Goal: Task Accomplishment & Management: Use online tool/utility

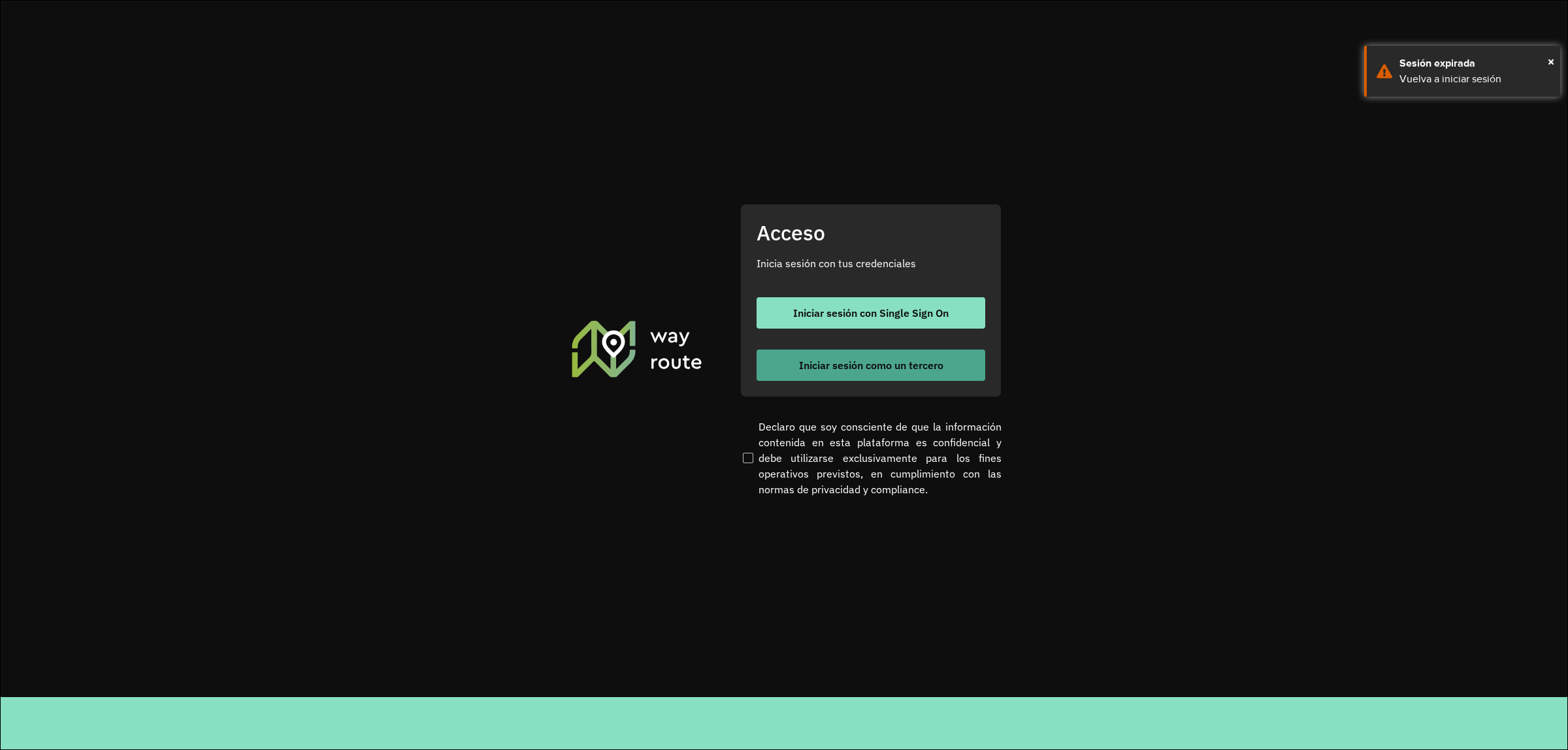
click at [928, 360] on span "Iniciar sesión como un tercero" at bounding box center [871, 366] width 145 height 10
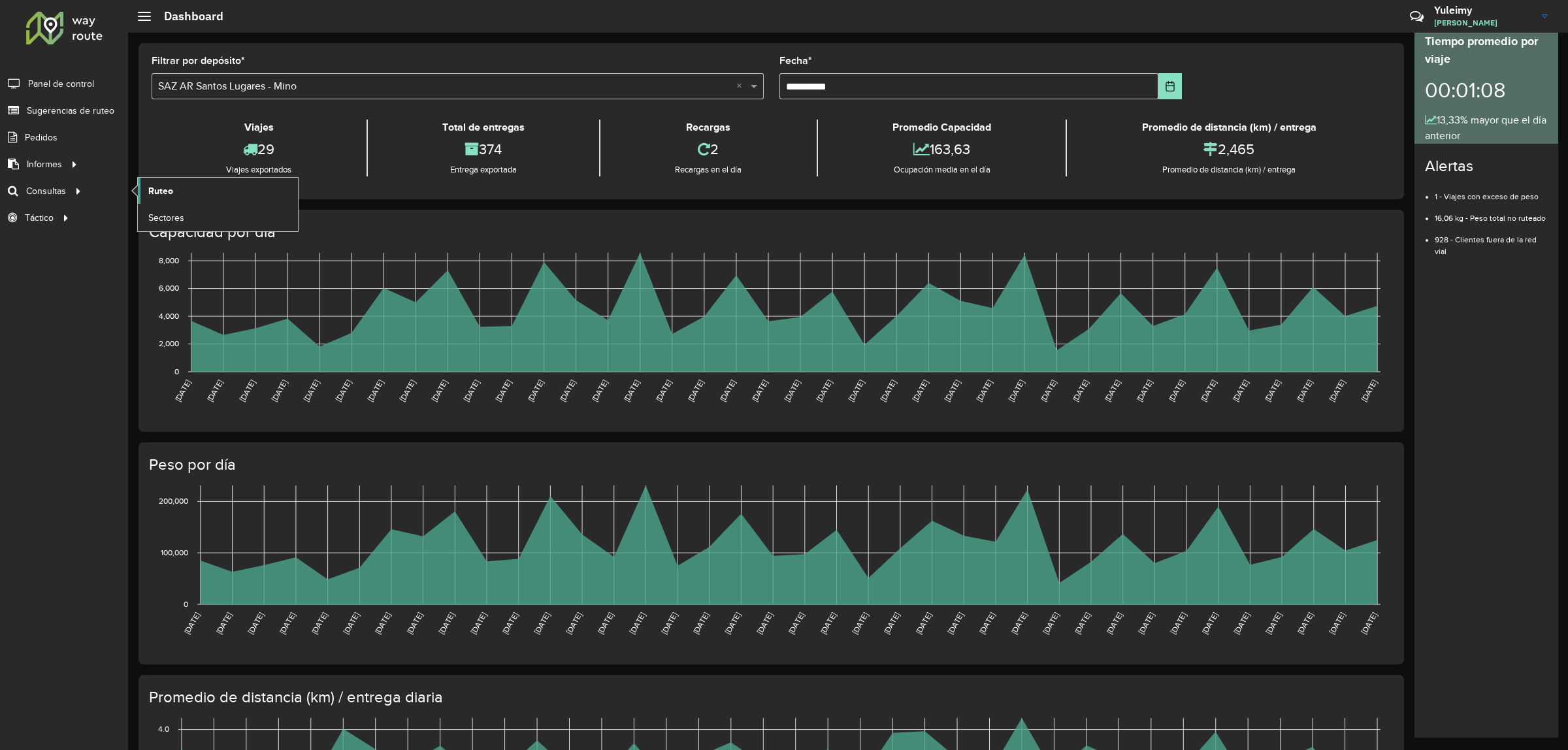
click at [152, 193] on span "Ruteo" at bounding box center [160, 191] width 25 height 13
click at [47, 136] on span "Pedidos" at bounding box center [42, 137] width 34 height 13
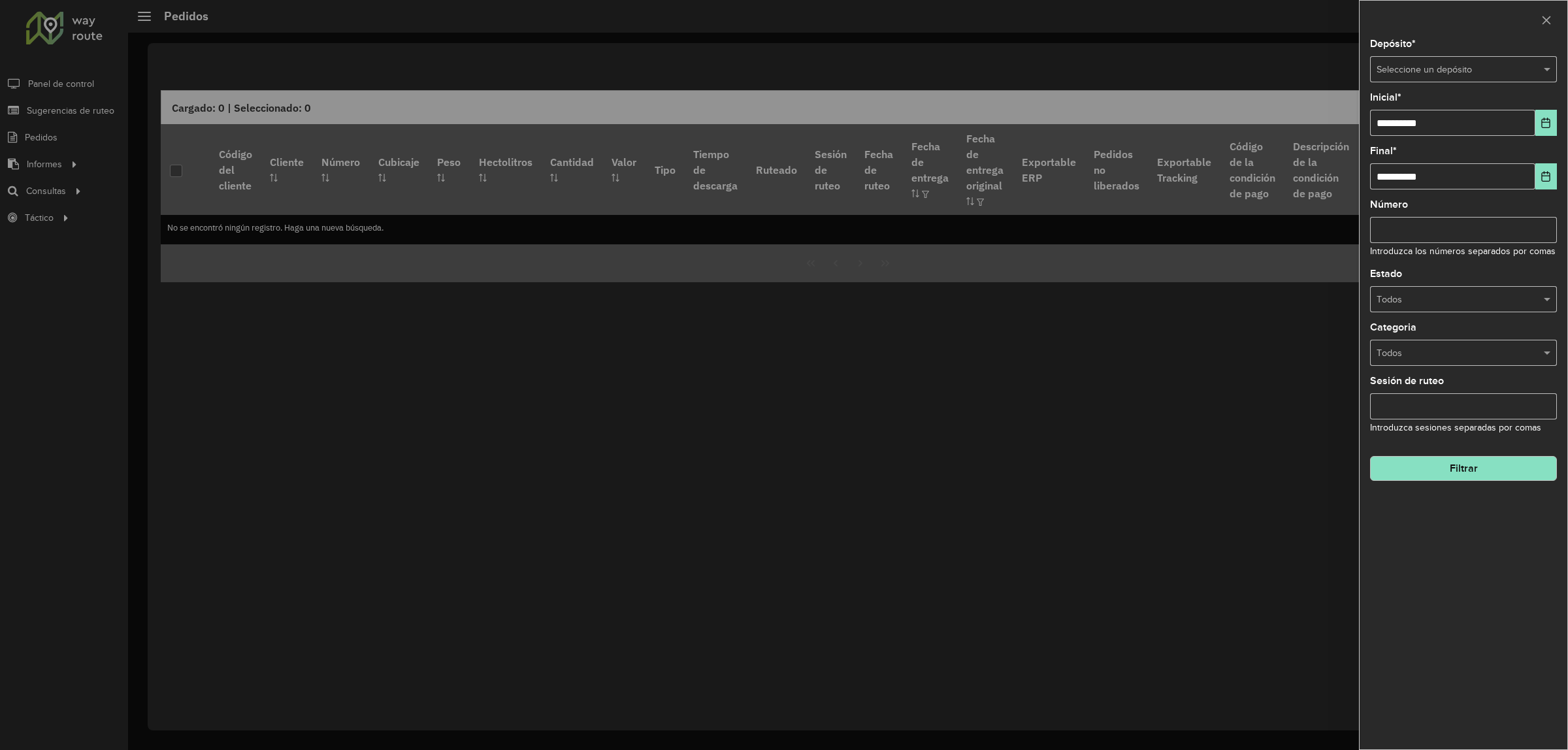
click at [63, 88] on div at bounding box center [784, 375] width 1568 height 750
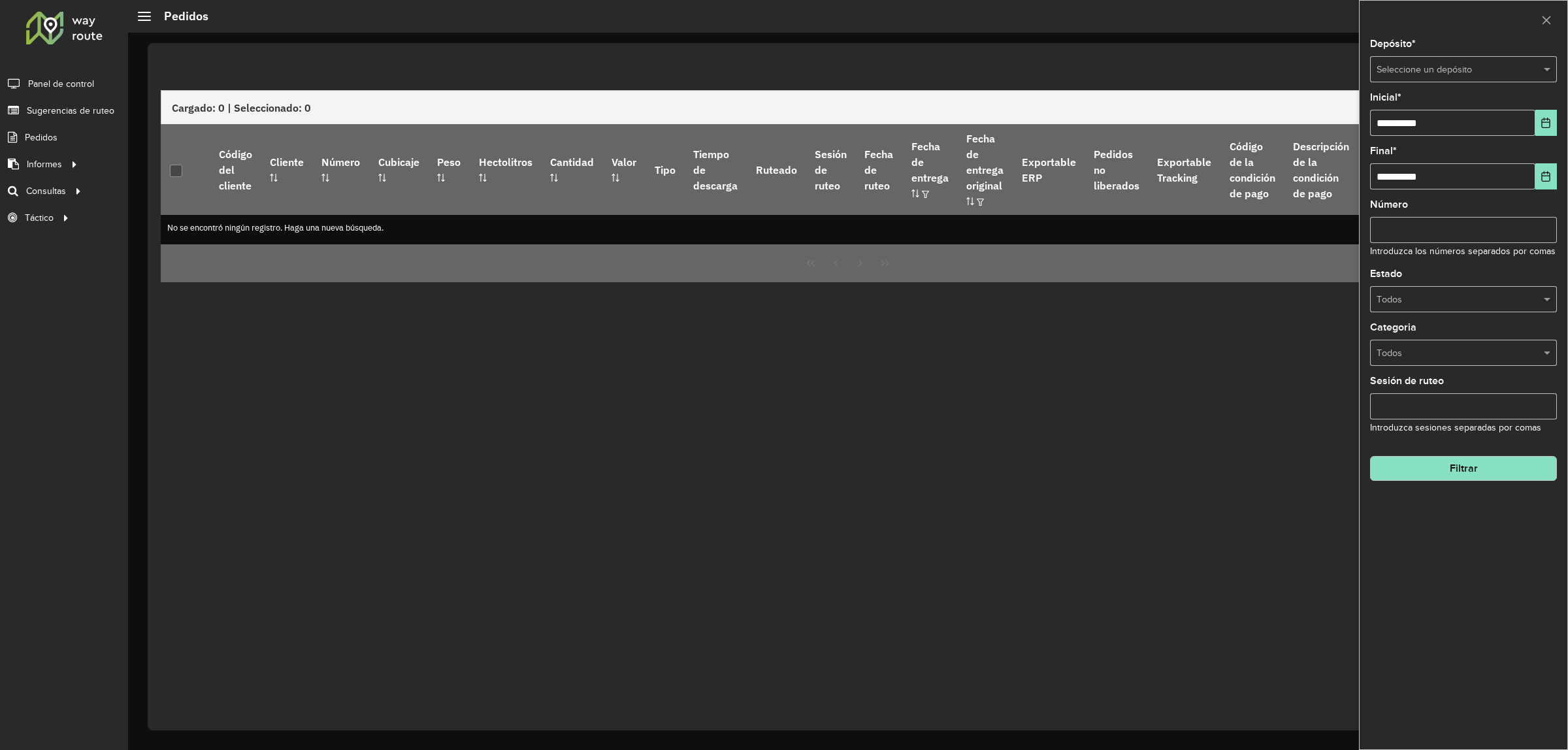
click at [63, 88] on span "Panel de control" at bounding box center [61, 84] width 66 height 13
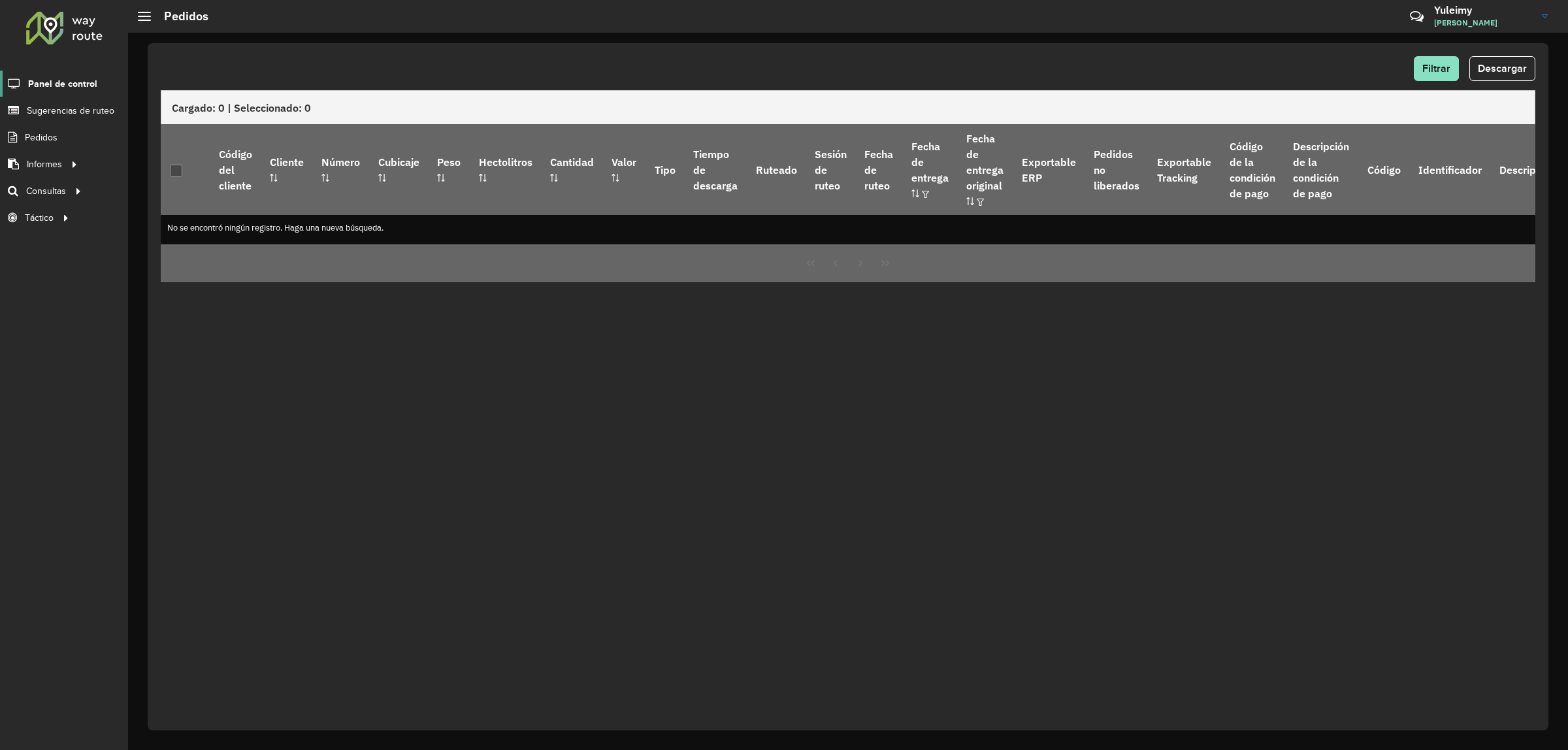
click at [54, 87] on span "Panel de control" at bounding box center [63, 84] width 69 height 13
click at [40, 138] on span "Pedidos" at bounding box center [42, 137] width 34 height 13
click at [175, 171] on p-tableheadercheckbox at bounding box center [177, 170] width 13 height 13
click at [177, 175] on p-tableheadercheckbox at bounding box center [177, 170] width 13 height 13
click at [149, 193] on span "Ruteo" at bounding box center [160, 191] width 25 height 13
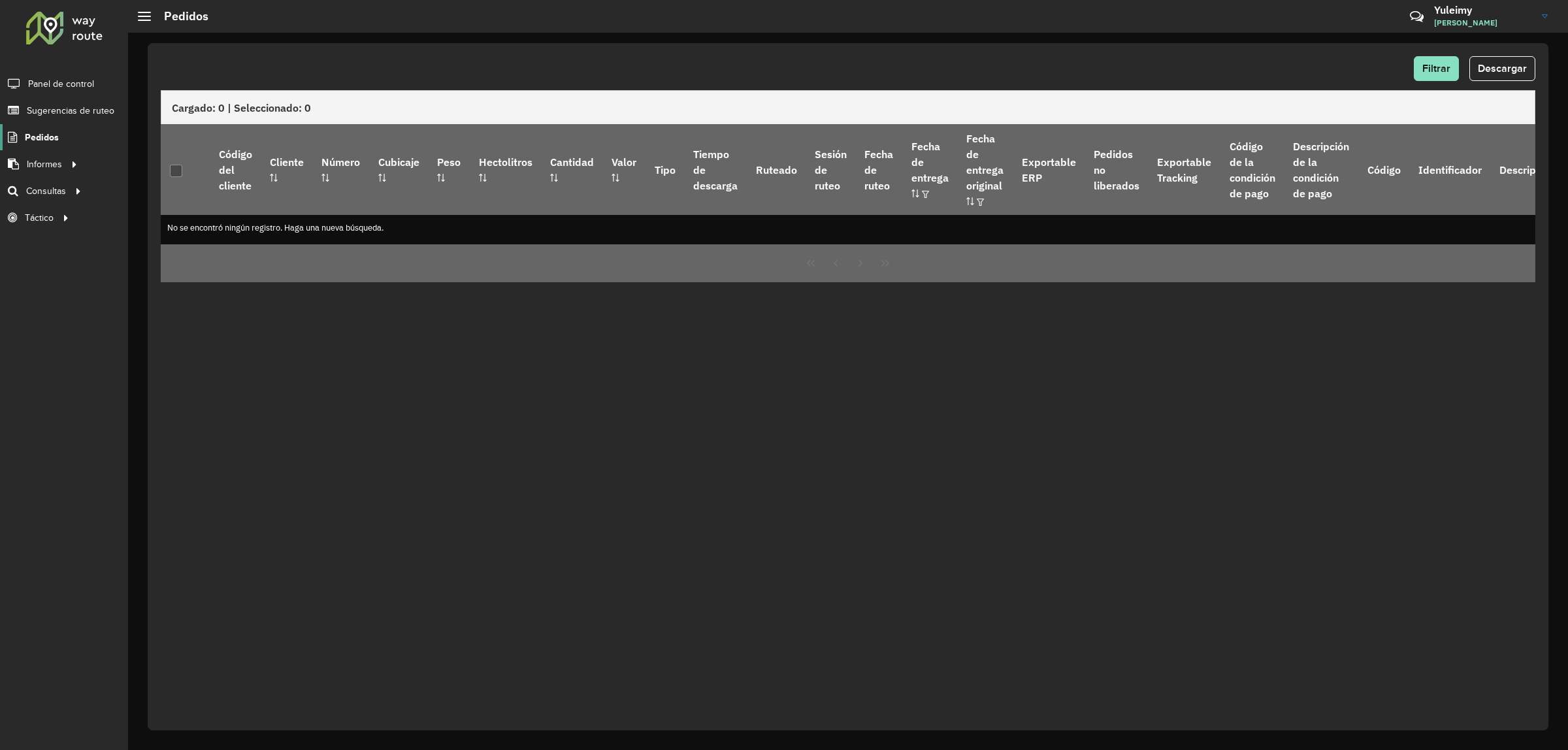
click at [56, 137] on span "Pedidos" at bounding box center [42, 137] width 34 height 13
click at [178, 166] on p-tableheadercheckbox at bounding box center [177, 170] width 13 height 13
click at [1422, 59] on button "Filtrar" at bounding box center [1436, 68] width 45 height 25
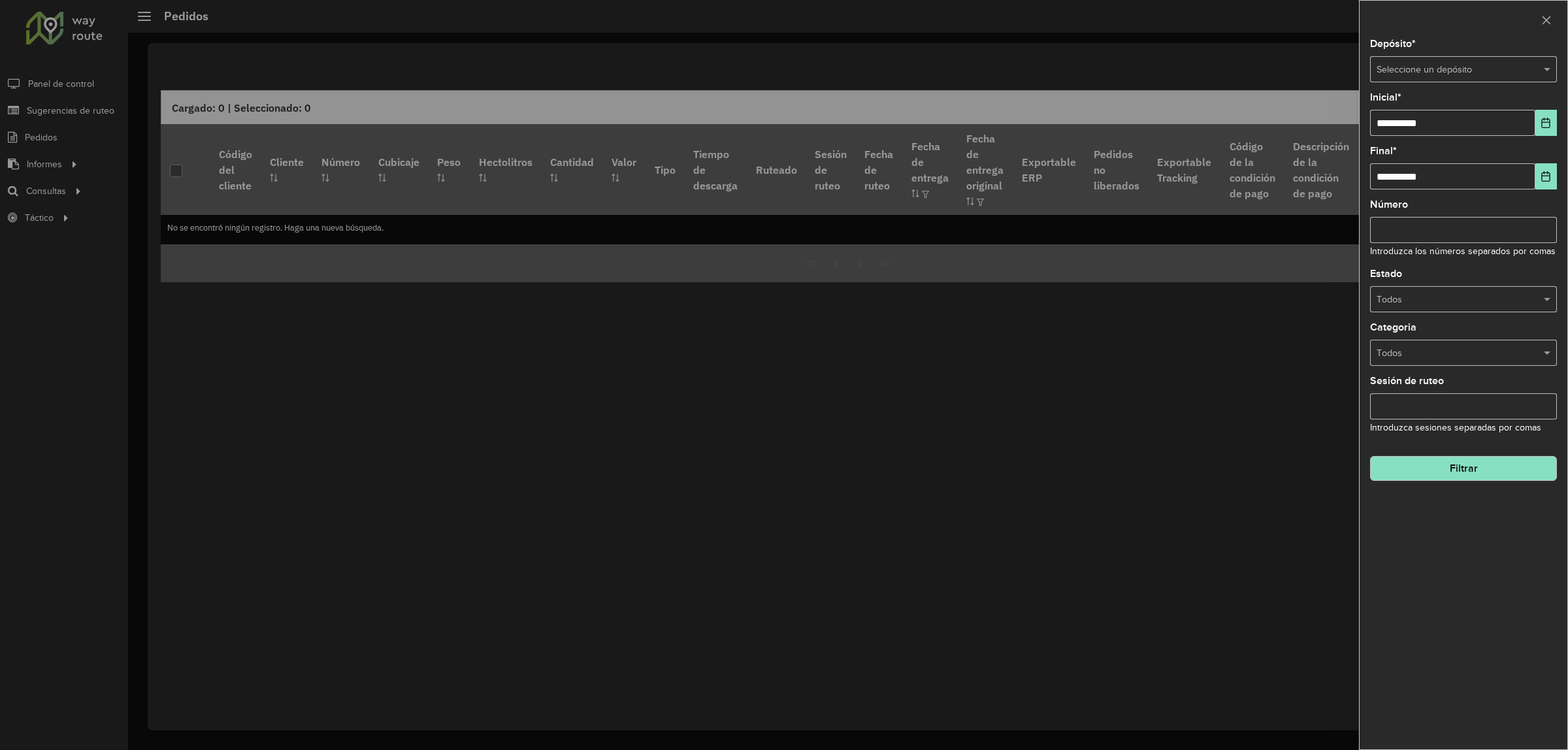
click at [1419, 72] on input "text" at bounding box center [1450, 69] width 148 height 14
click at [1420, 99] on div "SAZ AR Santos Lugares - Mino" at bounding box center [1463, 107] width 186 height 21
click at [1467, 523] on button "Filtrar" at bounding box center [1463, 520] width 186 height 25
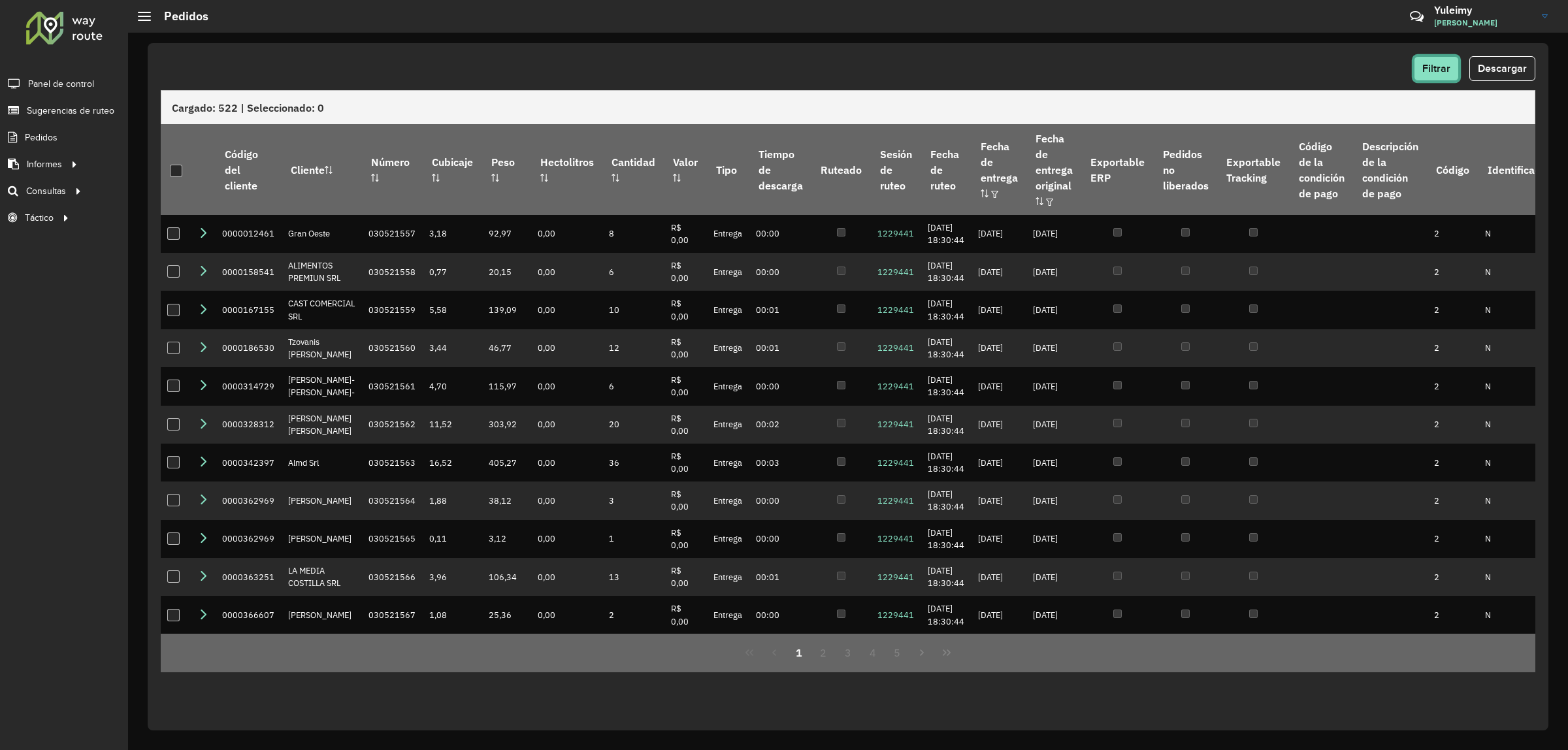
click at [1446, 72] on span "Filtrar" at bounding box center [1436, 68] width 28 height 11
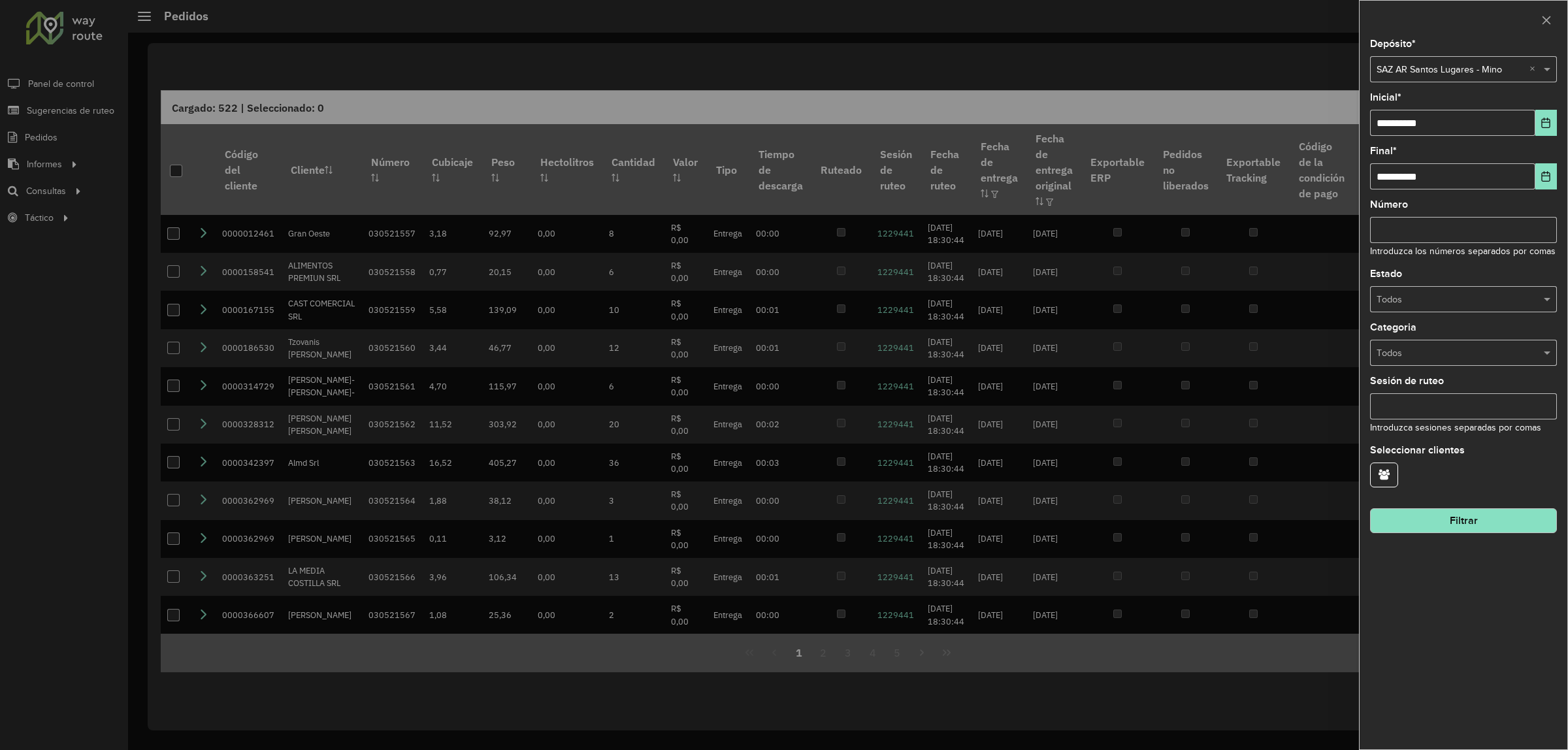
click at [1439, 299] on input "text" at bounding box center [1450, 299] width 148 height 14
click at [1412, 339] on div "Ruteado" at bounding box center [1463, 339] width 186 height 21
click at [1474, 73] on input "text" at bounding box center [1450, 69] width 148 height 14
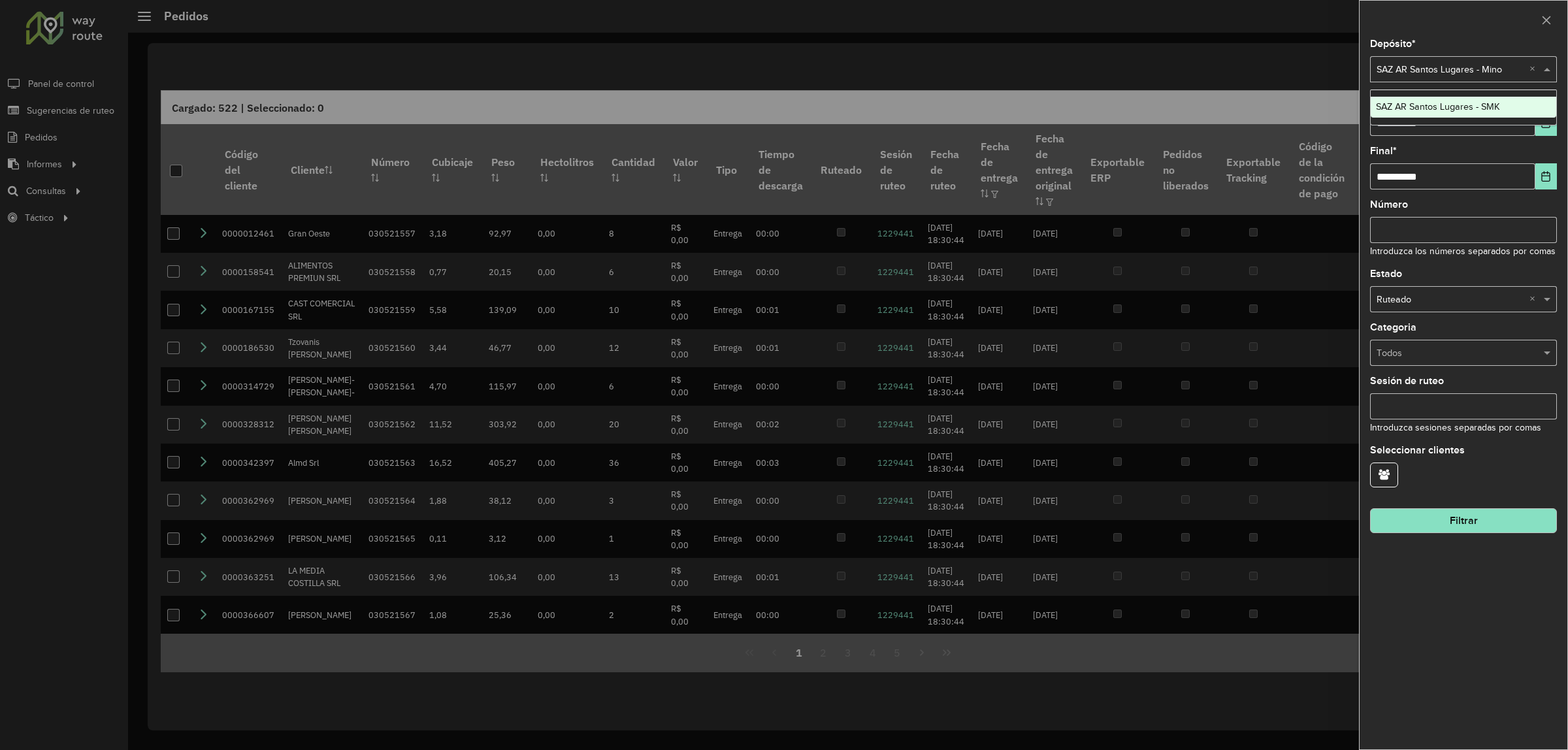
click at [1458, 239] on input "Número" at bounding box center [1463, 230] width 186 height 26
click at [510, 481] on div at bounding box center [784, 375] width 1568 height 750
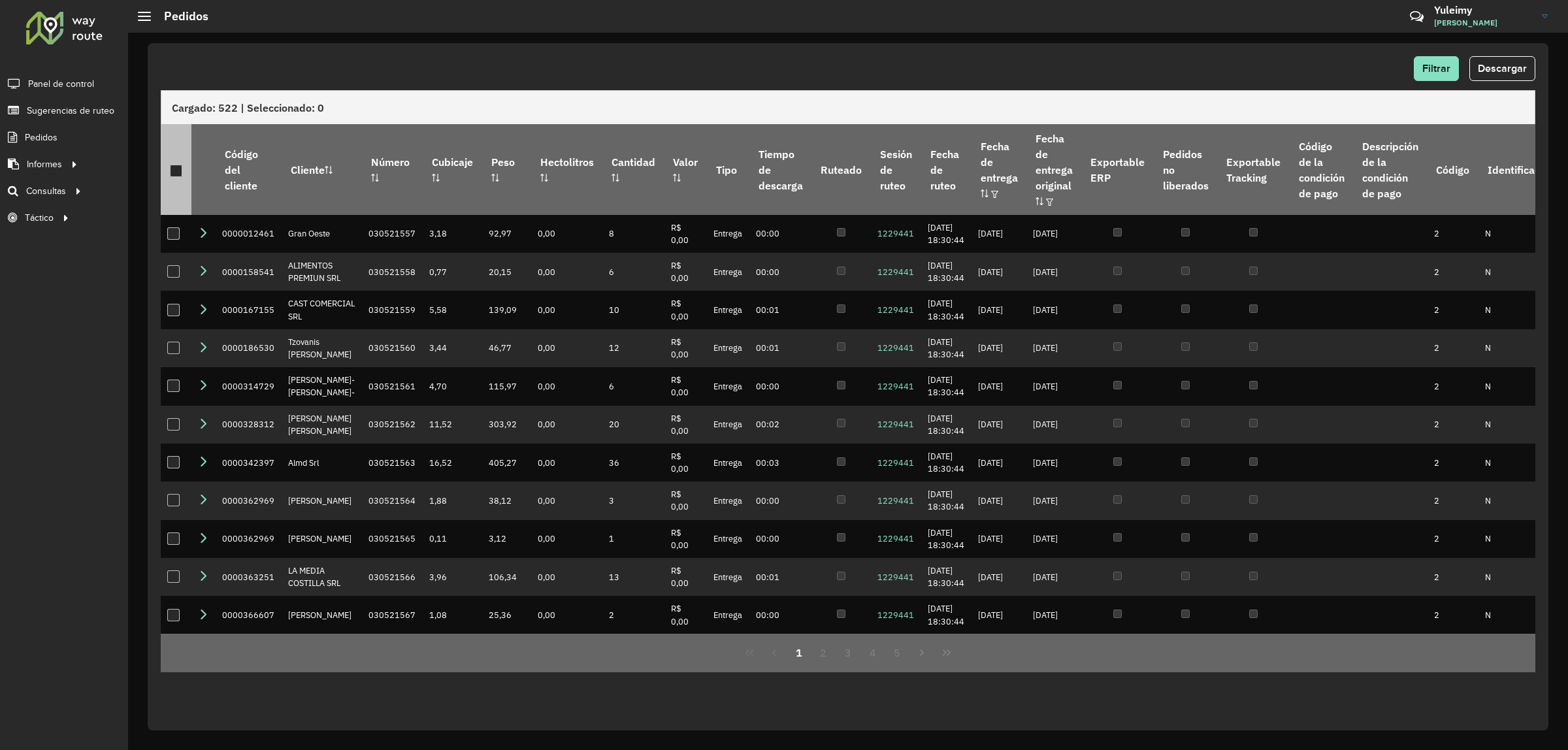
click at [166, 181] on th at bounding box center [175, 169] width 31 height 90
click at [181, 171] on div at bounding box center [176, 171] width 13 height 13
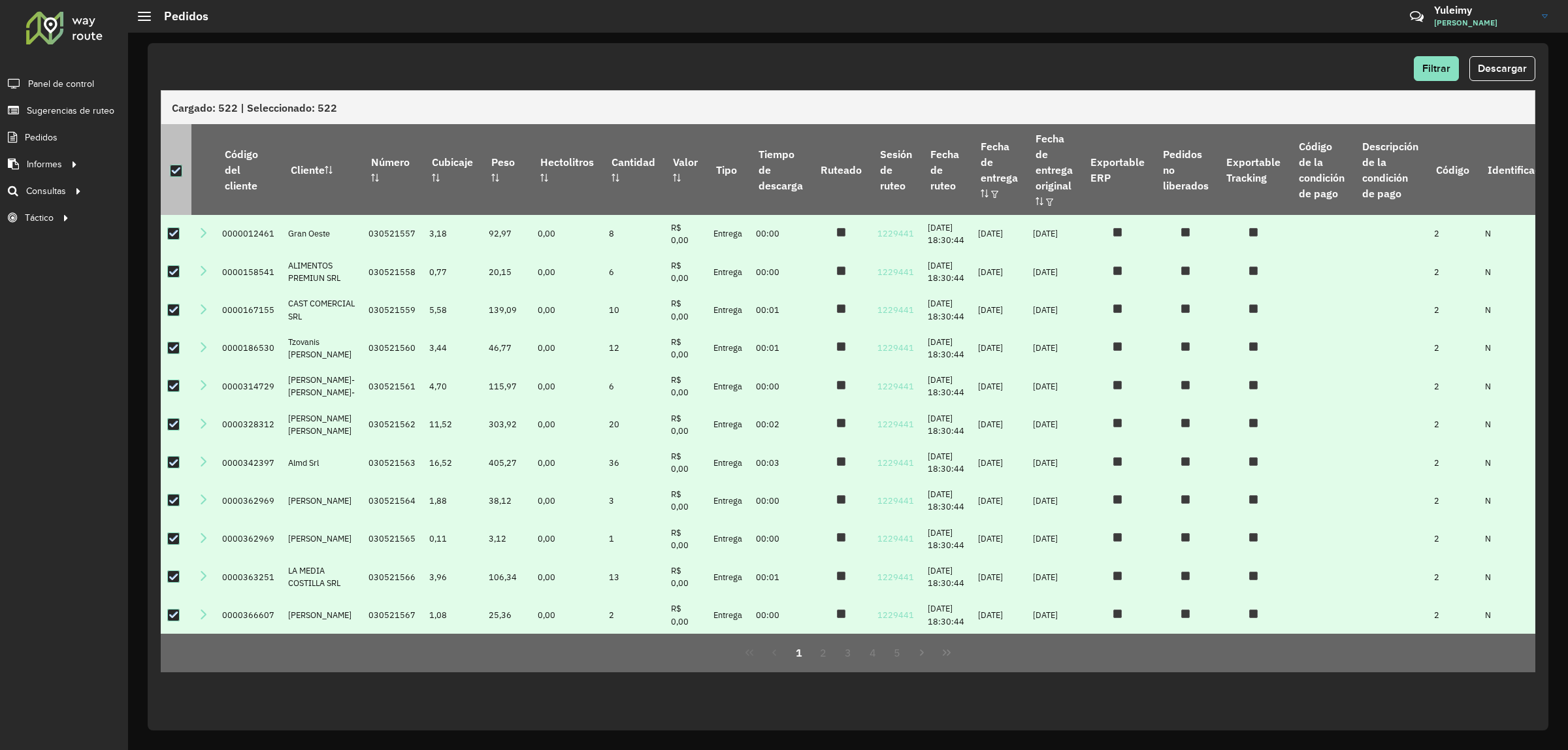
click at [181, 171] on div at bounding box center [176, 171] width 13 height 13
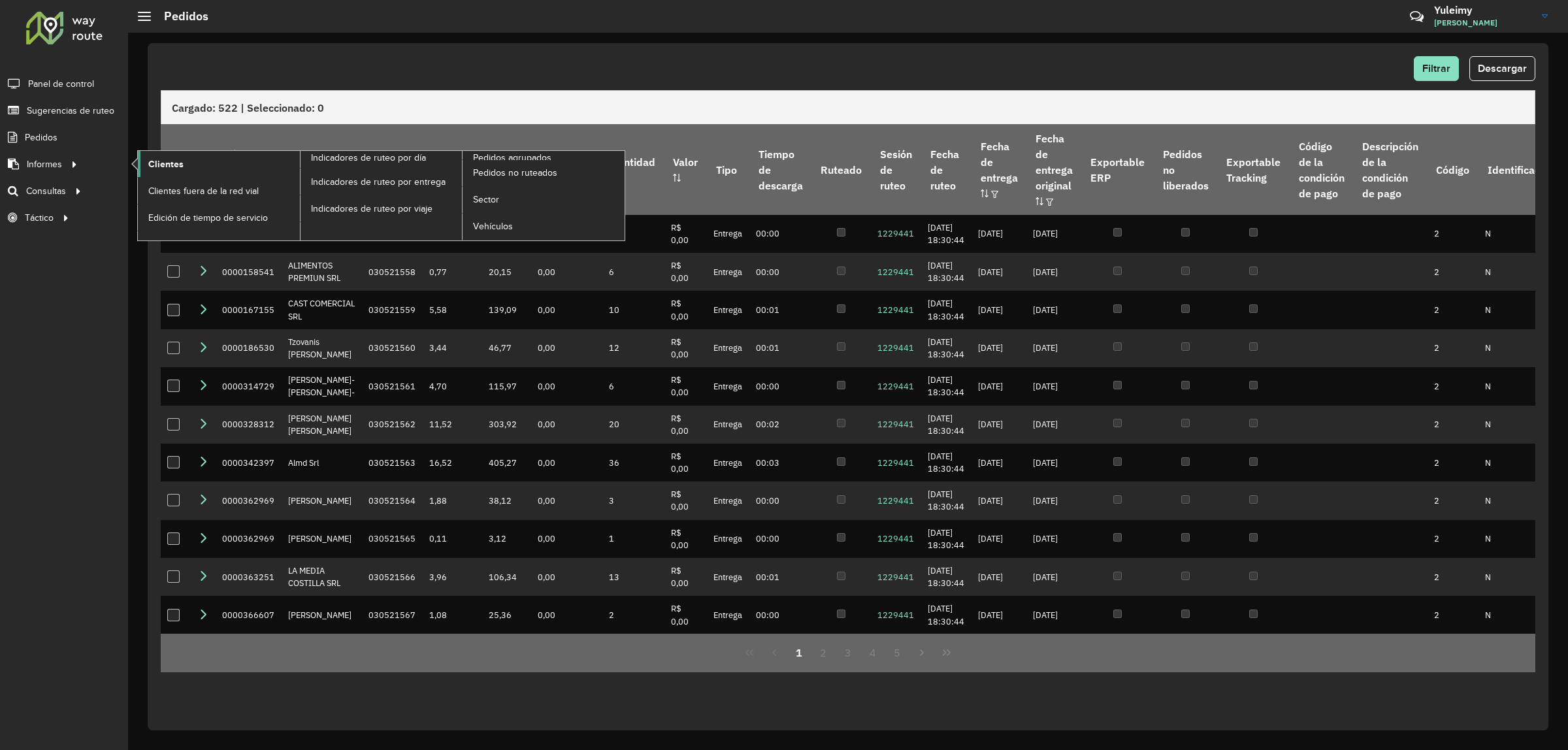
click at [181, 162] on span "Clientes" at bounding box center [166, 164] width 35 height 13
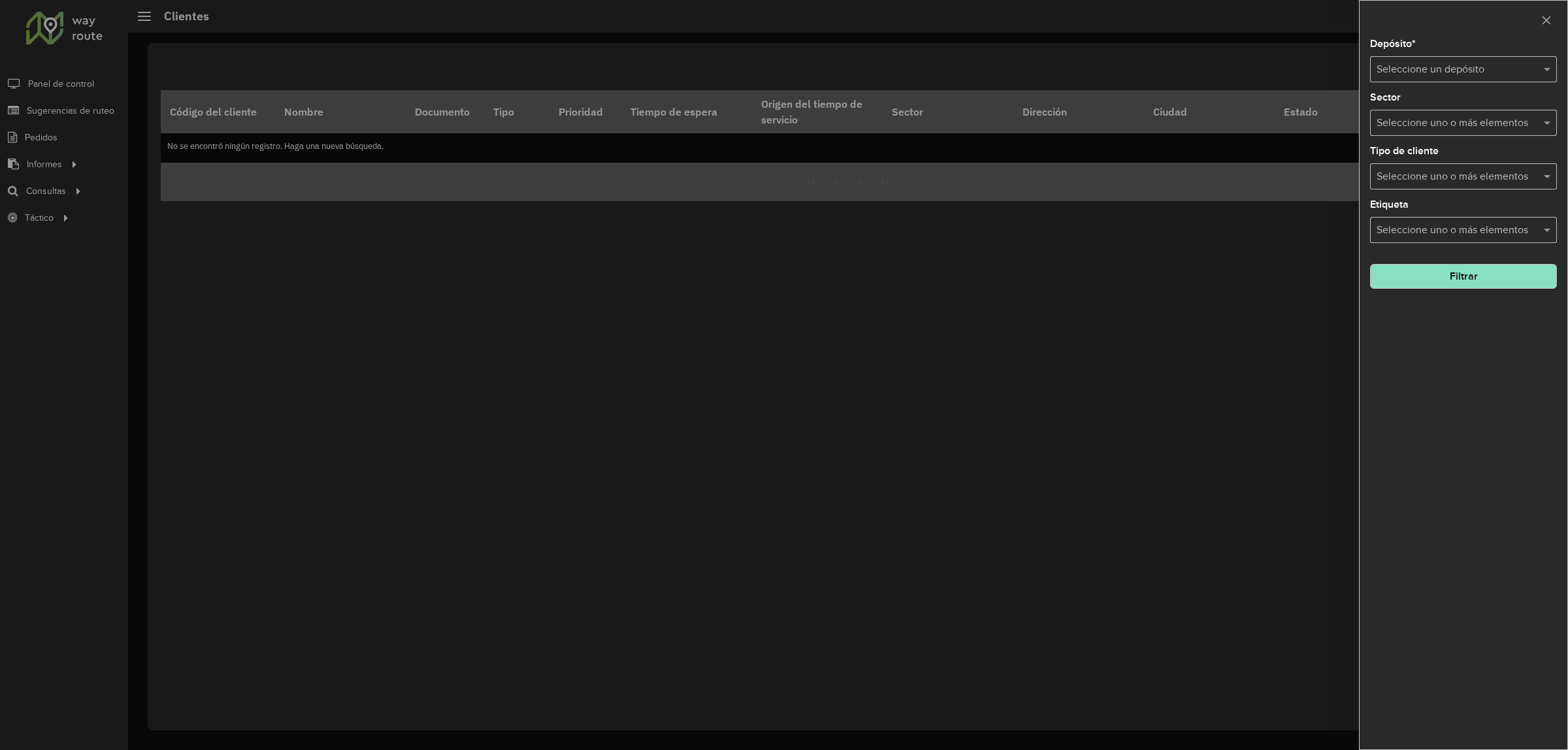
click at [79, 172] on div at bounding box center [784, 375] width 1568 height 750
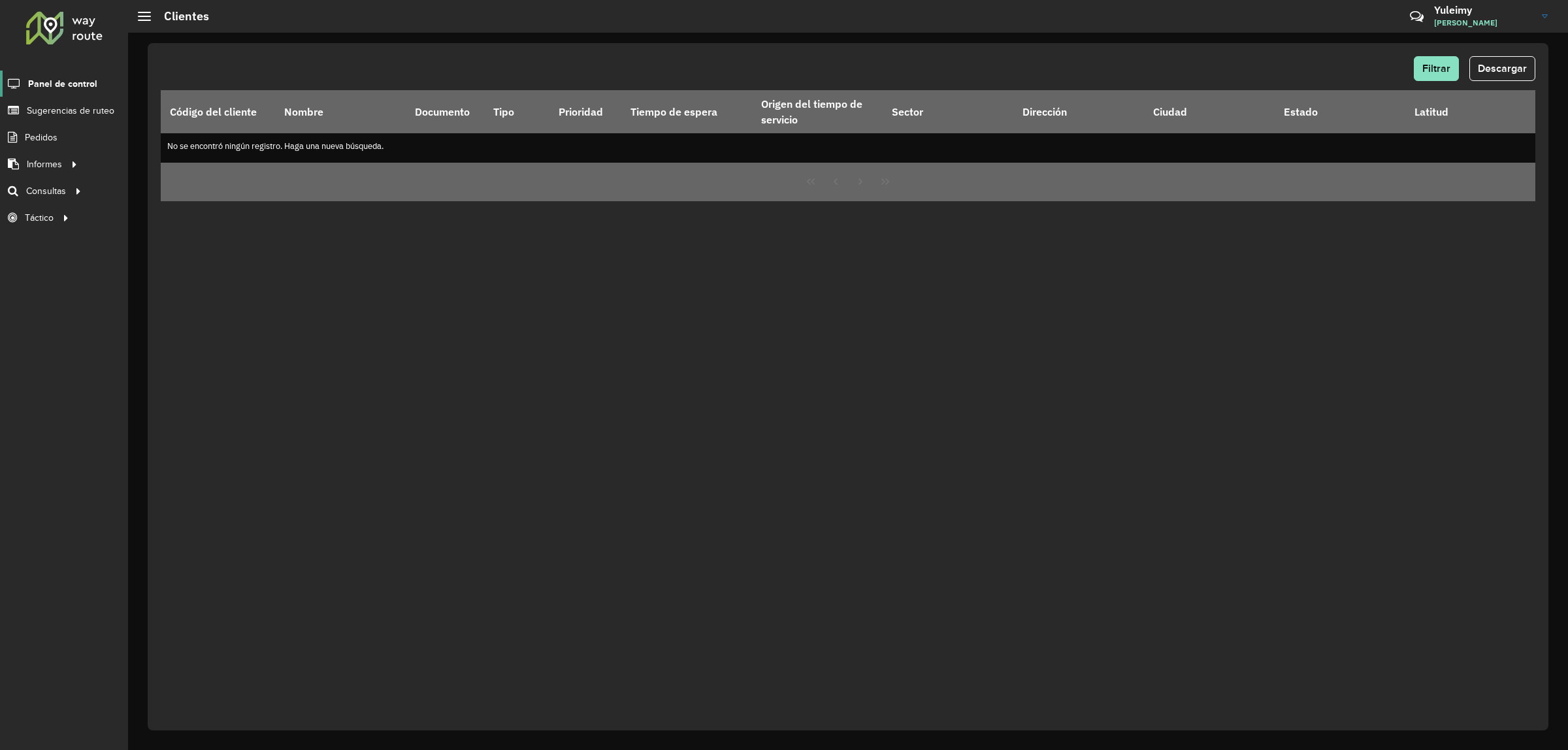
click at [63, 85] on span "Panel de control" at bounding box center [63, 84] width 69 height 13
click at [177, 216] on span "Sectores" at bounding box center [166, 218] width 37 height 13
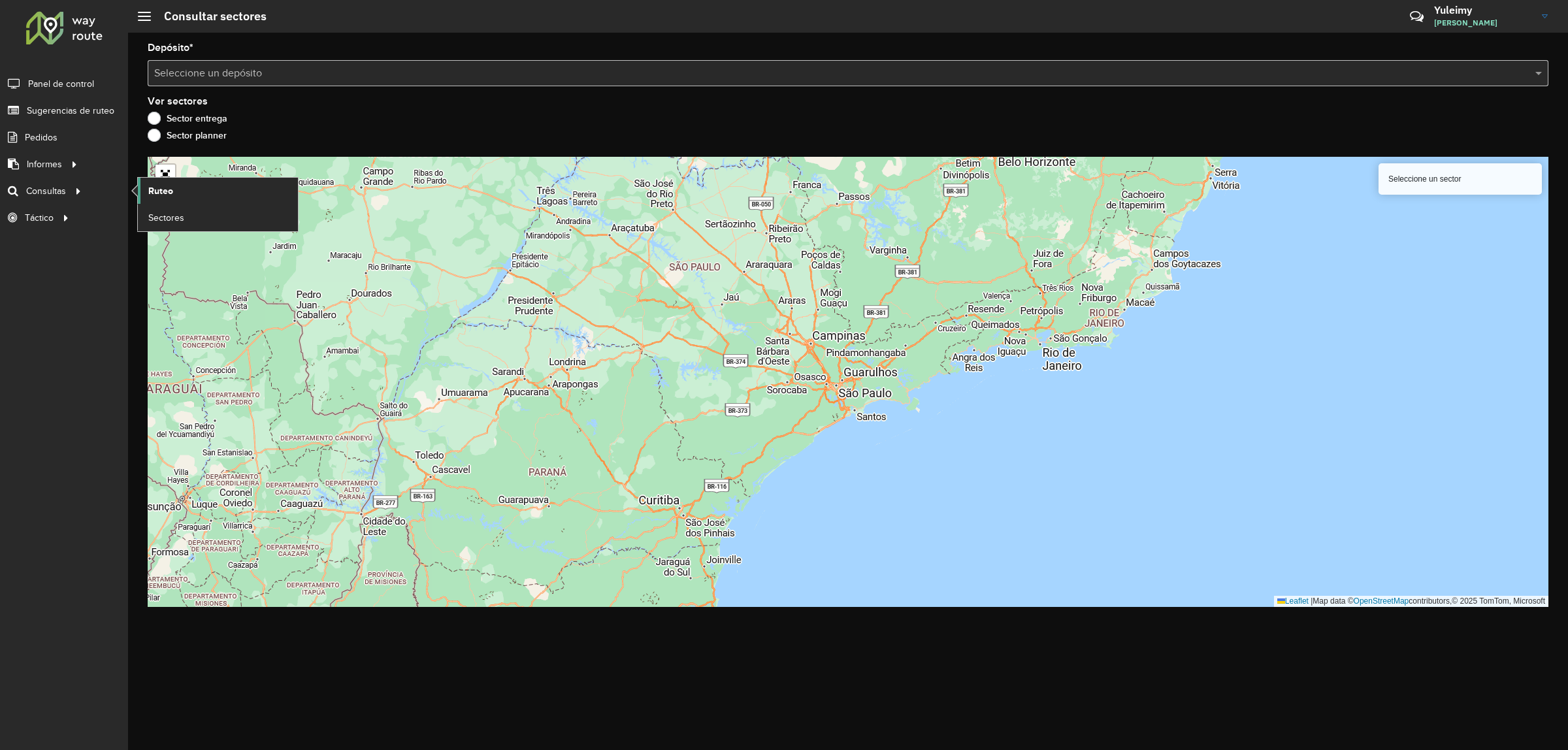
click at [166, 197] on span "Ruteo" at bounding box center [160, 191] width 25 height 13
click at [72, 37] on div at bounding box center [64, 28] width 79 height 34
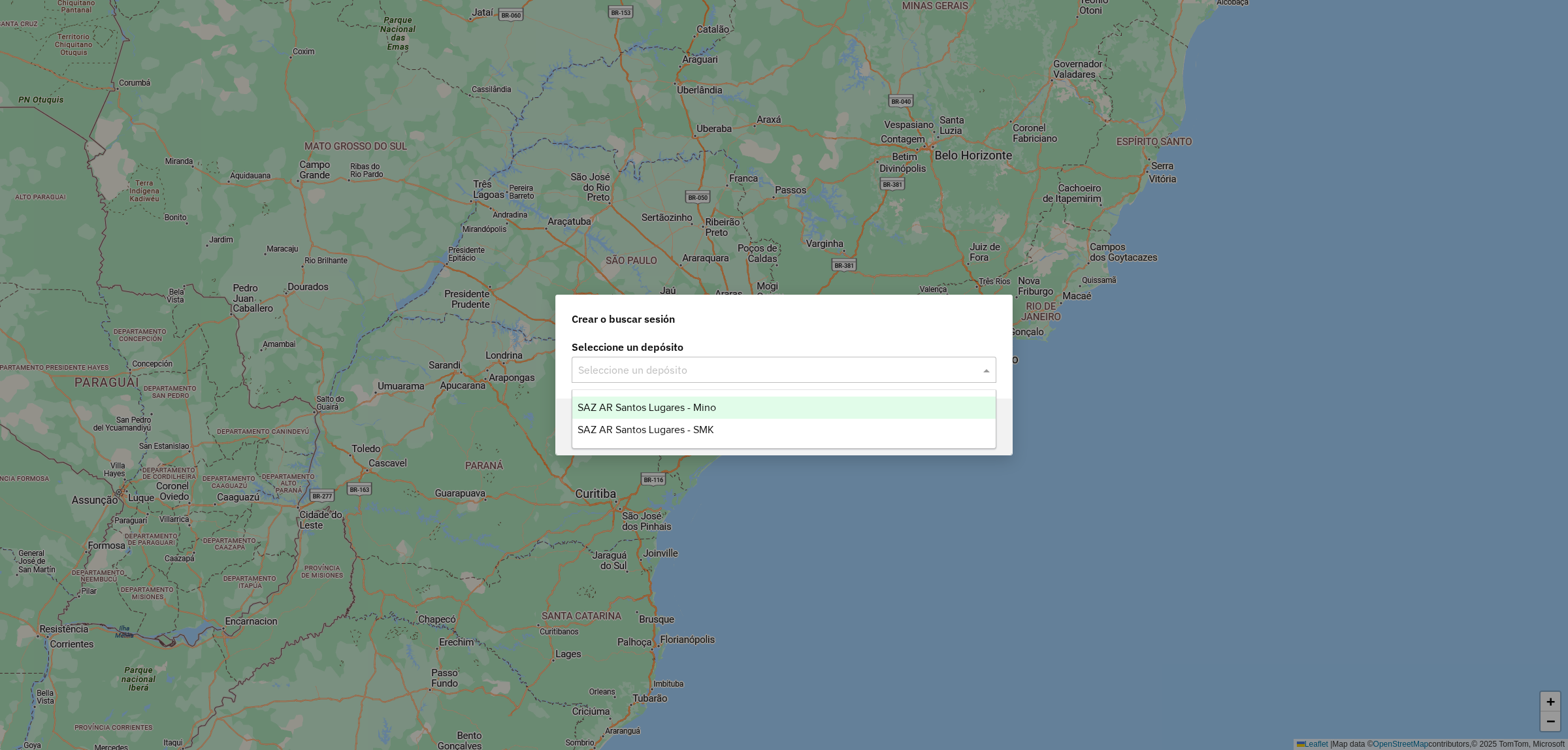
click at [884, 365] on input "text" at bounding box center [771, 370] width 386 height 16
click at [843, 413] on div "SAZ AR Santos Lugares - Mino" at bounding box center [783, 408] width 423 height 22
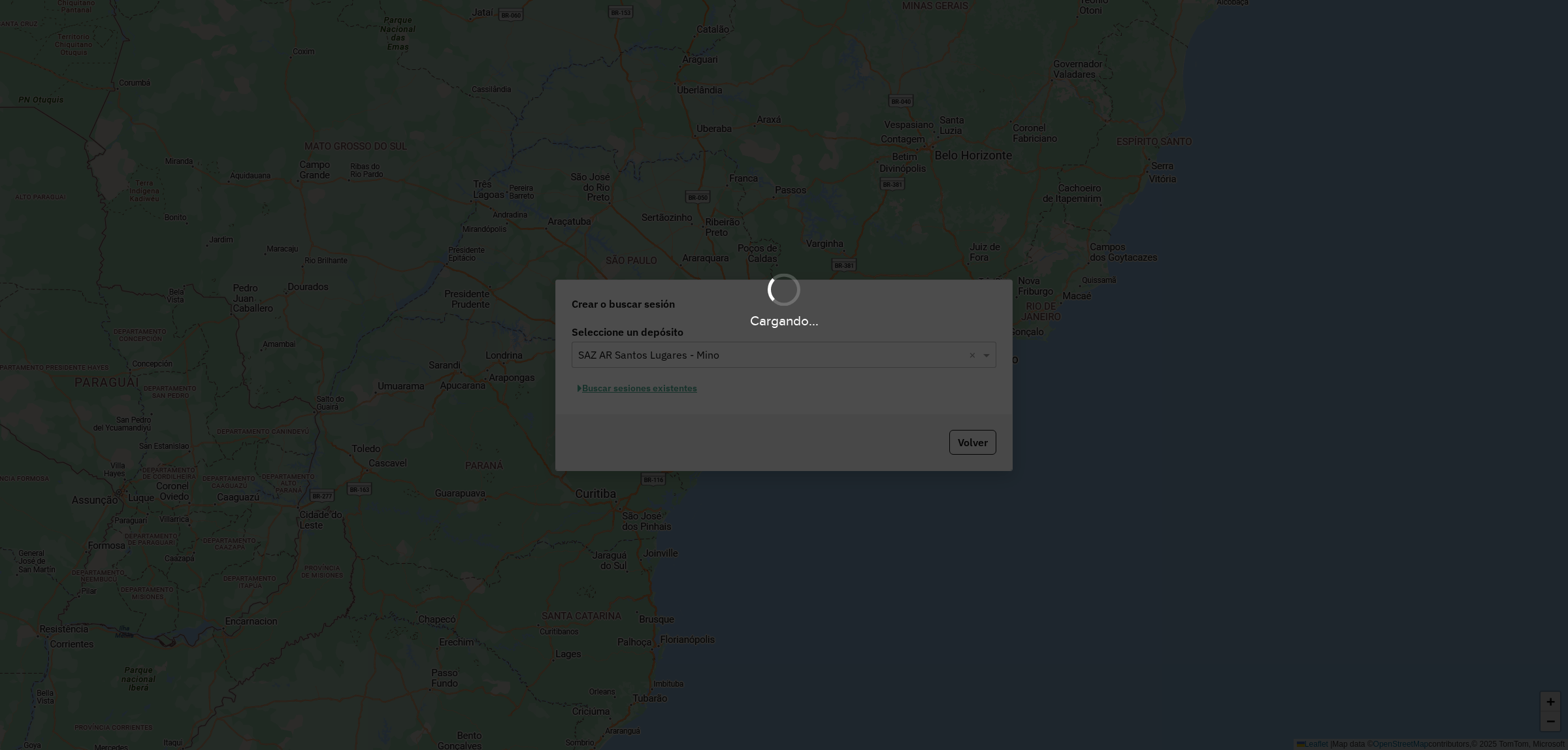
click at [691, 394] on div "Cargando..." at bounding box center [784, 375] width 1568 height 750
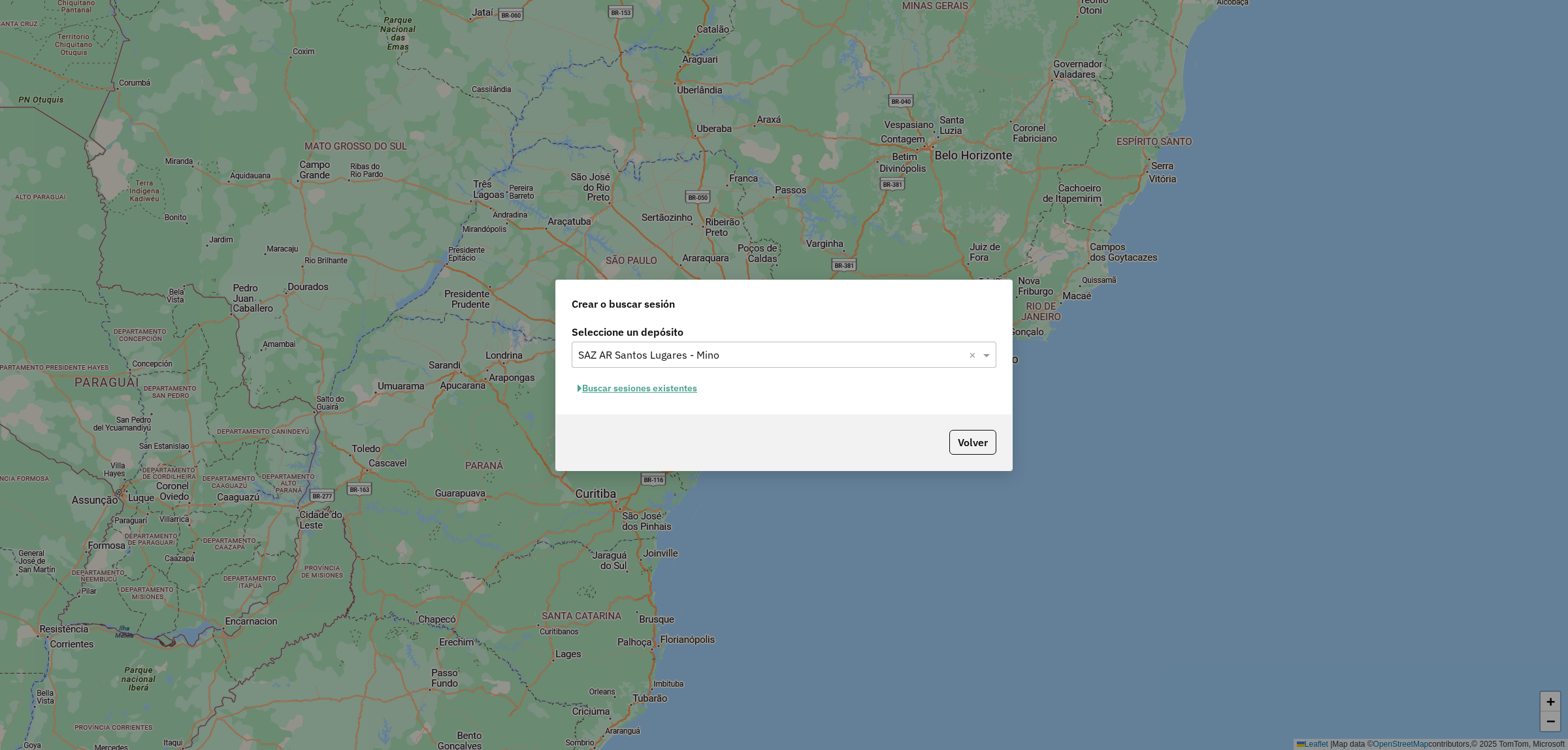
click at [688, 393] on button "Buscar sesiones existentes" at bounding box center [637, 388] width 131 height 20
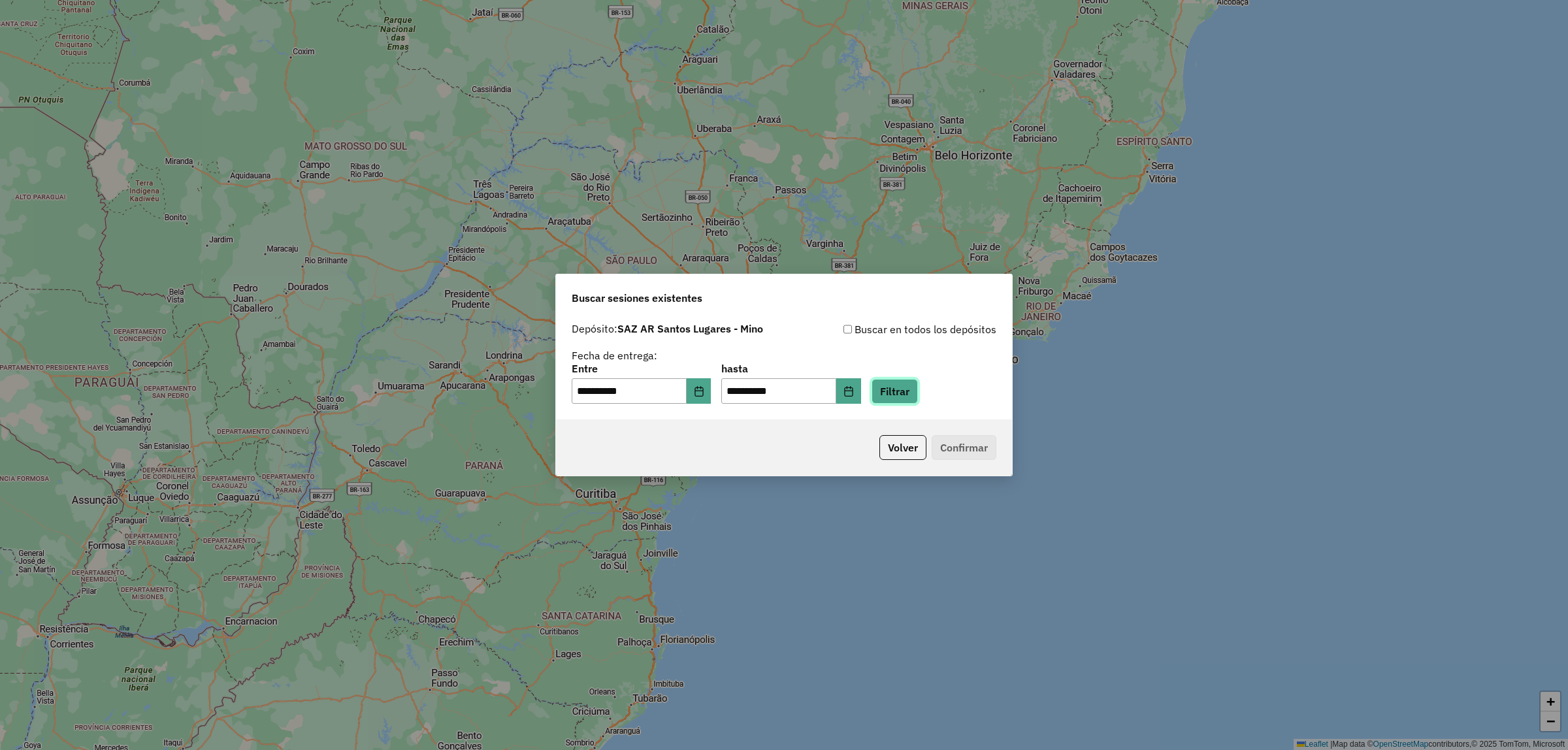
drag, startPoint x: 901, startPoint y: 393, endPoint x: 891, endPoint y: 396, distance: 10.4
click at [901, 393] on button "Filtrar" at bounding box center [894, 391] width 46 height 25
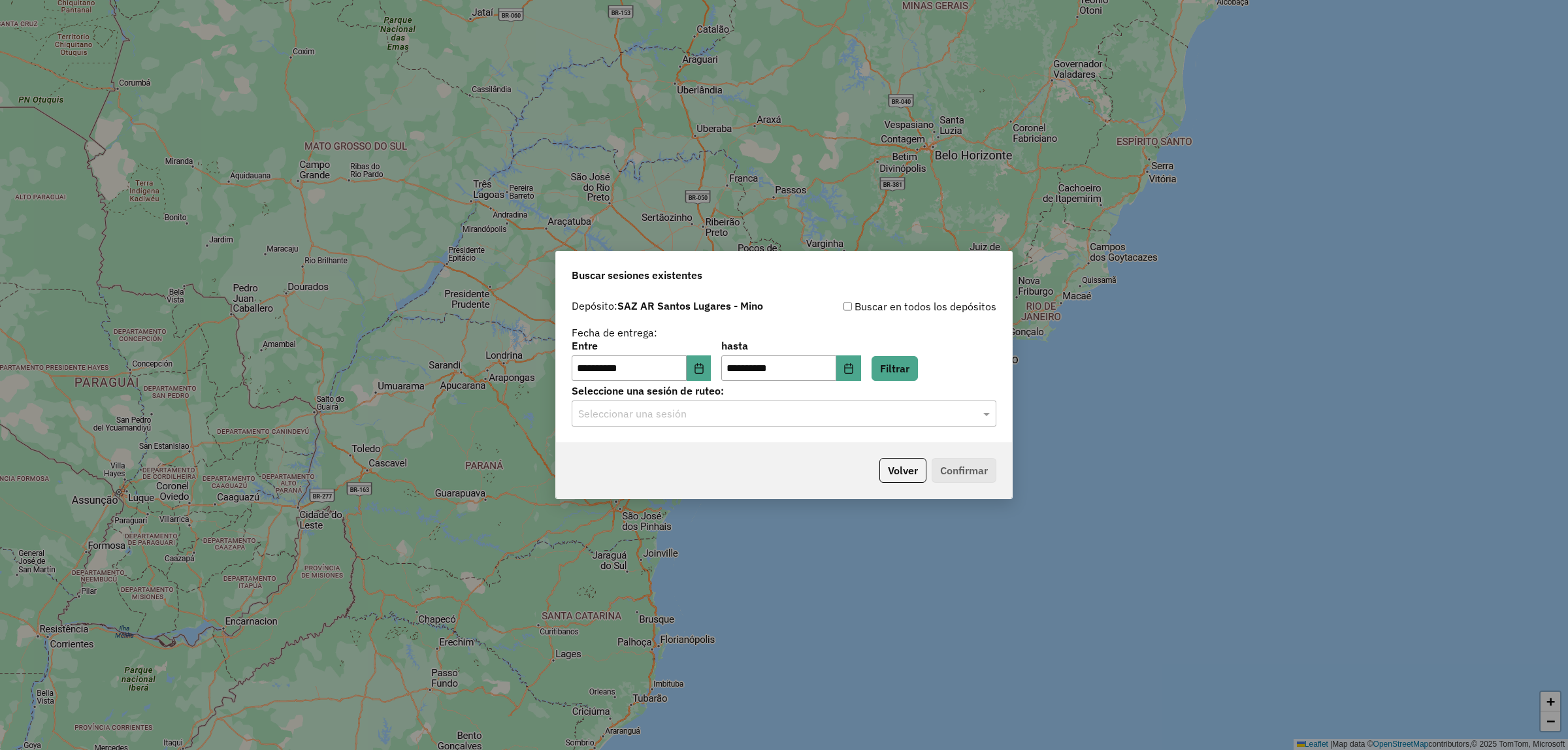
click at [820, 416] on input "text" at bounding box center [771, 414] width 386 height 16
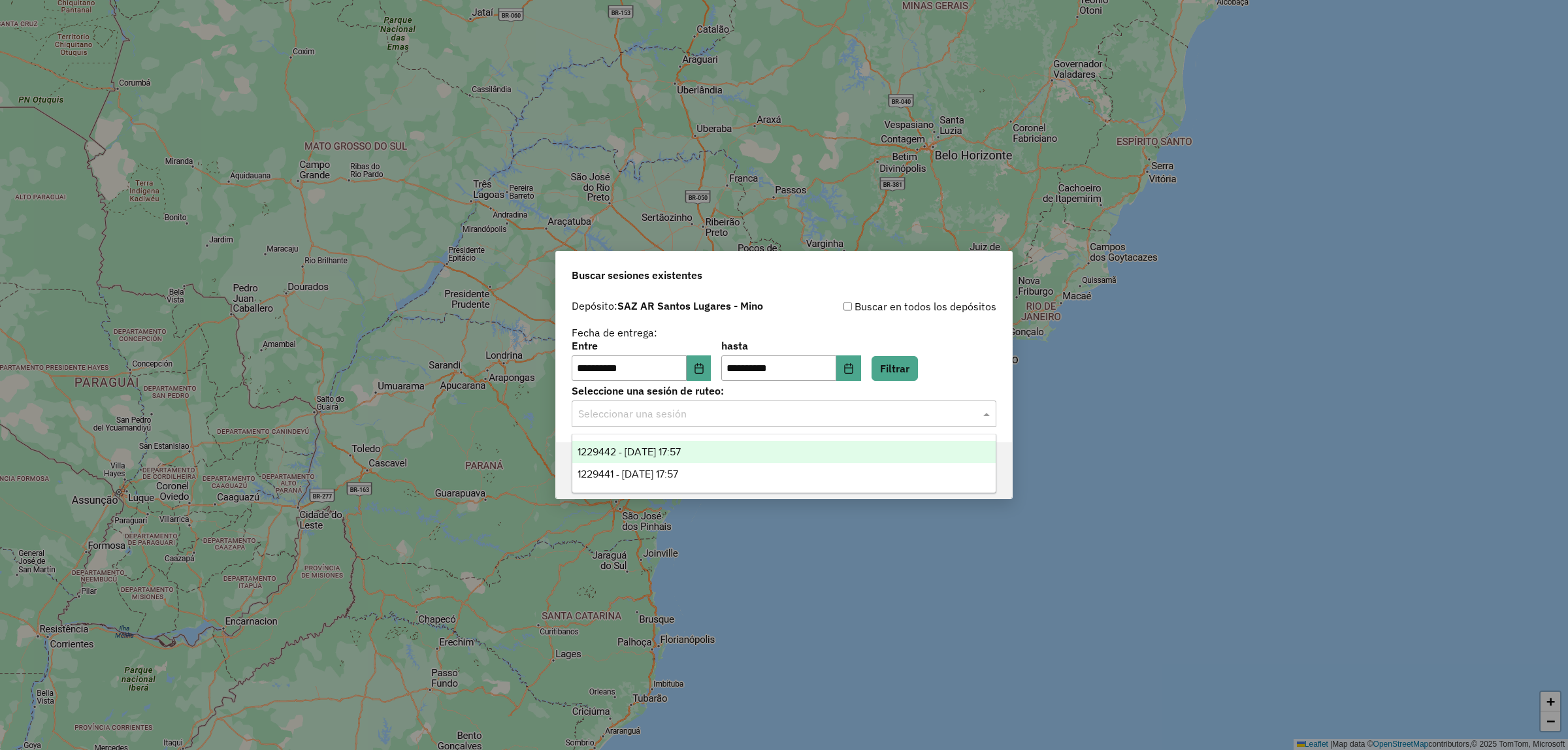
click at [797, 449] on div "1229442 - 14/08/2025 17:57" at bounding box center [783, 452] width 423 height 22
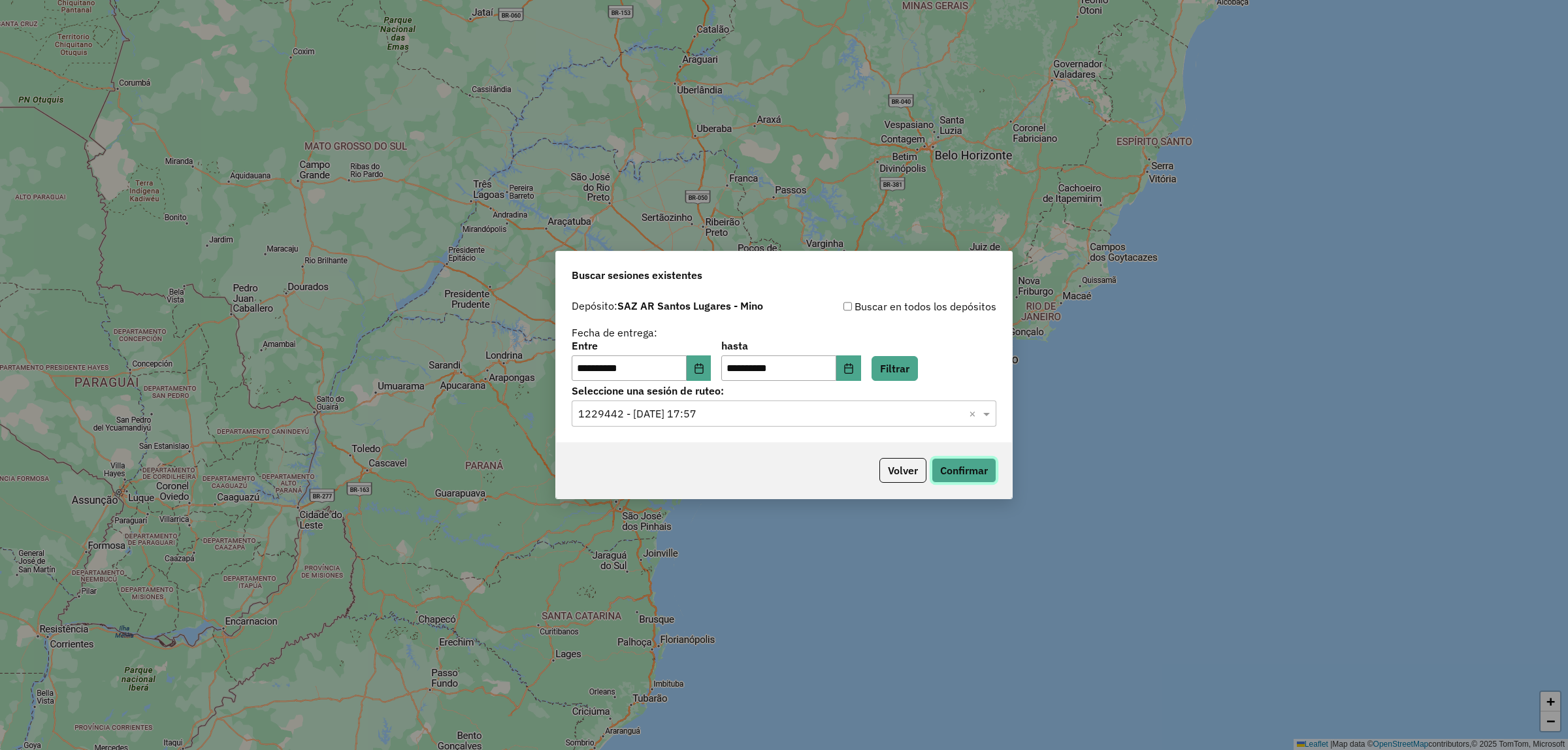
click at [945, 462] on button "Confirmar" at bounding box center [964, 470] width 65 height 25
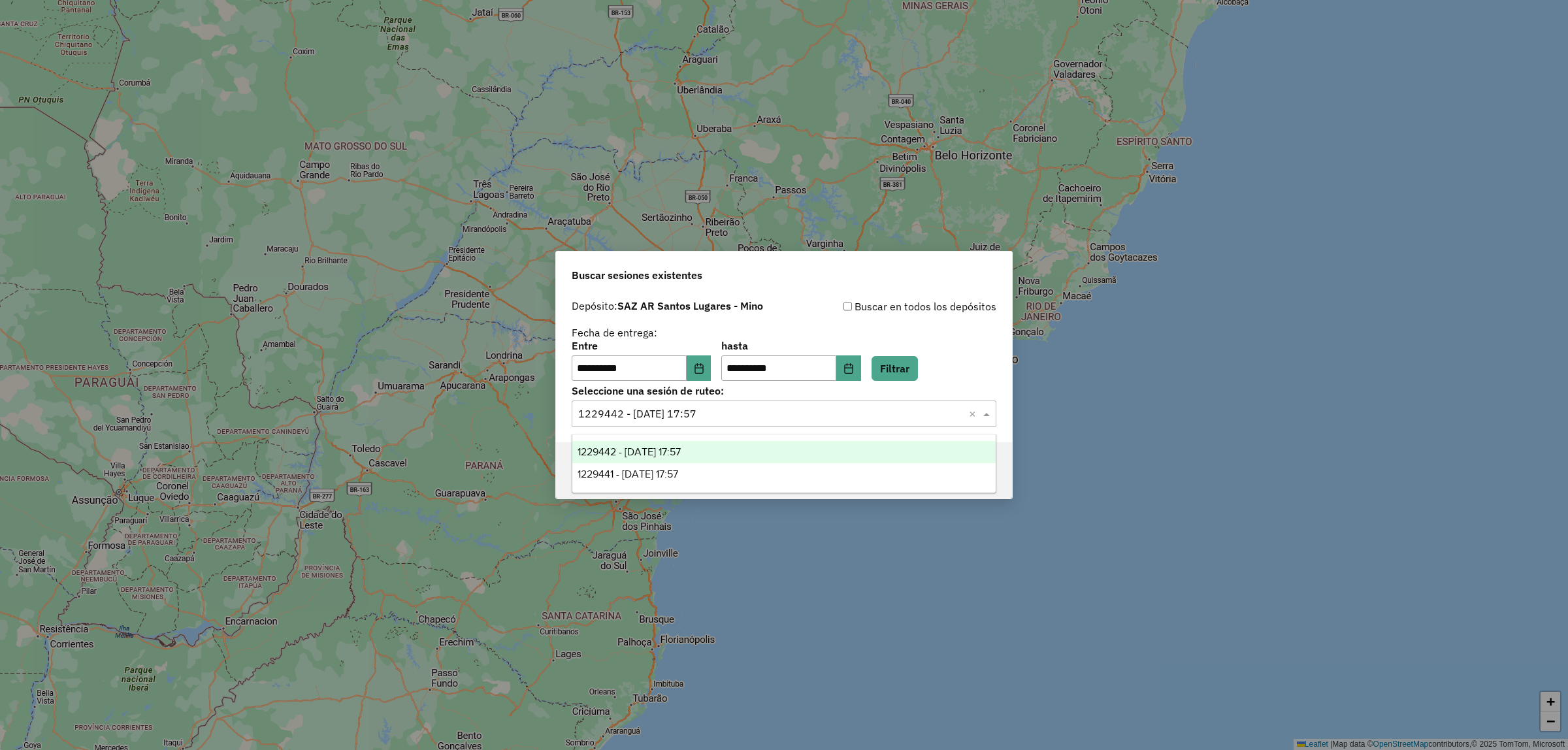
click at [858, 423] on div "Seleccionar una sesión × 1229442 - 14/08/2025 17:57 ×" at bounding box center [783, 413] width 424 height 26
click at [678, 471] on span "1229441 - 14/08/2025 17:57" at bounding box center [627, 474] width 101 height 11
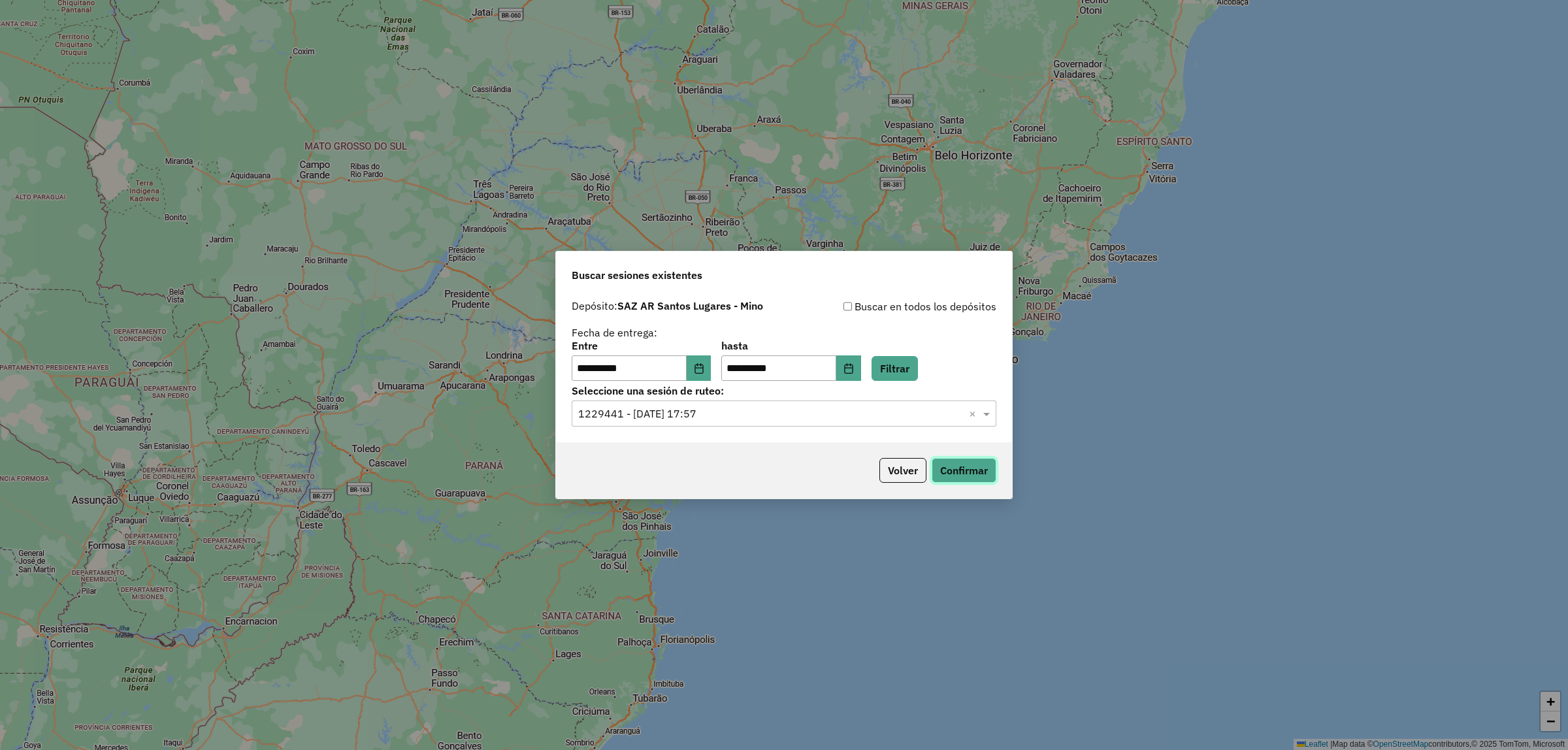
click at [965, 478] on button "Confirmar" at bounding box center [964, 470] width 65 height 25
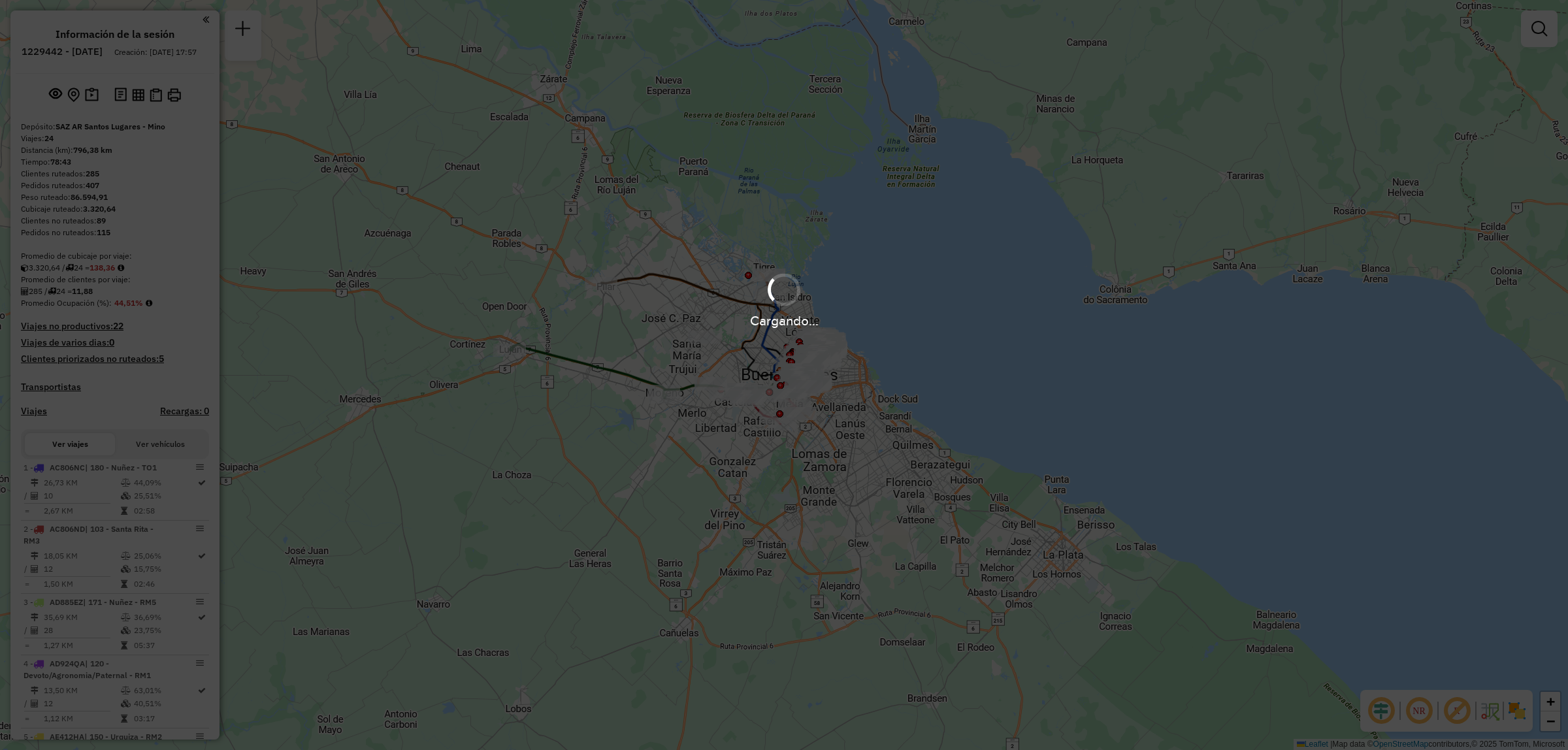
click at [1547, 31] on link at bounding box center [1539, 28] width 26 height 26
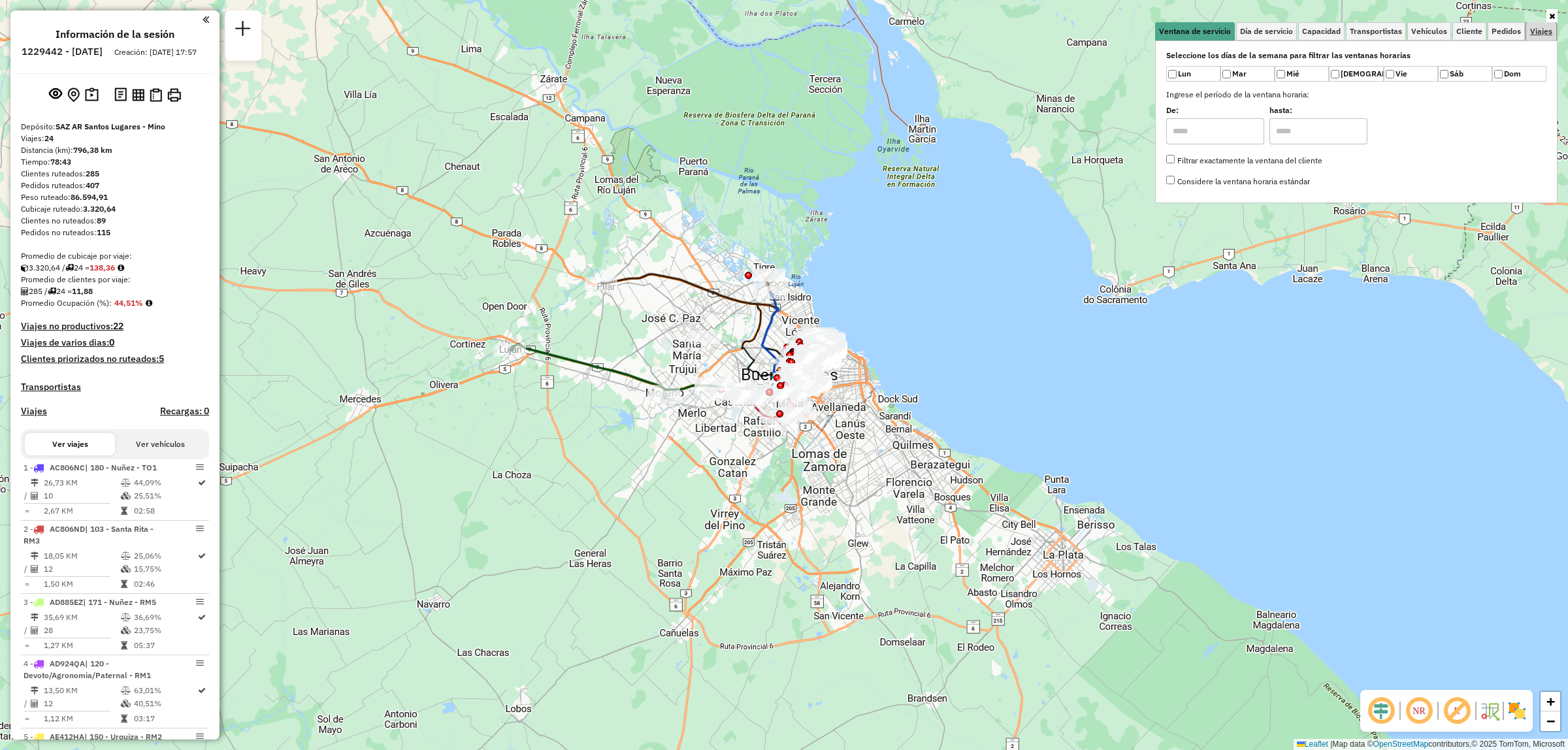
click at [1535, 30] on span "Viajes" at bounding box center [1541, 31] width 22 height 8
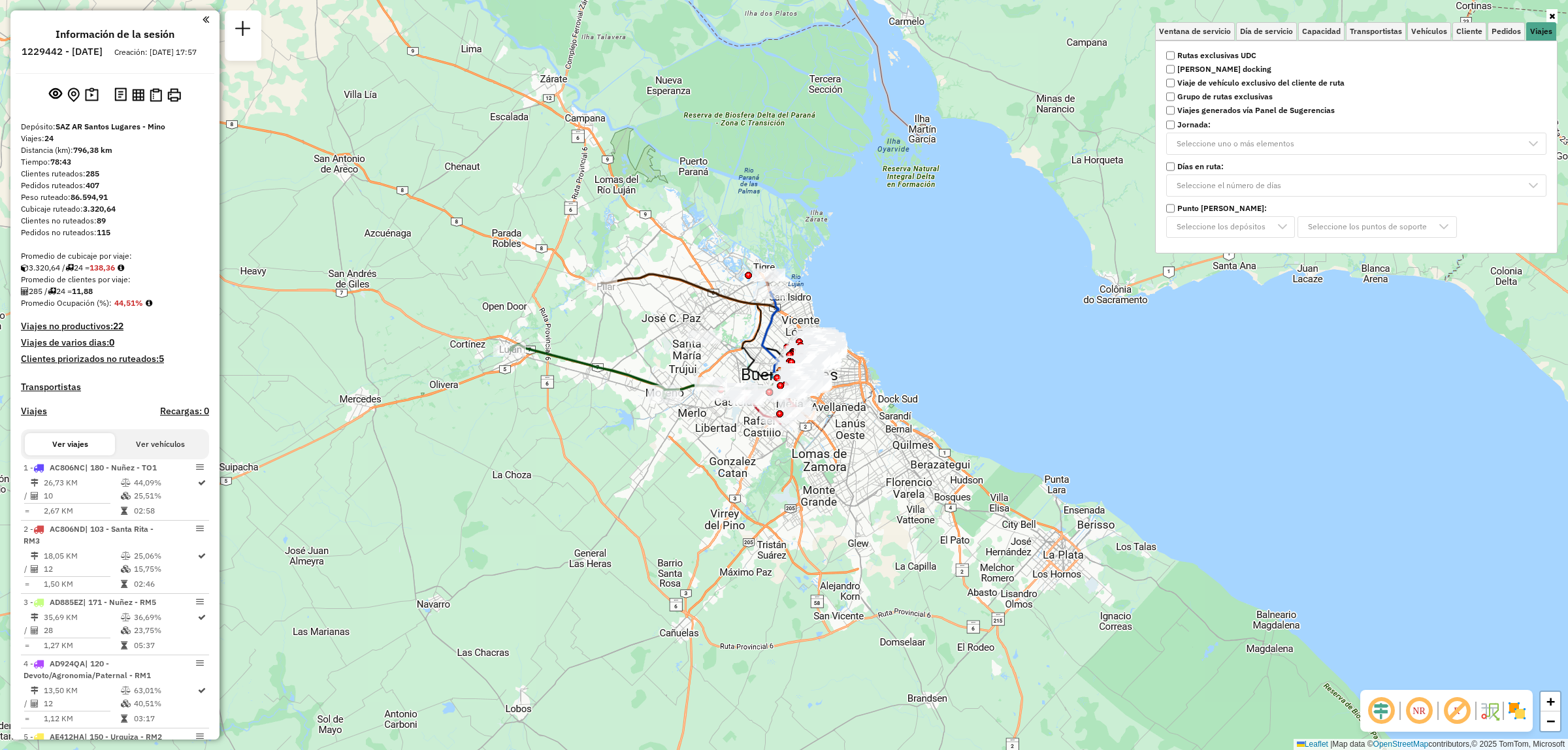
drag, startPoint x: 1222, startPoint y: 54, endPoint x: 1191, endPoint y: 46, distance: 32.0
click at [1222, 44] on div "Seleccione los días de la semana para filtrar las ventanas horarias Lun Mar Mié…" at bounding box center [1355, 146] width 402 height 213
click at [1182, 55] on strong "Rutas exclusivas UDC" at bounding box center [1217, 56] width 79 height 12
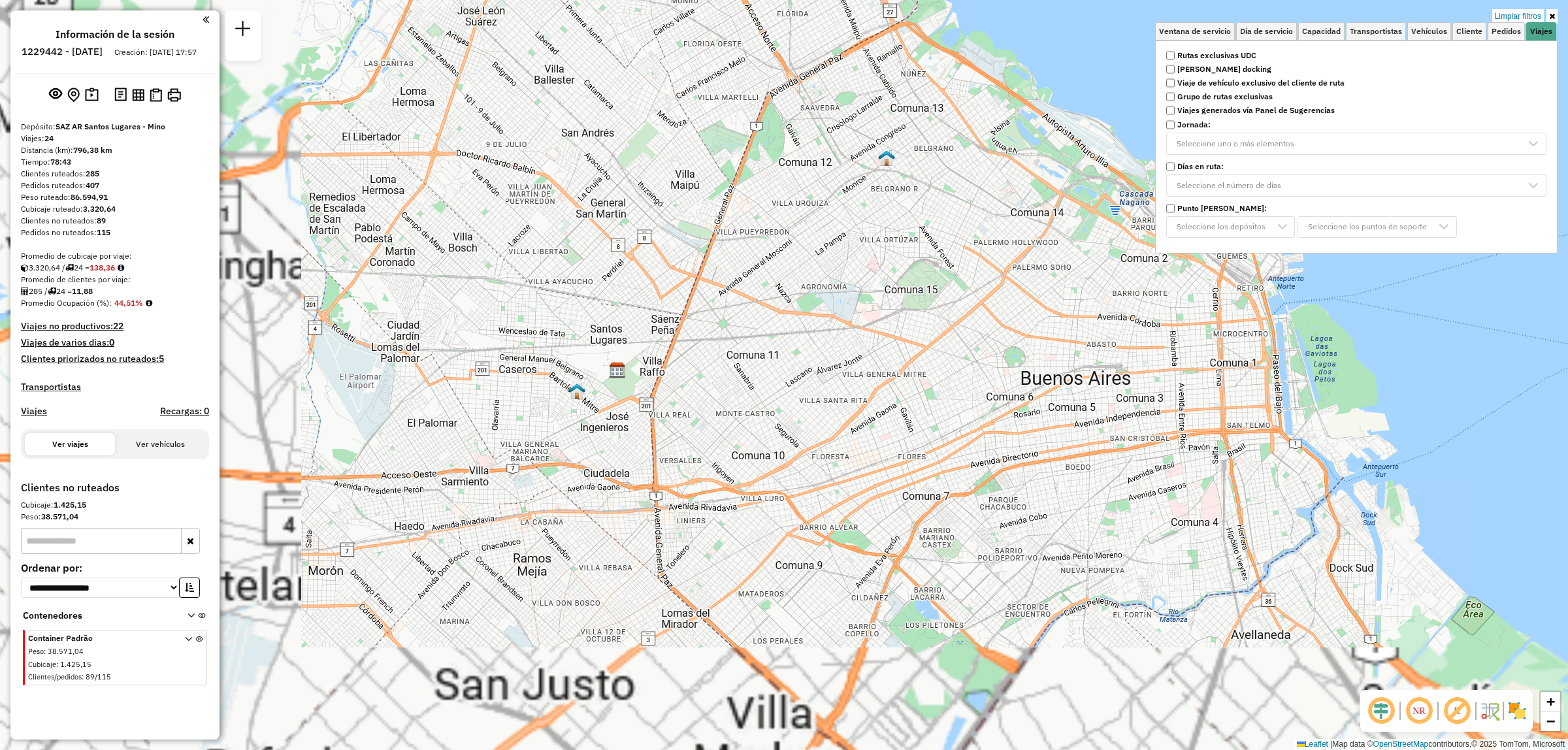
click at [828, 354] on div "Limpiar filtros Ventana de servicio Día de servicio Capacidad Transportistas Ve…" at bounding box center [784, 375] width 1568 height 750
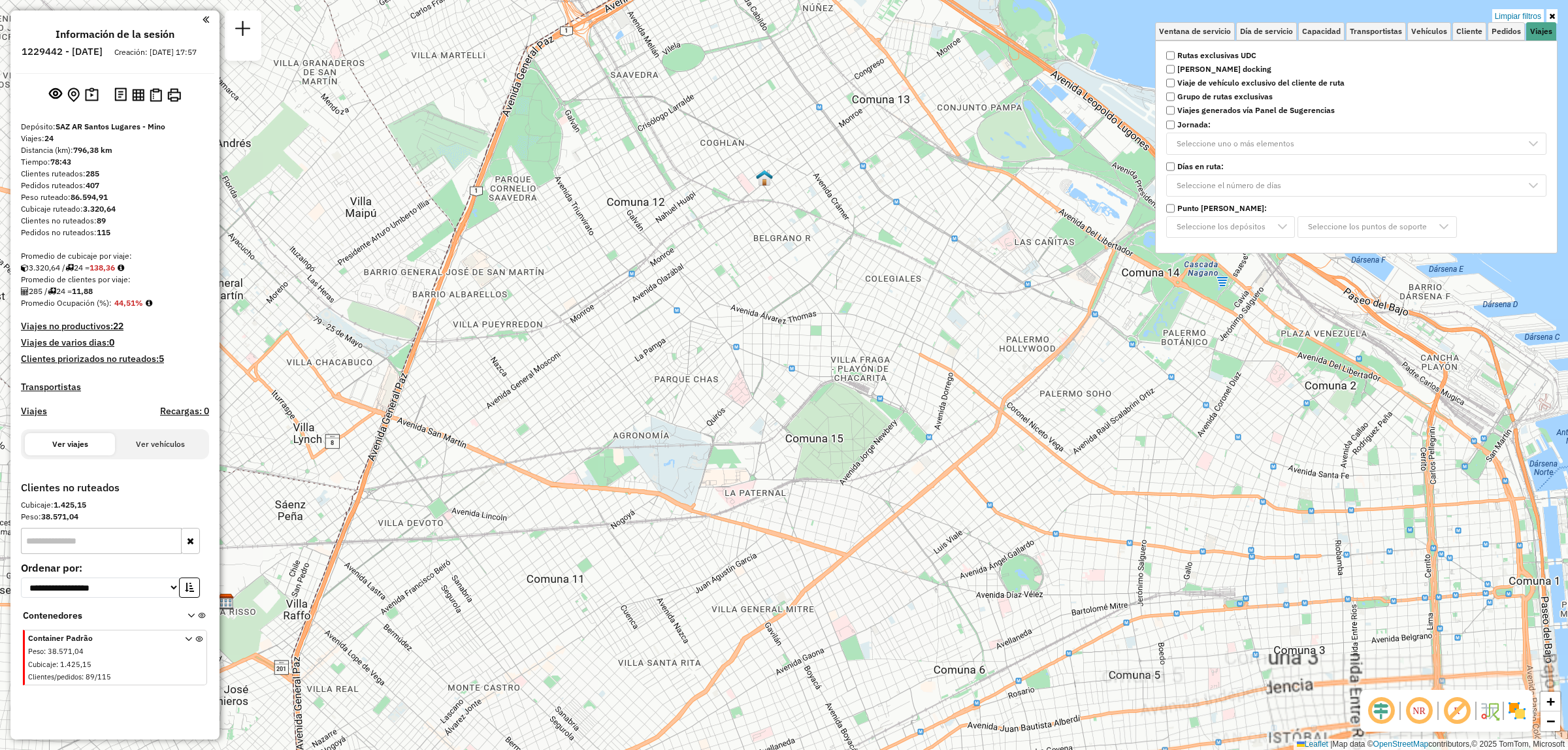
drag, startPoint x: 867, startPoint y: 240, endPoint x: 892, endPoint y: 328, distance: 91.5
click at [891, 331] on div "Limpiar filtros Ventana de servicio Día de servicio Capacidad Transportistas Ve…" at bounding box center [784, 375] width 1568 height 750
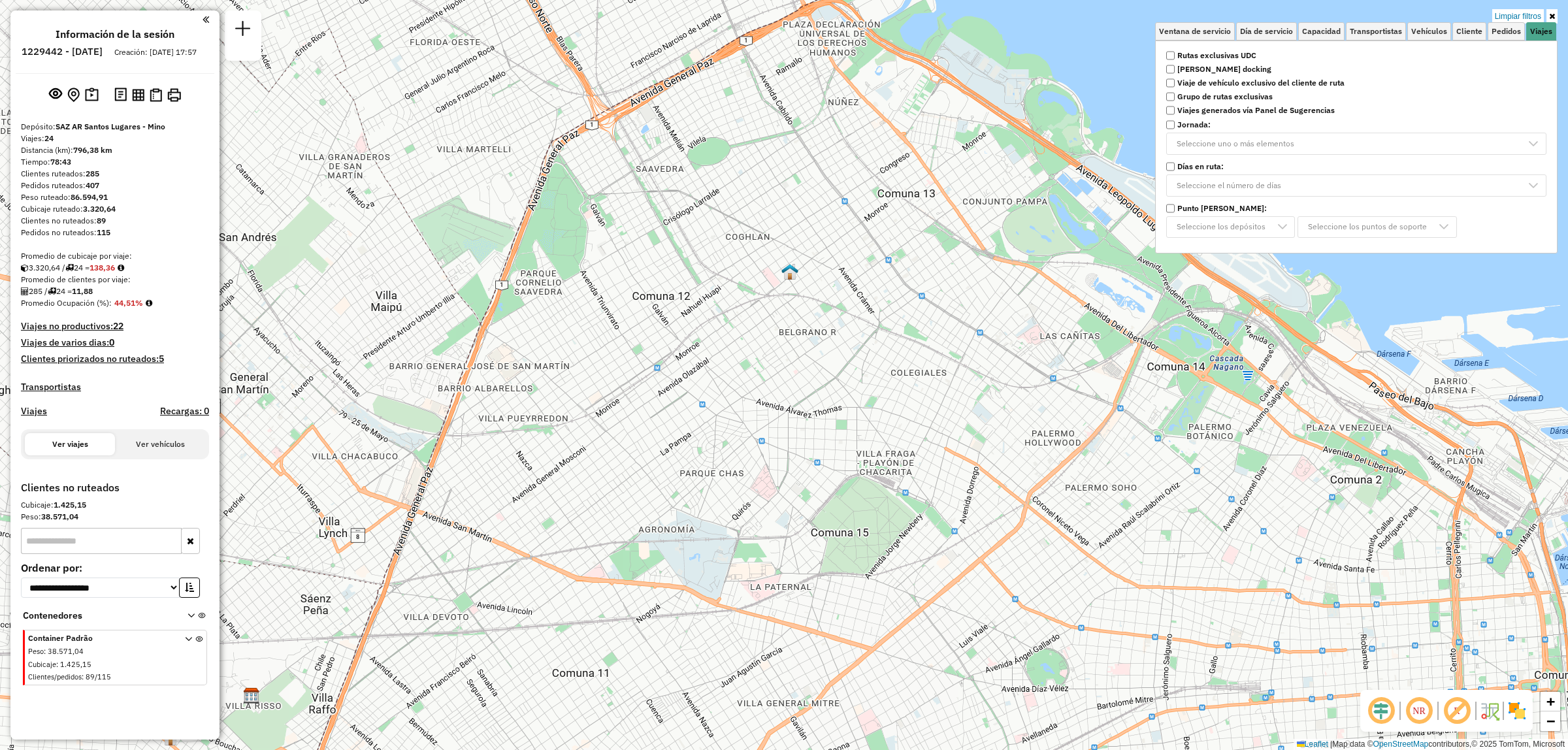
click at [1552, 13] on icon at bounding box center [1552, 16] width 6 height 8
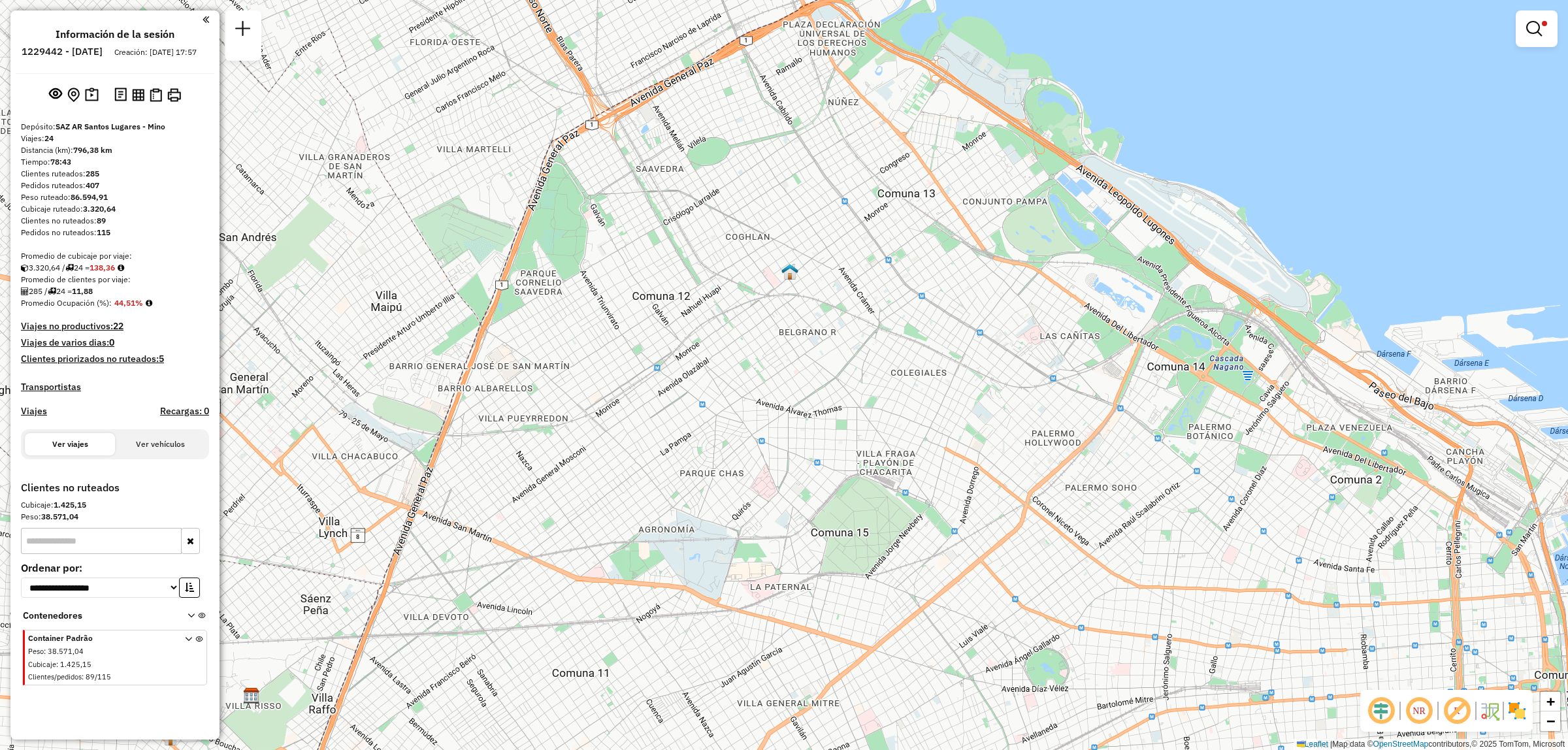
click at [1533, 33] on em at bounding box center [1534, 28] width 16 height 16
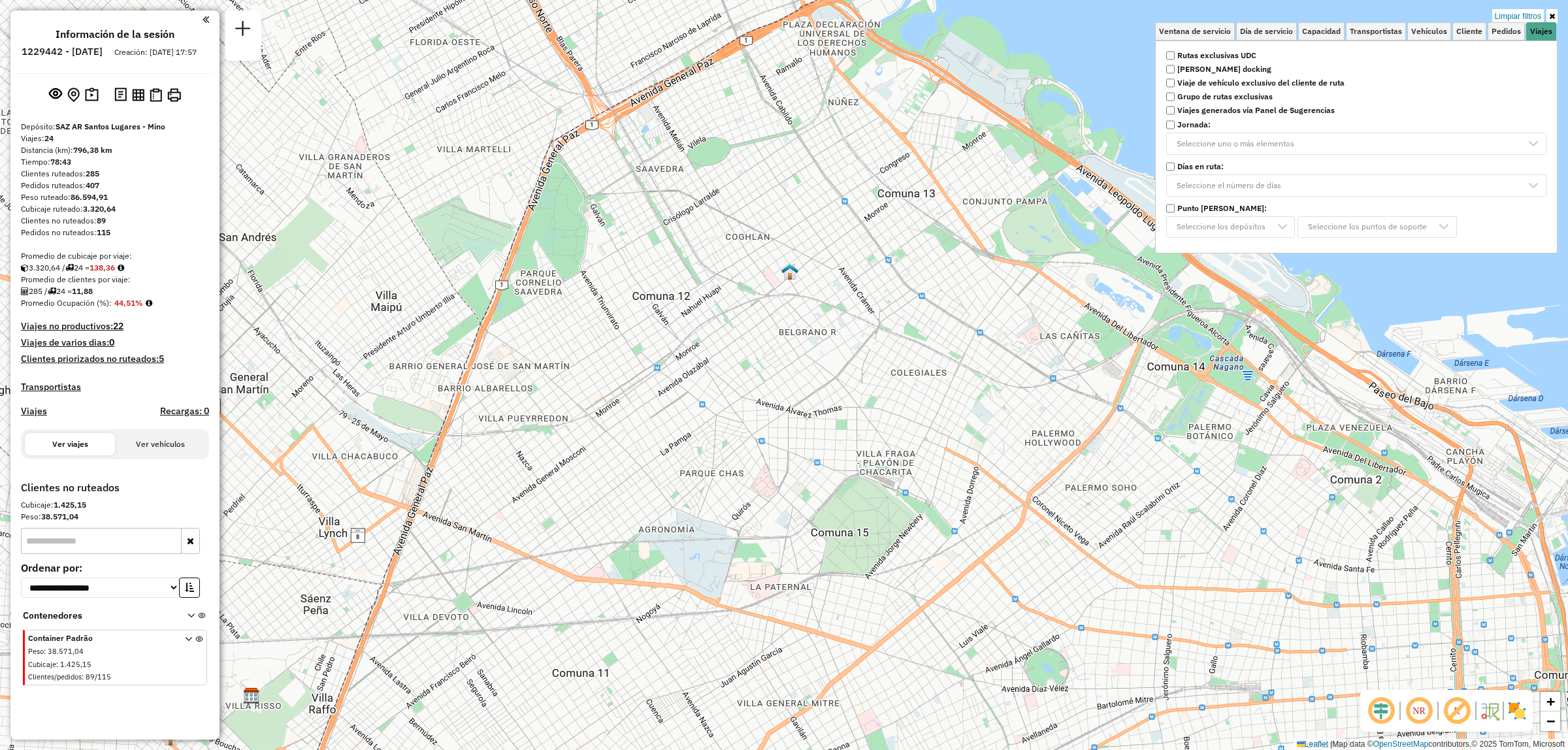
click at [932, 133] on div "Limpiar filtros Ventana de servicio Día de servicio Capacidad Transportistas Ve…" at bounding box center [784, 375] width 1568 height 750
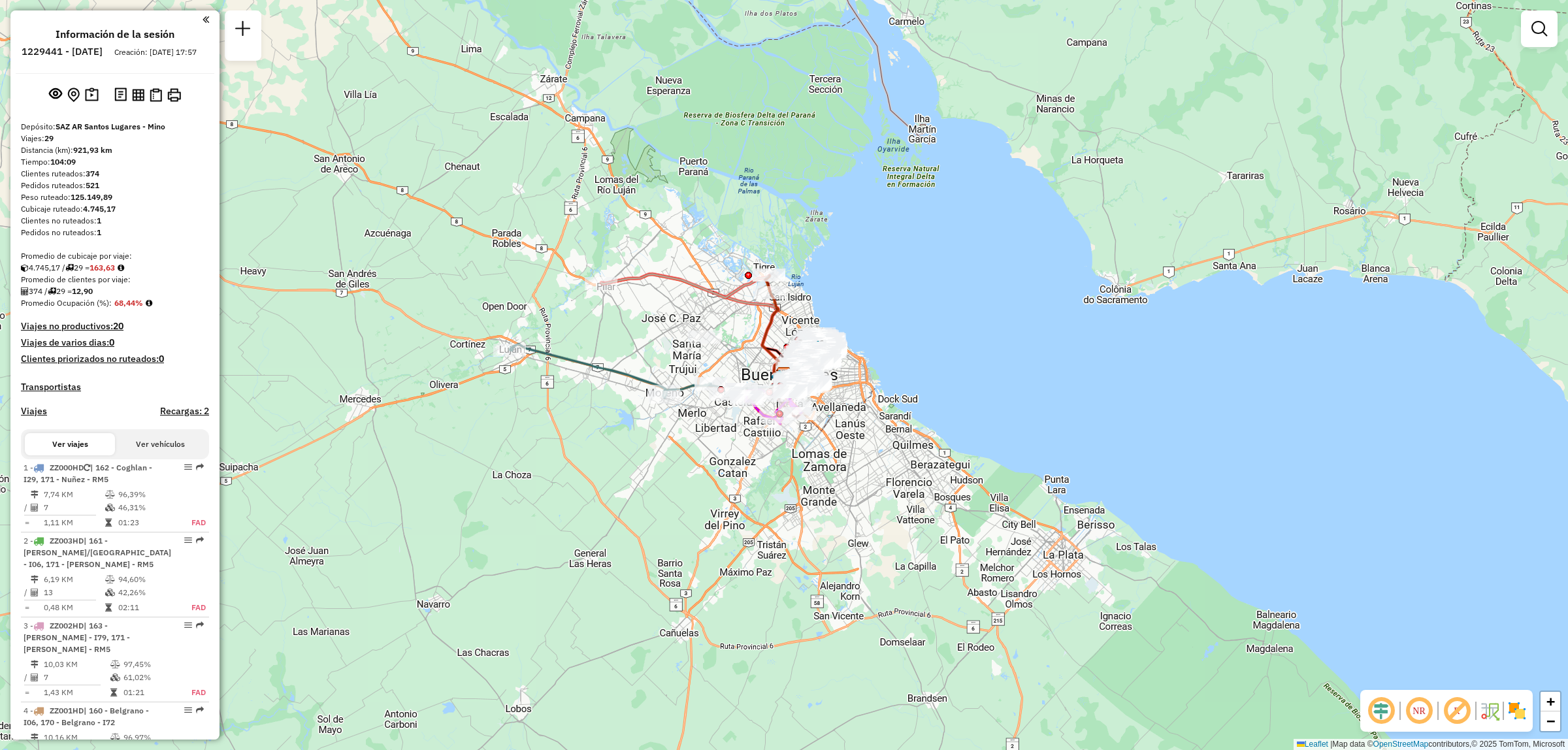
click at [1555, 48] on div "Ventana de servicio Día de servicio Capacidad Transportistas Vehículos Cliente …" at bounding box center [1539, 34] width 37 height 49
click at [1543, 40] on link at bounding box center [1539, 28] width 26 height 26
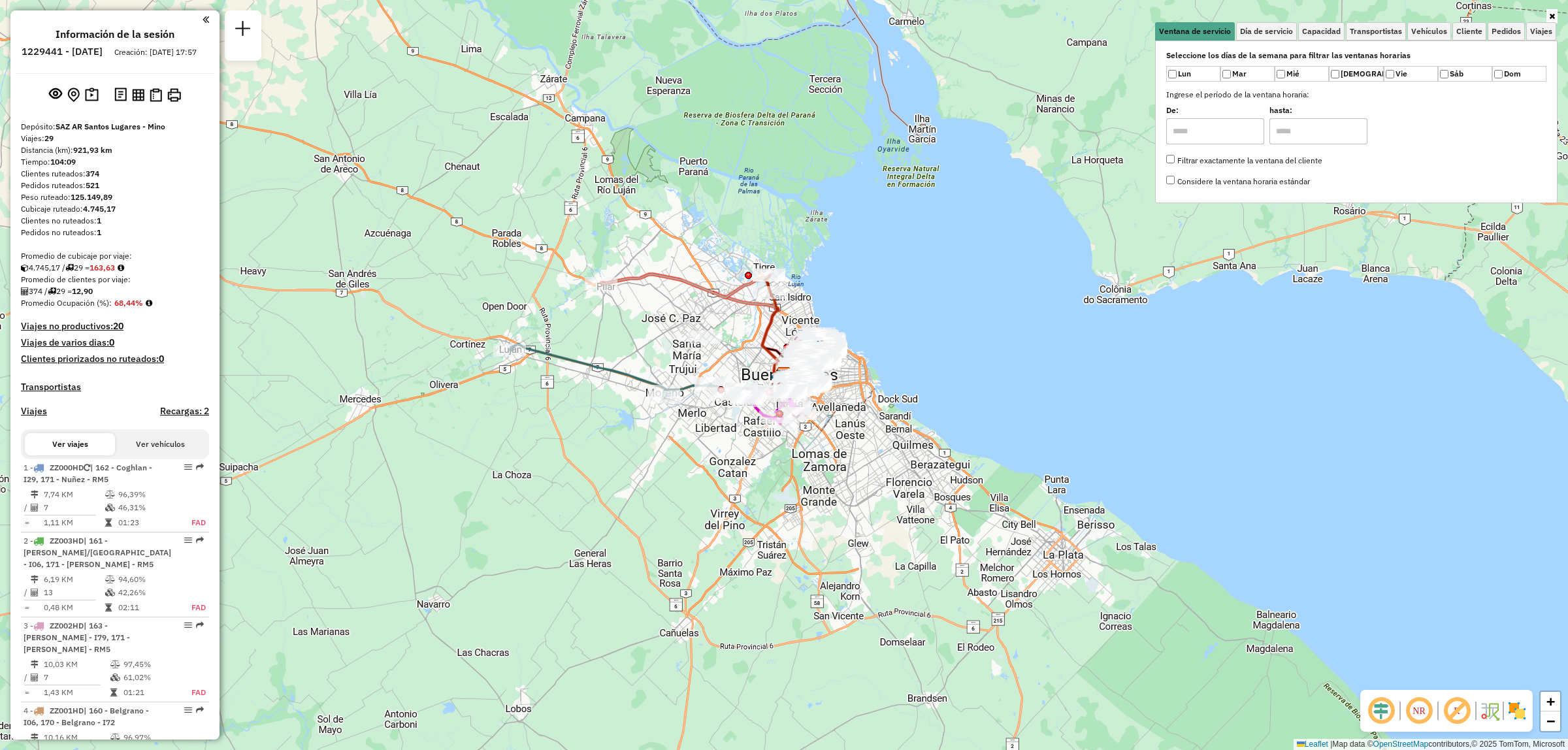
click at [1543, 43] on div "Seleccione los días de la semana para filtrar las ventanas horarias Lun Mar Mié…" at bounding box center [1355, 122] width 402 height 163
click at [1542, 41] on div "Seleccione los días de la semana para filtrar las ventanas horarias Lun Mar Mié…" at bounding box center [1355, 122] width 402 height 163
click at [1538, 35] on span "Viajes" at bounding box center [1541, 31] width 22 height 8
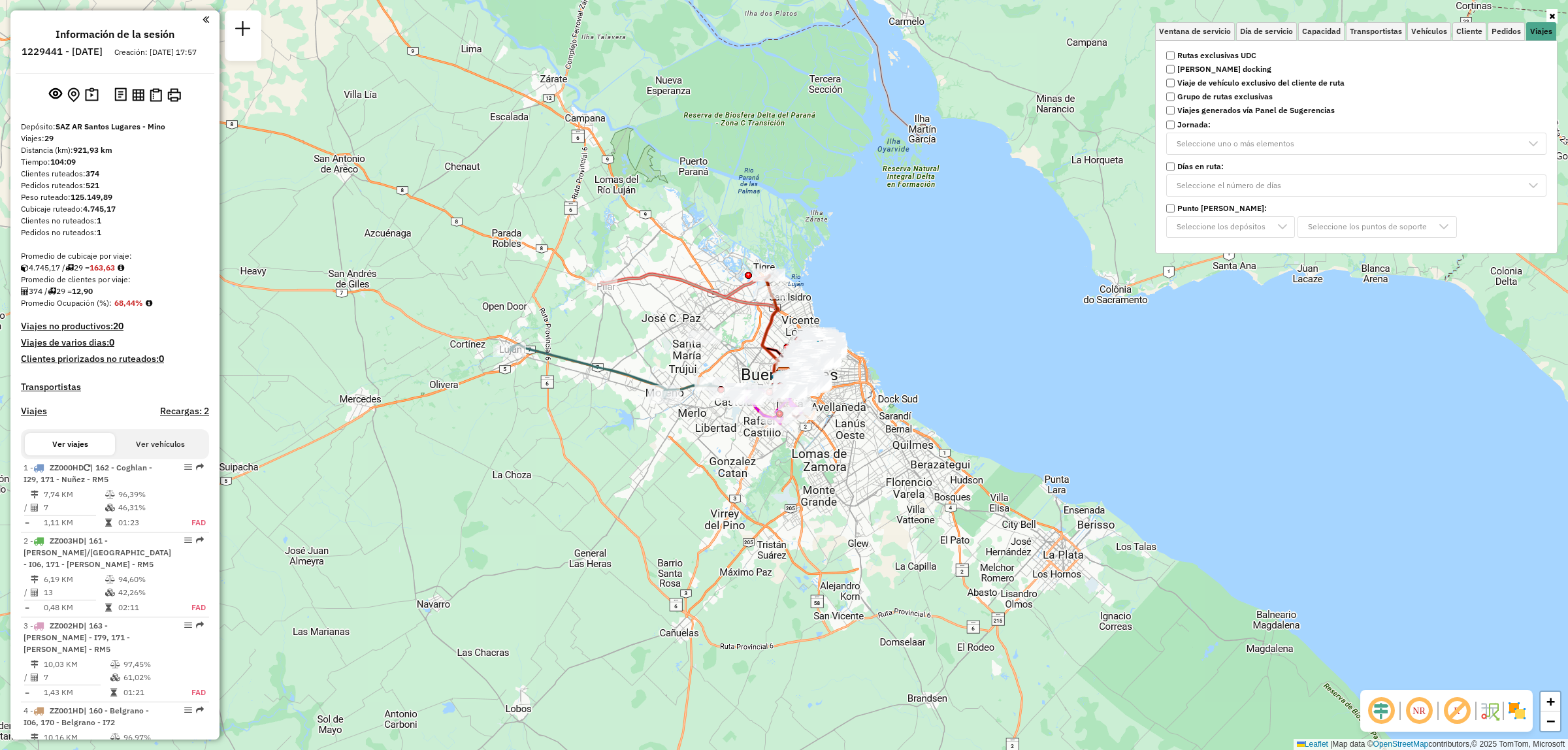
click at [1218, 63] on strong "[PERSON_NAME] docking" at bounding box center [1224, 69] width 94 height 12
click at [1215, 54] on hb-app "Cargando... Pop-up bloqueado! Su explorador bloquea automáticamente la apertura…" at bounding box center [784, 375] width 1568 height 750
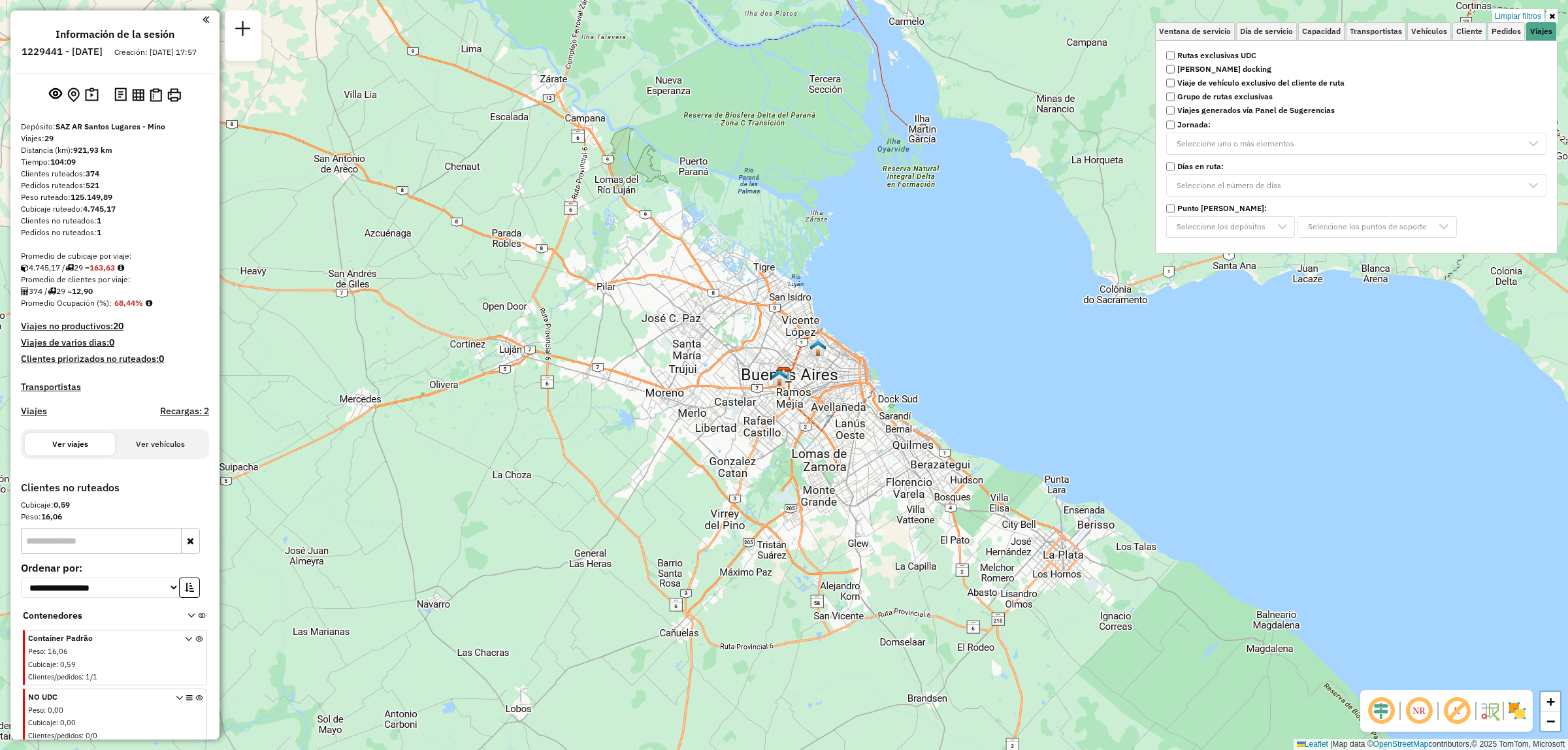
click at [1204, 51] on strong "Rutas exclusivas UDC" at bounding box center [1217, 56] width 79 height 12
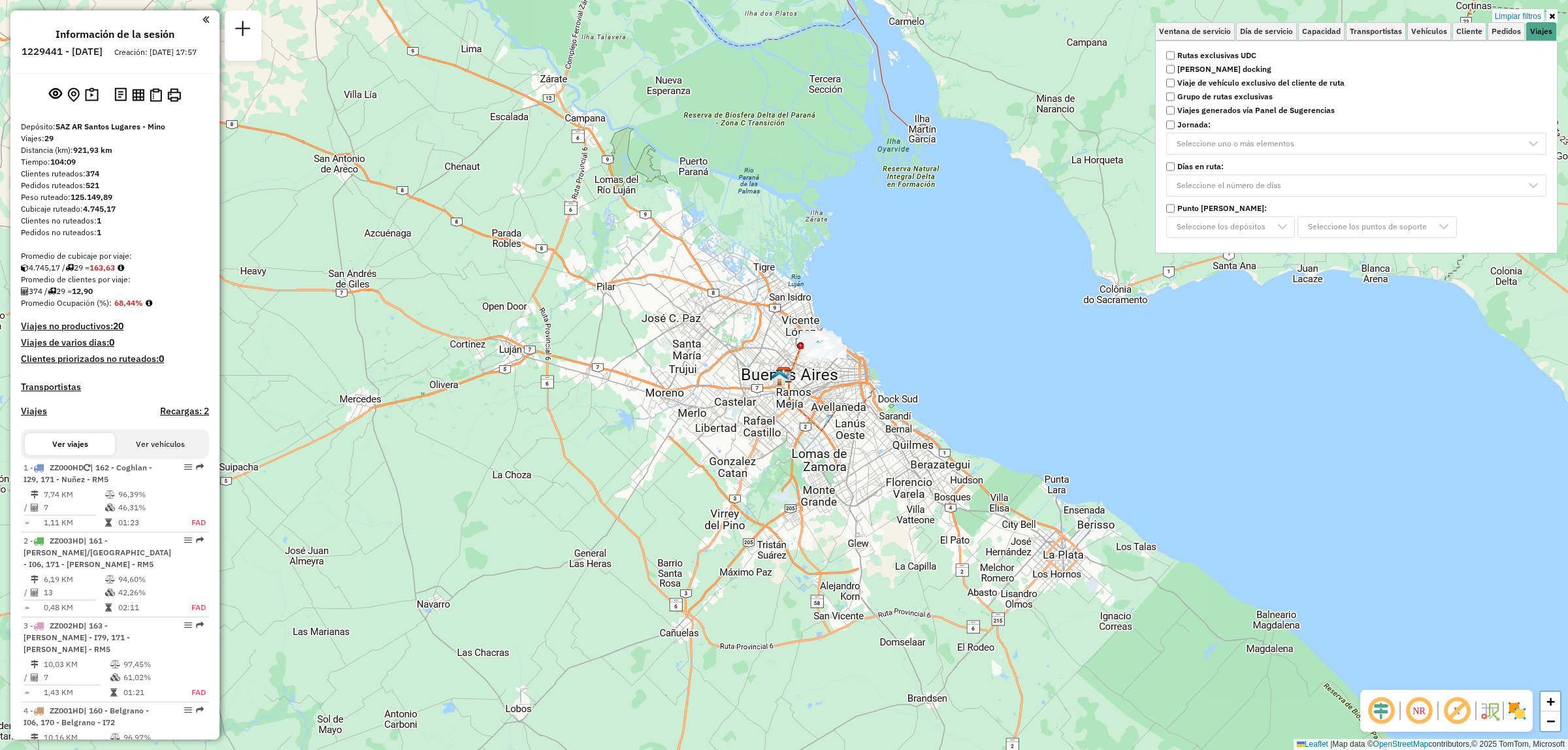
click at [1200, 72] on strong "Ruta cross docking" at bounding box center [1224, 69] width 94 height 12
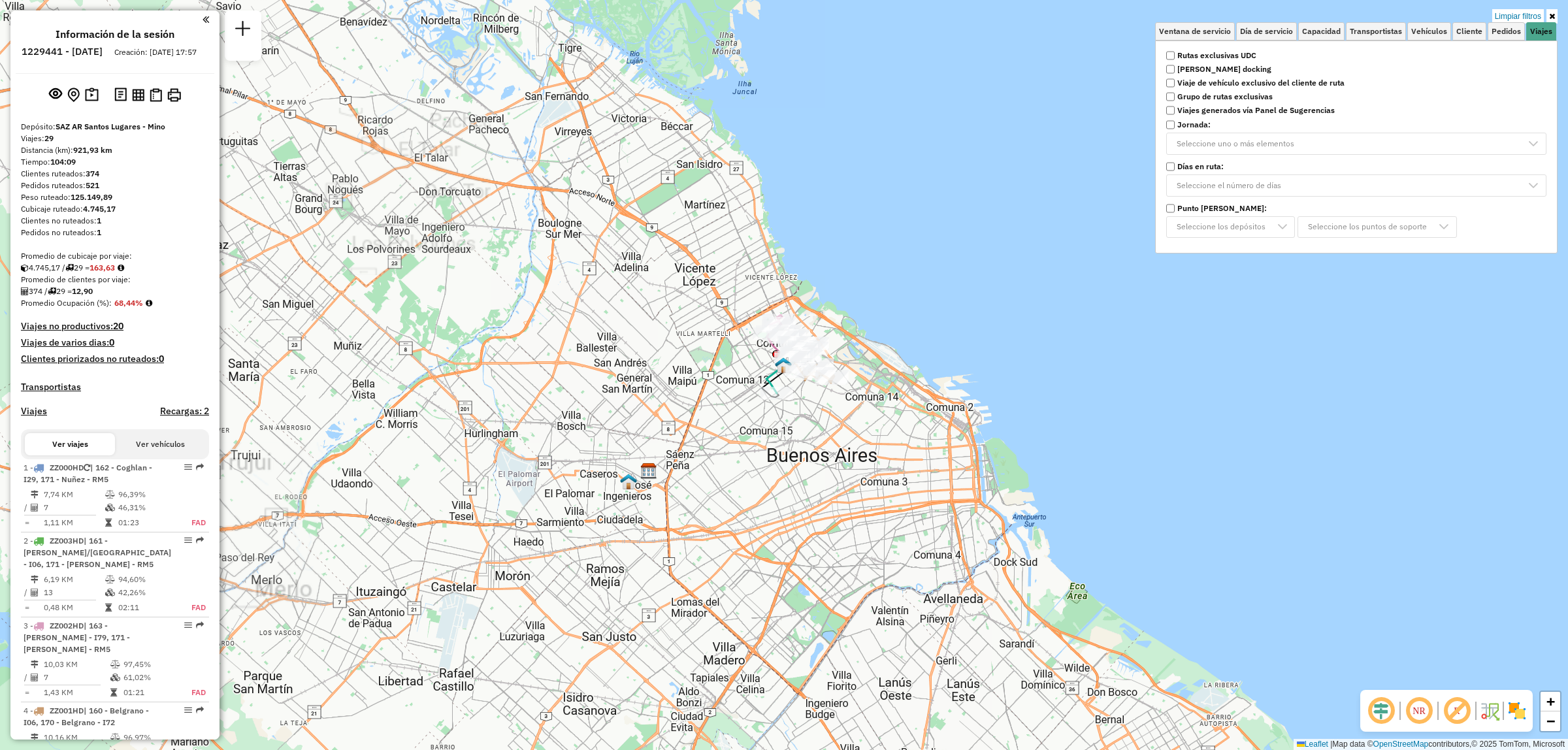
drag, startPoint x: 859, startPoint y: 363, endPoint x: 918, endPoint y: 407, distance: 73.6
click at [922, 413] on div "Limpiar filtros Ventana de servicio Día de servicio Capacidad Transportistas Ve…" at bounding box center [784, 375] width 1568 height 750
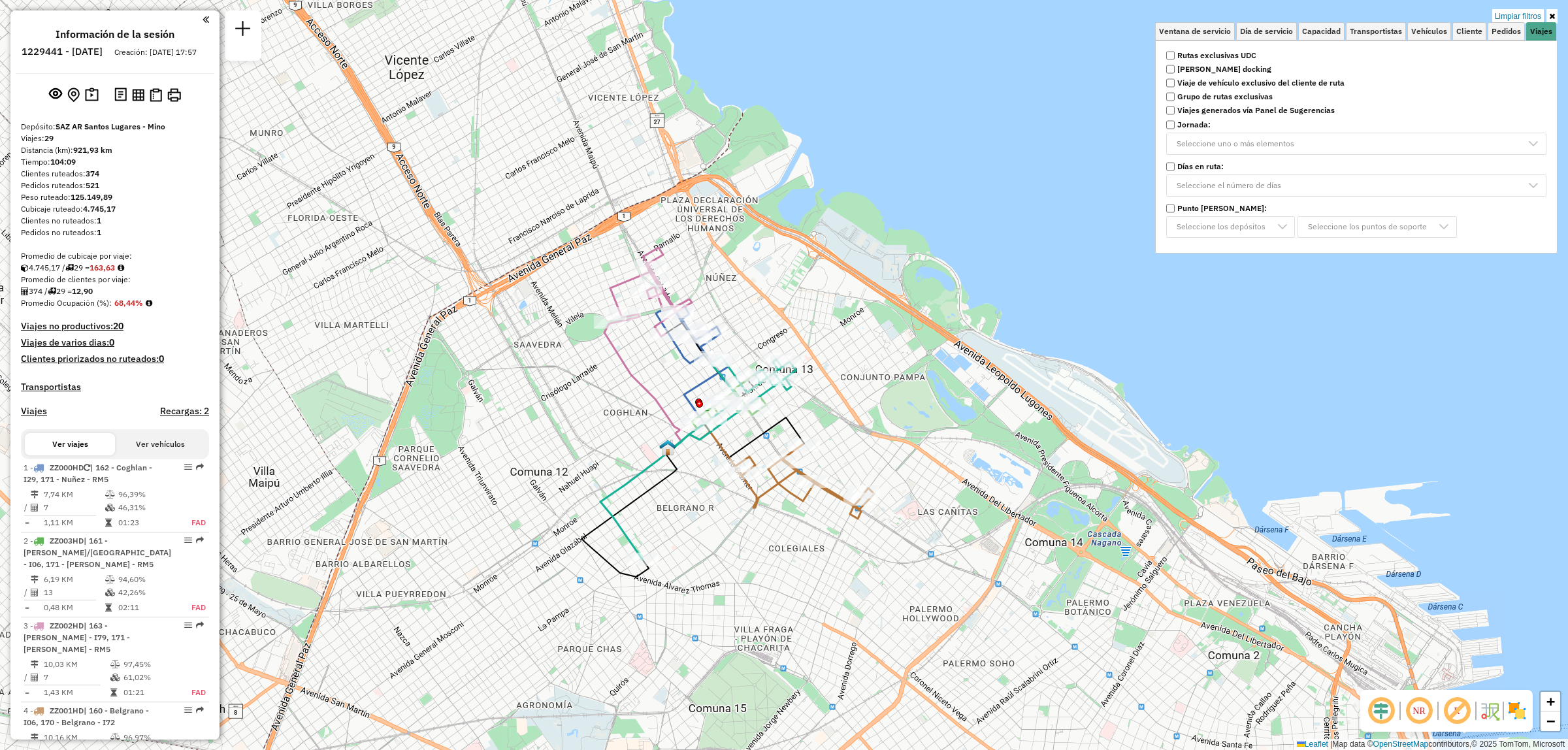
drag, startPoint x: 924, startPoint y: 389, endPoint x: 954, endPoint y: 349, distance: 50.0
click at [954, 350] on div "Limpiar filtros Ventana de servicio Día de servicio Capacidad Transportistas Ve…" at bounding box center [784, 375] width 1568 height 750
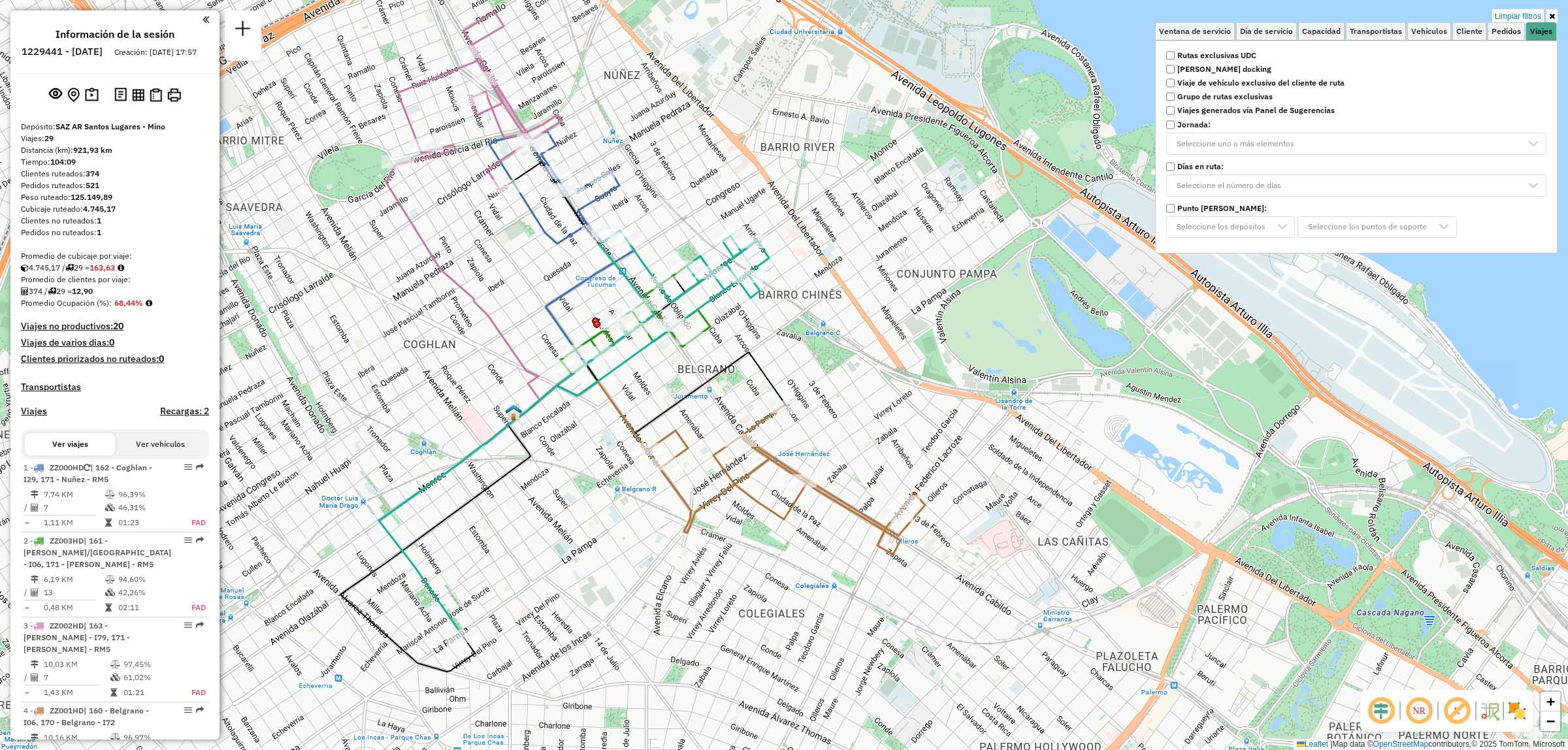
drag, startPoint x: 954, startPoint y: 387, endPoint x: 1003, endPoint y: 382, distance: 49.3
click at [993, 382] on div "Limpiar filtros Ventana de servicio Día de servicio Capacidad Transportistas Ve…" at bounding box center [784, 375] width 1568 height 750
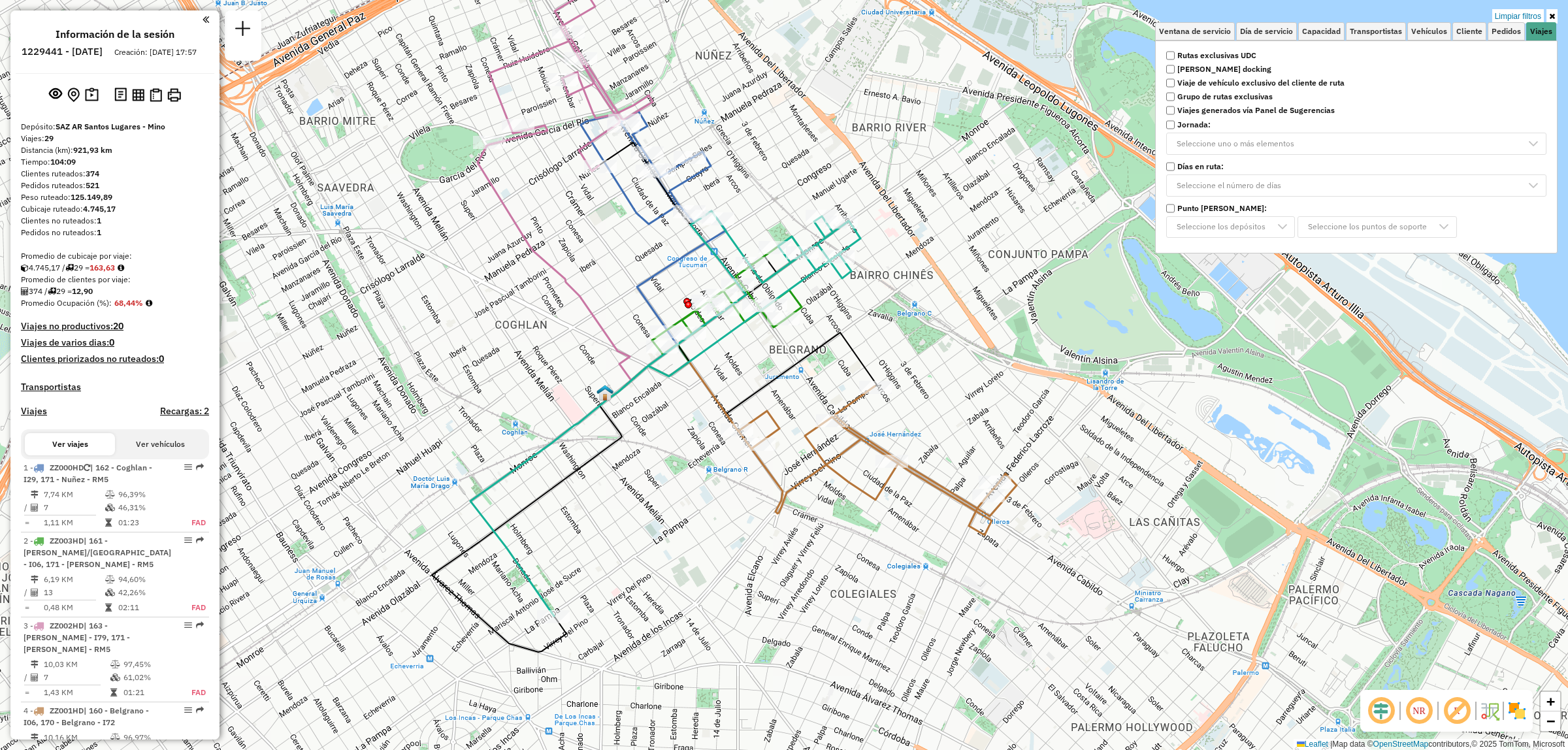
drag, startPoint x: 595, startPoint y: 263, endPoint x: 616, endPoint y: 327, distance: 67.4
click at [616, 325] on div "Limpiar filtros Ventana de servicio Día de servicio Capacidad Transportistas Ve…" at bounding box center [784, 375] width 1568 height 750
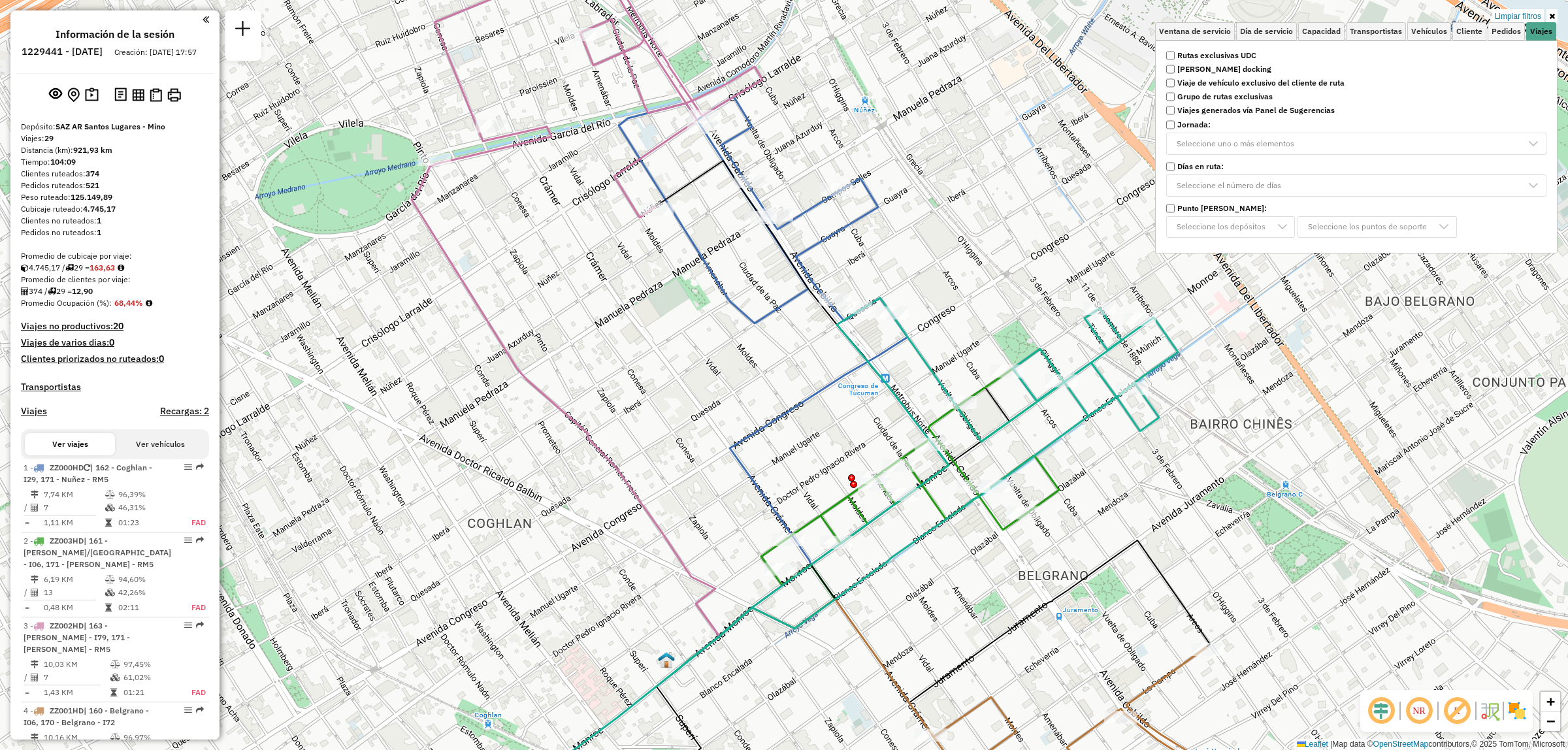
drag, startPoint x: 683, startPoint y: 302, endPoint x: 687, endPoint y: 334, distance: 32.2
click at [671, 331] on div "Limpiar filtros Ventana de servicio Día de servicio Capacidad Transportistas Ve…" at bounding box center [784, 375] width 1568 height 750
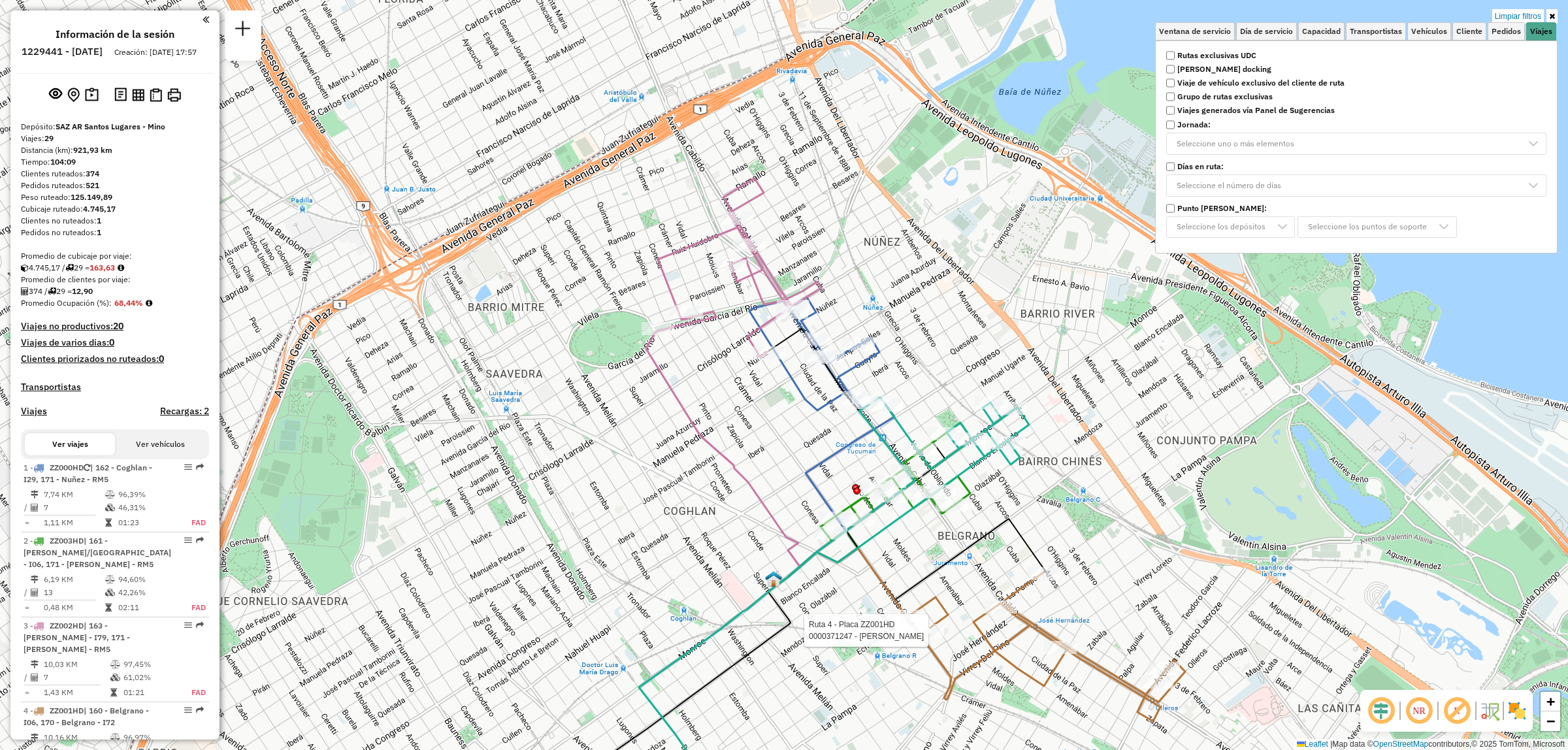
drag, startPoint x: 939, startPoint y: 638, endPoint x: 883, endPoint y: 576, distance: 83.5
click at [912, 624] on div at bounding box center [928, 631] width 33 height 13
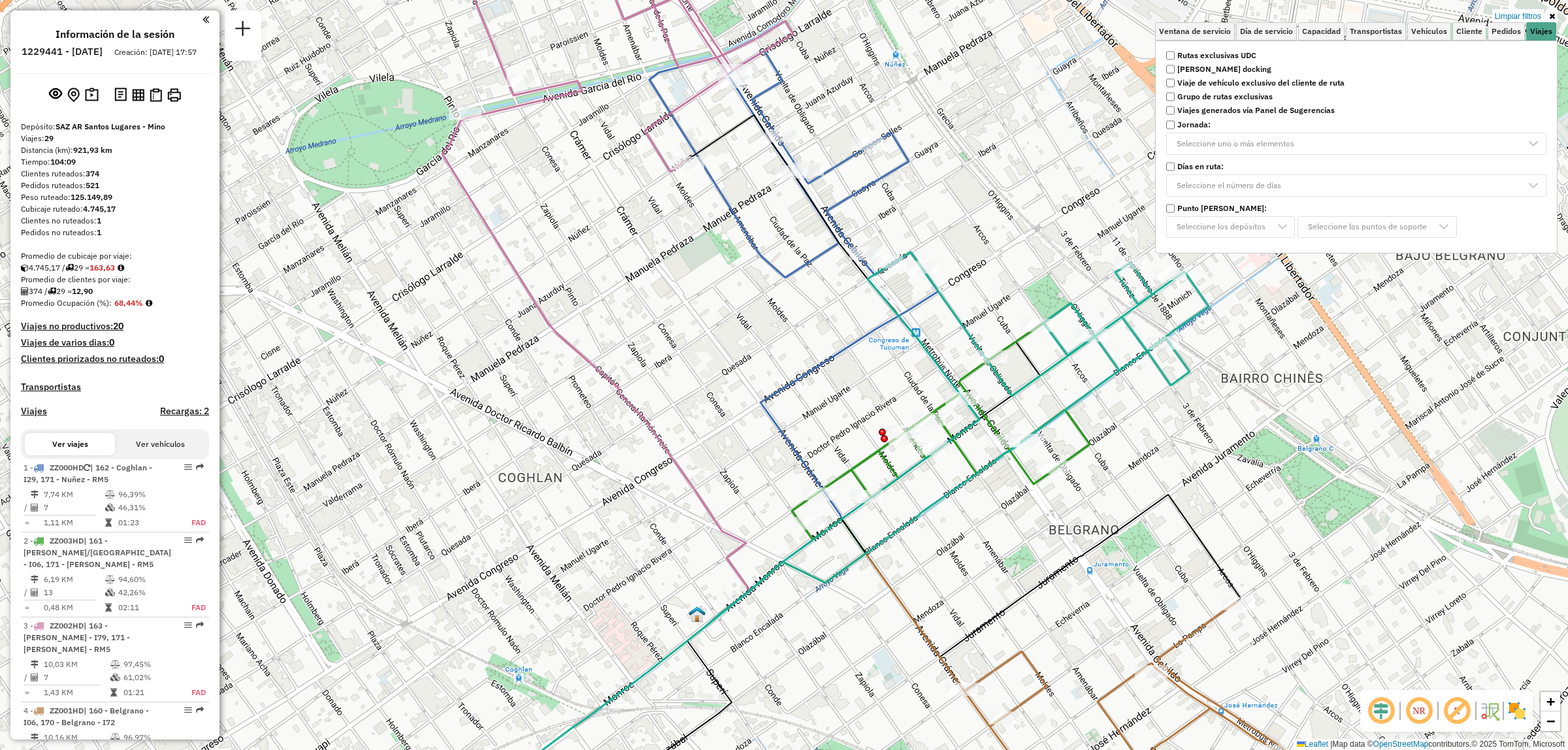
drag, startPoint x: 1100, startPoint y: 546, endPoint x: 1067, endPoint y: 484, distance: 70.2
click at [1067, 495] on icon at bounding box center [973, 576] width 534 height 163
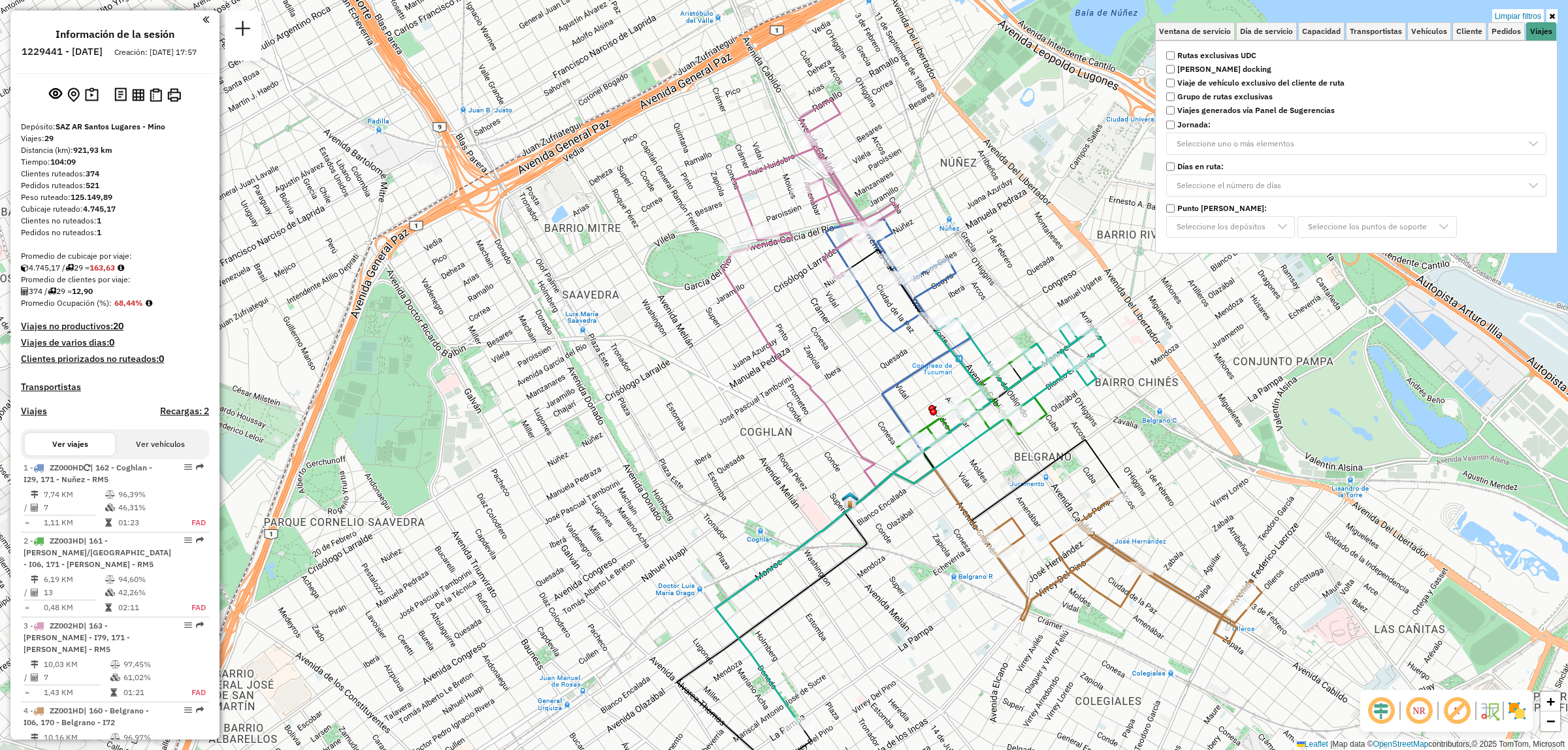
click at [1555, 17] on link at bounding box center [1552, 16] width 11 height 14
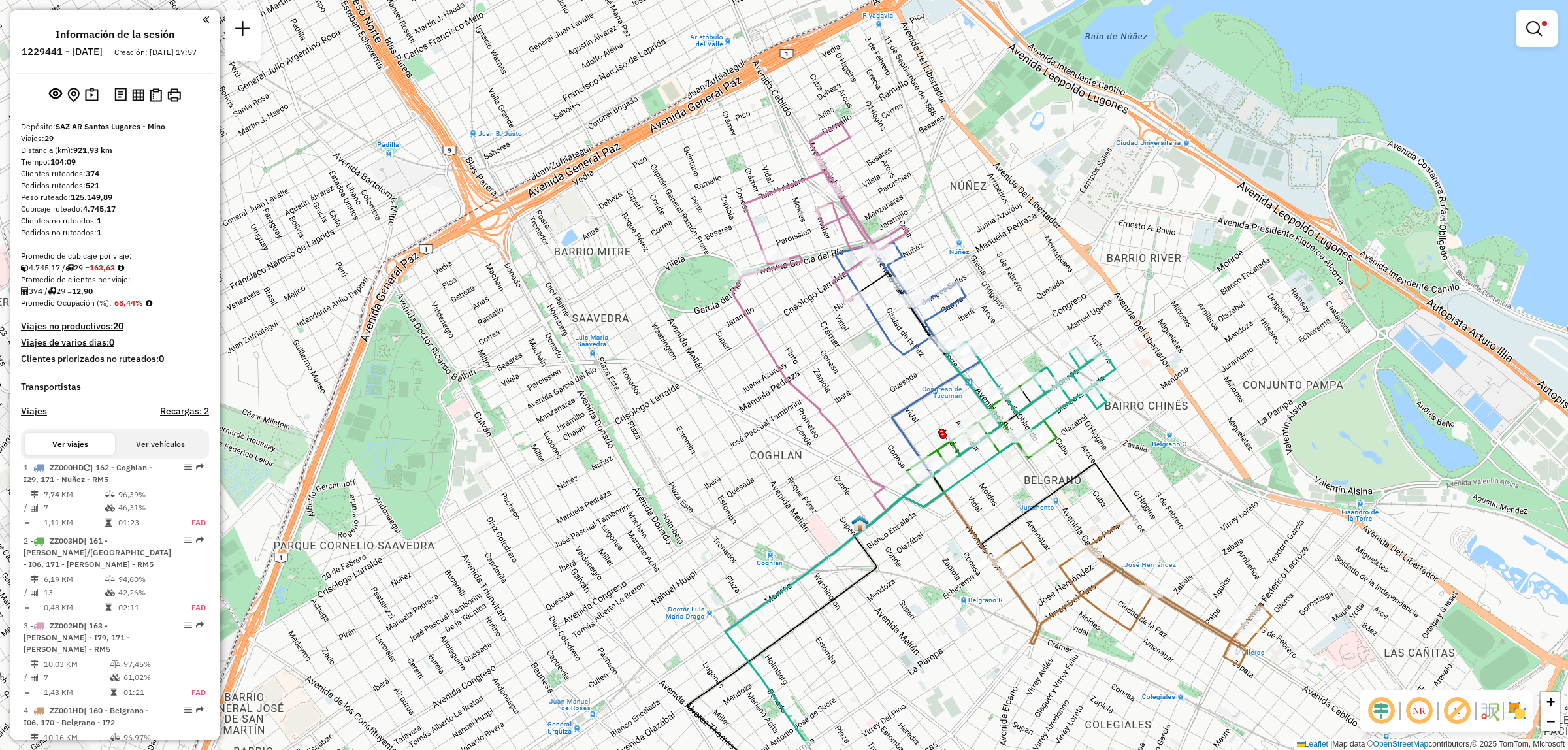
drag, startPoint x: 1068, startPoint y: 393, endPoint x: 1070, endPoint y: 381, distance: 12.2
click at [1070, 381] on icon at bounding box center [915, 544] width 381 height 405
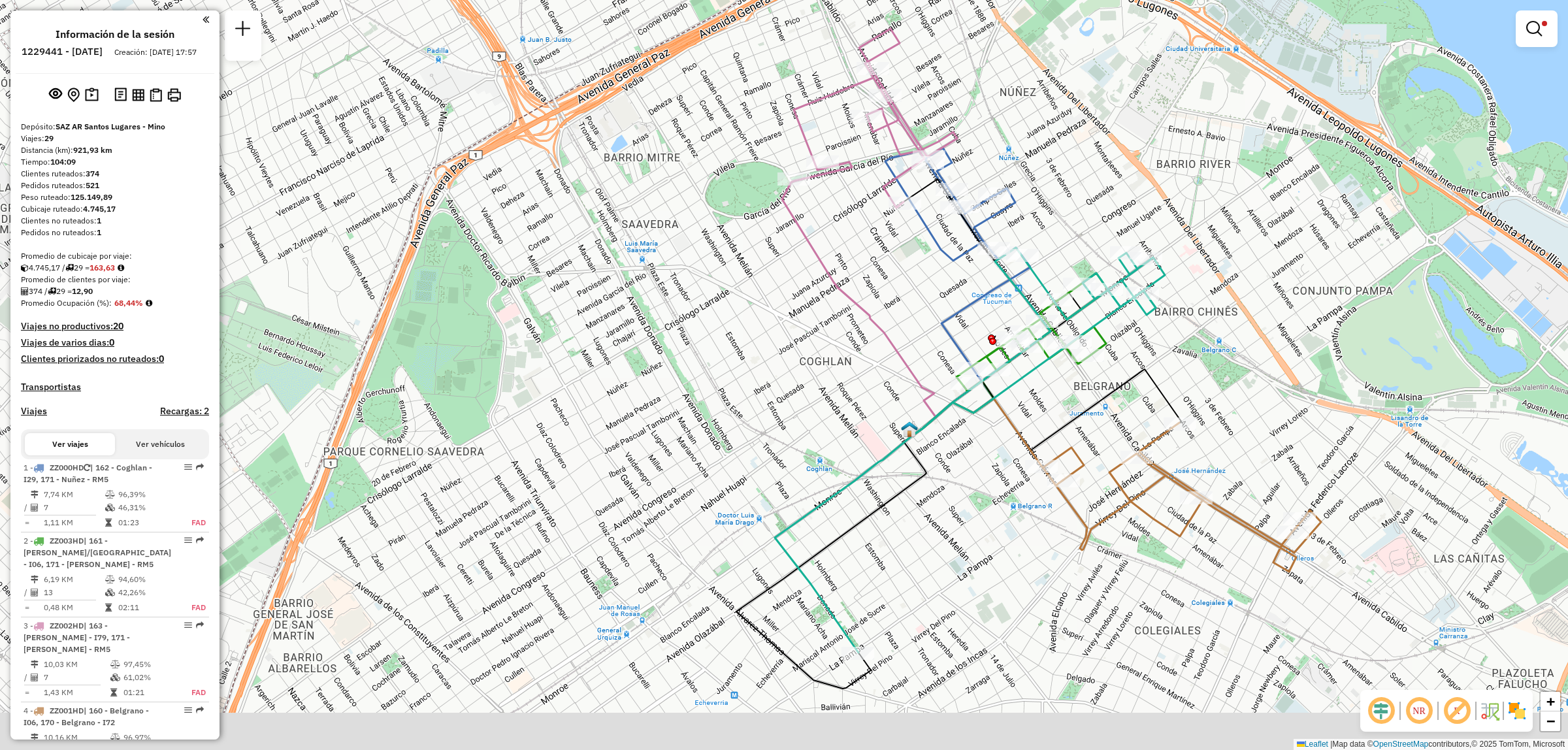
drag, startPoint x: 1116, startPoint y: 419, endPoint x: 1150, endPoint y: 357, distance: 70.7
click at [1158, 347] on div "Limpiar filtros Ventana de servicio Día de servicio Capacidad Transportistas Ve…" at bounding box center [784, 375] width 1568 height 750
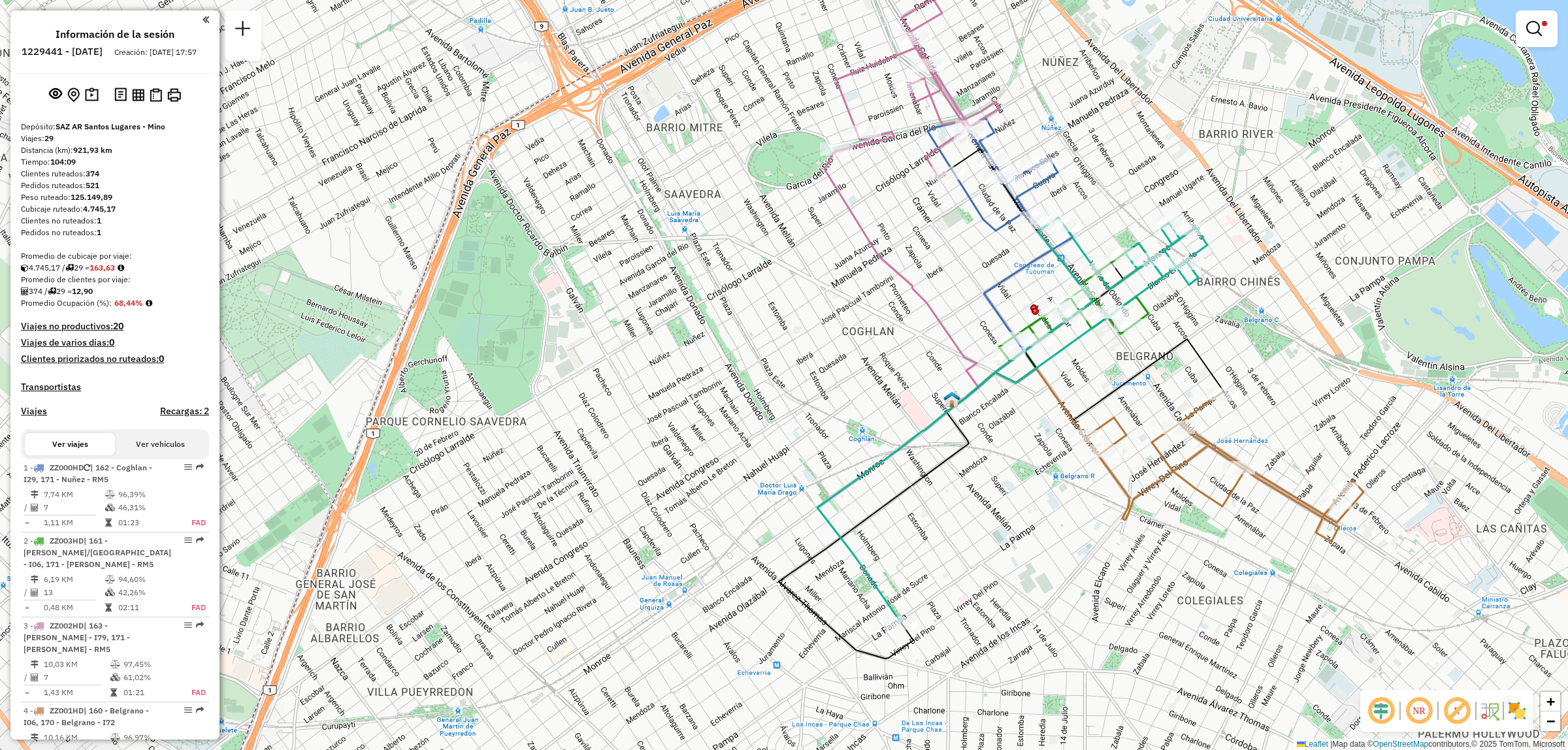
drag, startPoint x: 1215, startPoint y: 295, endPoint x: 1225, endPoint y: 340, distance: 46.1
click at [1223, 340] on div "Limpiar filtros Ventana de servicio Día de servicio Capacidad Transportistas Ve…" at bounding box center [784, 375] width 1568 height 750
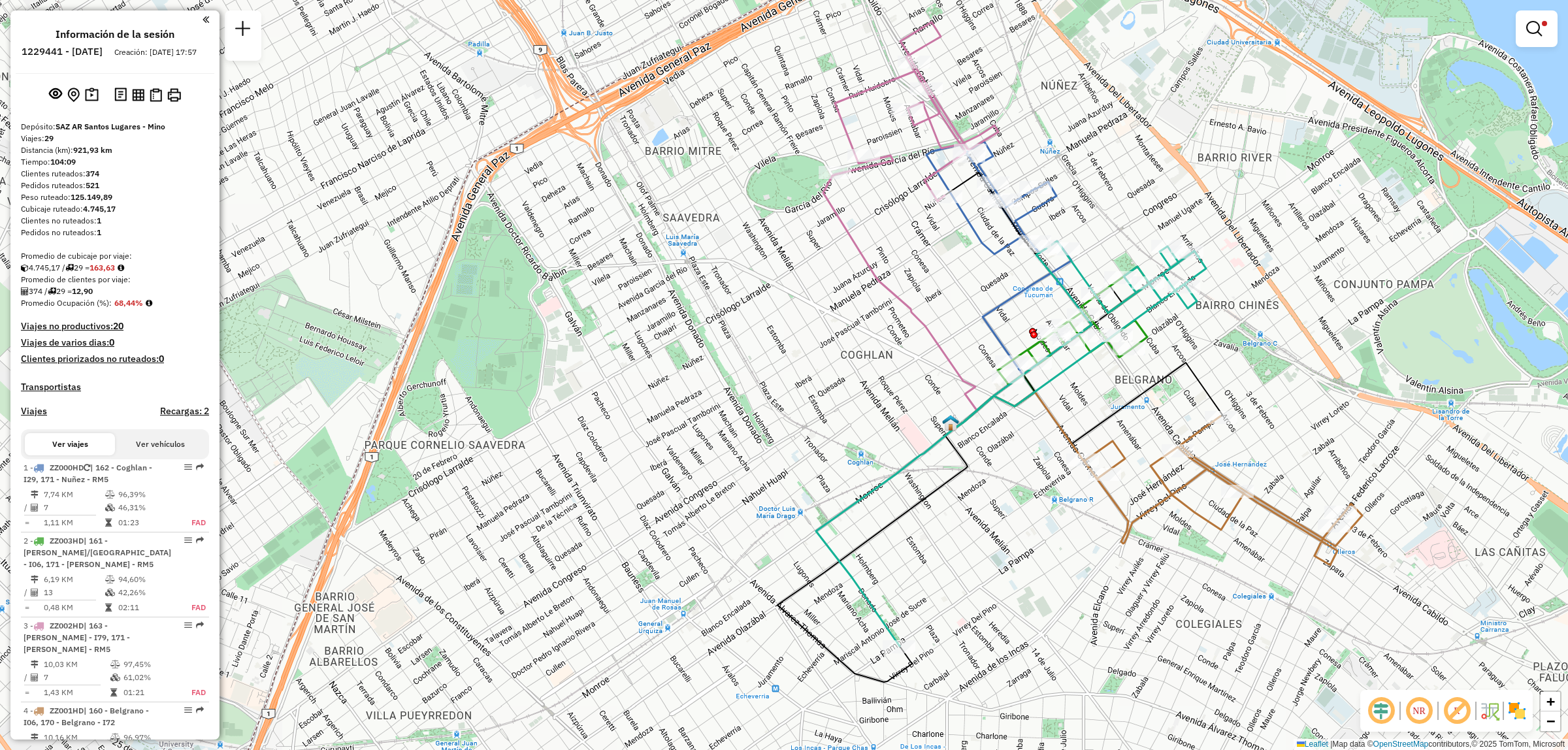
drag, startPoint x: 903, startPoint y: 273, endPoint x: 859, endPoint y: 308, distance: 56.2
click at [859, 306] on div "Limpiar filtros Ventana de servicio Día de servicio Capacidad Transportistas Ve…" at bounding box center [784, 375] width 1568 height 750
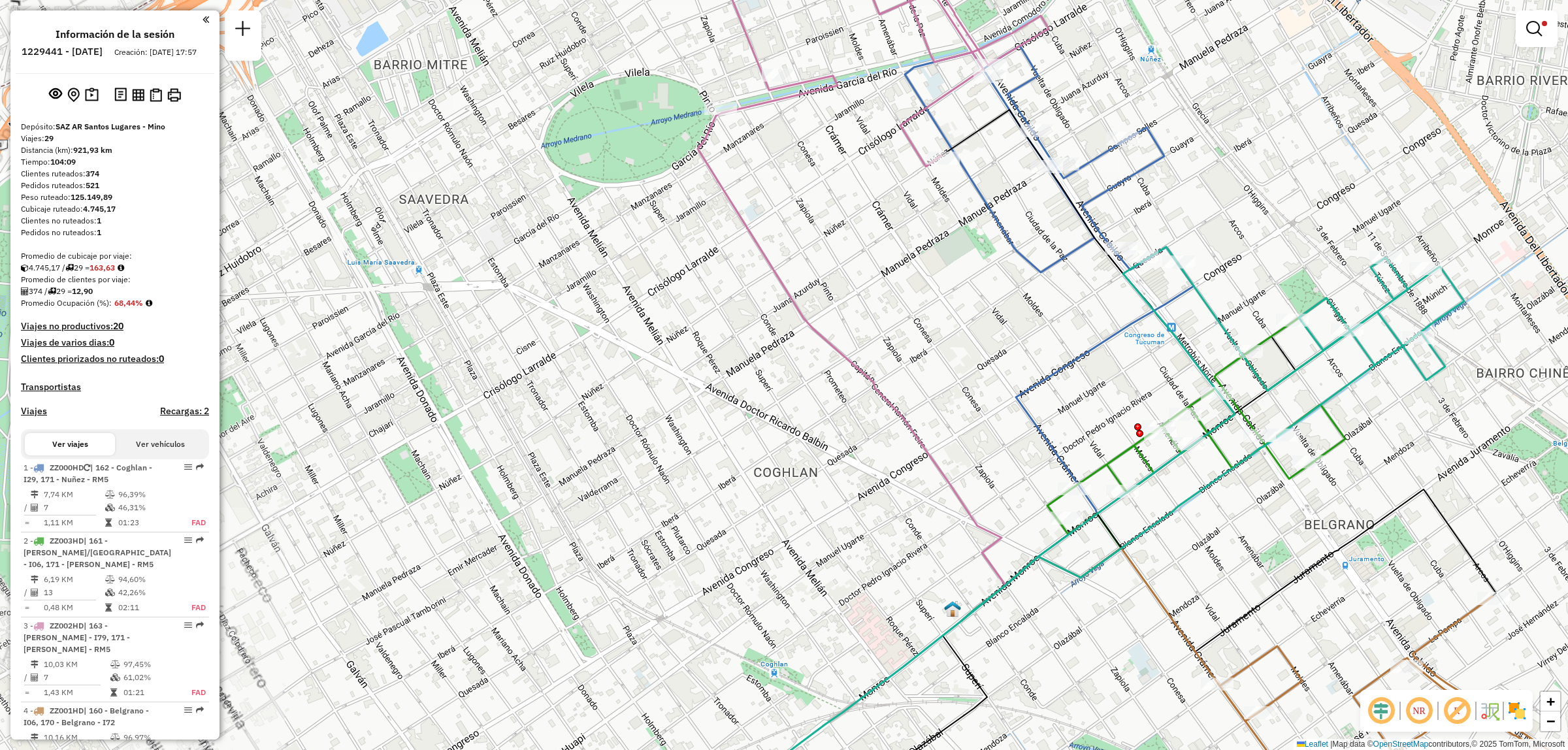
drag, startPoint x: 854, startPoint y: 366, endPoint x: 859, endPoint y: 386, distance: 20.6
click at [857, 381] on div "Limpiar filtros Ventana de servicio Día de servicio Capacidad Transportistas Ve…" at bounding box center [784, 375] width 1568 height 750
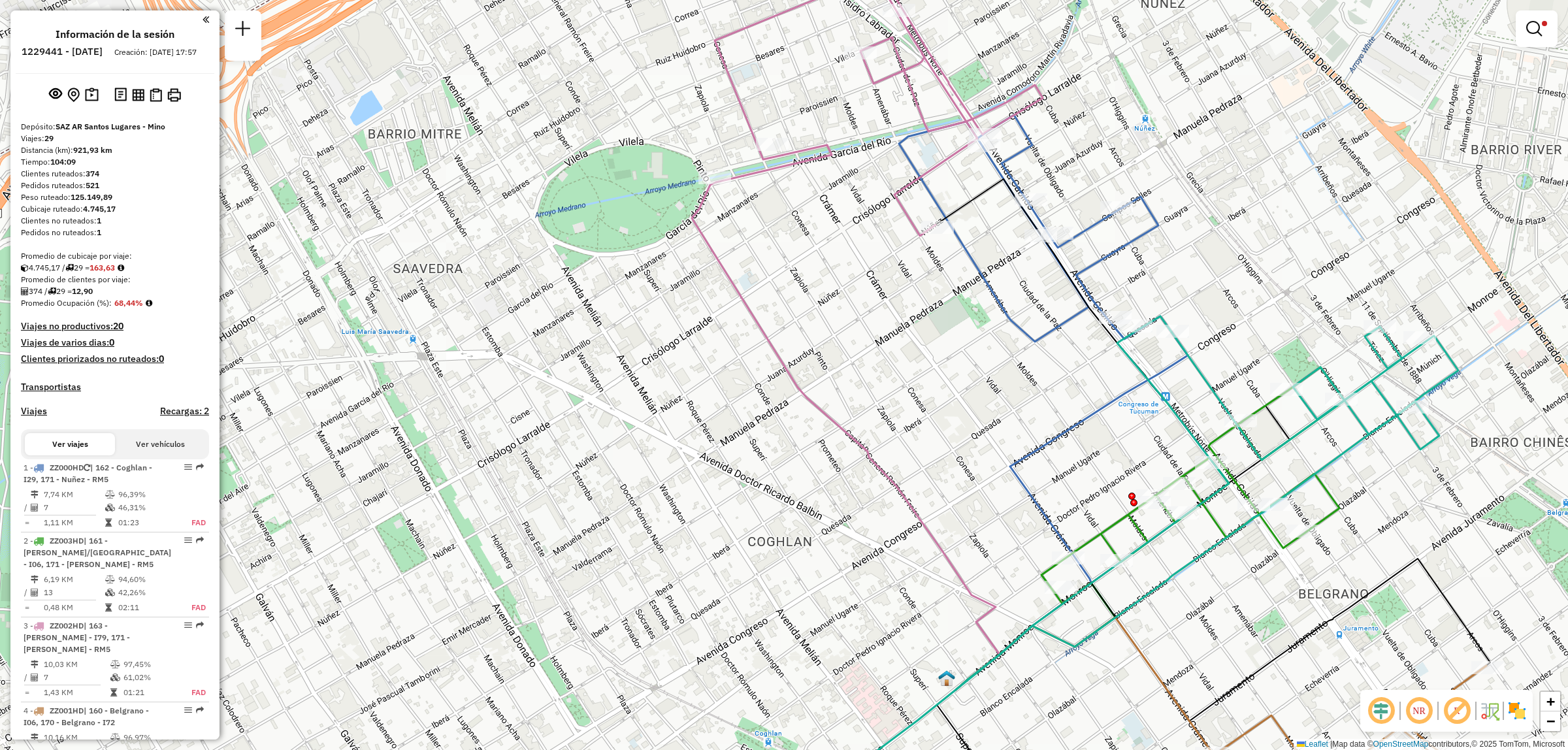
click at [888, 390] on div "Limpiar filtros Ventana de servicio Día de servicio Capacidad Transportistas Ve…" at bounding box center [784, 375] width 1568 height 750
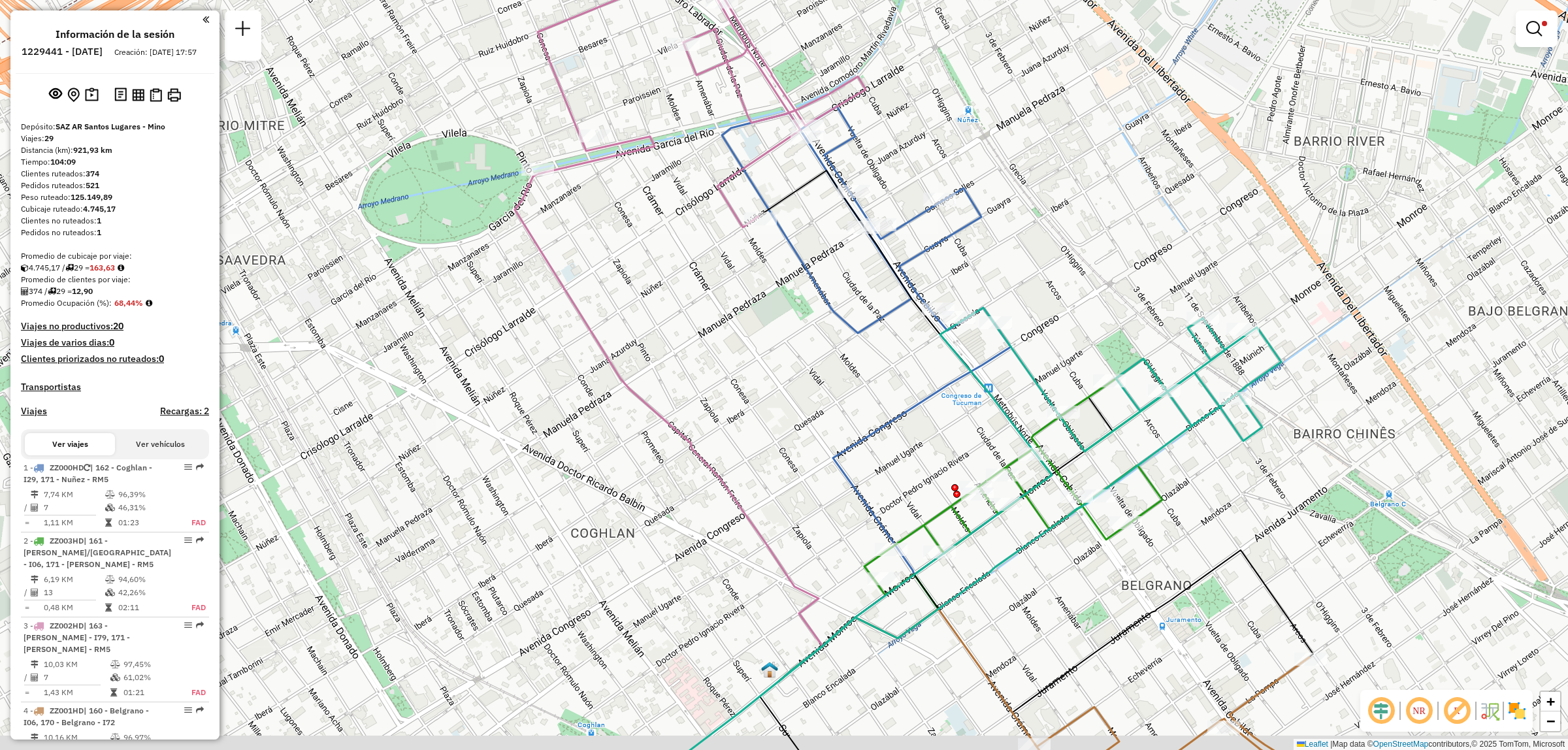
drag, startPoint x: 1155, startPoint y: 390, endPoint x: 1006, endPoint y: 346, distance: 155.4
click at [1006, 346] on div "Limpiar filtros Ventana de servicio Día de servicio Capacidad Transportistas Ve…" at bounding box center [784, 375] width 1568 height 750
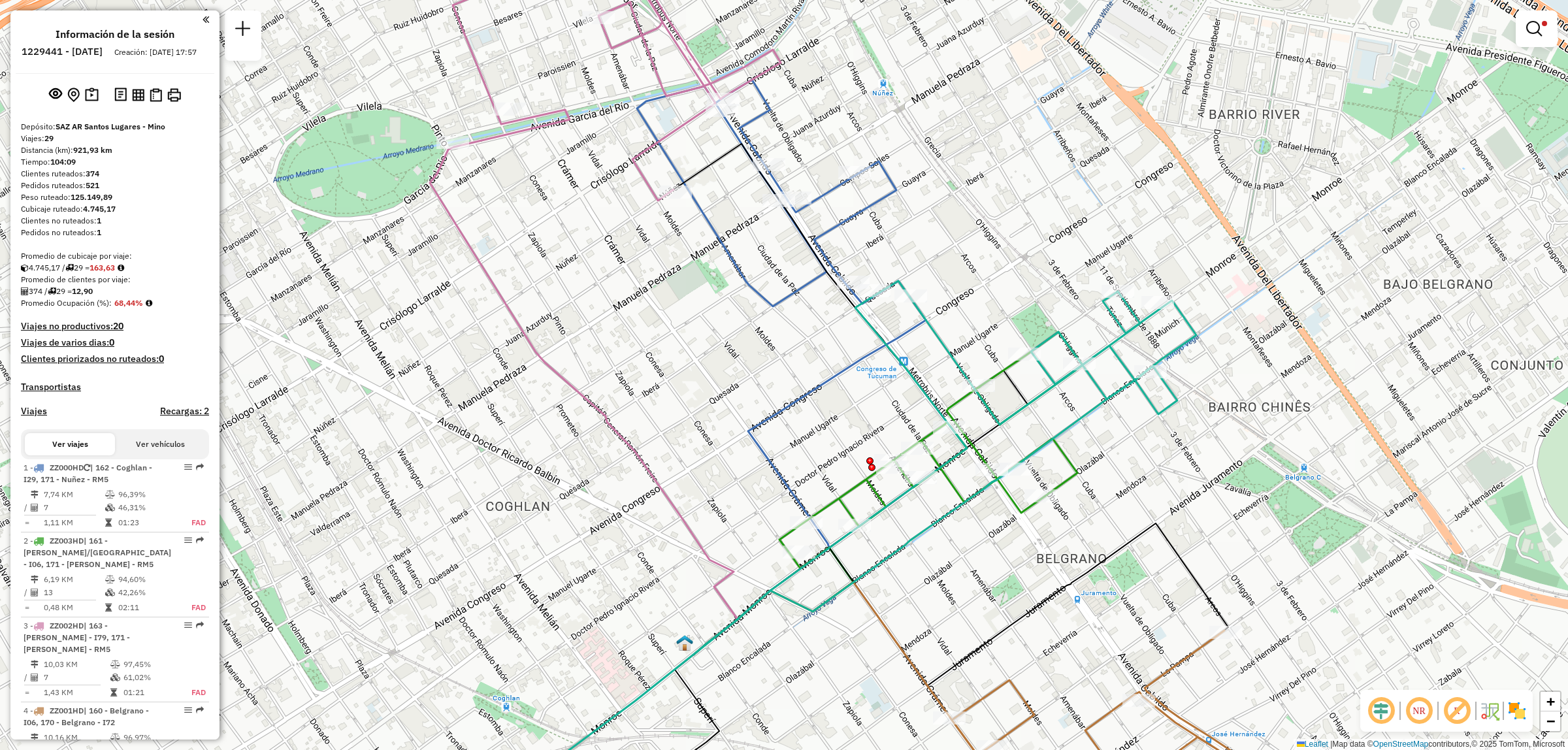
drag, startPoint x: 991, startPoint y: 313, endPoint x: 988, endPoint y: 252, distance: 61.1
click at [987, 255] on div "Limpiar filtros Ventana de servicio Día de servicio Capacidad Transportistas Ve…" at bounding box center [784, 375] width 1568 height 750
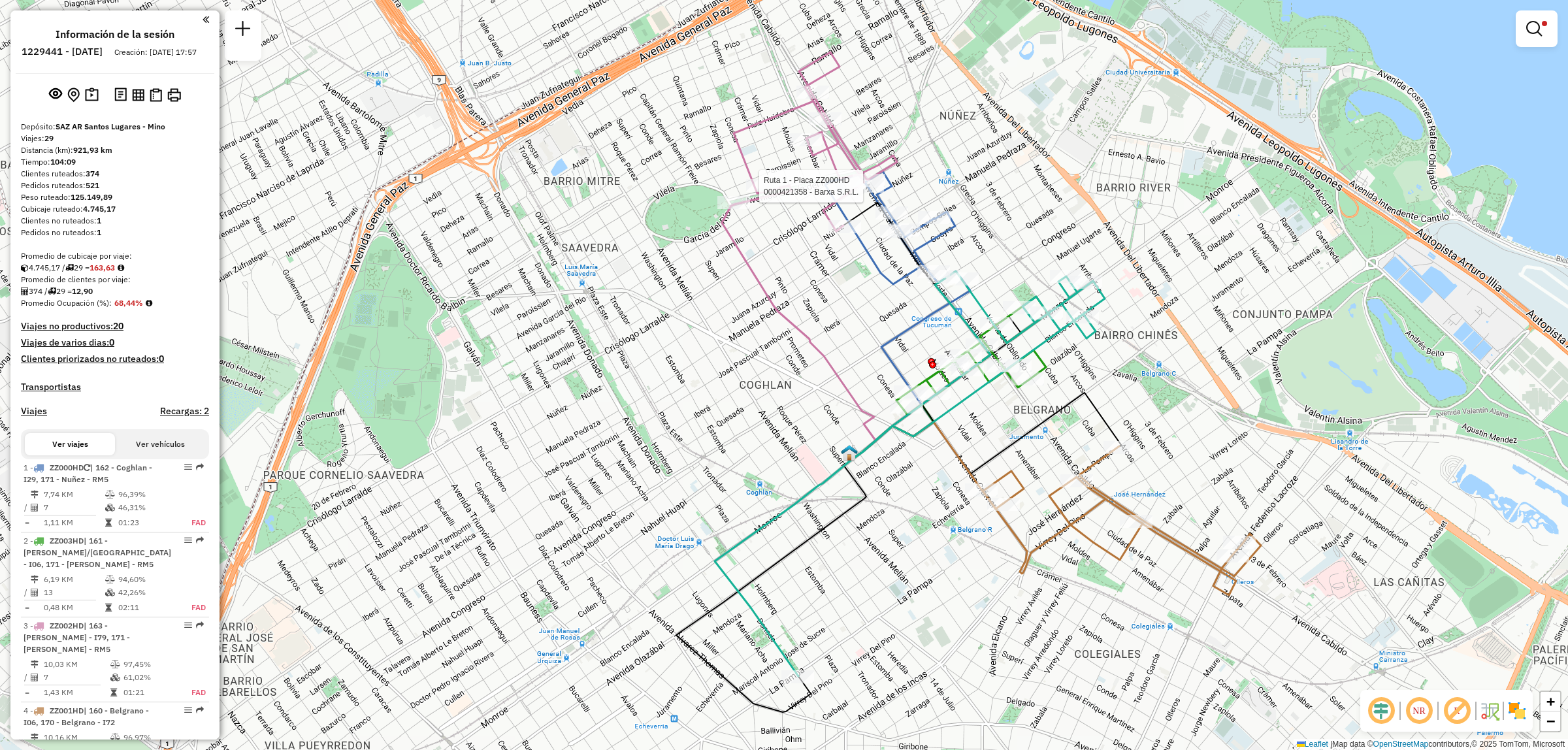
click at [821, 281] on div "Ruta 1 - Placa ZZ000HD 0000421358 - Barxa S.R.L. Limpiar filtros Ventana de ser…" at bounding box center [784, 375] width 1568 height 750
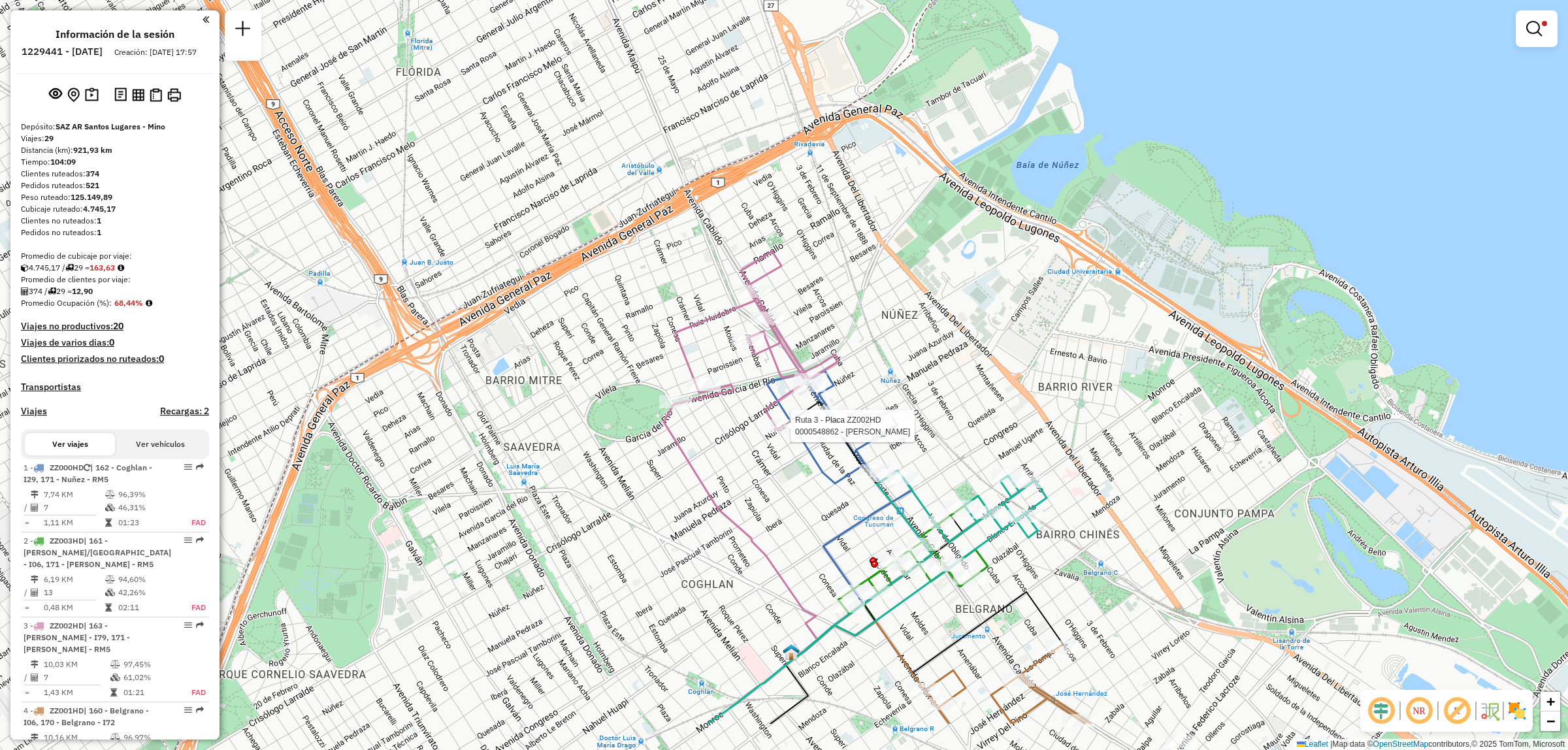
drag, startPoint x: 796, startPoint y: 482, endPoint x: 874, endPoint y: 340, distance: 162.0
click at [871, 350] on div "Ruta 3 - Placa ZZ002HD 0000548862 - Gavilan Natalia Judith Limpiar filtros Vent…" at bounding box center [784, 375] width 1568 height 750
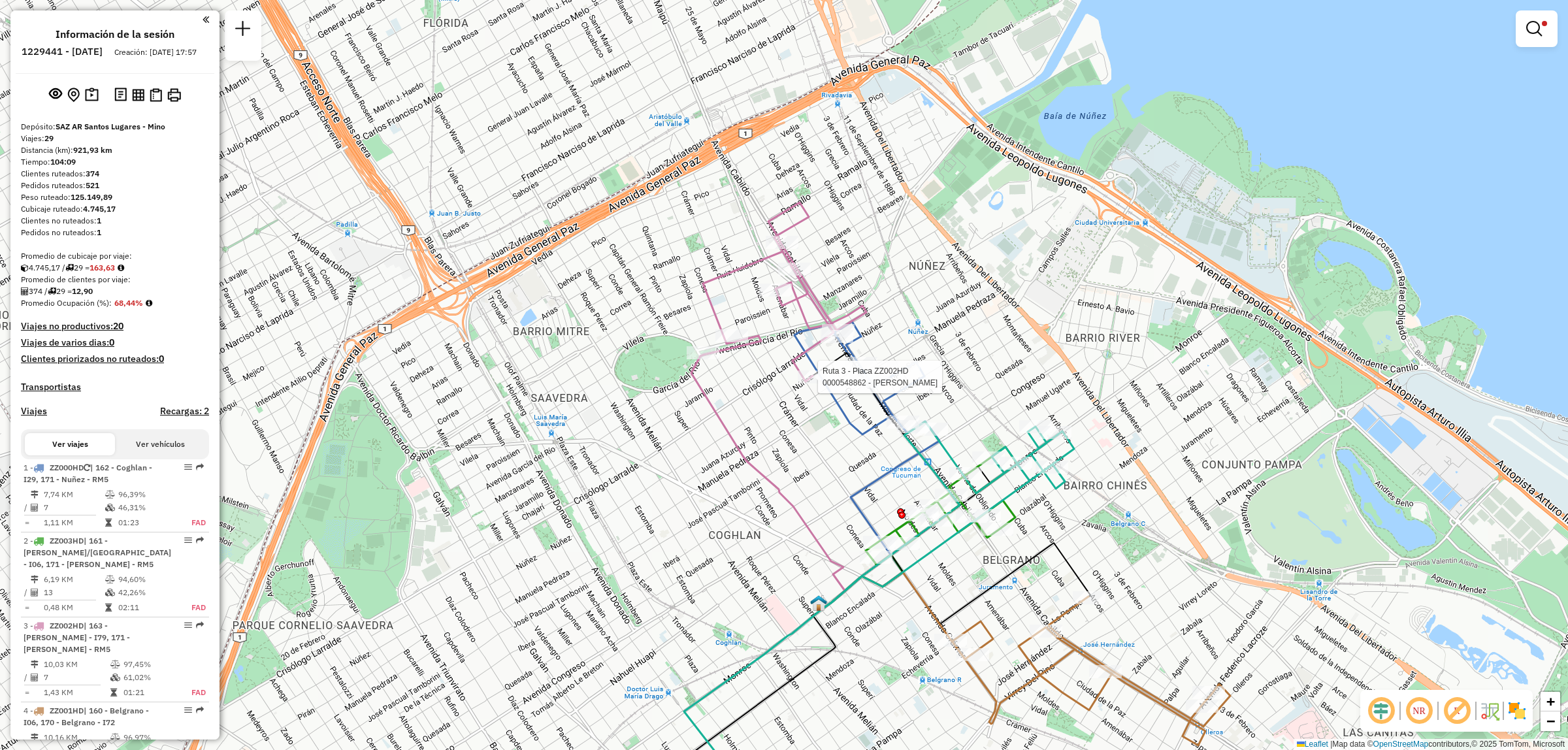
click at [883, 331] on div "Ruta 3 - Placa ZZ002HD 0000548862 - Gavilan Natalia Judith Ruta 1 - Placa ZZ000…" at bounding box center [784, 375] width 1568 height 750
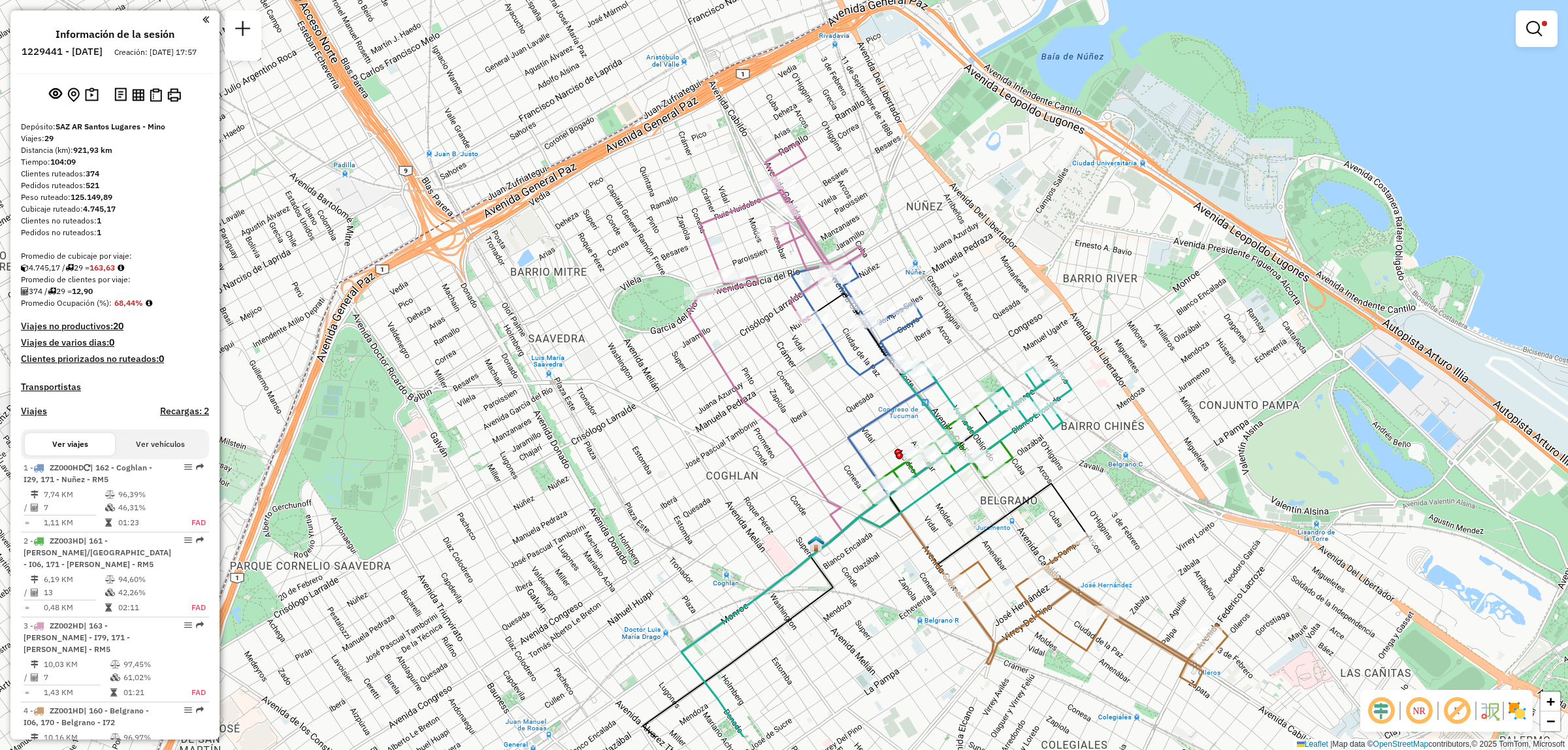
drag, startPoint x: 965, startPoint y: 518, endPoint x: 993, endPoint y: 422, distance: 100.0
click at [993, 422] on icon at bounding box center [871, 549] width 381 height 375
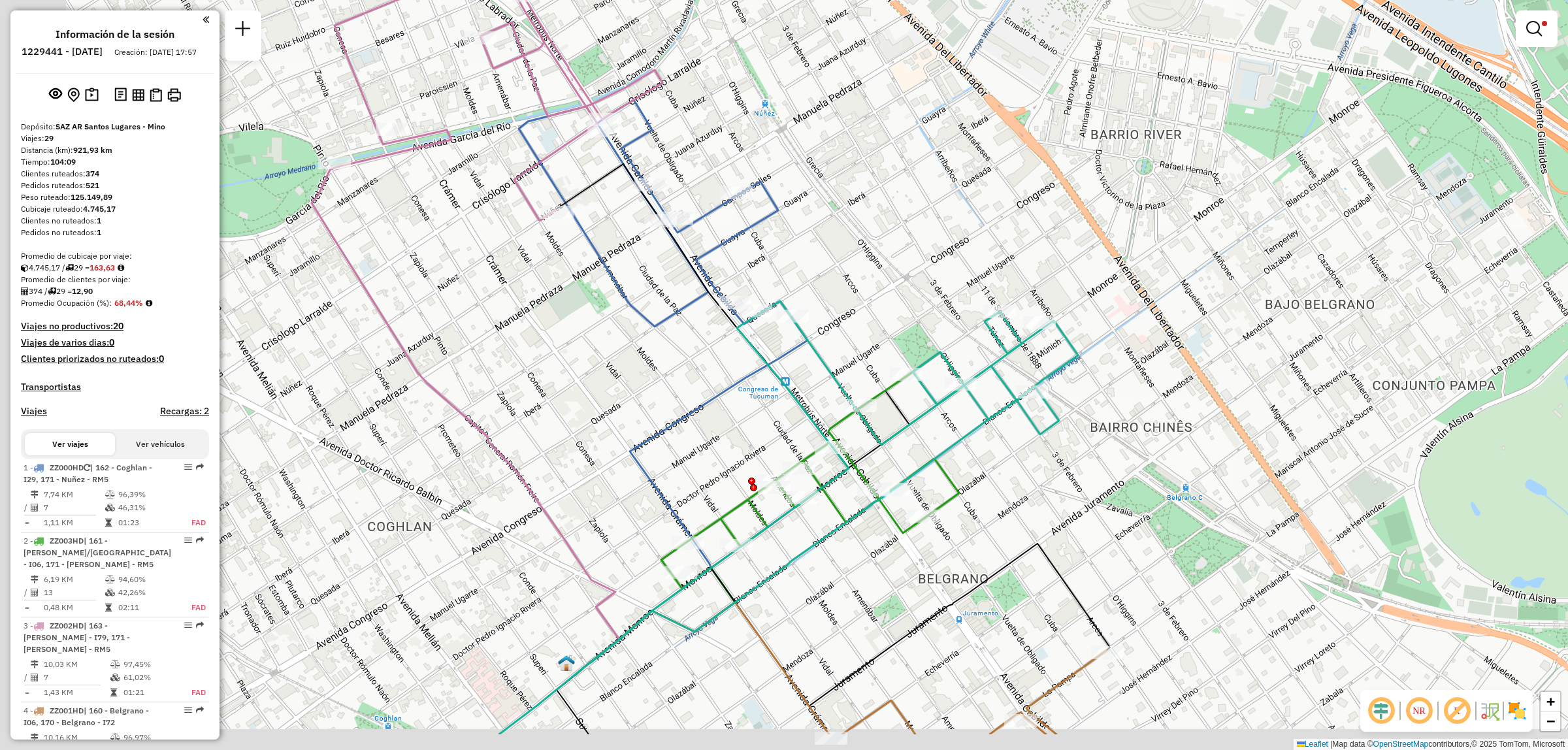
drag, startPoint x: 1046, startPoint y: 471, endPoint x: 1156, endPoint y: 399, distance: 131.5
click at [1142, 407] on div "Limpiar filtros Ventana de servicio Día de servicio Capacidad Transportistas Ve…" at bounding box center [784, 375] width 1568 height 750
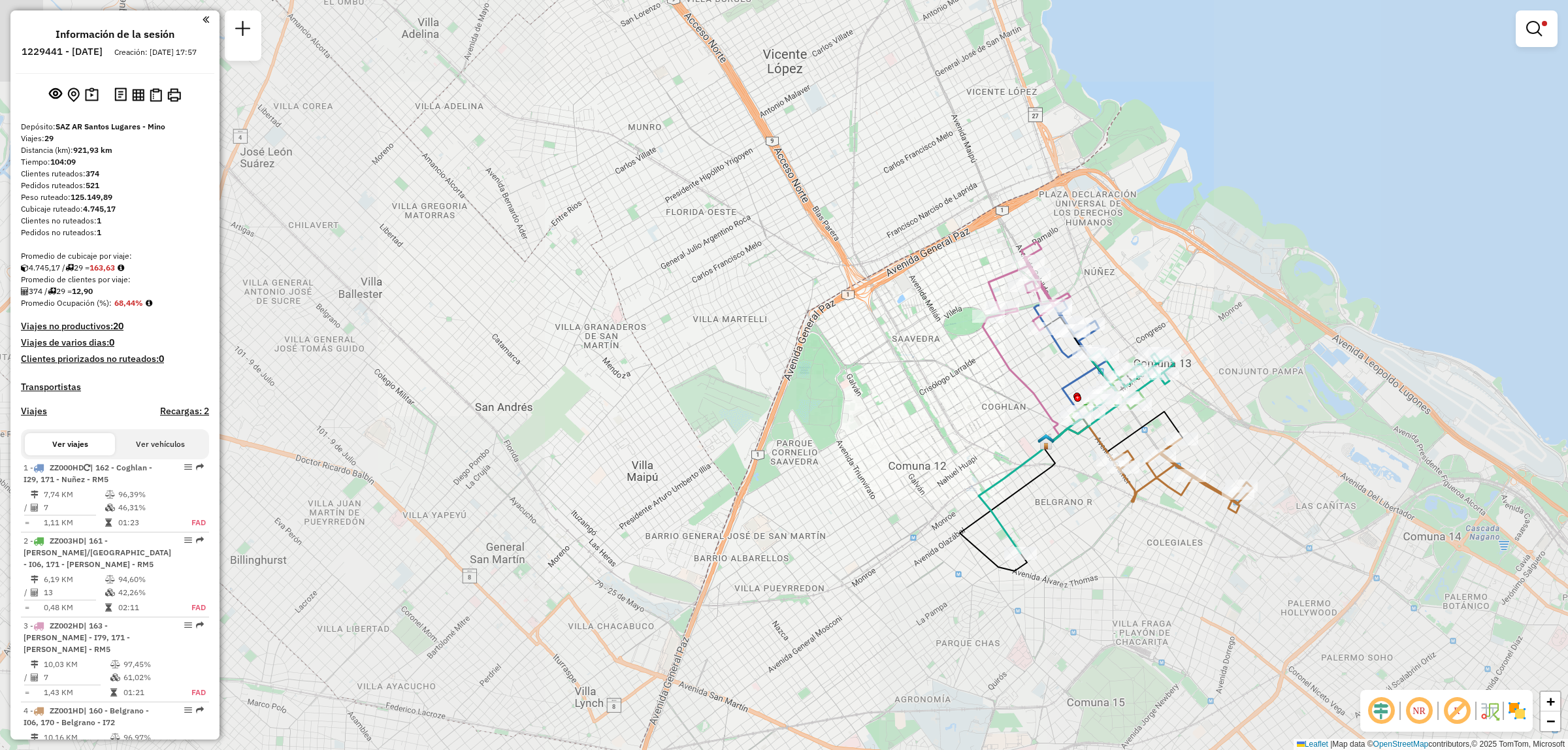
drag, startPoint x: 1147, startPoint y: 520, endPoint x: 1157, endPoint y: 488, distance: 33.5
click at [1157, 495] on div "Limpiar filtros Ventana de servicio Día de servicio Capacidad Transportistas Ve…" at bounding box center [784, 375] width 1568 height 750
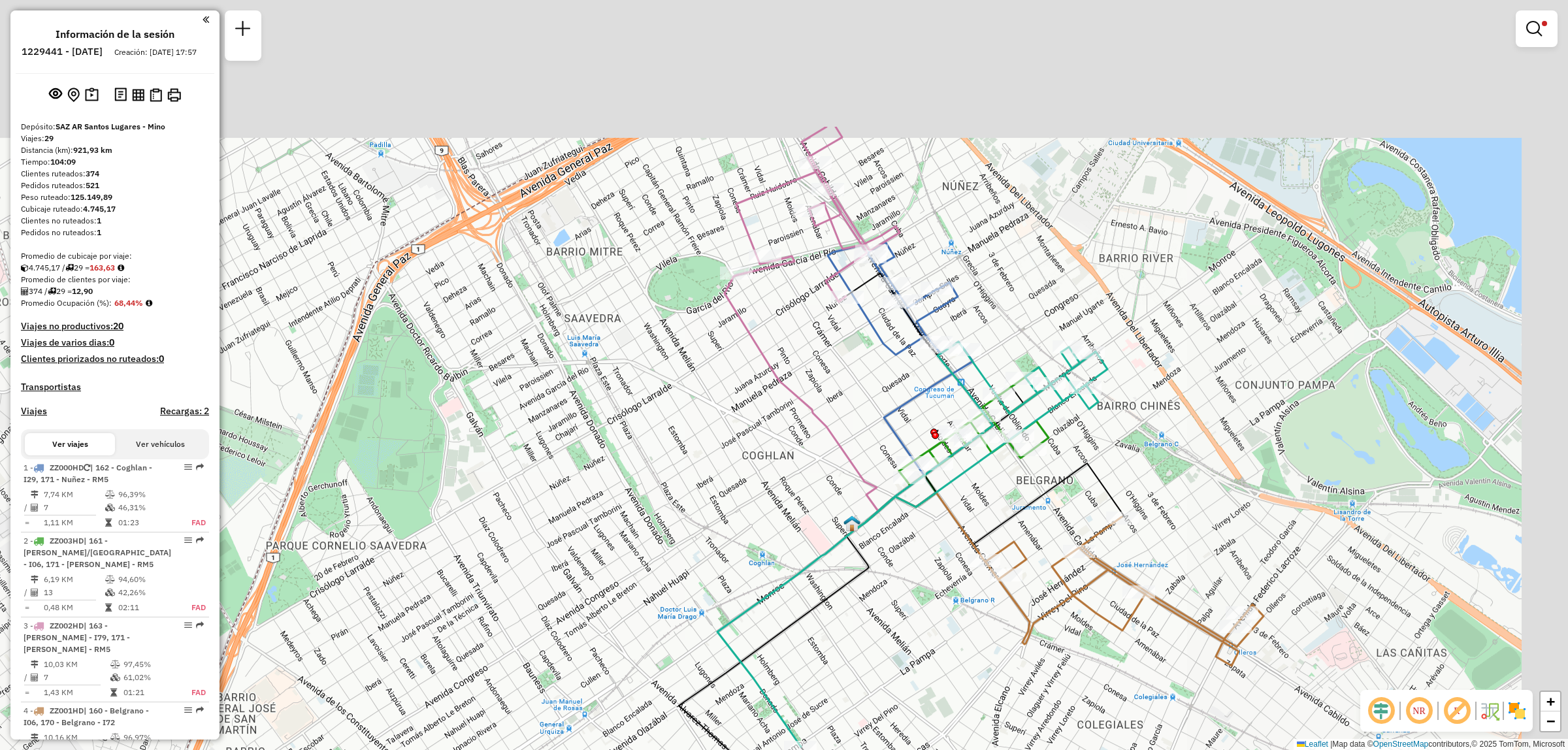
drag, startPoint x: 888, startPoint y: 200, endPoint x: 735, endPoint y: 265, distance: 166.2
click at [821, 402] on div "Limpiar filtros Ventana de servicio Día de servicio Capacidad Transportistas Ve…" at bounding box center [784, 375] width 1568 height 750
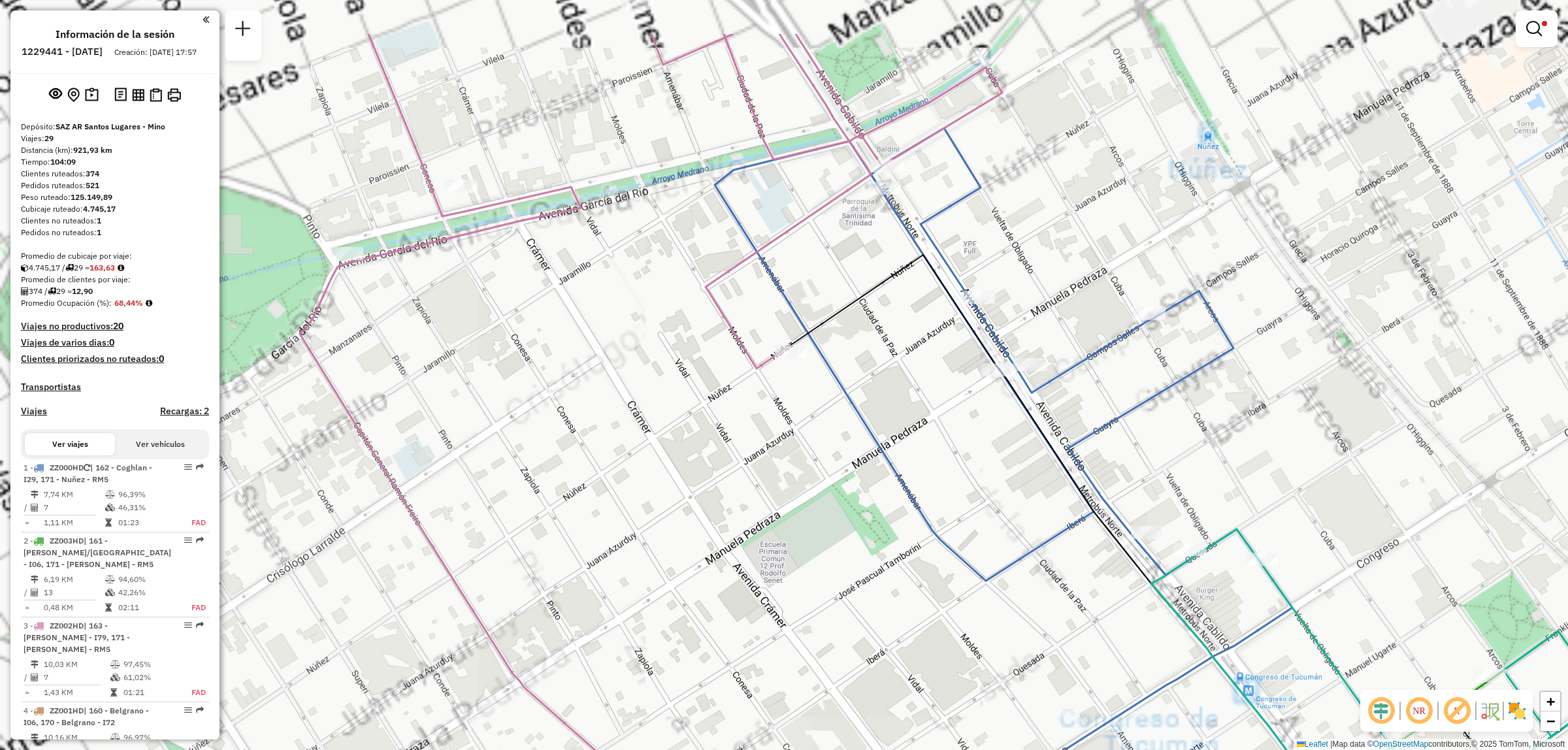
drag, startPoint x: 841, startPoint y: 240, endPoint x: 985, endPoint y: 434, distance: 241.6
click at [980, 451] on div "Limpiar filtros Ventana de servicio Día de servicio Capacidad Transportistas Ve…" at bounding box center [784, 375] width 1568 height 750
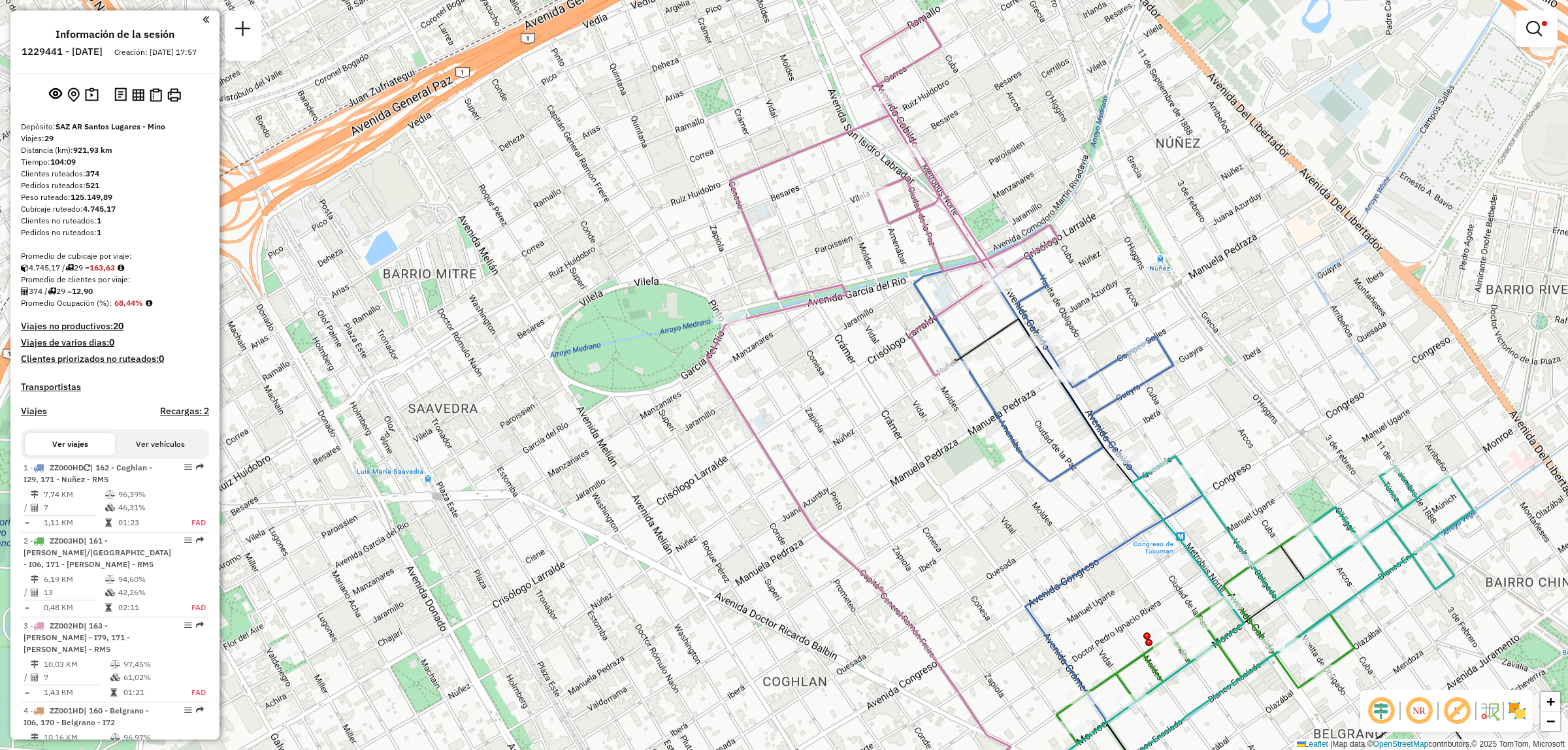
drag, startPoint x: 1242, startPoint y: 487, endPoint x: 1222, endPoint y: 468, distance: 27.6
click at [1222, 469] on div "Limpiar filtros Ventana de servicio Día de servicio Capacidad Transportistas Ve…" at bounding box center [784, 375] width 1568 height 750
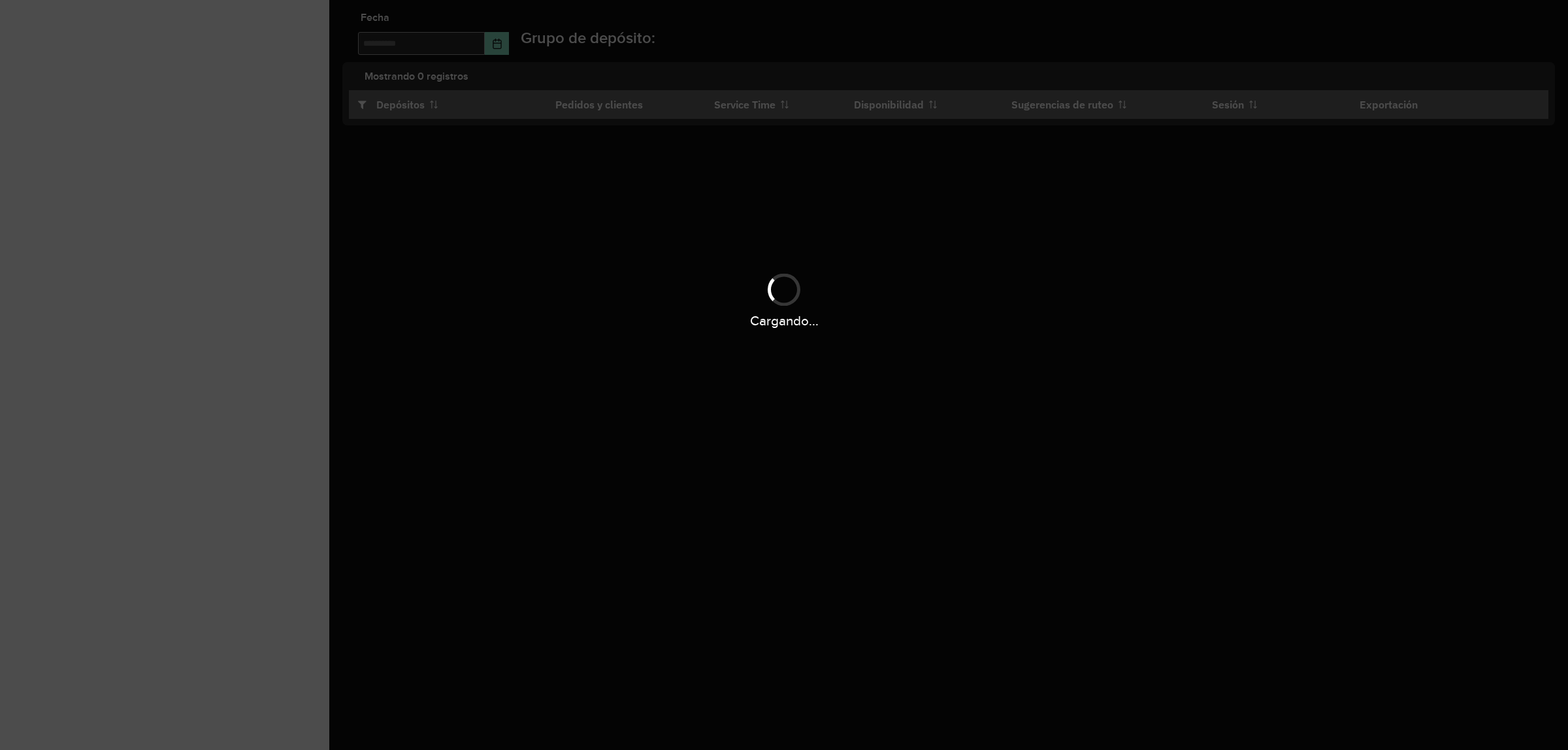
type input "**********"
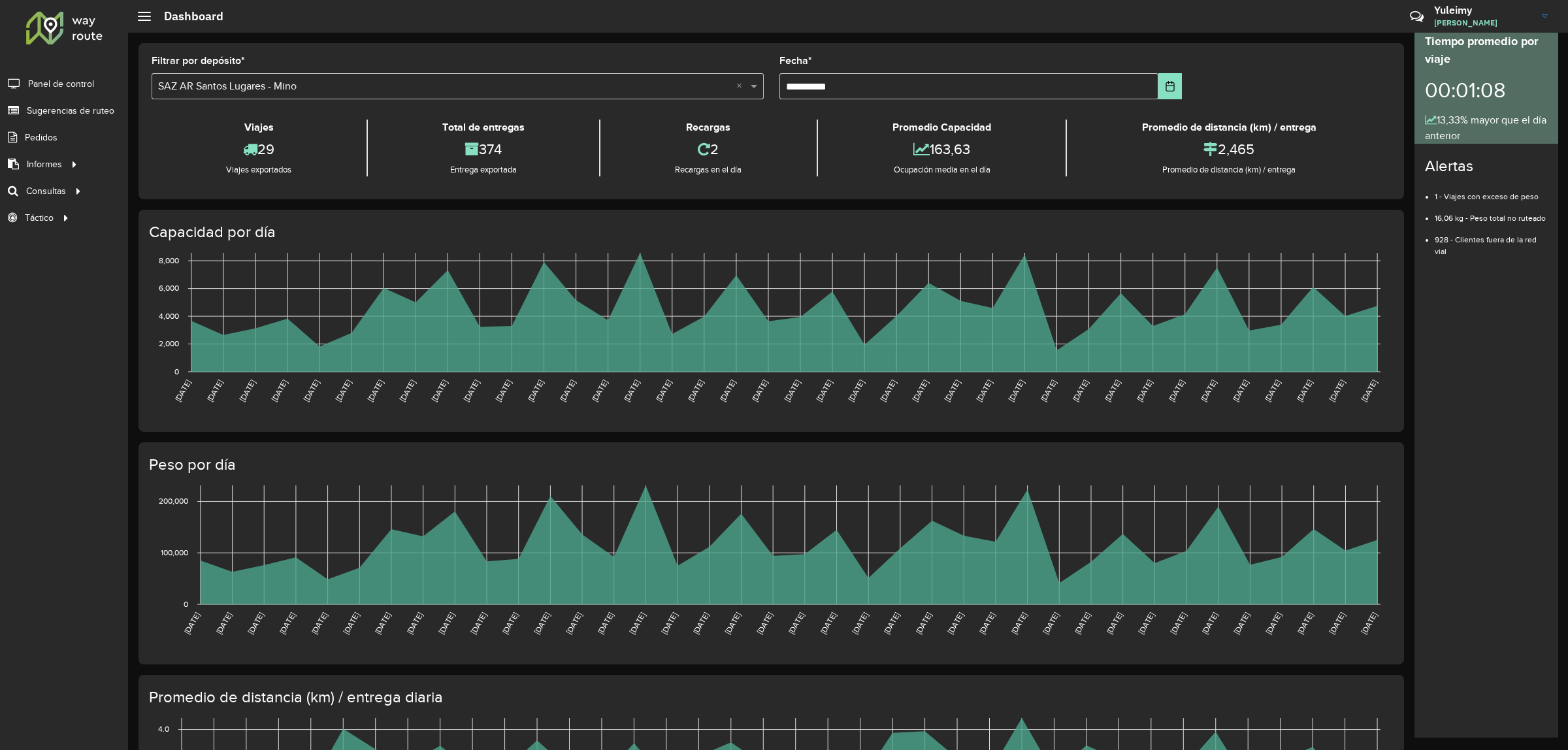
click at [1527, 15] on h3 "Yuleimy" at bounding box center [1482, 10] width 98 height 13
click at [1168, 93] on button "Choose Date" at bounding box center [1170, 86] width 23 height 26
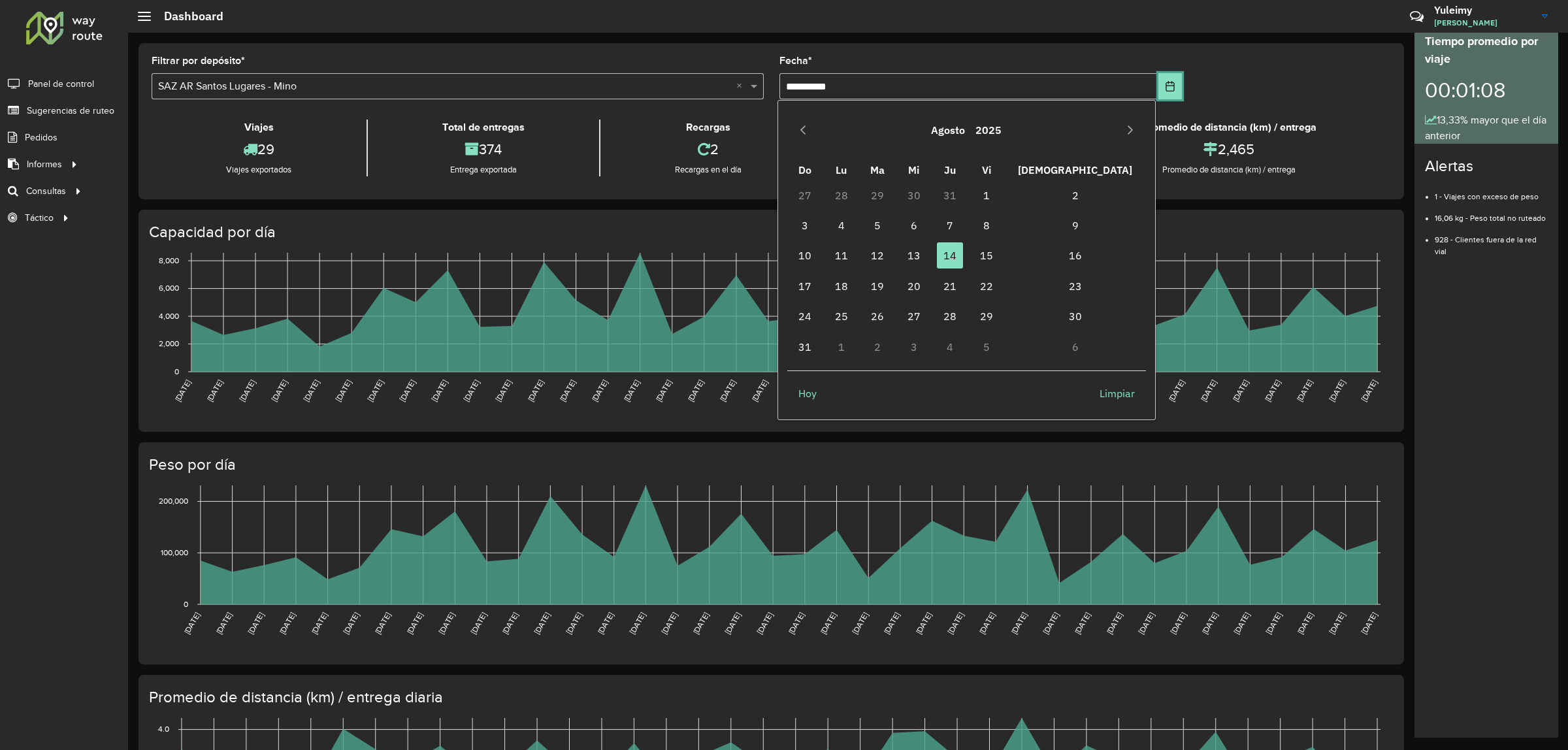
click at [1164, 95] on button "Choose Date" at bounding box center [1170, 86] width 23 height 26
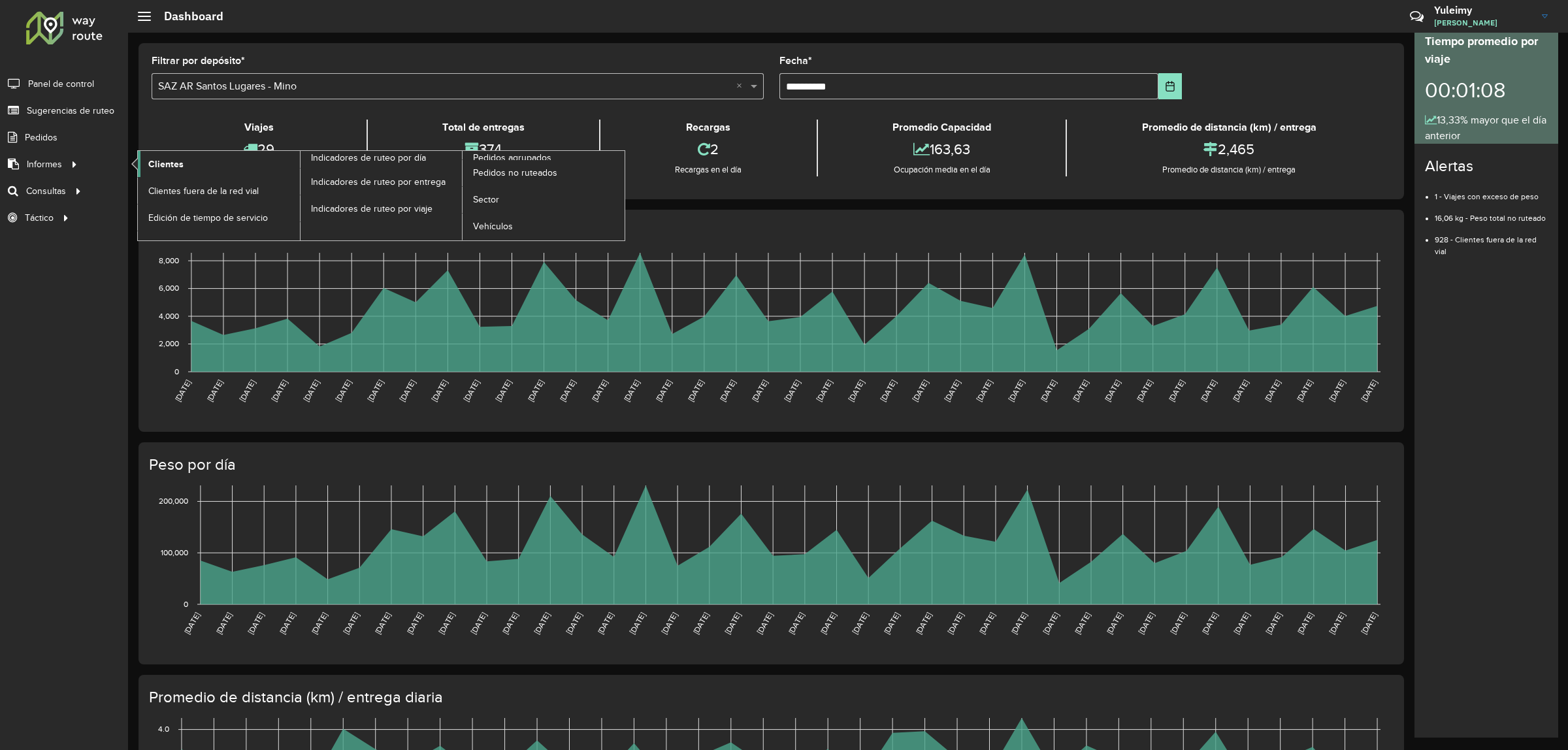
click at [183, 167] on link "Clientes" at bounding box center [219, 163] width 162 height 26
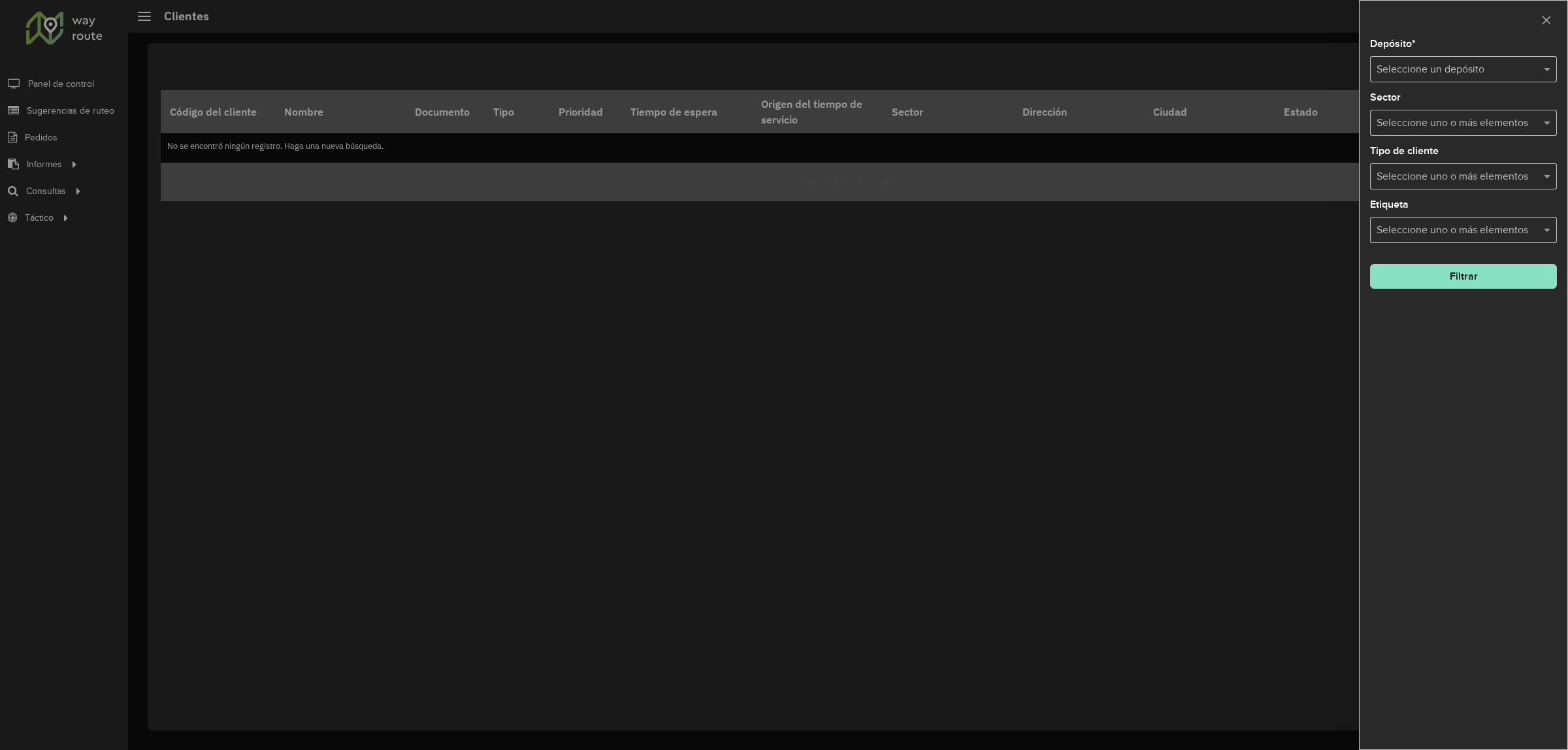
click at [1491, 72] on input "text" at bounding box center [1450, 69] width 148 height 16
click at [1469, 111] on span "SAZ AR Santos Lugares - Mino" at bounding box center [1445, 107] width 139 height 11
click at [1458, 125] on input "text" at bounding box center [1457, 123] width 167 height 16
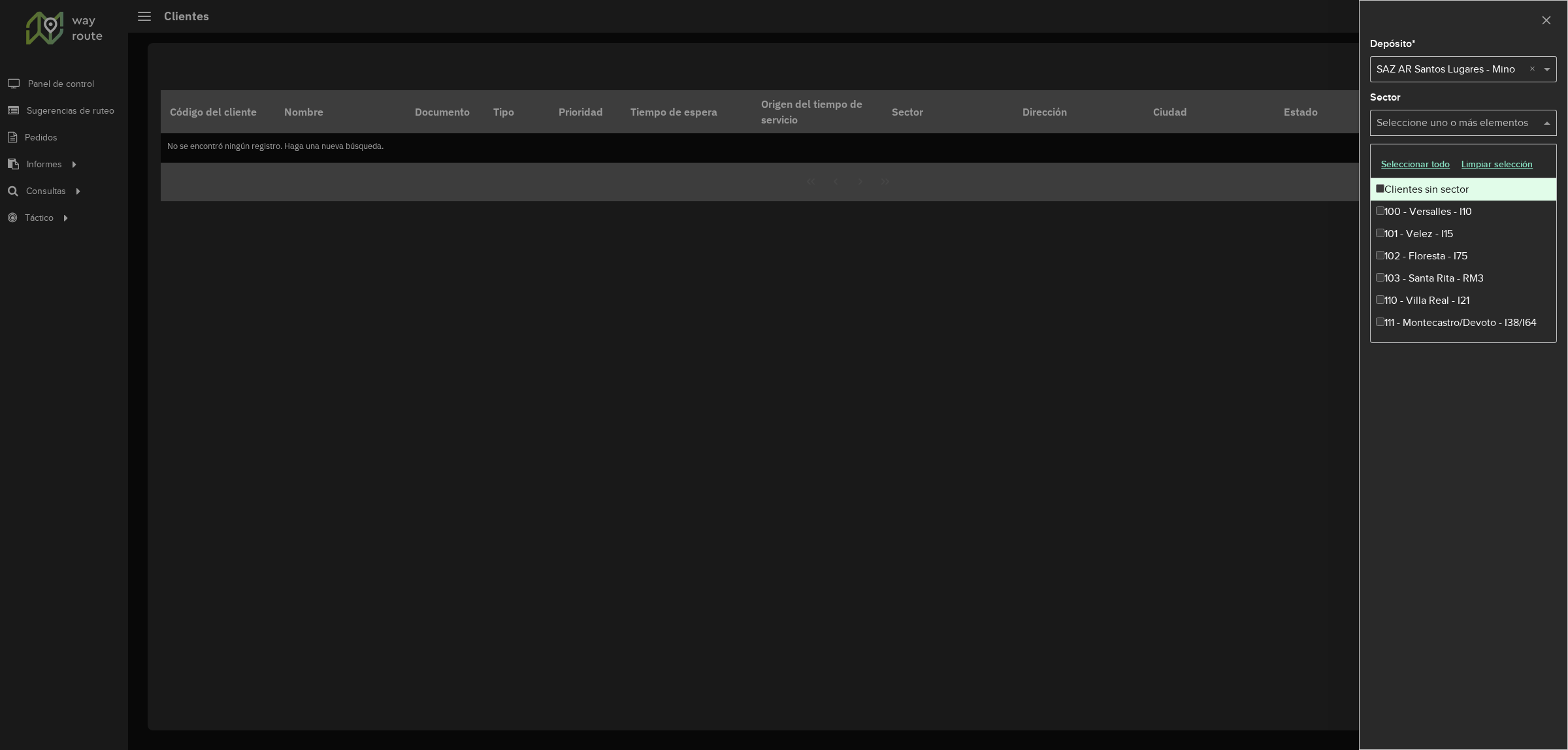
click at [1402, 193] on div "Clientes sin sector" at bounding box center [1463, 190] width 186 height 22
click at [1439, 190] on div "Clientes sin sector" at bounding box center [1463, 190] width 186 height 22
click at [1523, 125] on input "text" at bounding box center [1457, 123] width 167 height 16
click at [1540, 125] on input "text" at bounding box center [1457, 123] width 167 height 16
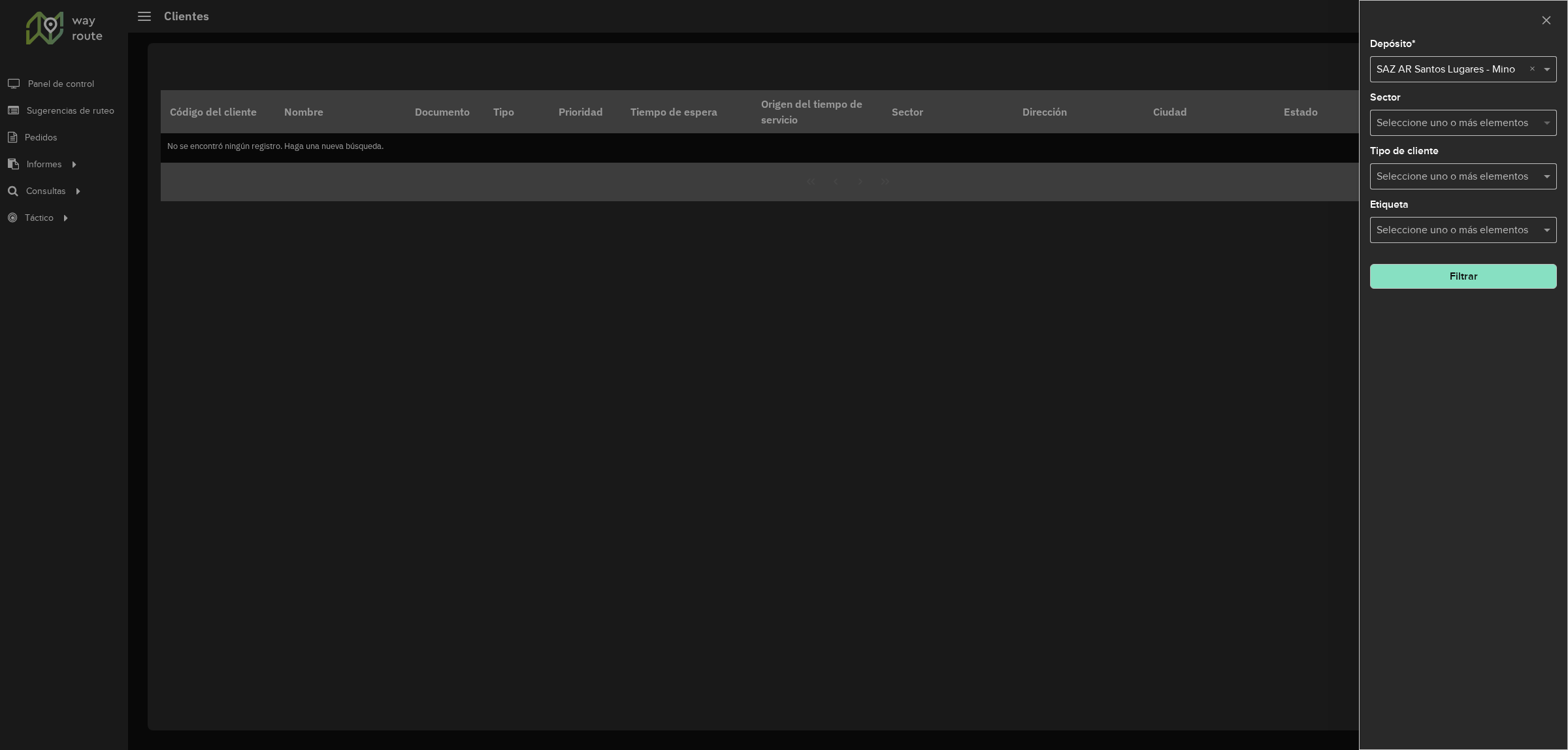
click at [1543, 124] on span at bounding box center [1549, 122] width 16 height 16
click at [1476, 174] on input "text" at bounding box center [1457, 177] width 167 height 16
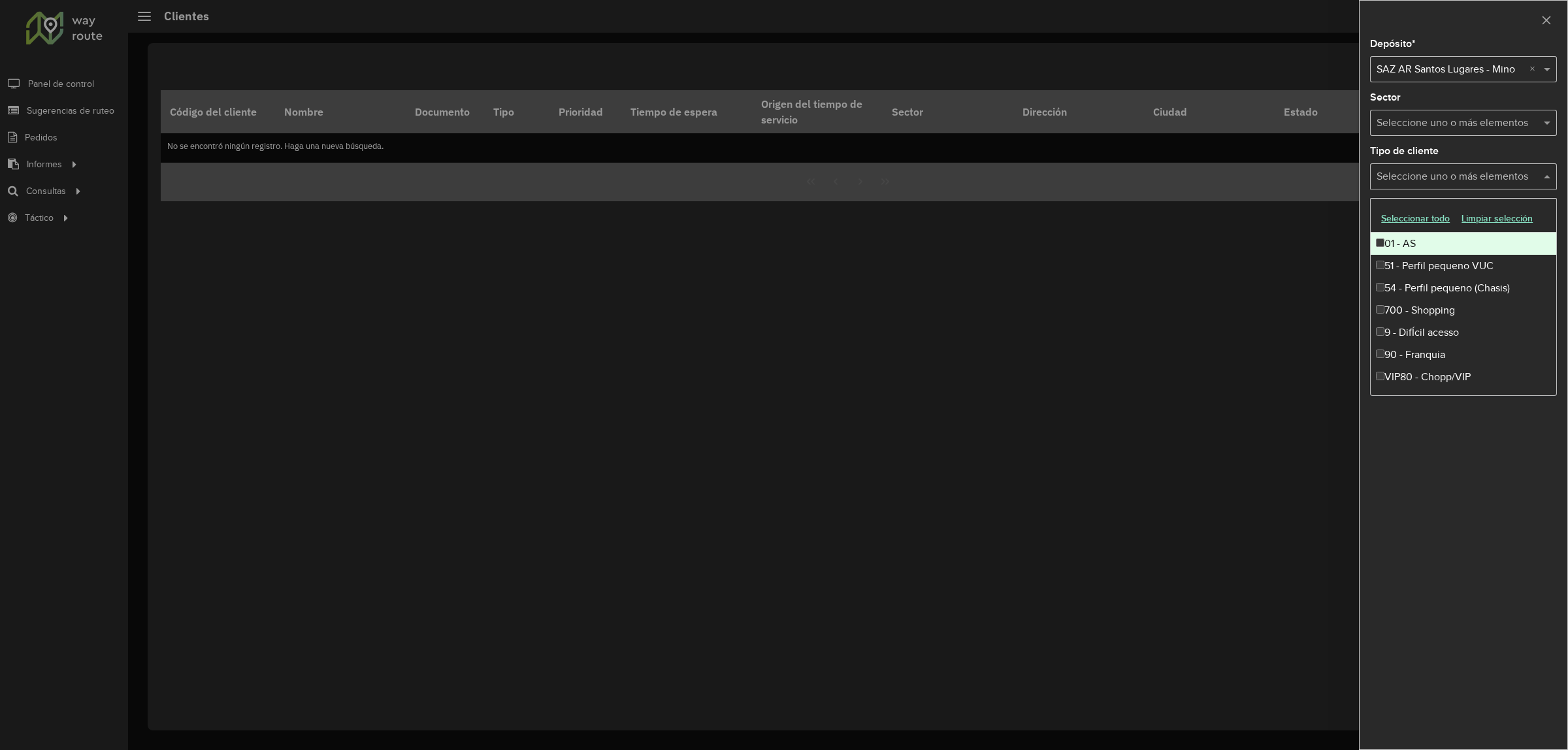
click at [1532, 183] on input "text" at bounding box center [1457, 177] width 167 height 16
click at [1542, 176] on span at bounding box center [1549, 176] width 16 height 16
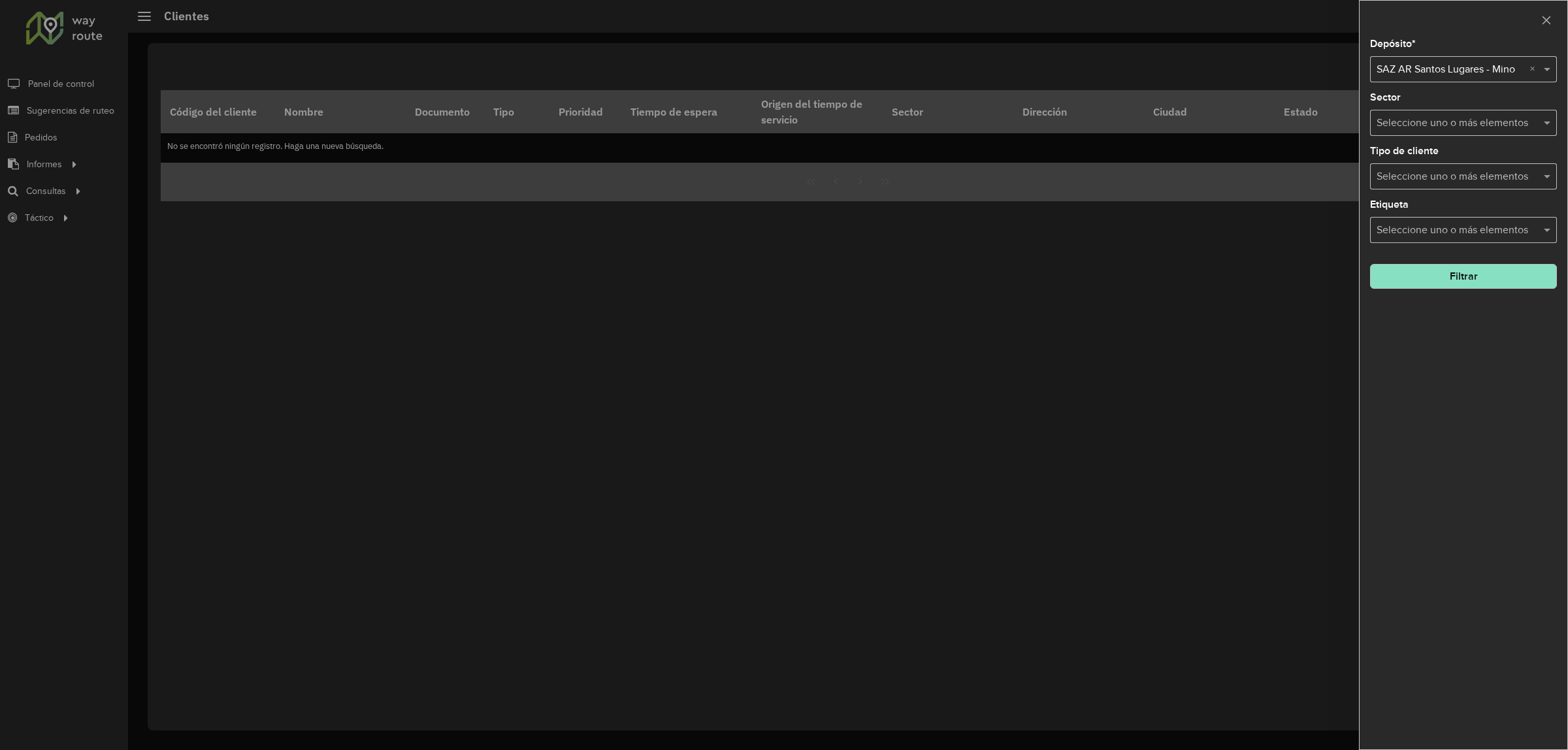
click at [1511, 236] on input "text" at bounding box center [1457, 231] width 167 height 16
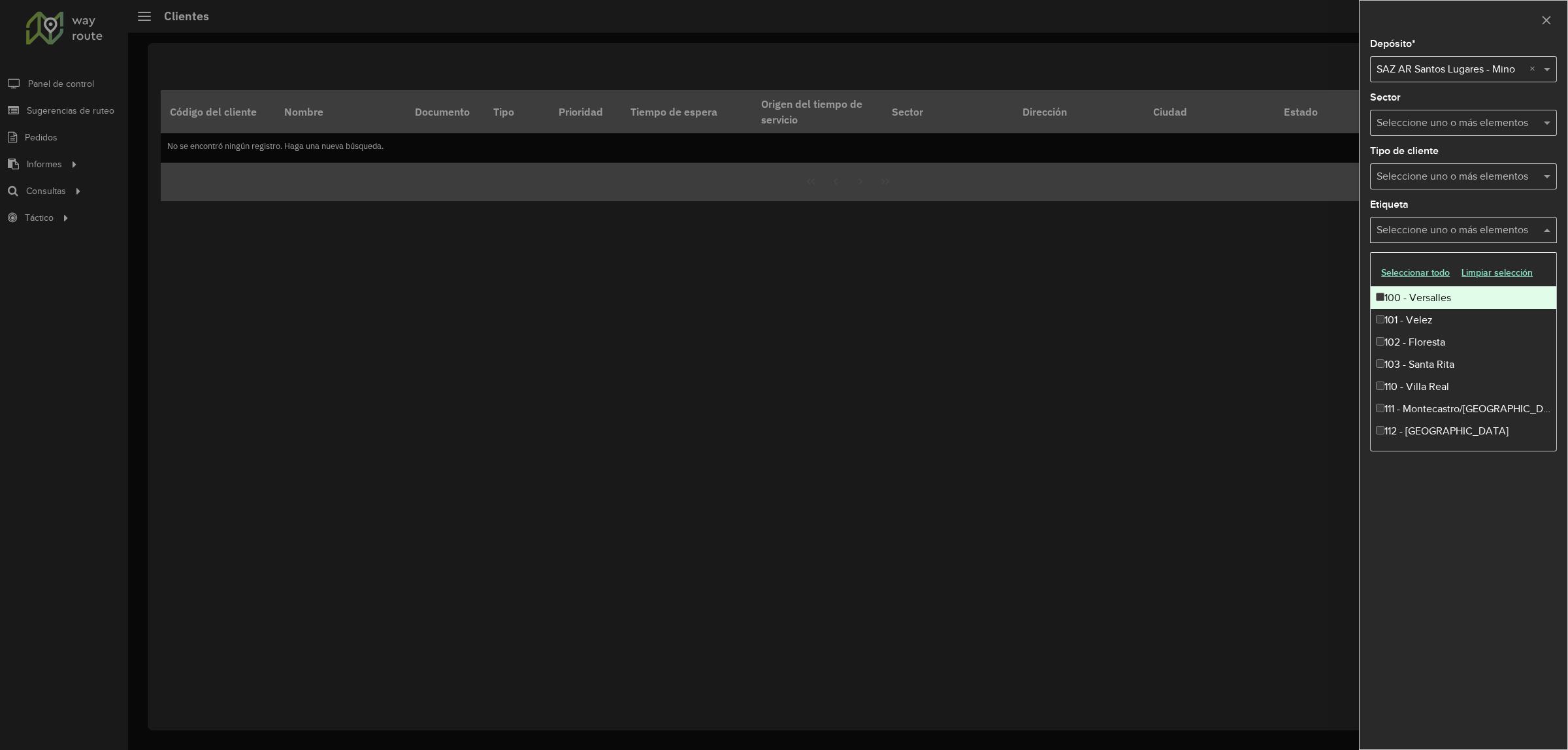
click at [1531, 222] on div "Seleccione uno o más elementos" at bounding box center [1463, 230] width 186 height 26
click at [1543, 227] on span at bounding box center [1549, 230] width 16 height 16
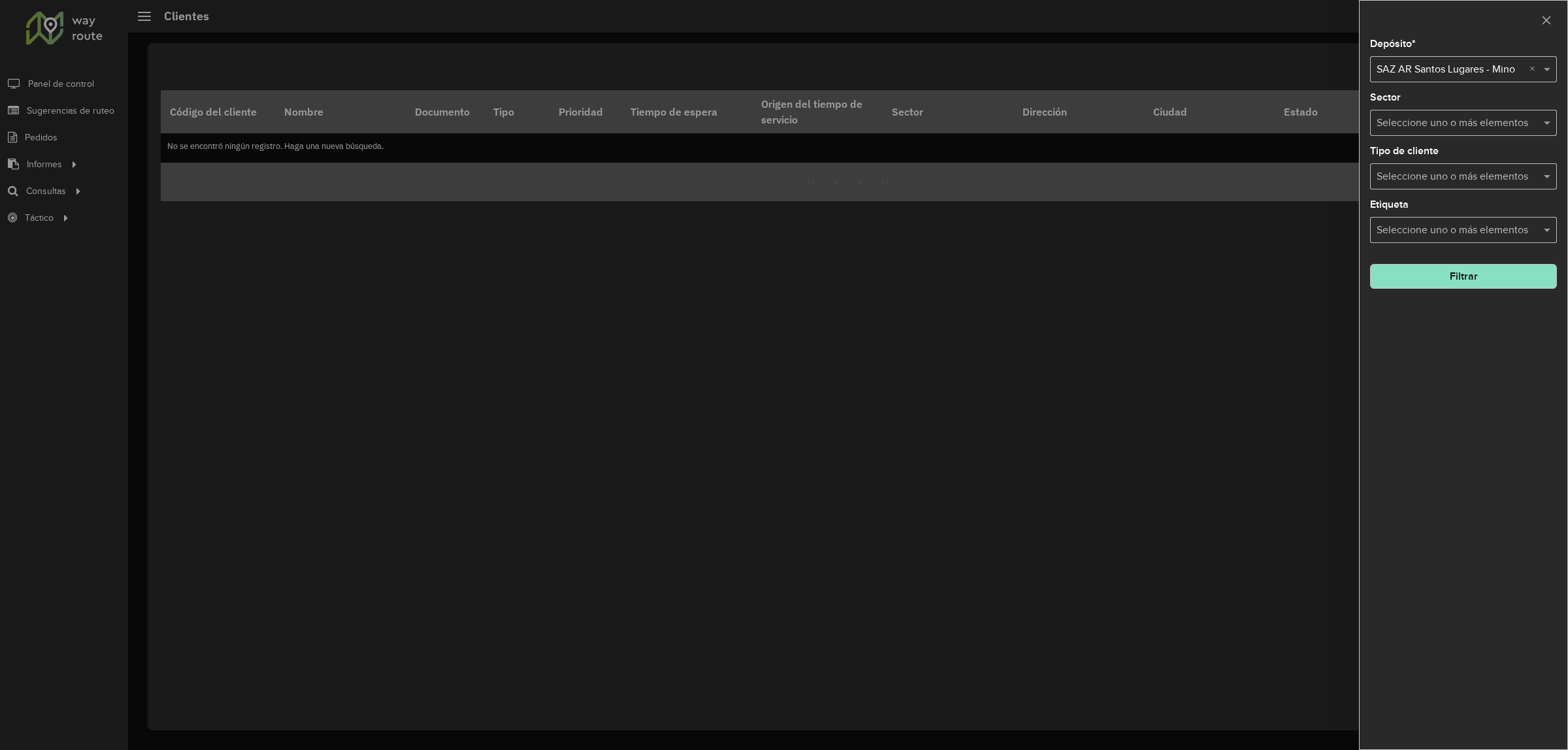
click at [1496, 285] on button "Filtrar" at bounding box center [1463, 276] width 186 height 25
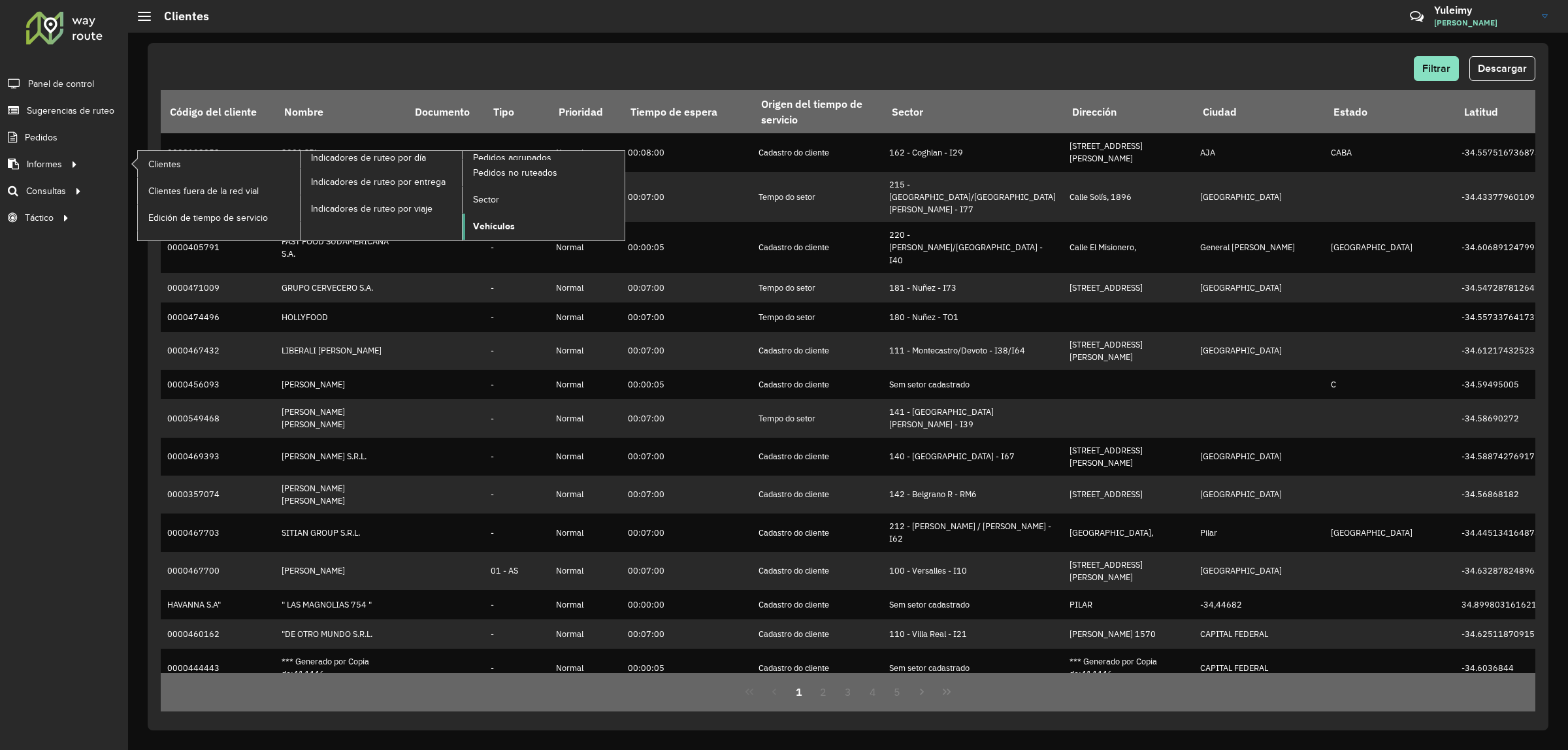
click at [497, 223] on span "Vehículos" at bounding box center [494, 226] width 42 height 13
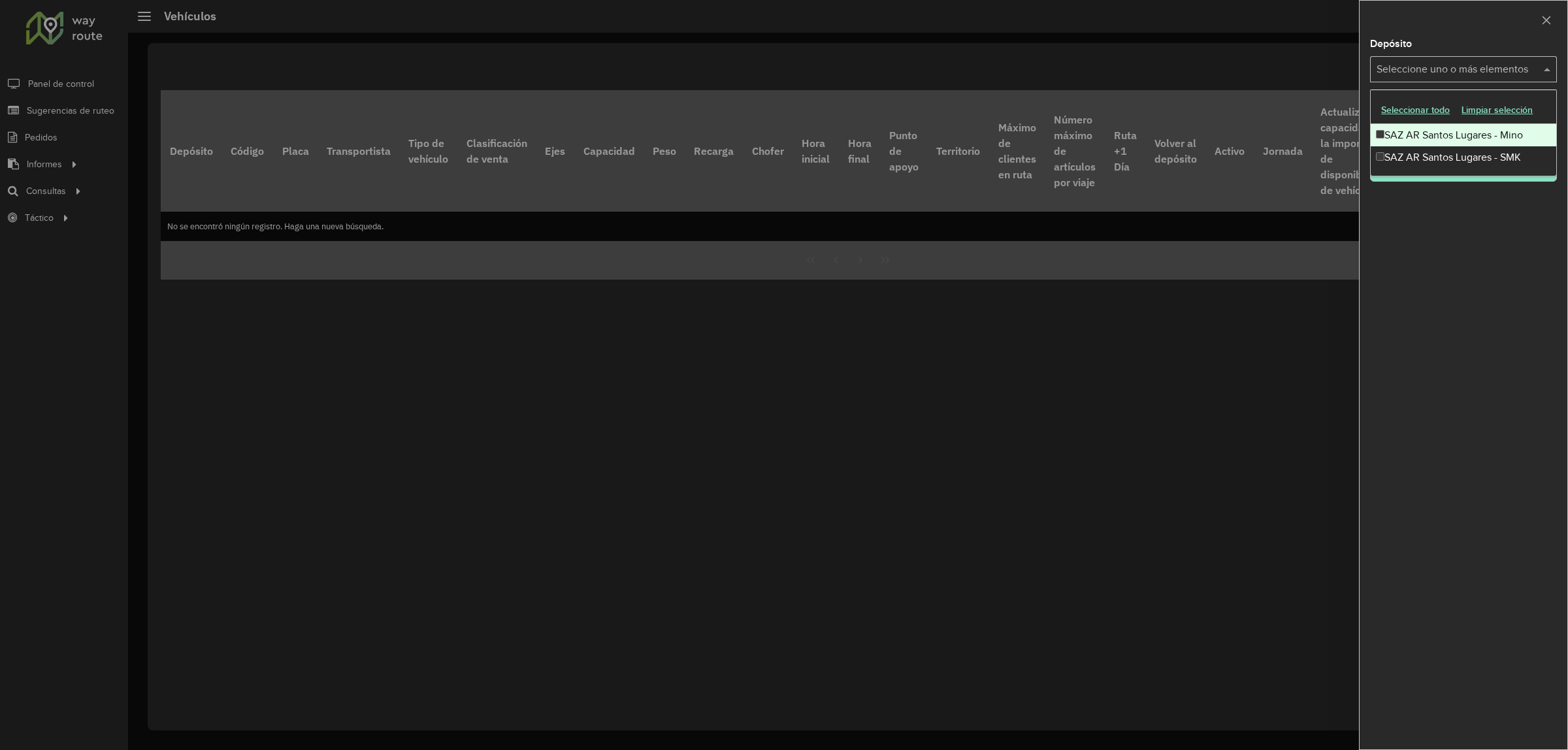
click at [1478, 74] on input "text" at bounding box center [1457, 69] width 167 height 16
click at [1470, 134] on div "SAZ AR Santos Lugares - Mino" at bounding box center [1463, 135] width 186 height 22
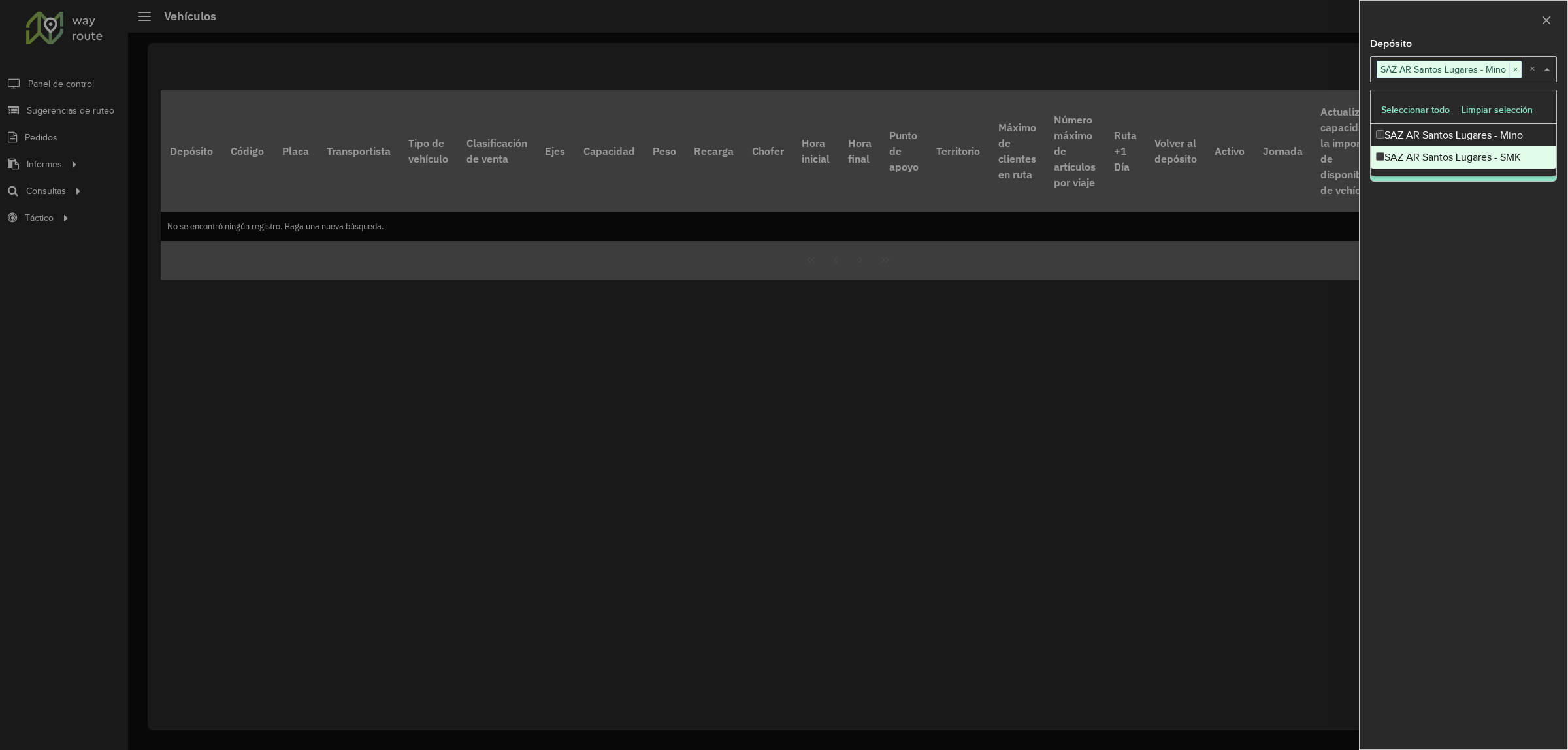
click at [1436, 242] on div "Depósito Seleccione uno o más elementos SAZ AR Santos Lugares - Mino × × Grupo …" at bounding box center [1463, 395] width 207 height 710
click at [1453, 175] on button "Filtrar" at bounding box center [1463, 169] width 186 height 25
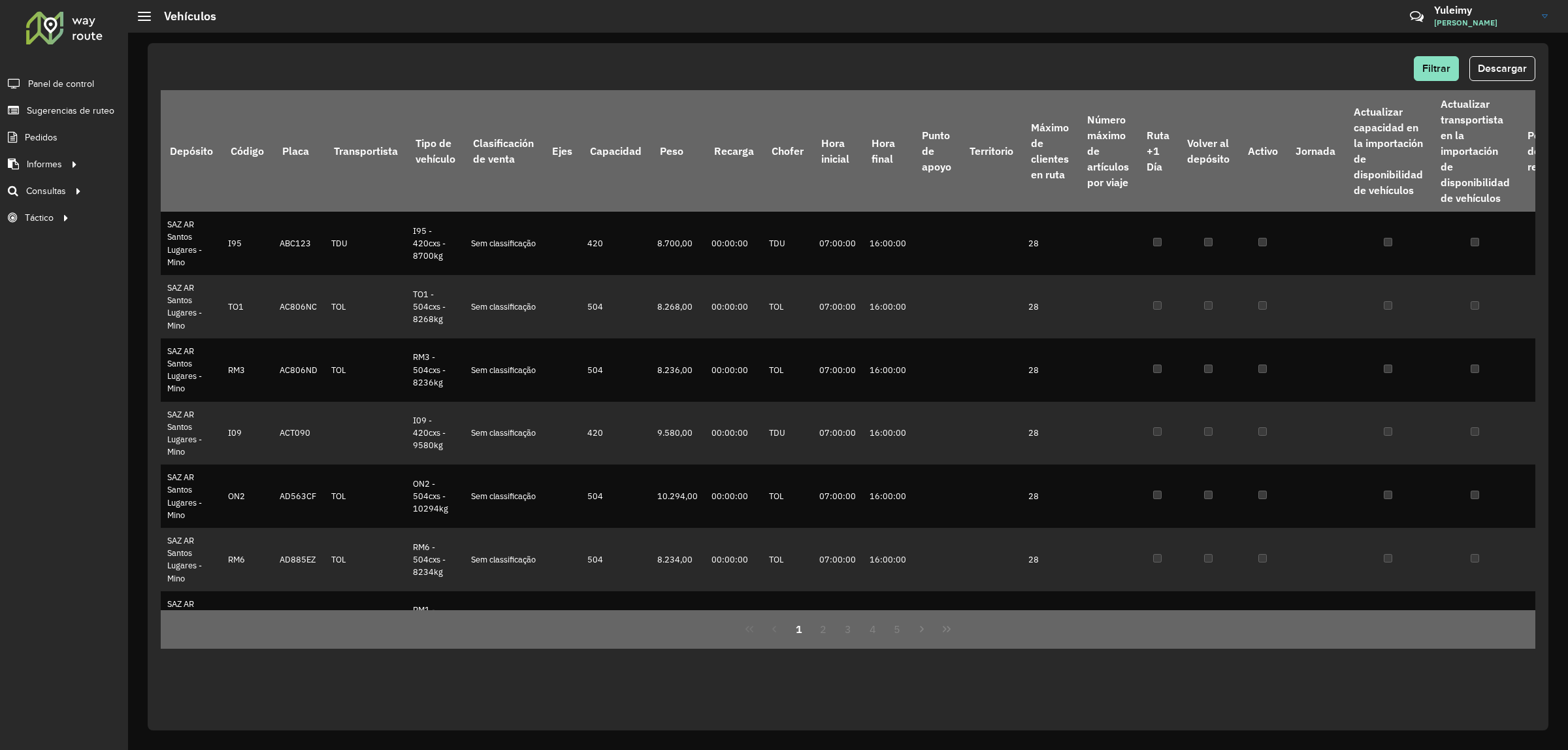
scroll to position [868, 0]
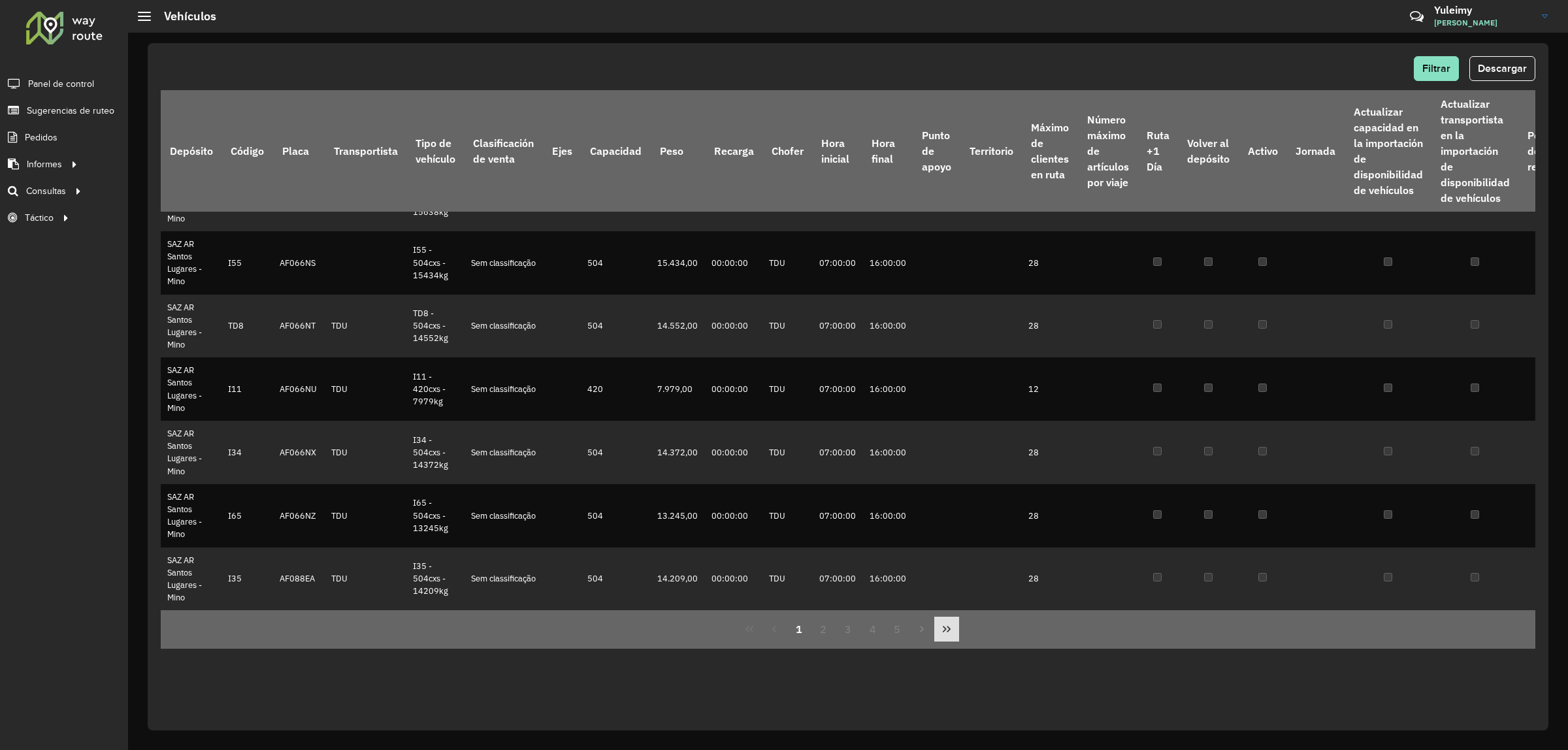
click at [945, 625] on icon "Last Page" at bounding box center [947, 629] width 10 height 10
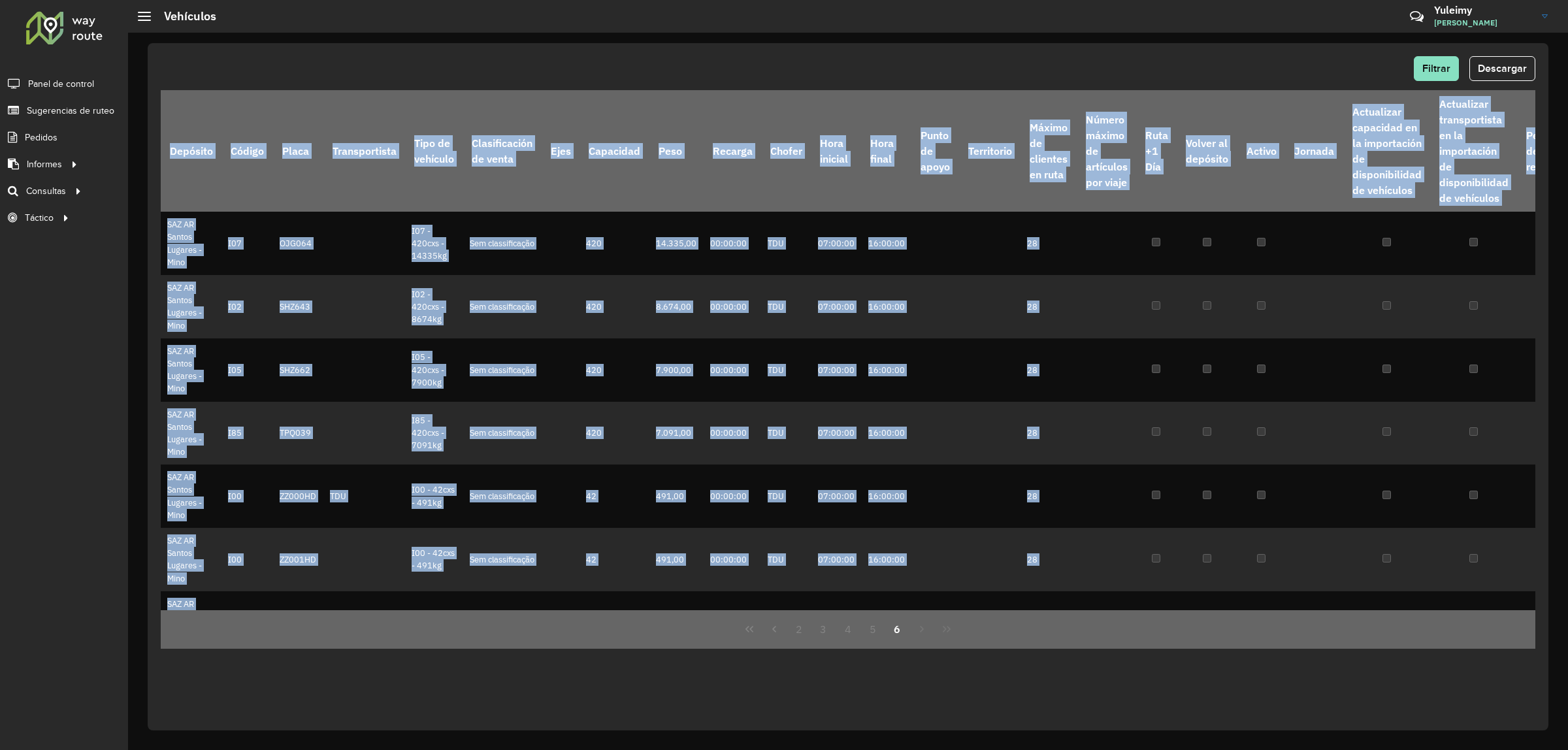
click at [946, 626] on div "2 3 4 5 6" at bounding box center [847, 630] width 1374 height 39
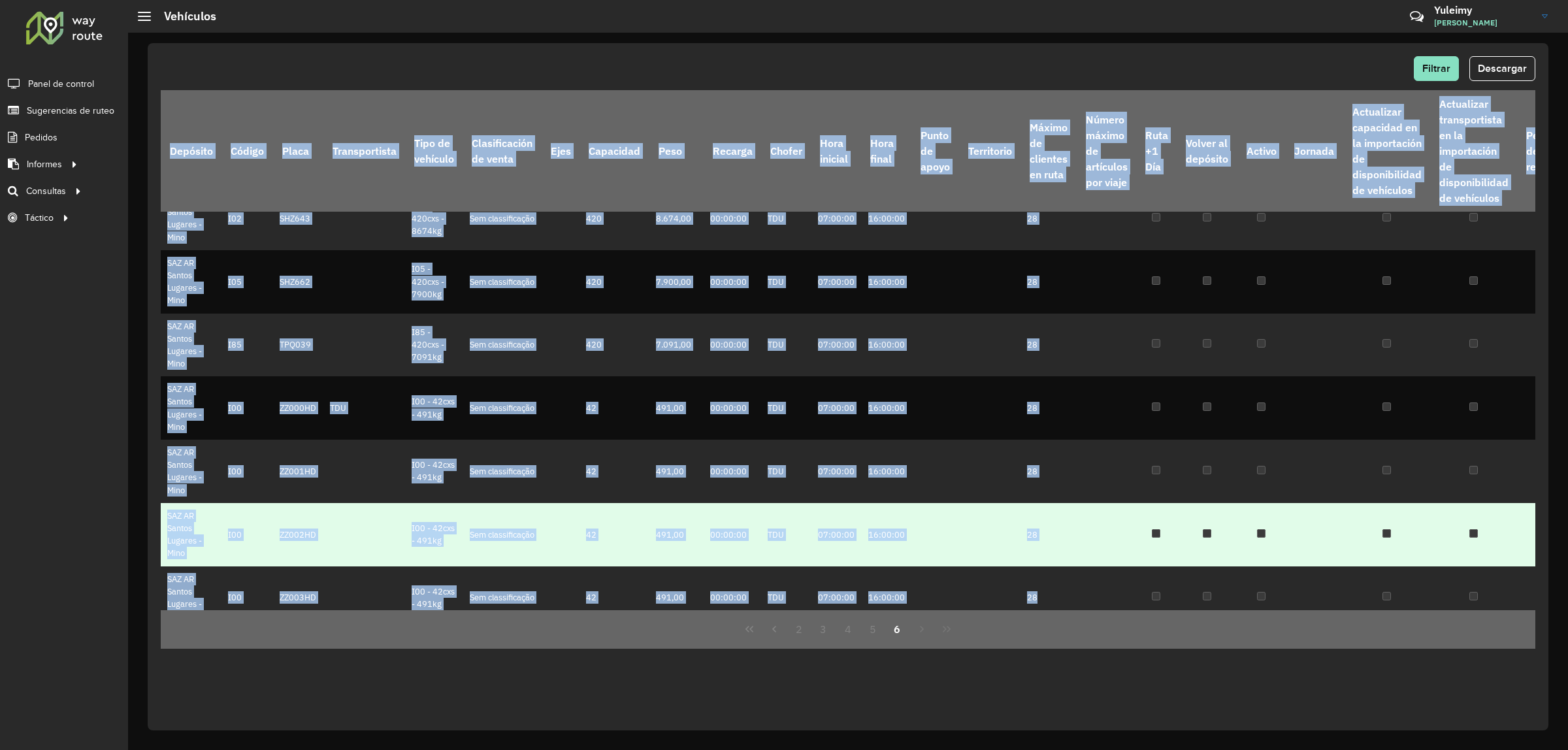
scroll to position [110, 0]
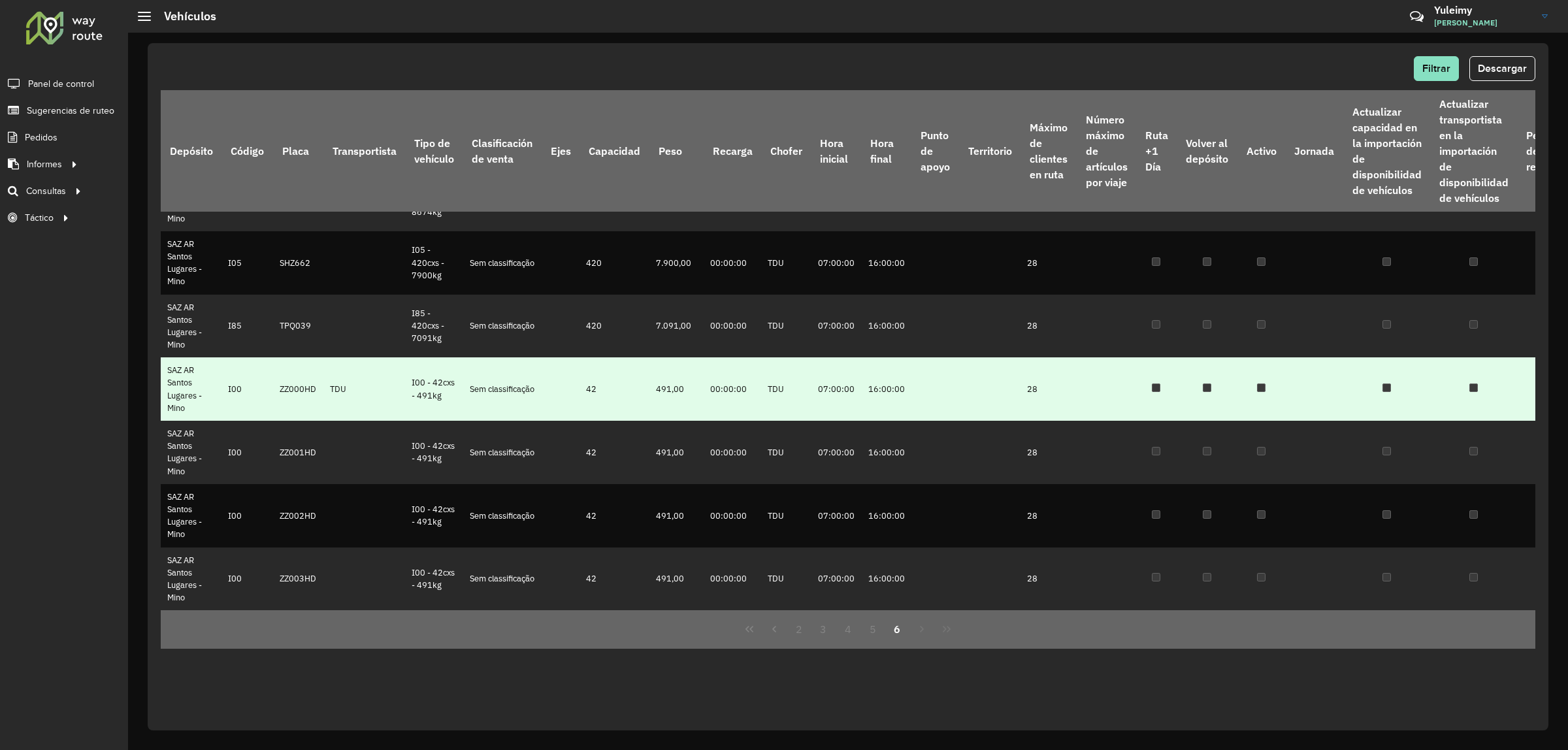
click at [248, 413] on td "I00" at bounding box center [247, 389] width 51 height 63
click at [324, 407] on td "TDU" at bounding box center [363, 389] width 81 height 63
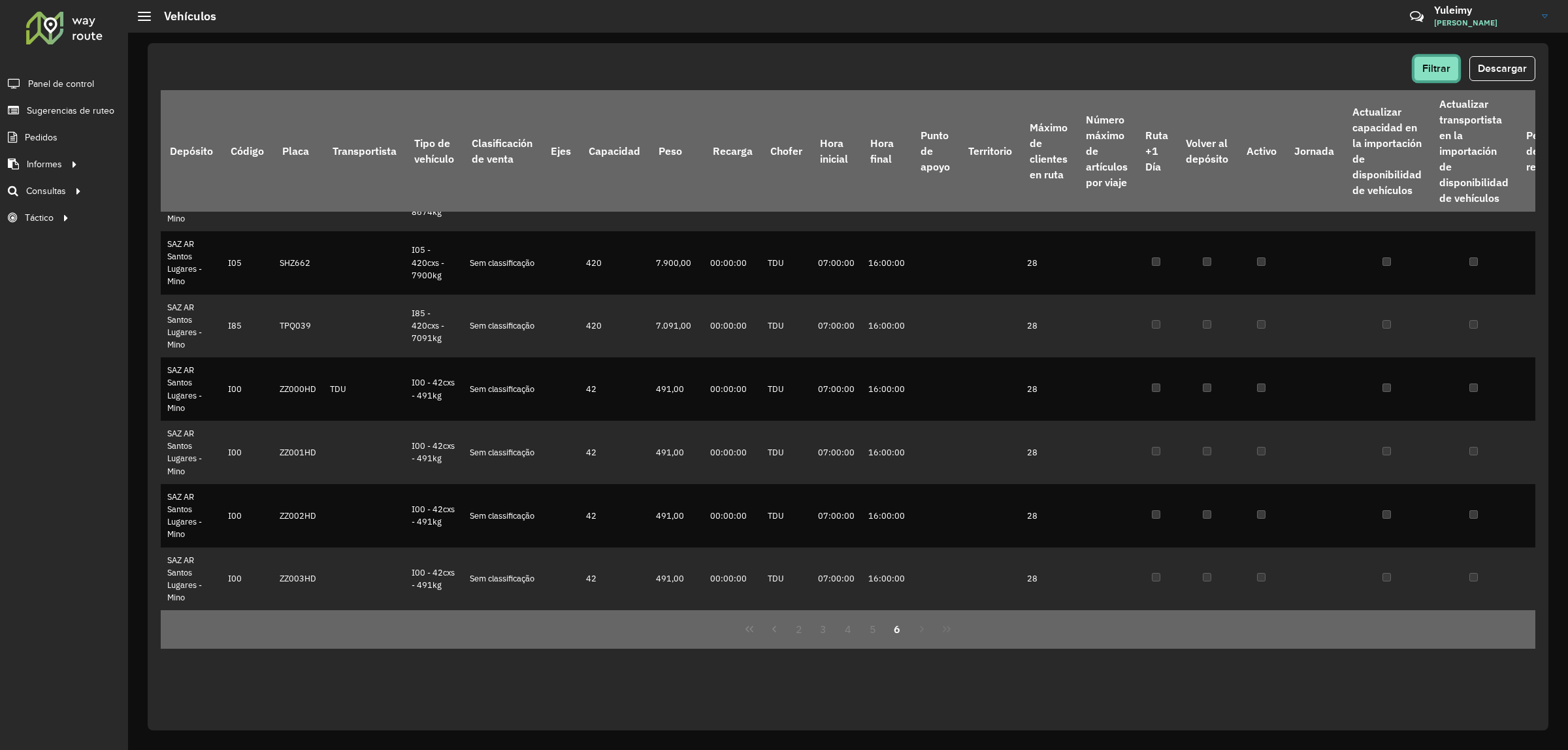
click at [1448, 64] on span "Filtrar" at bounding box center [1436, 68] width 28 height 11
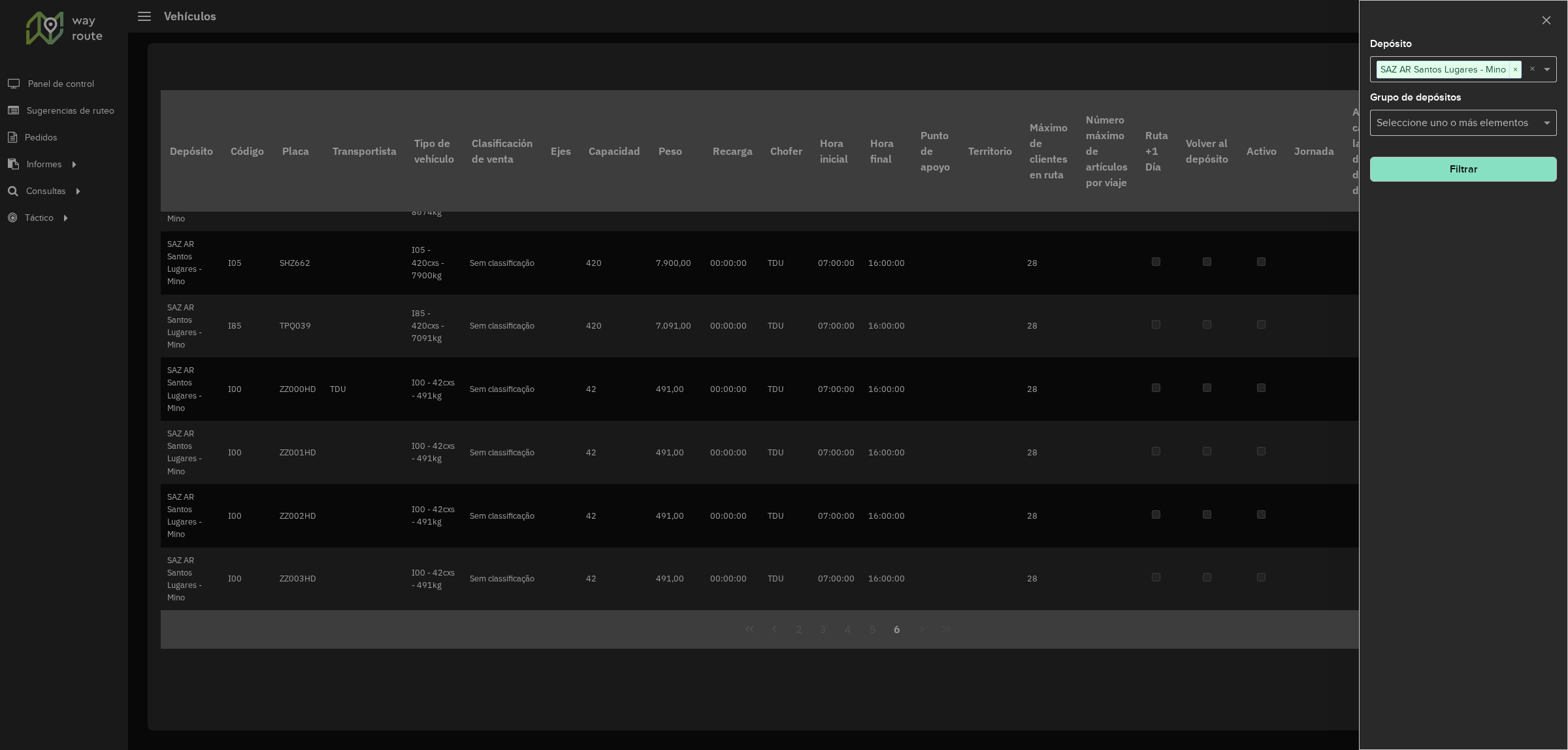
click at [1462, 121] on input "text" at bounding box center [1457, 123] width 167 height 16
click at [1429, 194] on div "A&RDLP" at bounding box center [1463, 190] width 186 height 22
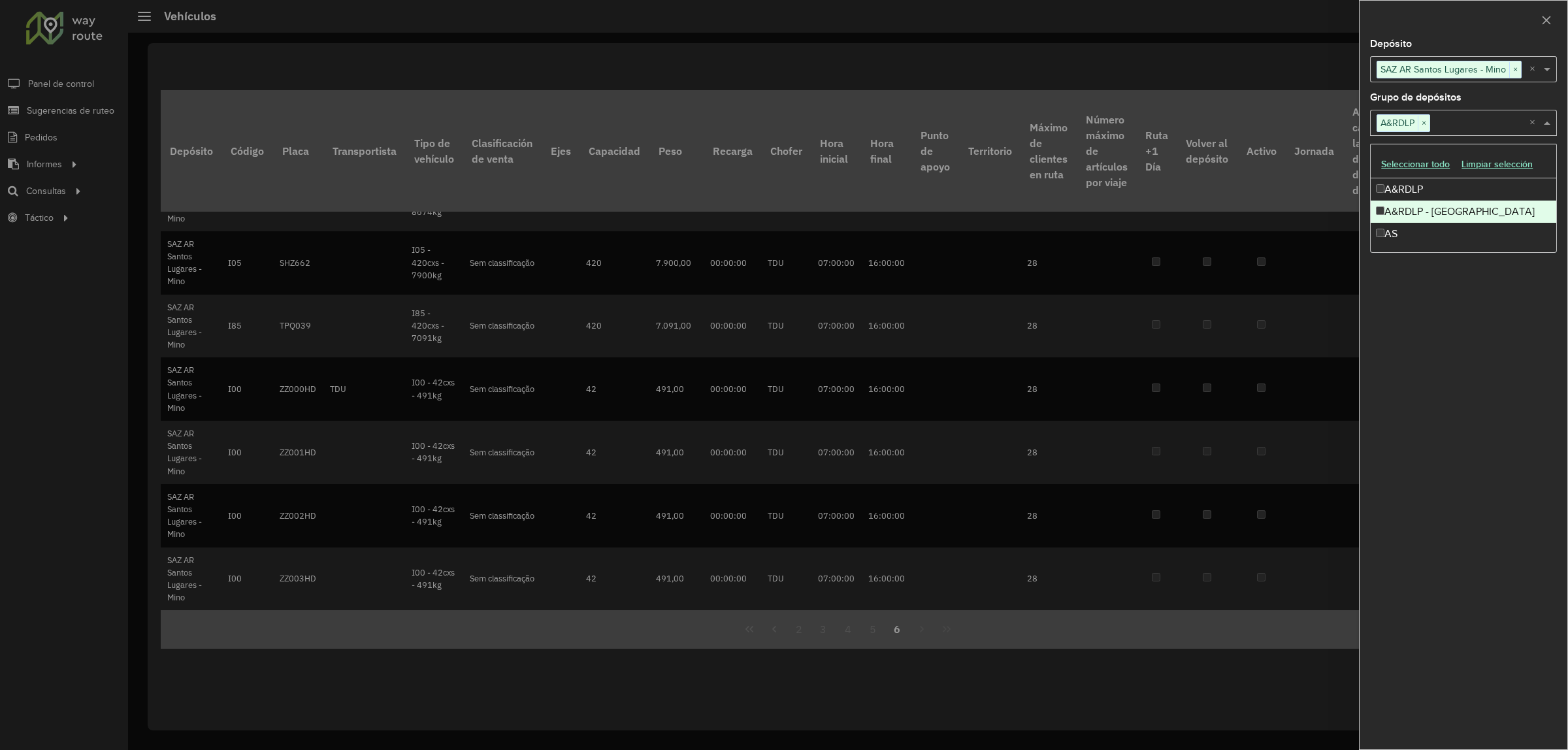
click at [1427, 204] on div "A&RDLP - [GEOGRAPHIC_DATA]" at bounding box center [1463, 212] width 186 height 22
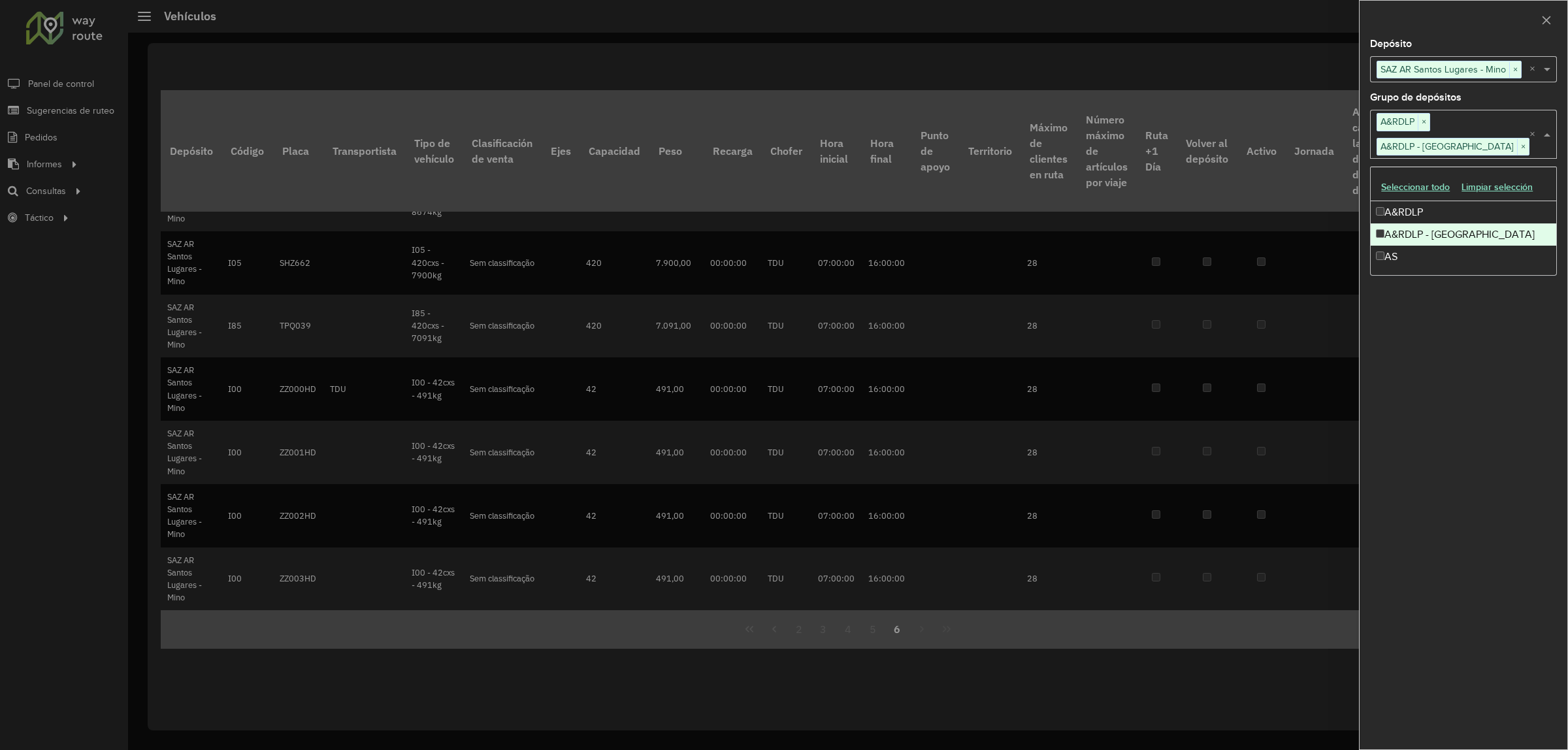
click at [1441, 332] on div "Depósito Seleccione uno o más elementos SAZ AR Santos Lugares - Mino × × Grupo …" at bounding box center [1463, 395] width 207 height 710
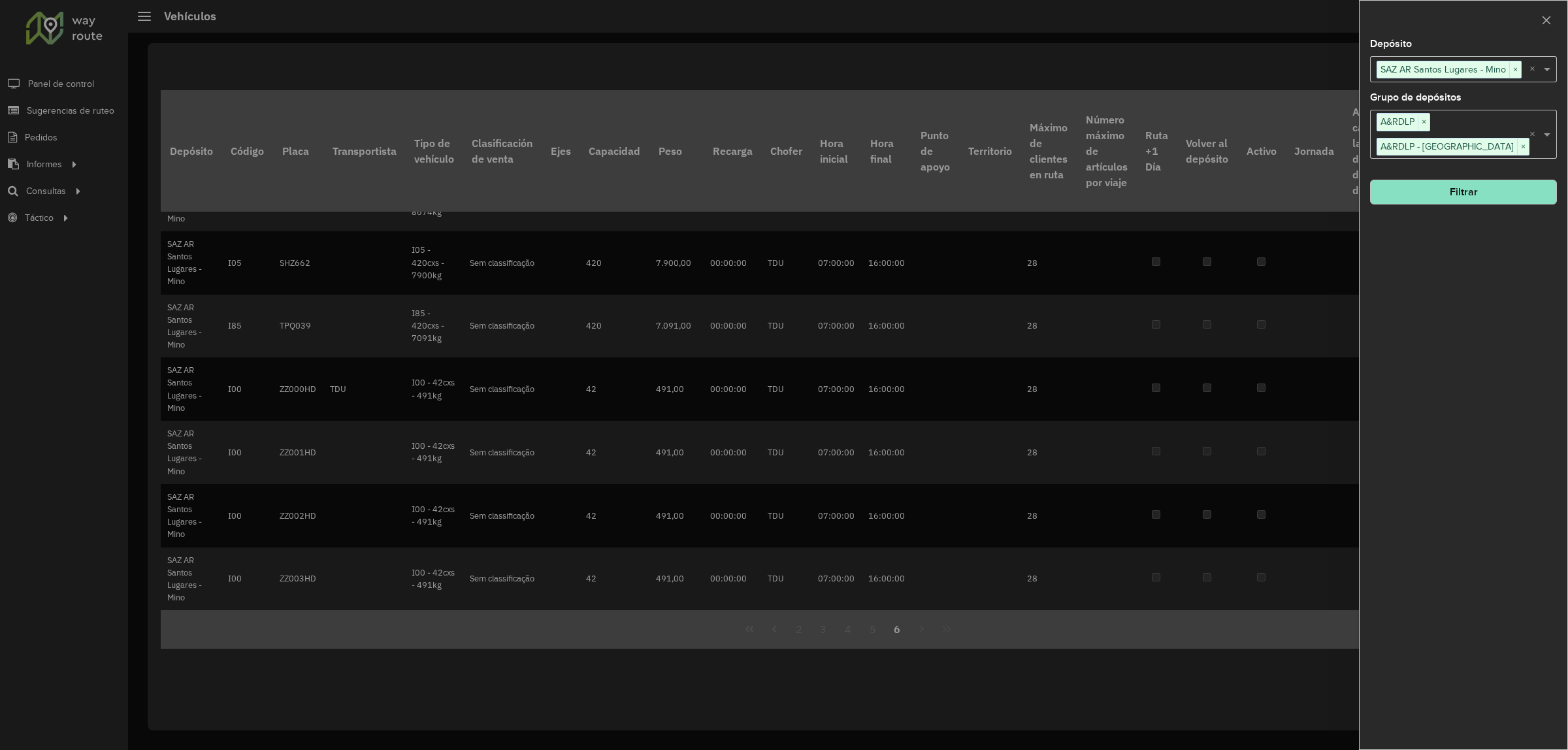
click at [1490, 201] on button "Filtrar" at bounding box center [1463, 192] width 186 height 25
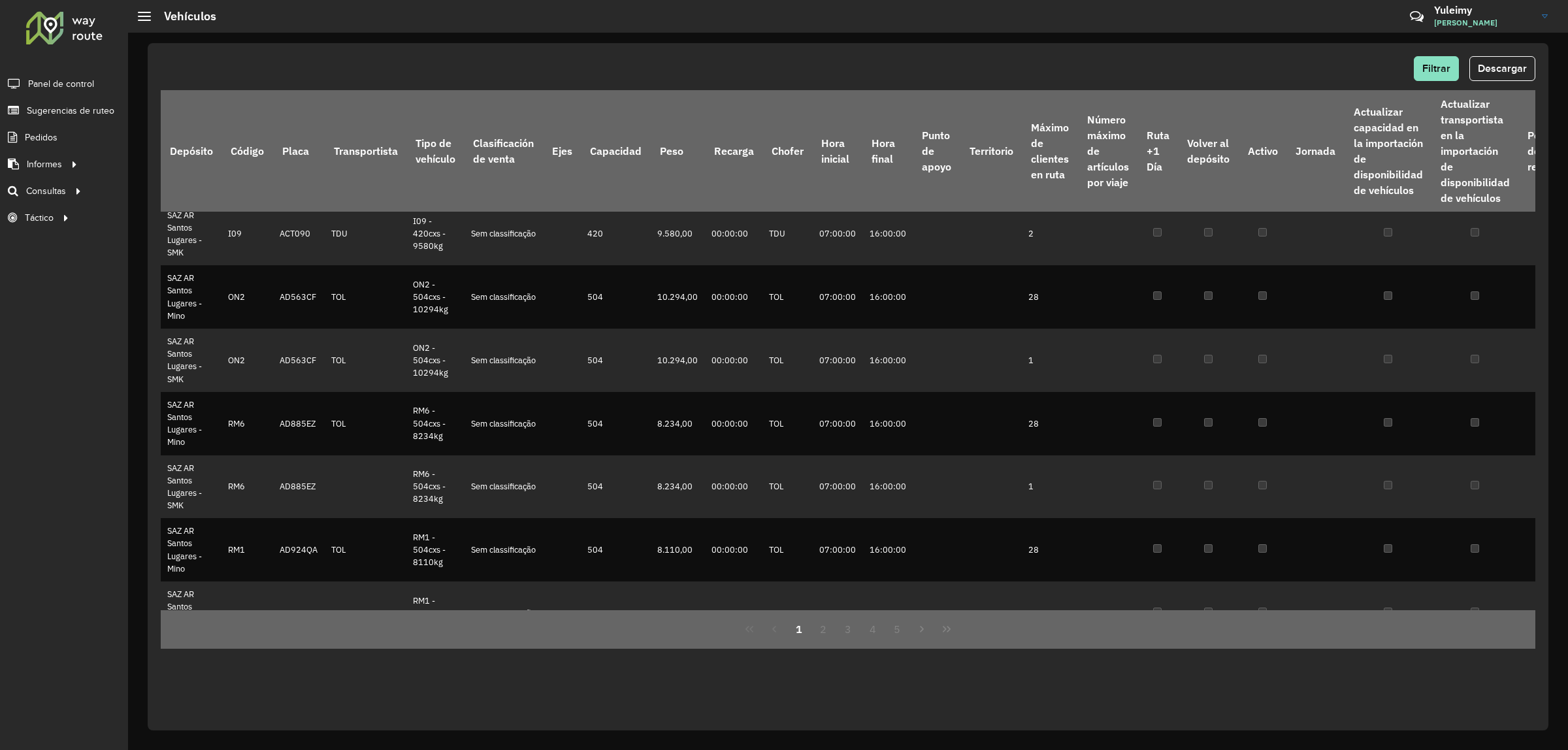
scroll to position [868, 0]
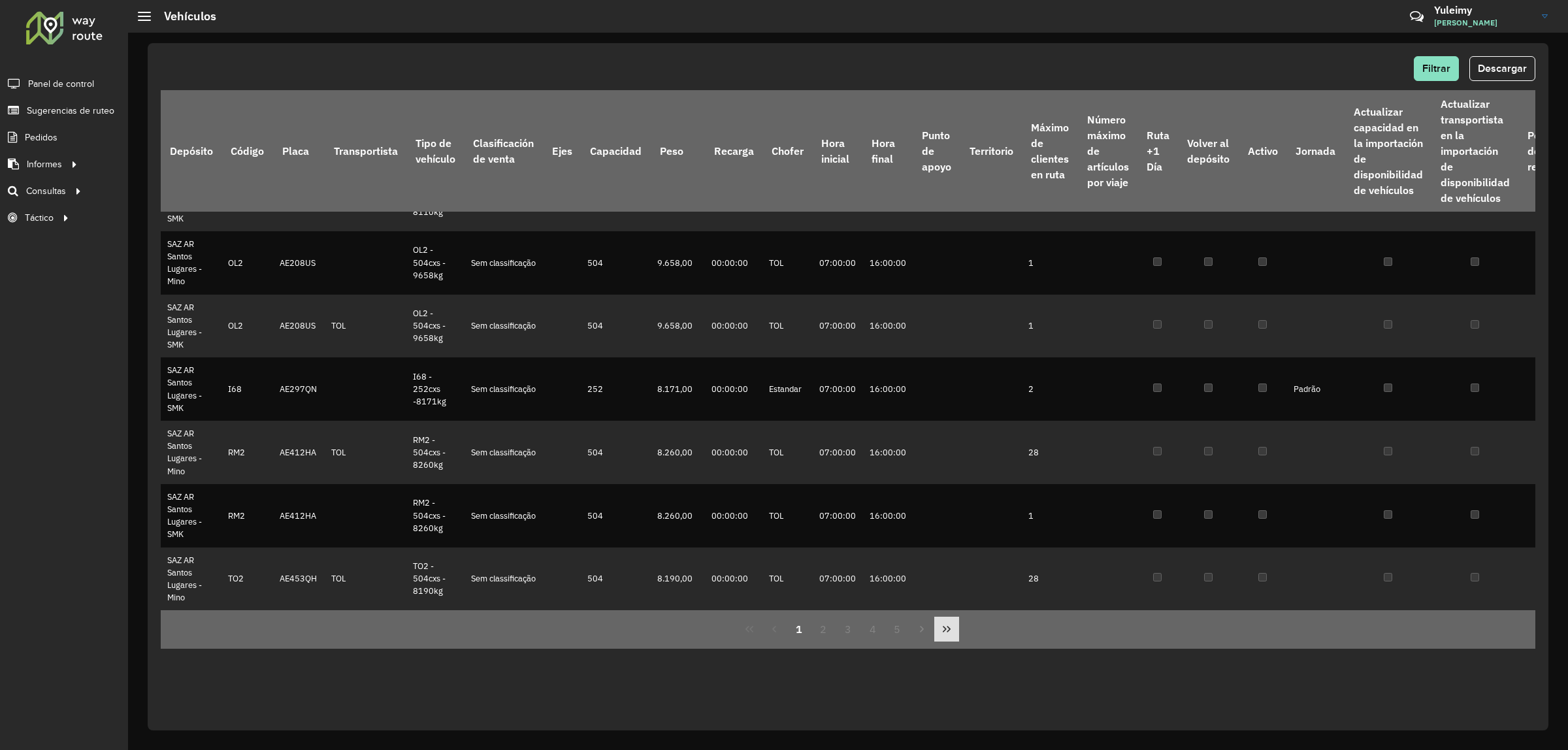
click at [942, 628] on icon "Last Page" at bounding box center [947, 629] width 10 height 10
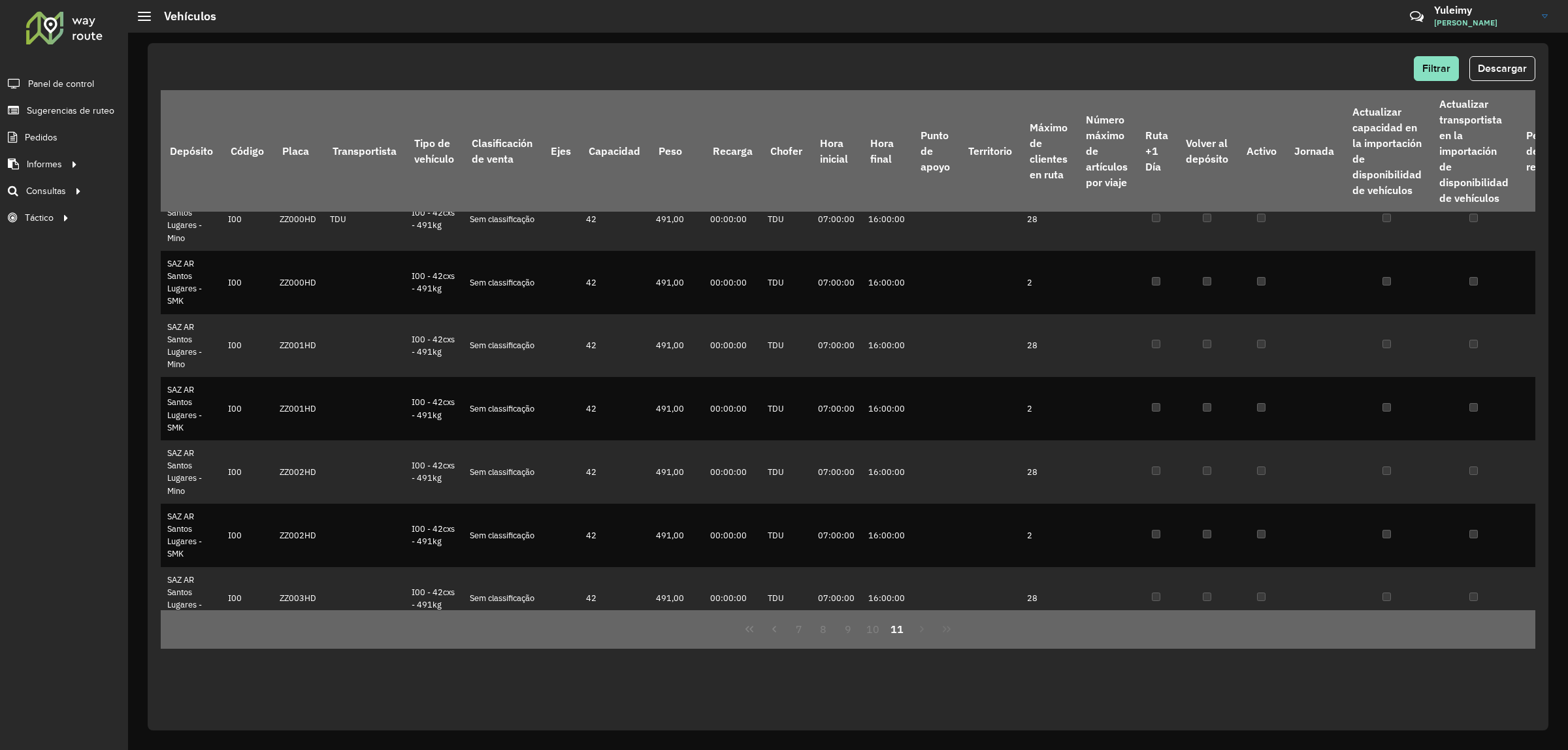
scroll to position [678, 0]
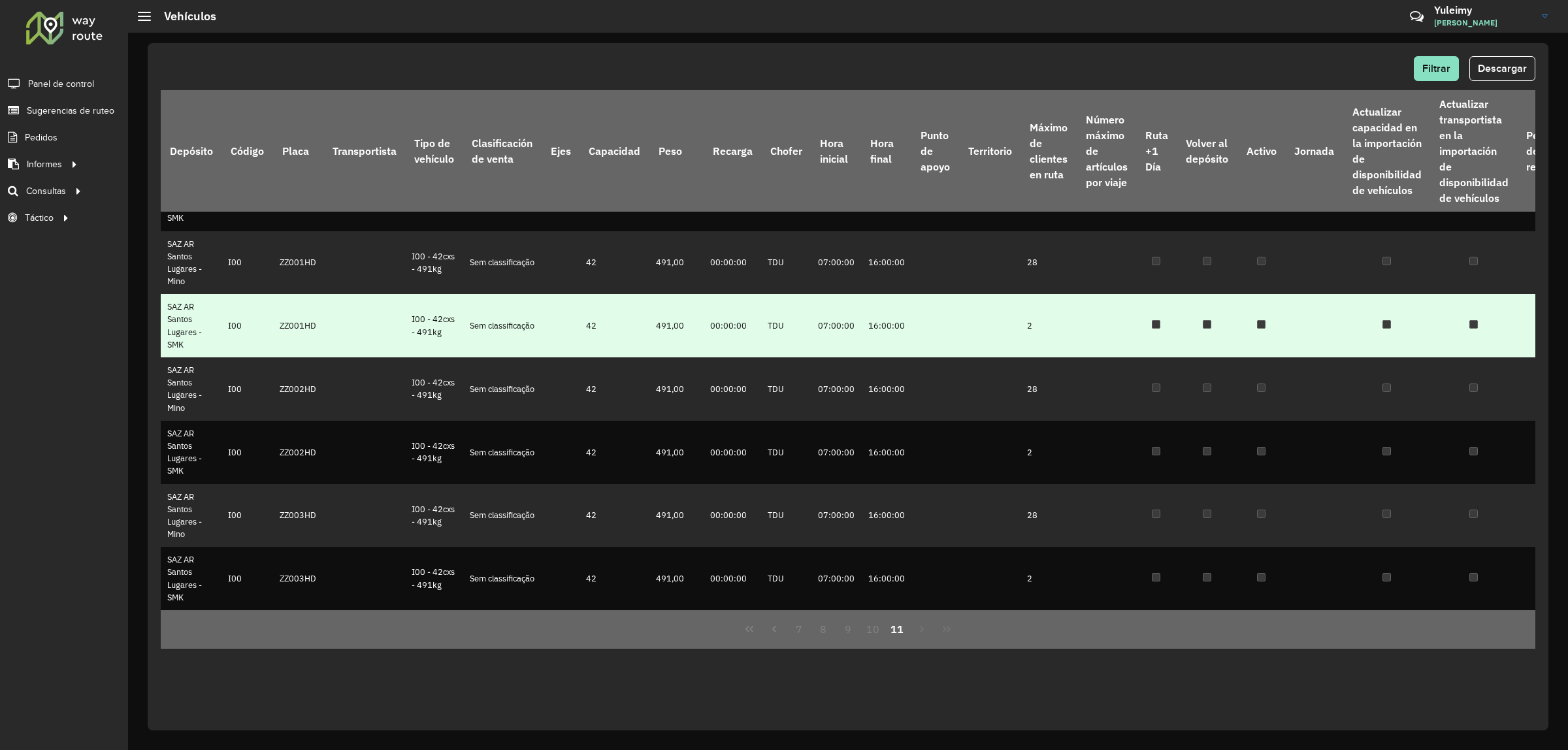
click at [310, 337] on td "ZZ001HD" at bounding box center [298, 325] width 50 height 63
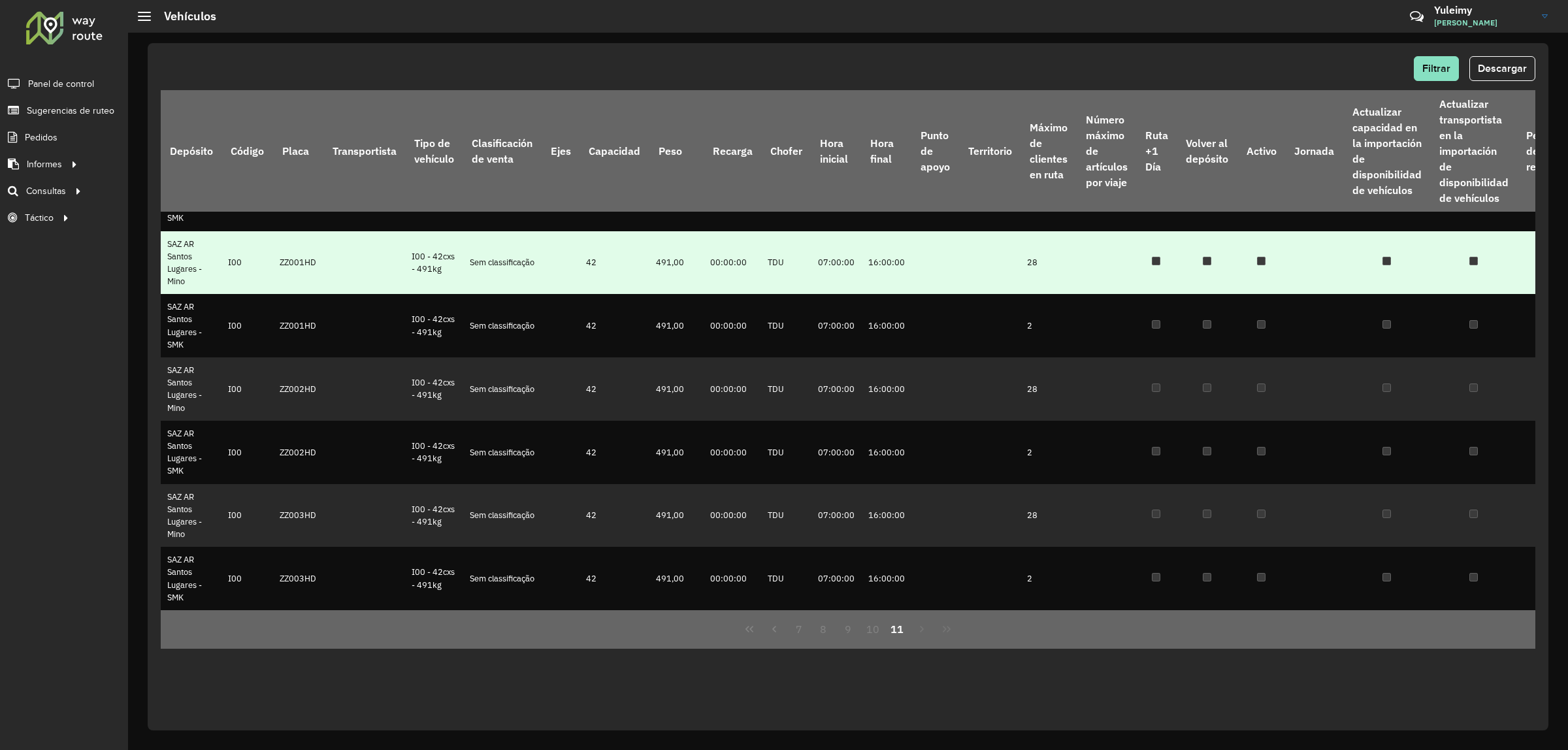
click at [343, 279] on td at bounding box center [363, 263] width 81 height 63
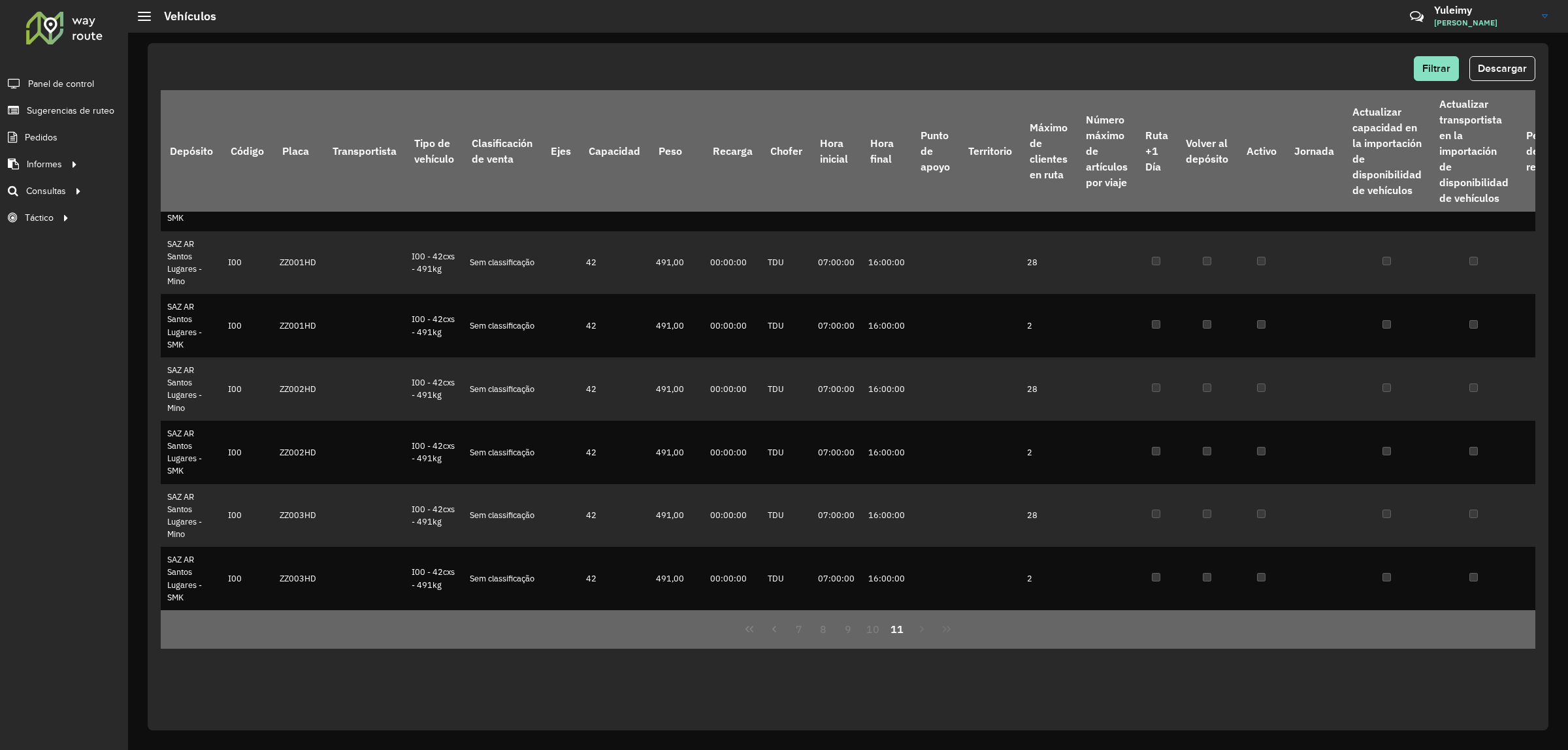
click at [1495, 82] on div "Filtrar Descargar" at bounding box center [847, 73] width 1374 height 34
click at [1495, 75] on button "Descargar" at bounding box center [1502, 68] width 66 height 25
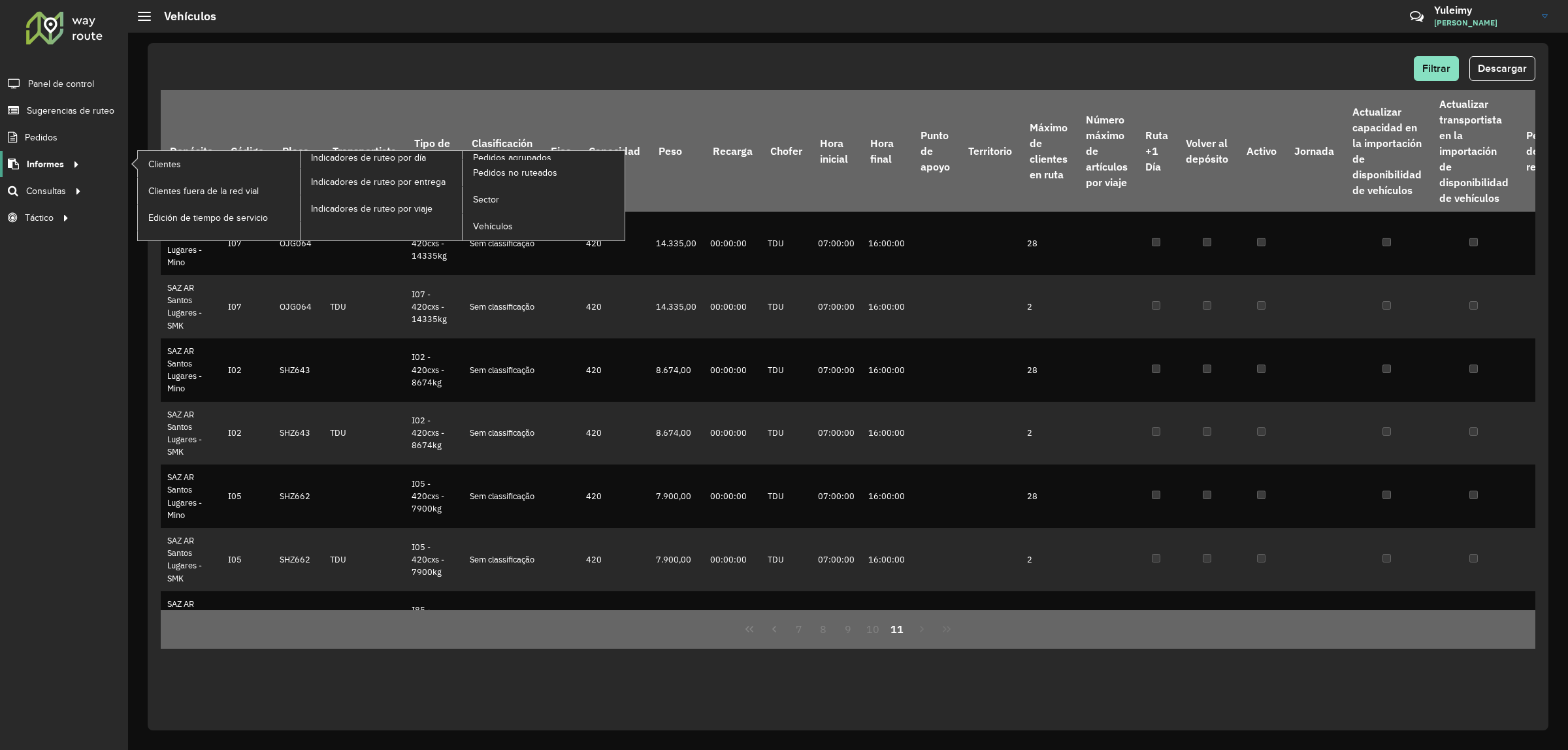
scroll to position [678, 0]
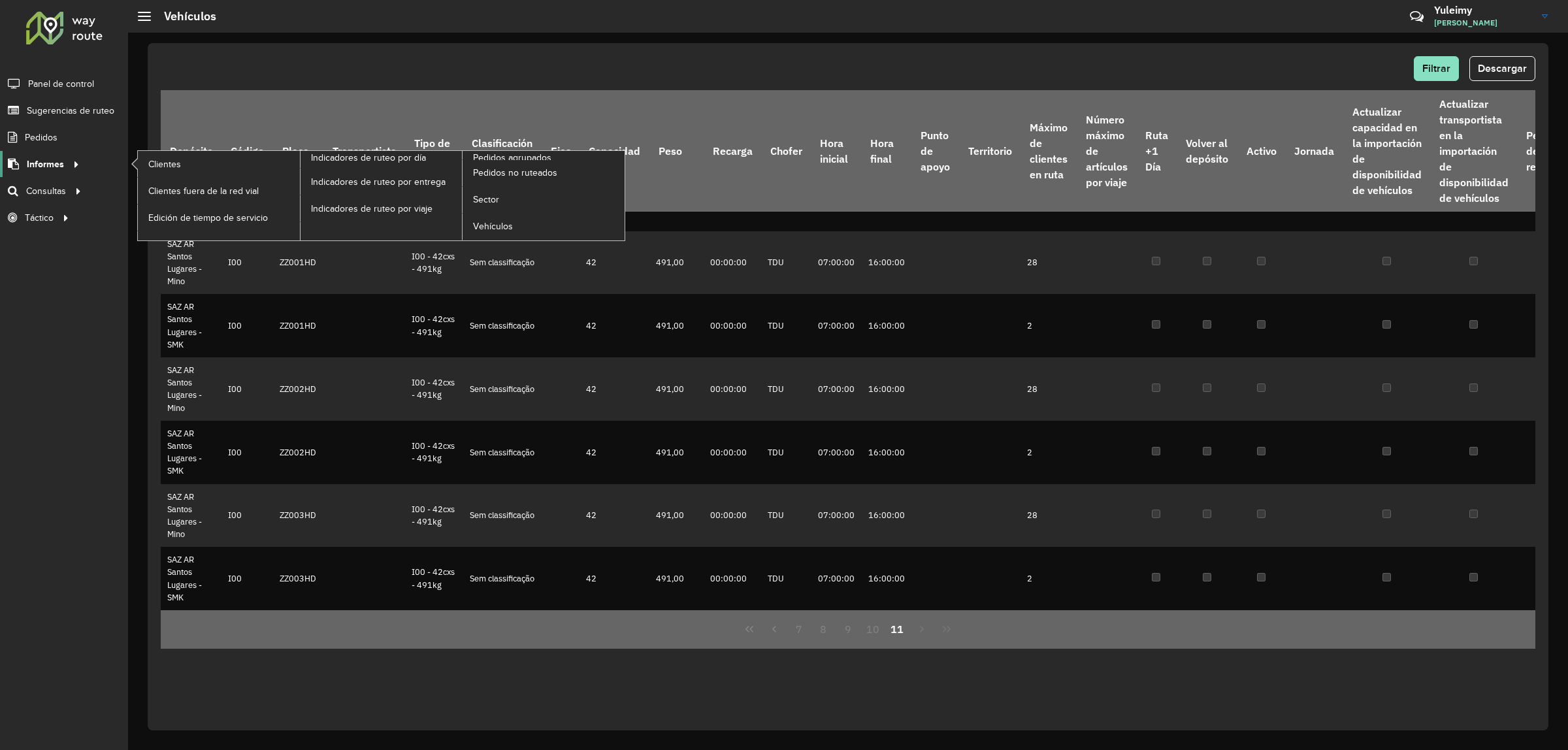
click at [53, 165] on span "Informes" at bounding box center [46, 164] width 37 height 13
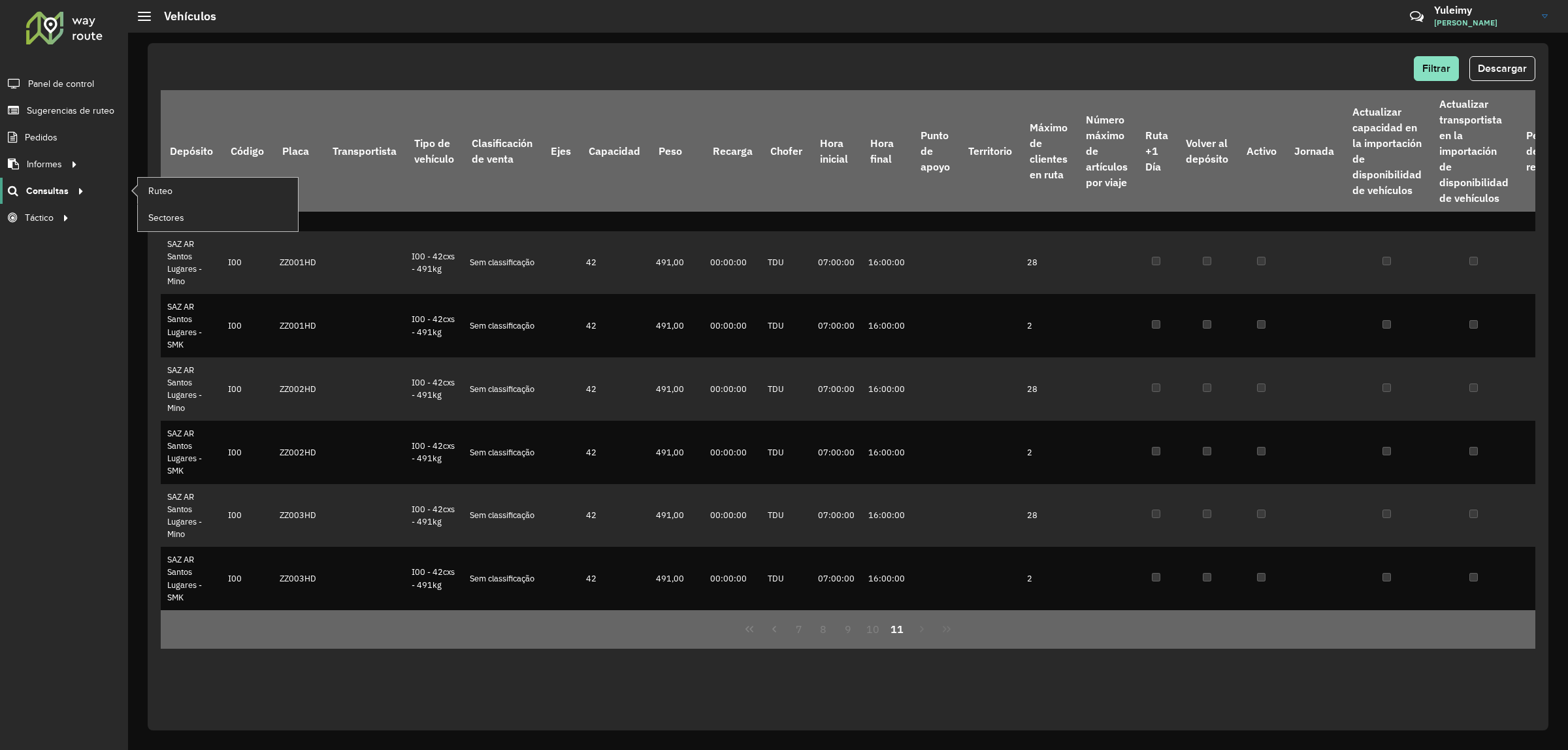
click at [80, 190] on icon at bounding box center [78, 190] width 11 height 19
click at [184, 192] on link "Ruteo" at bounding box center [218, 190] width 160 height 26
click at [174, 190] on link "Ruteo" at bounding box center [218, 190] width 160 height 26
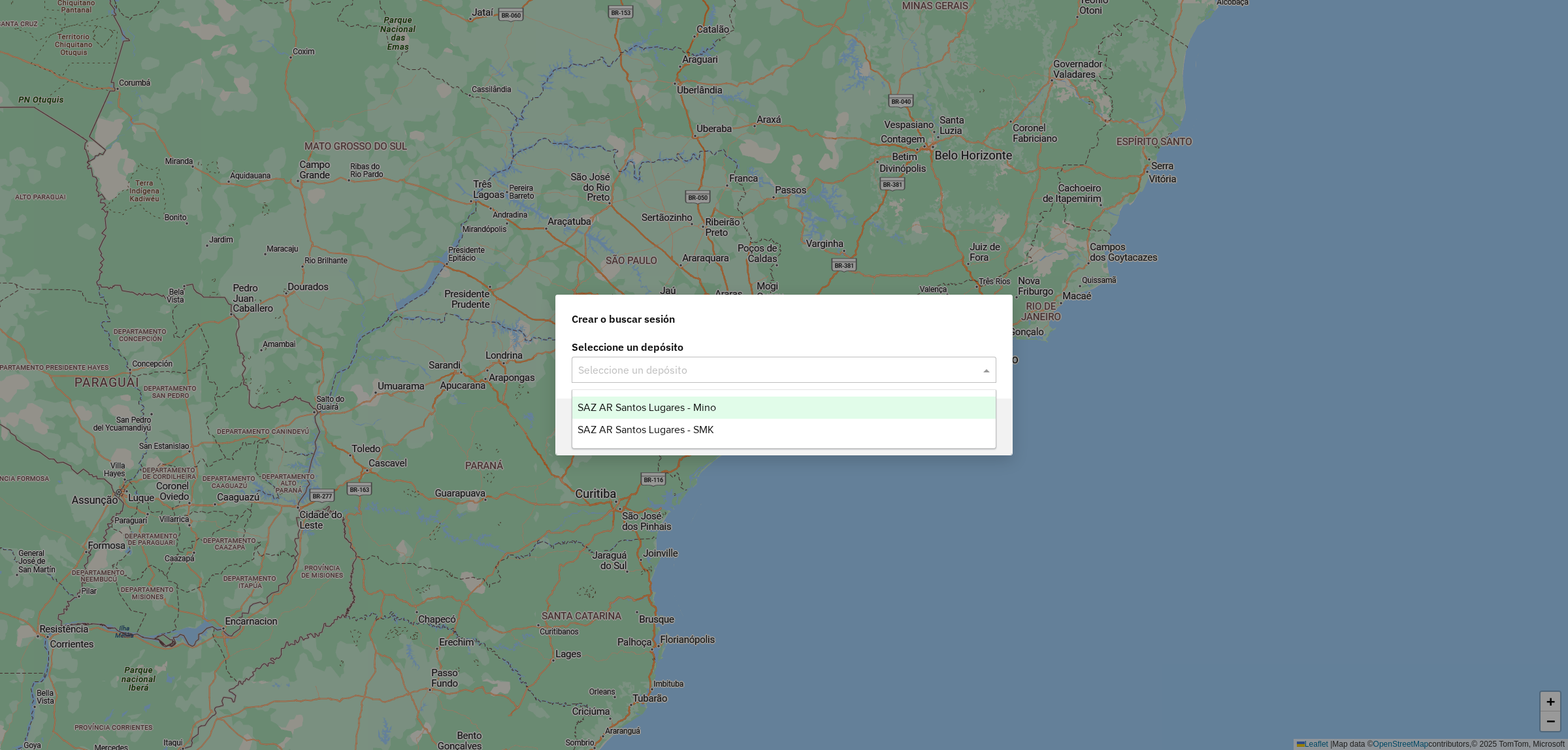
click at [982, 373] on span at bounding box center [988, 369] width 16 height 16
click at [727, 409] on div "SAZ AR Santos Lugares - Mino" at bounding box center [783, 408] width 423 height 22
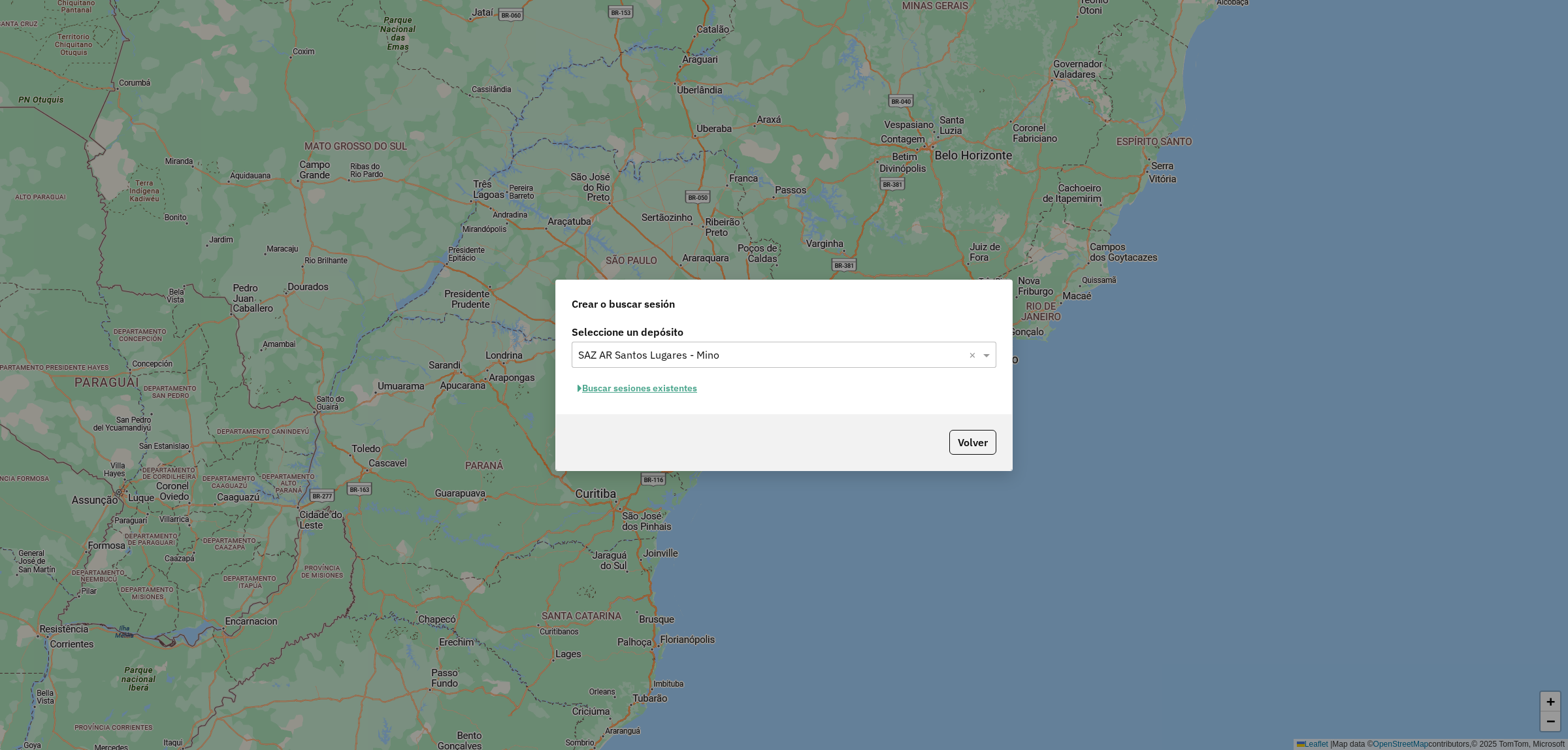
click at [667, 389] on button "Buscar sesiones existentes" at bounding box center [637, 388] width 131 height 20
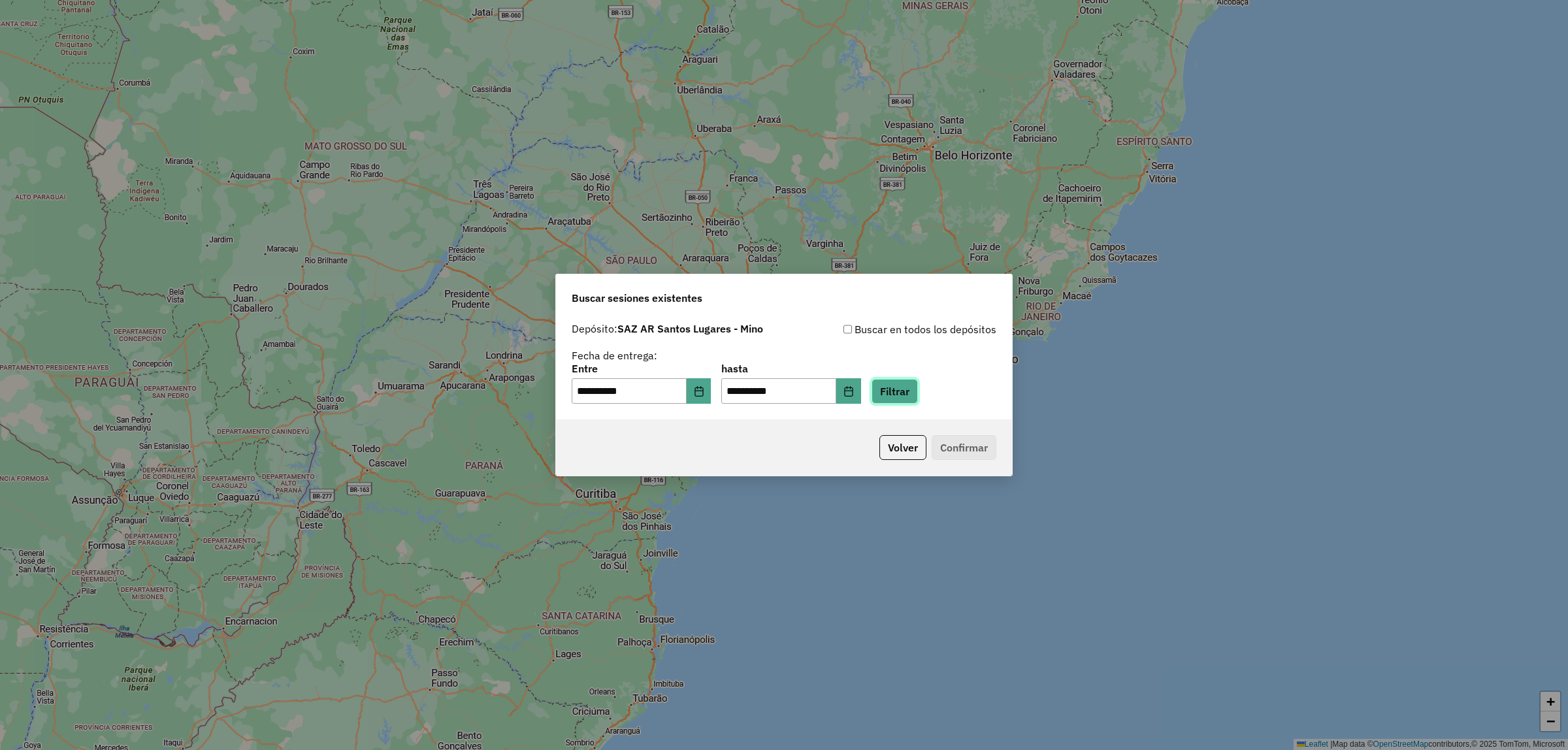
click at [912, 392] on button "Filtrar" at bounding box center [894, 391] width 46 height 25
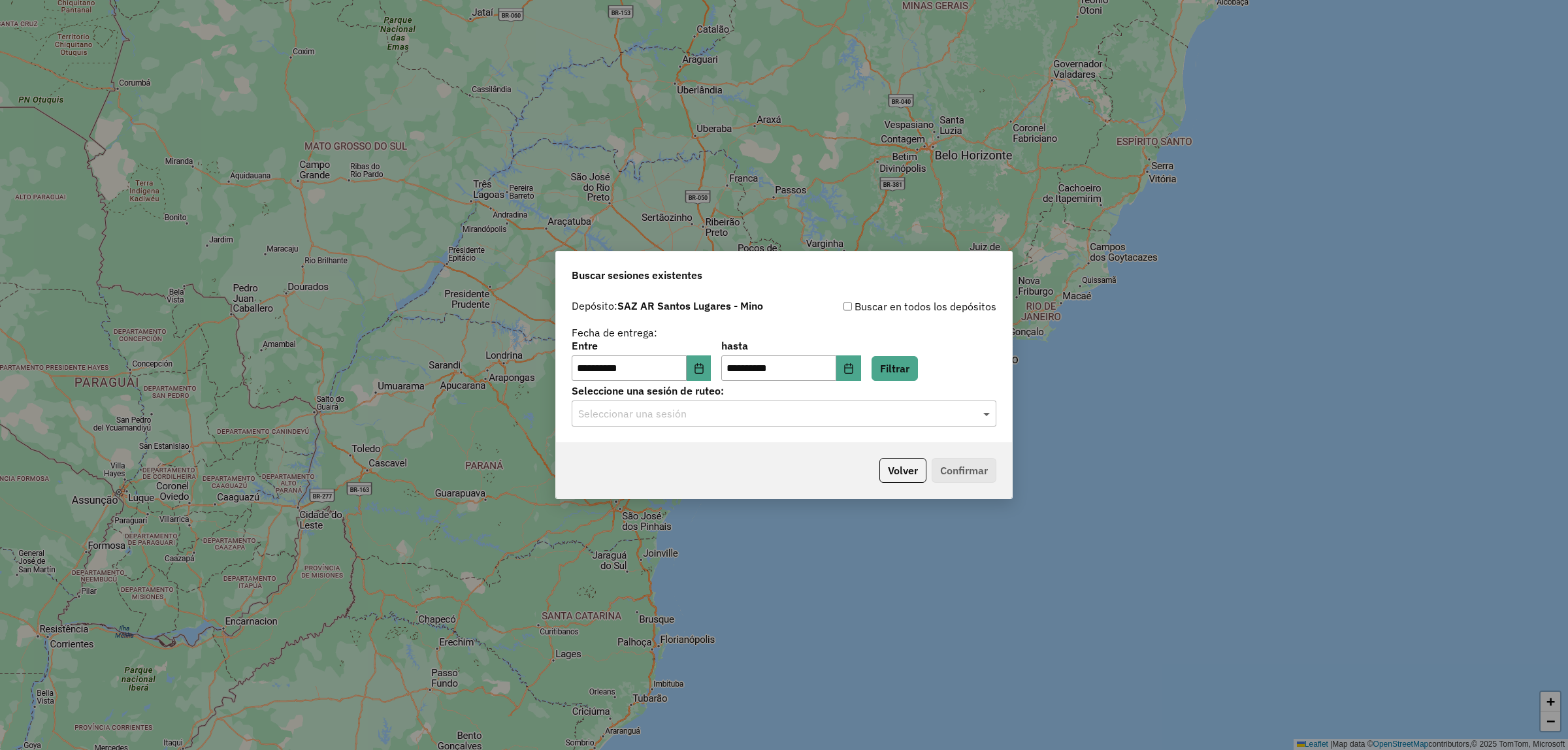
click at [981, 416] on span at bounding box center [988, 413] width 16 height 16
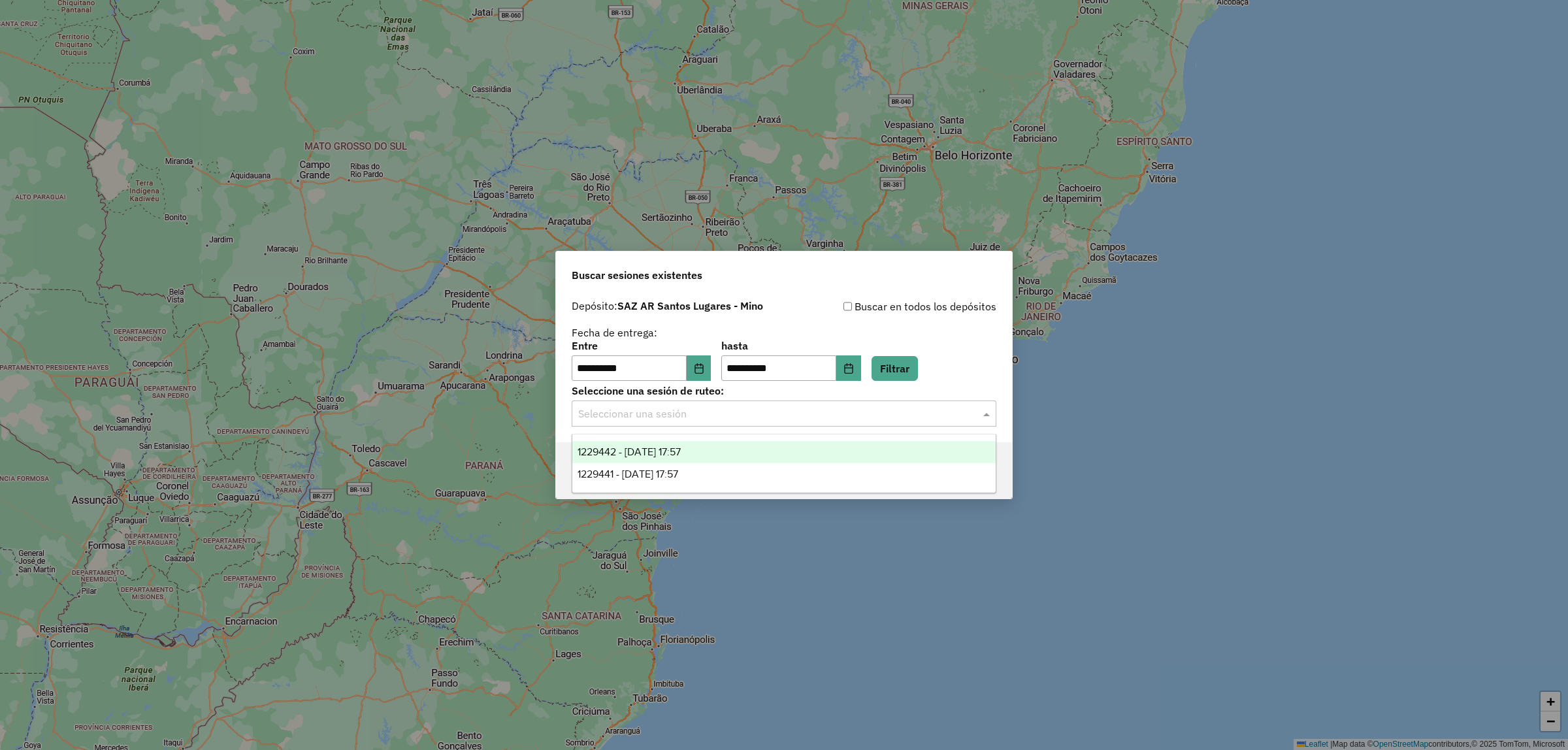
click at [713, 451] on div "1229442 - [DATE] 17:57" at bounding box center [783, 452] width 423 height 22
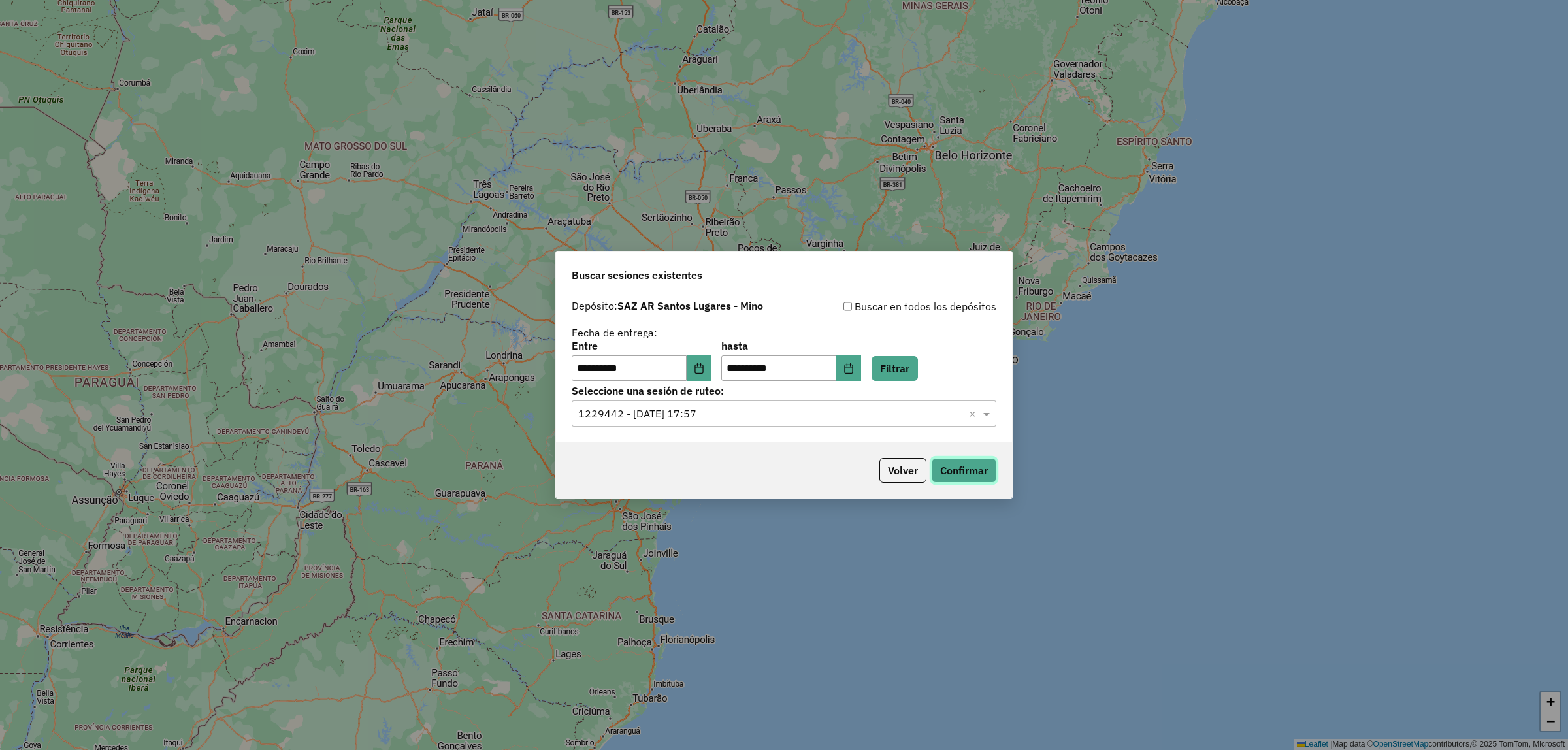
click at [965, 462] on button "Confirmar" at bounding box center [964, 470] width 65 height 25
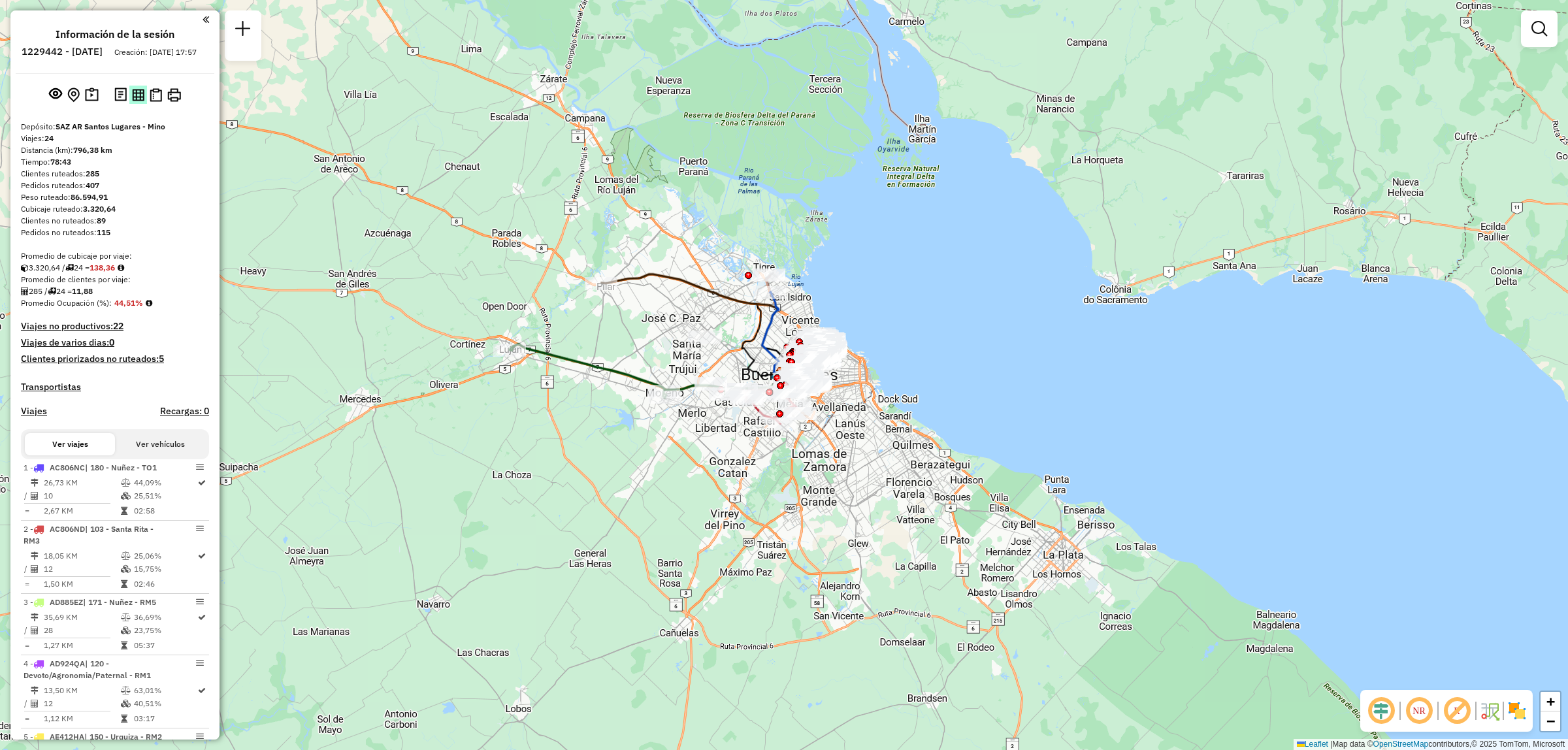
click at [133, 101] on img at bounding box center [138, 95] width 13 height 13
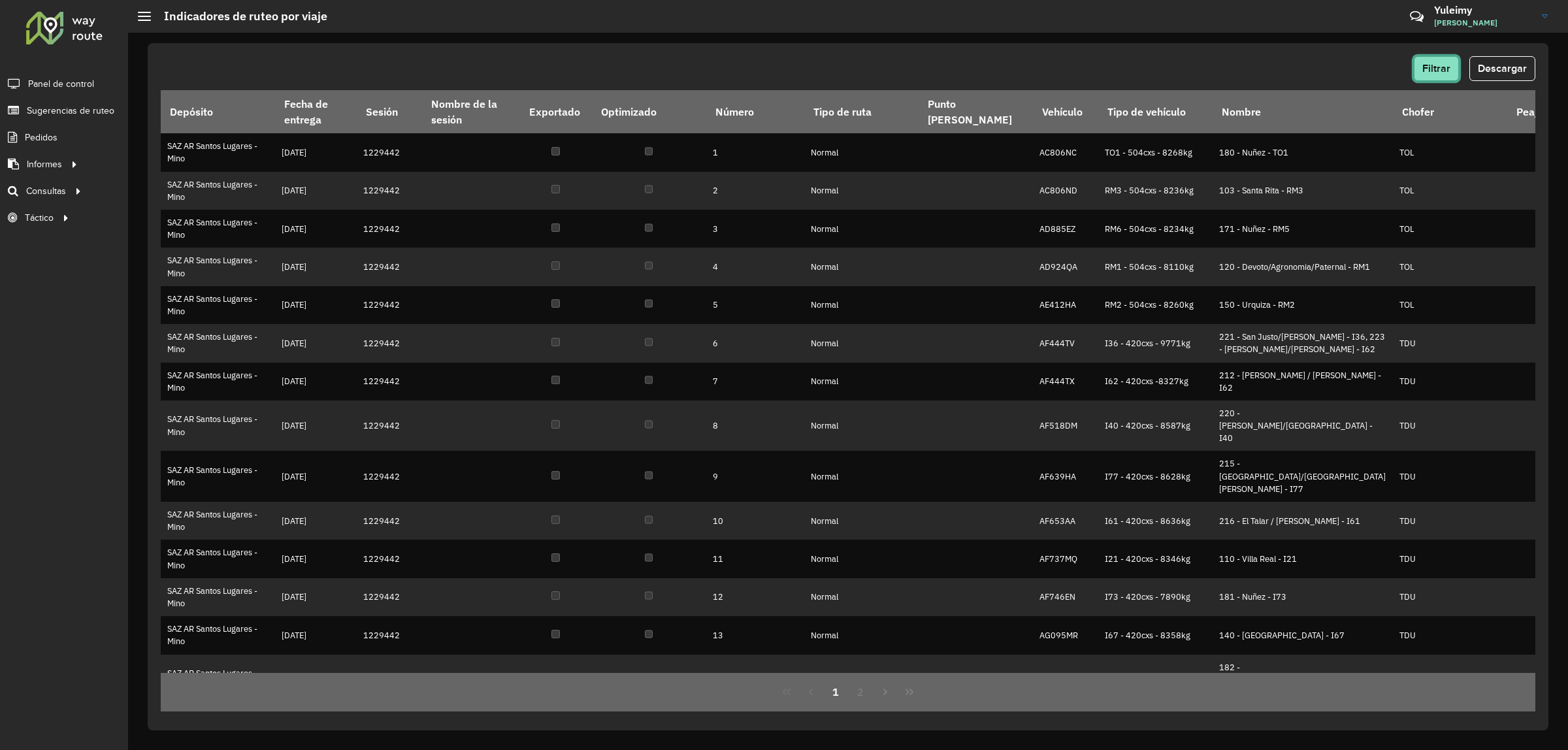
click at [1450, 69] on span "Filtrar" at bounding box center [1436, 68] width 28 height 11
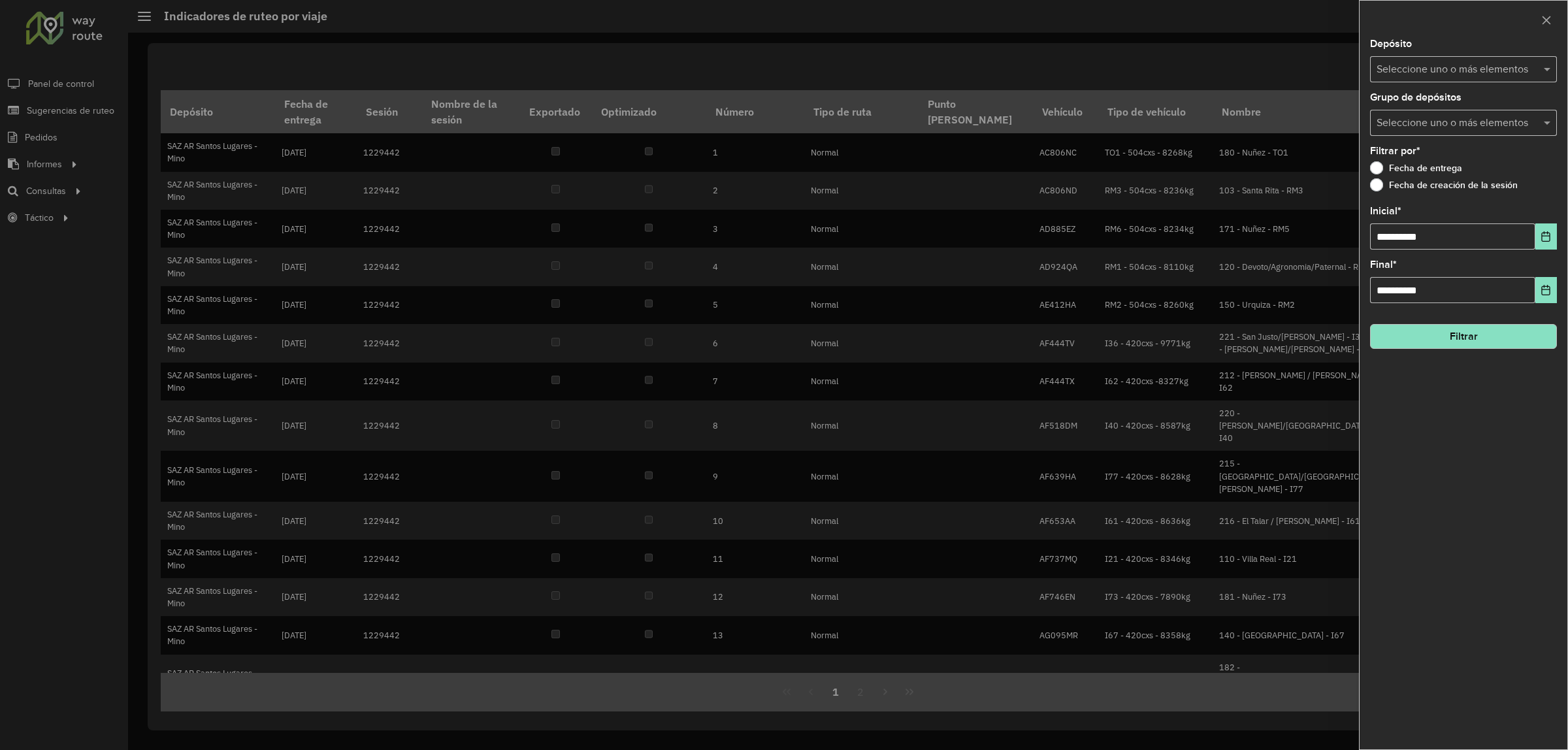
click at [1538, 66] on input "text" at bounding box center [1457, 69] width 167 height 16
click at [1470, 131] on div "SAZ AR Santos Lugares - Mino" at bounding box center [1463, 135] width 186 height 22
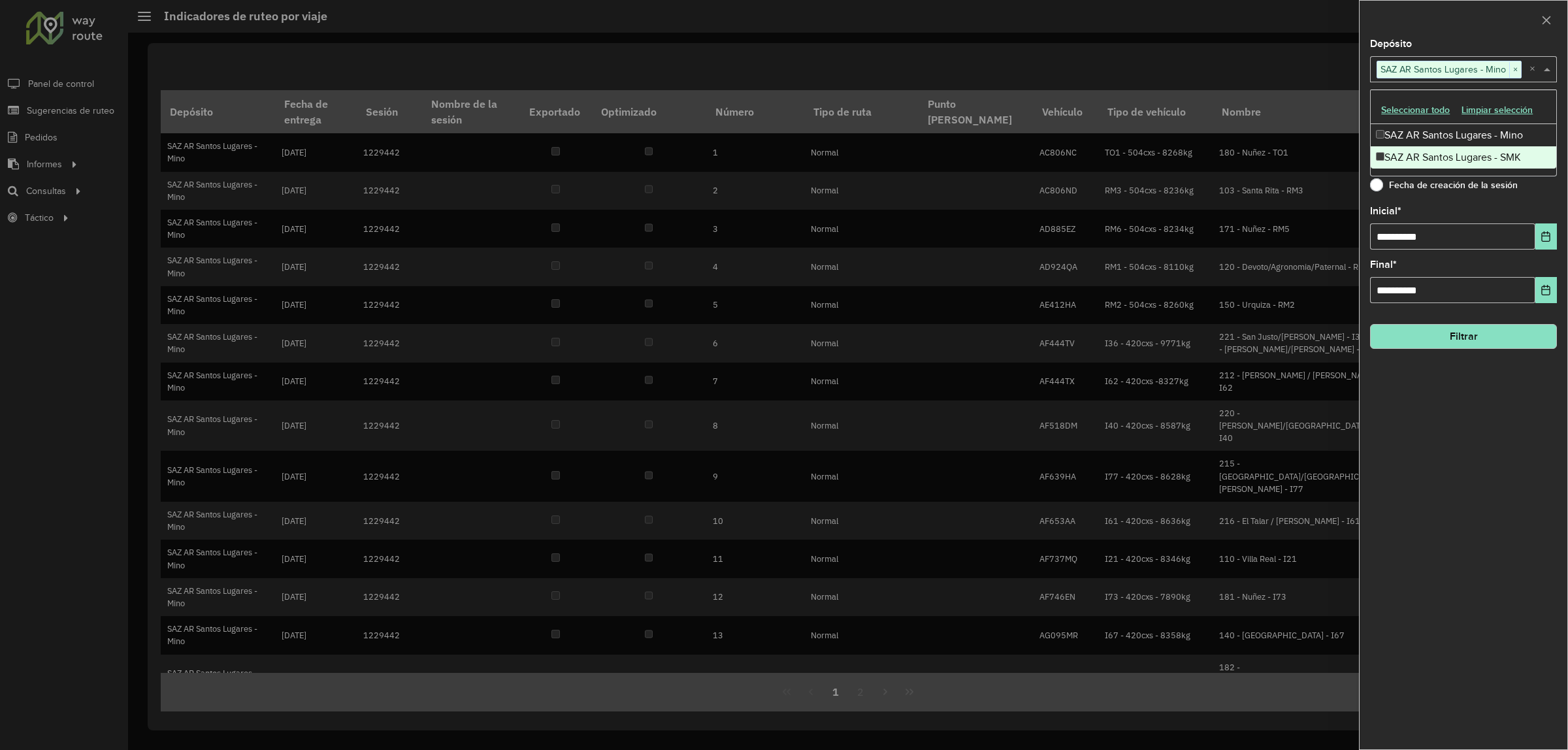
click at [1478, 355] on div "**********" at bounding box center [1463, 395] width 207 height 710
click at [1537, 121] on input "text" at bounding box center [1457, 123] width 167 height 16
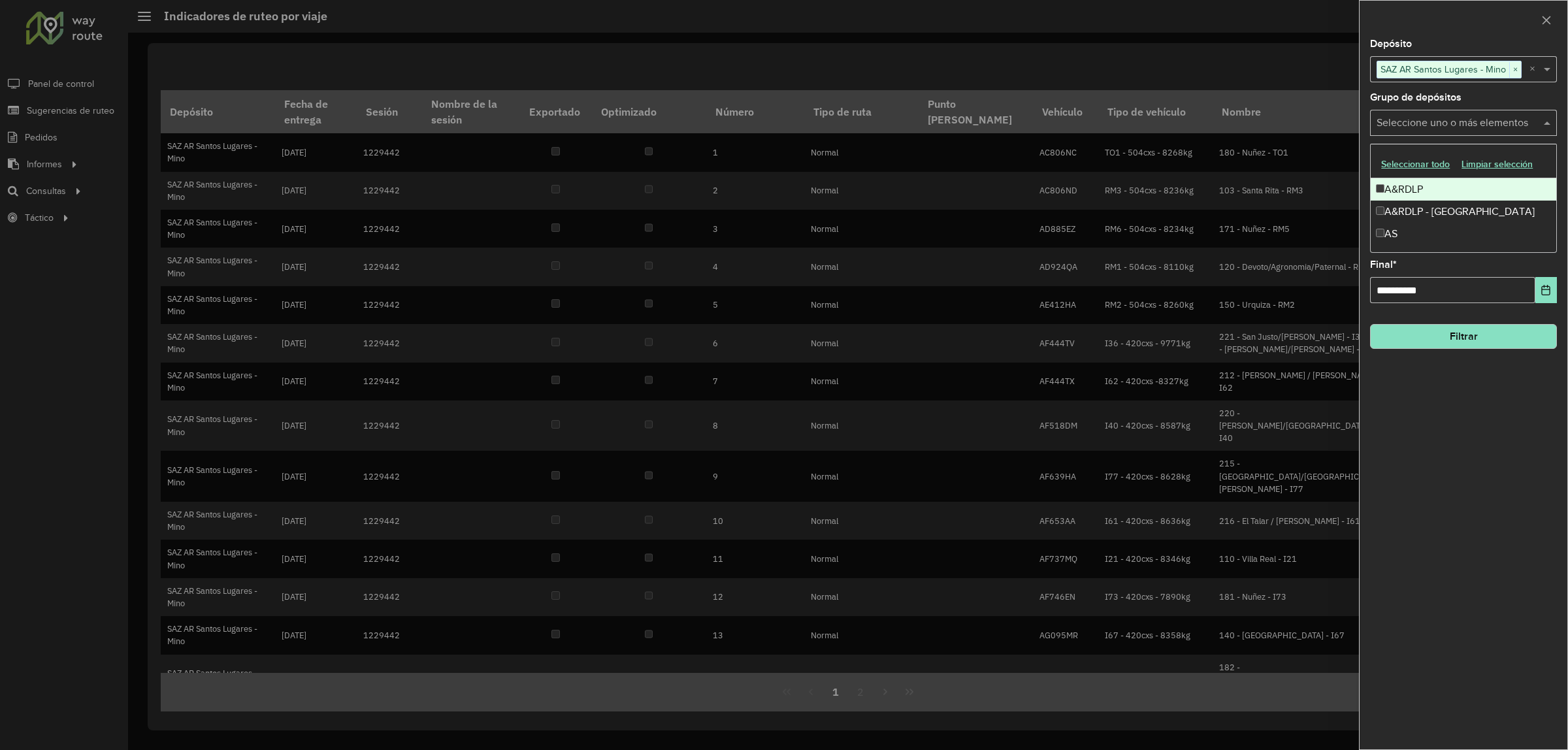
click at [1411, 183] on div "A&RDLP" at bounding box center [1463, 190] width 186 height 22
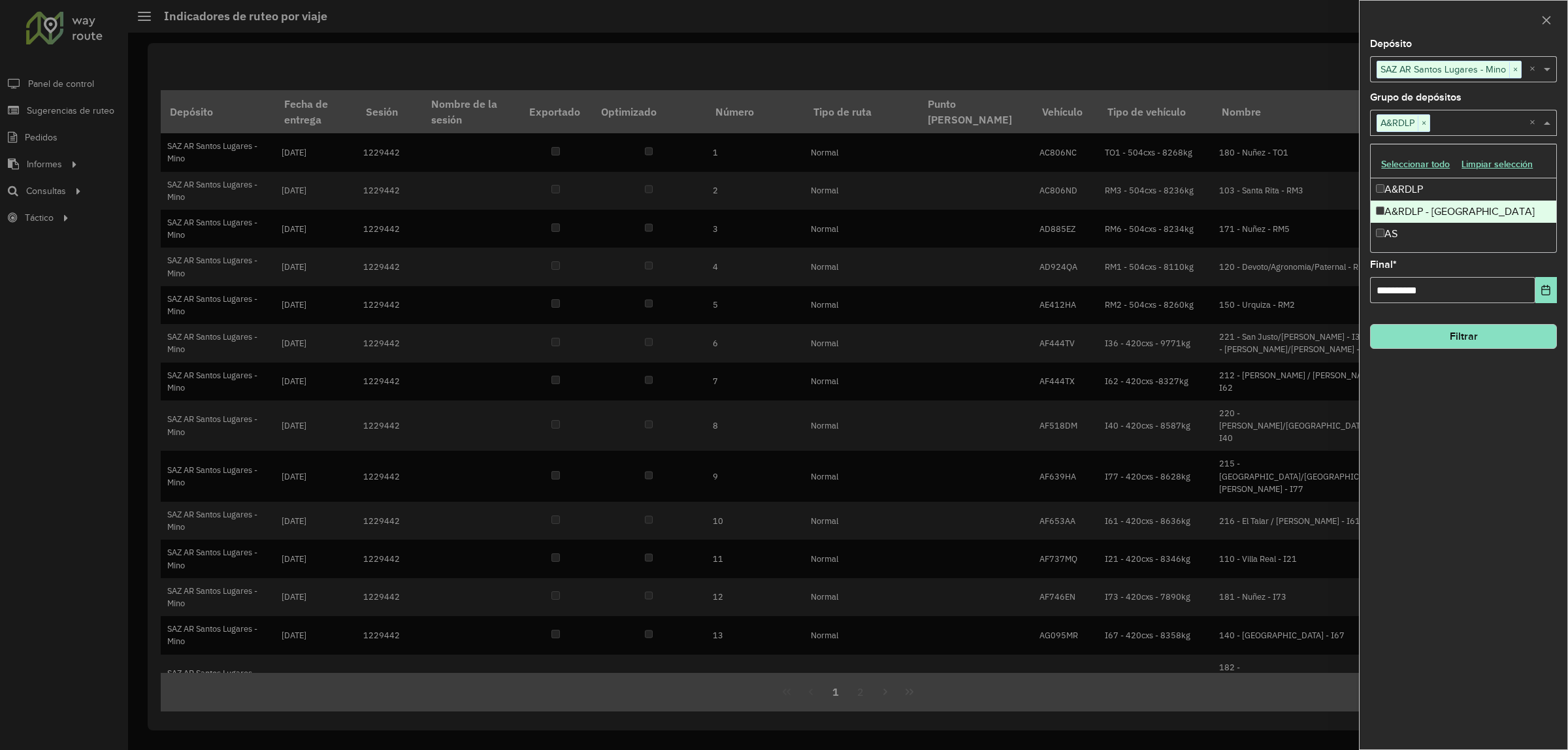
click at [1365, 216] on div "**********" at bounding box center [1463, 395] width 207 height 710
click at [1500, 129] on input "text" at bounding box center [1479, 123] width 99 height 16
click at [1384, 204] on div "A&RDLP - [GEOGRAPHIC_DATA]" at bounding box center [1463, 212] width 186 height 22
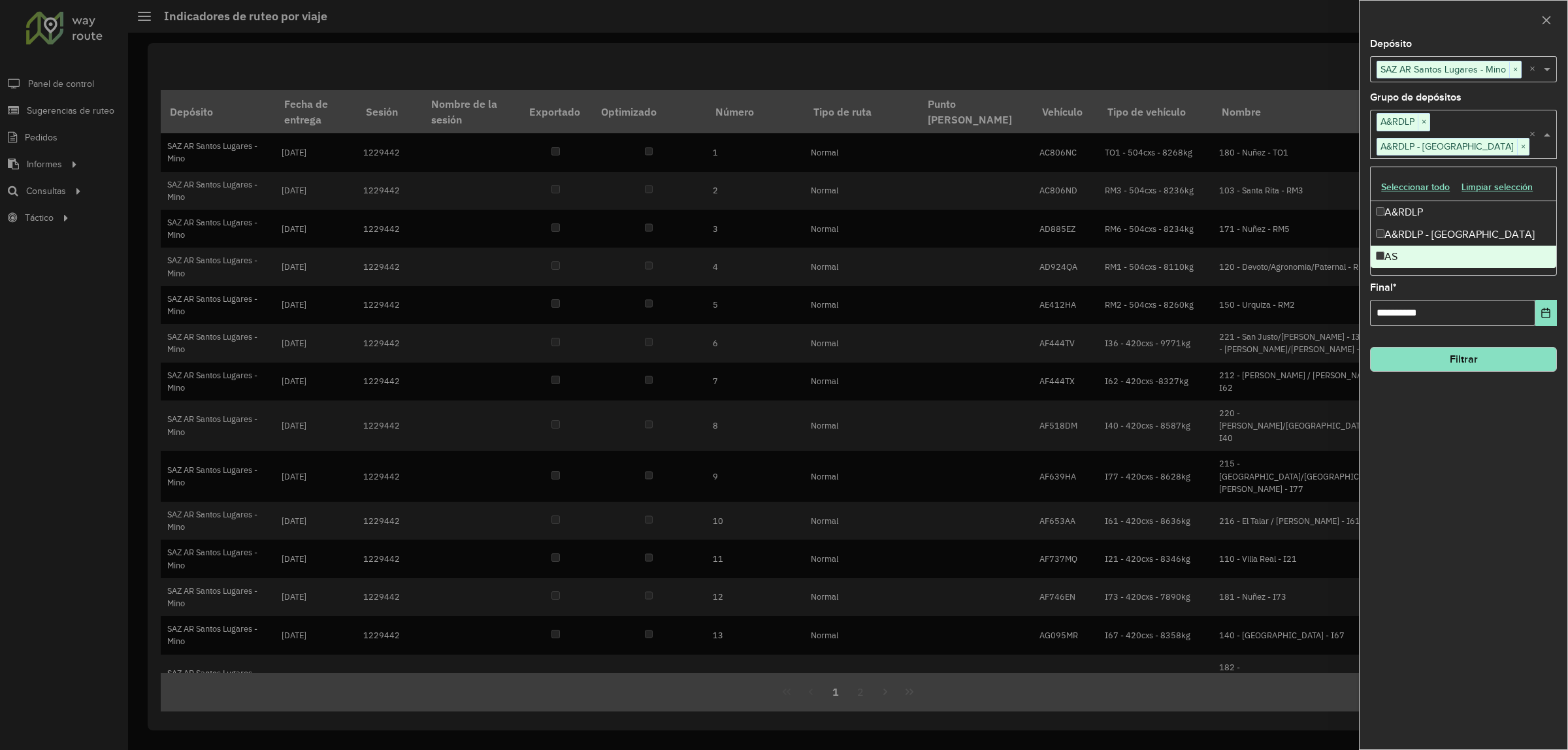
click at [1438, 484] on div "**********" at bounding box center [1463, 395] width 207 height 710
click at [1447, 360] on button "Filtrar" at bounding box center [1463, 359] width 186 height 25
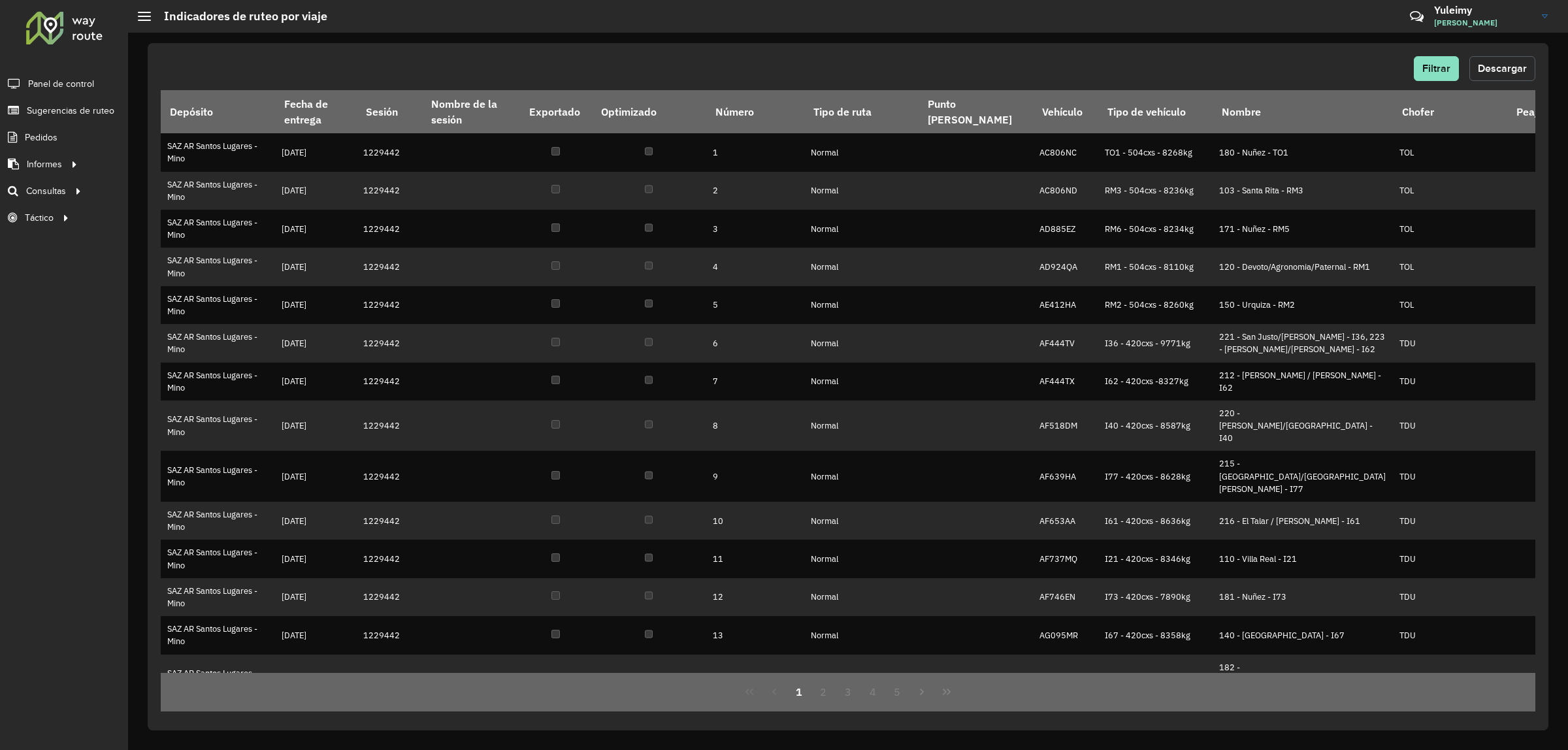
click at [1490, 70] on span "Descargar" at bounding box center [1502, 68] width 49 height 11
click at [161, 191] on span "Ruteo" at bounding box center [160, 191] width 25 height 13
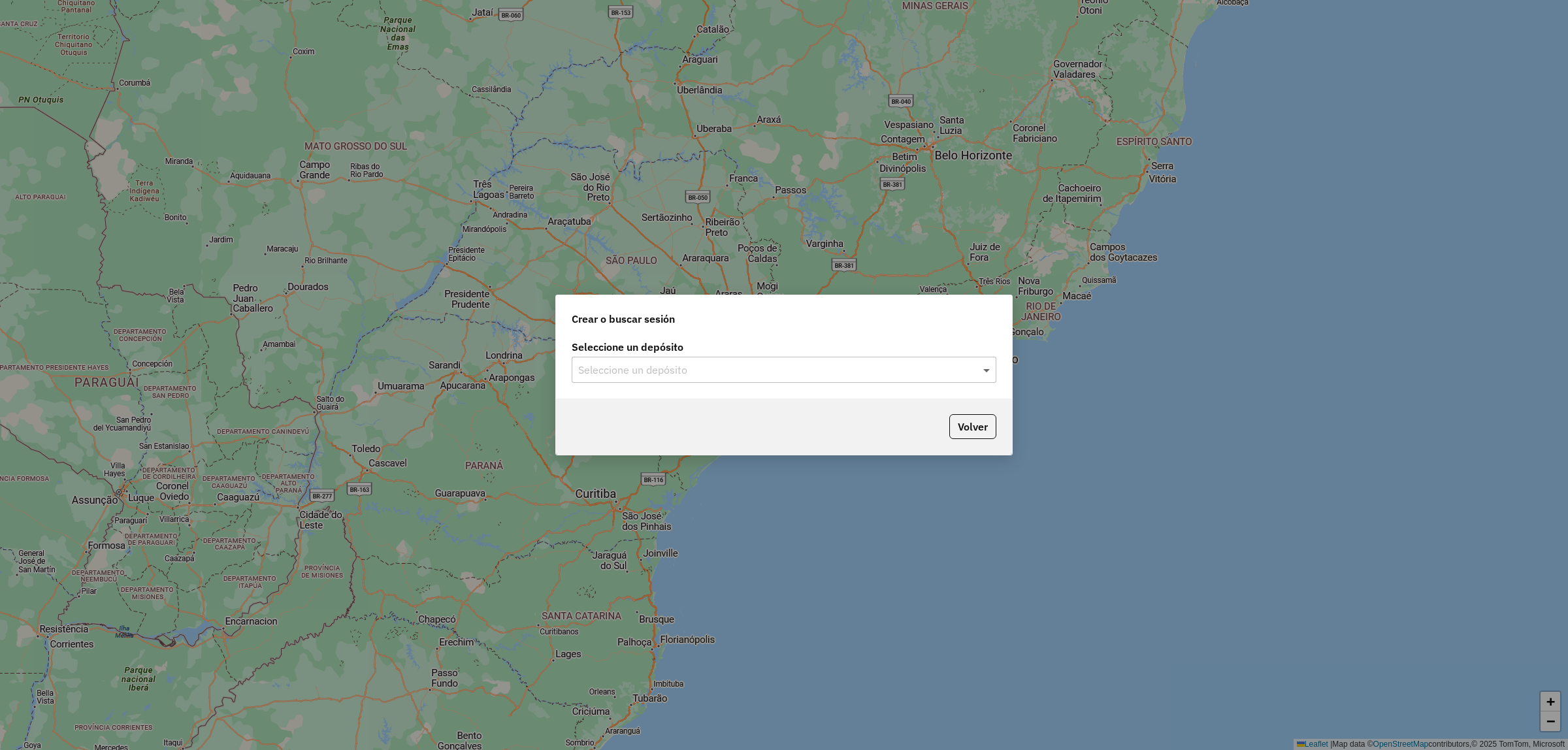
click at [981, 371] on span at bounding box center [988, 369] width 16 height 16
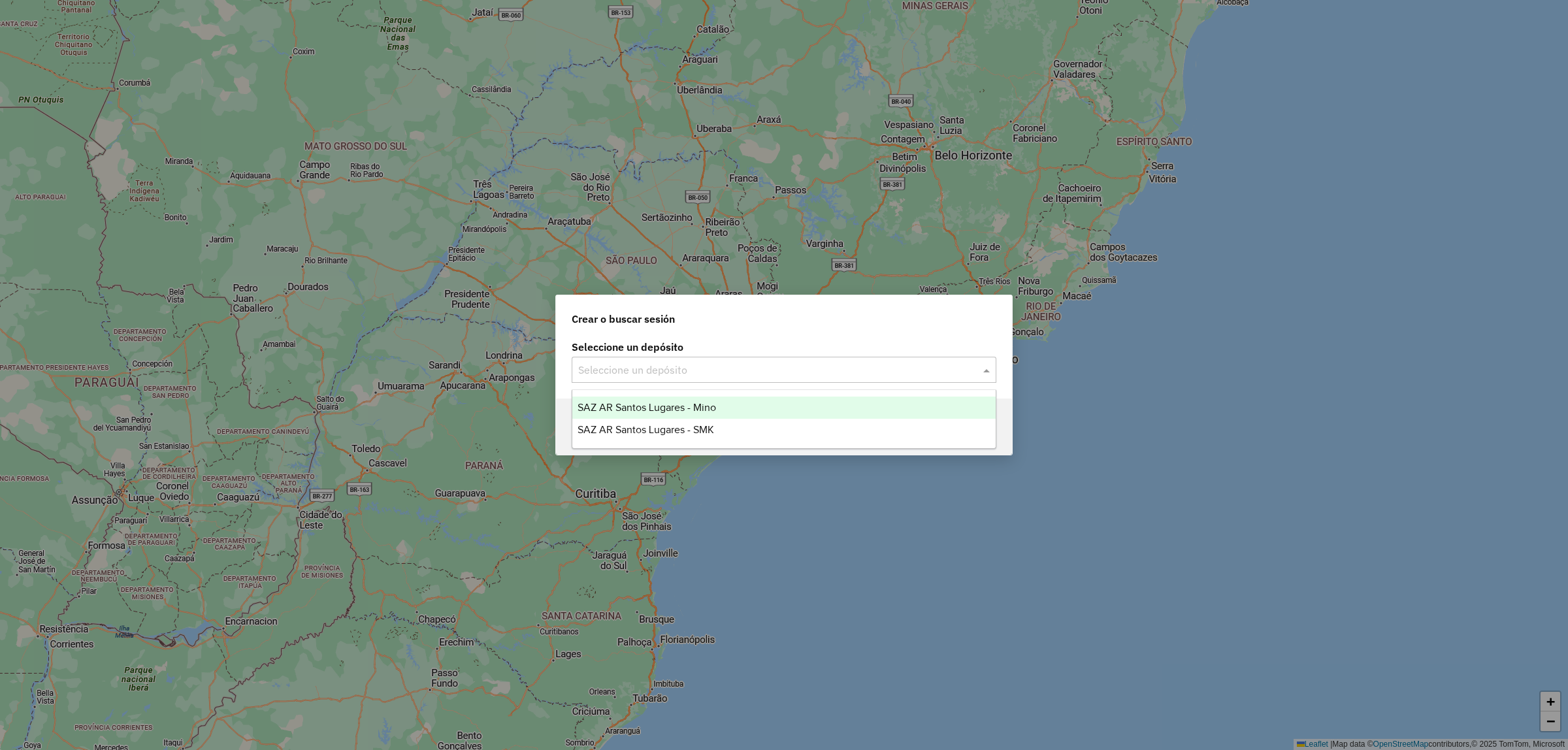
click at [687, 399] on div "SAZ AR Santos Lugares - Mino" at bounding box center [783, 408] width 423 height 22
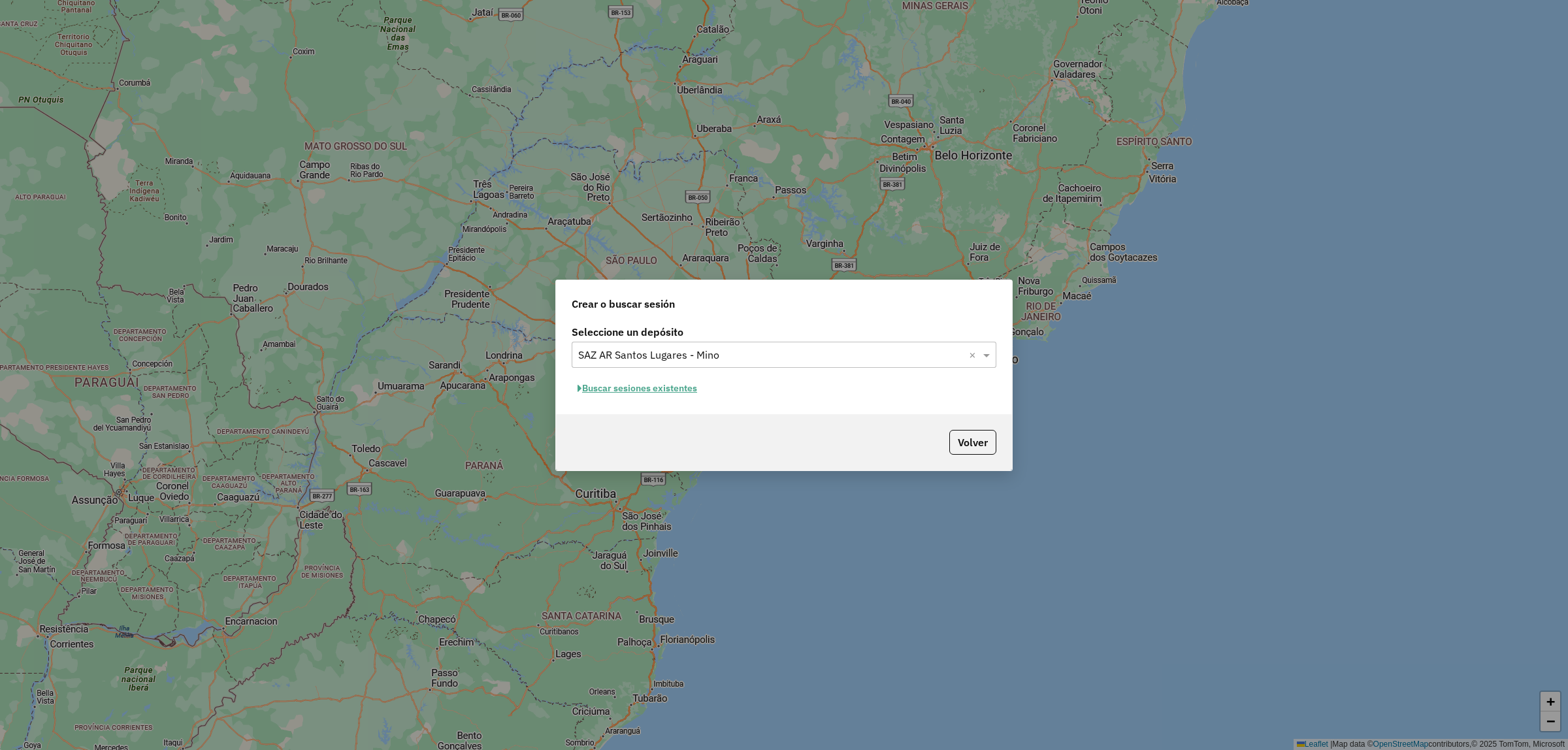
click at [652, 393] on button "Buscar sesiones existentes" at bounding box center [637, 388] width 131 height 20
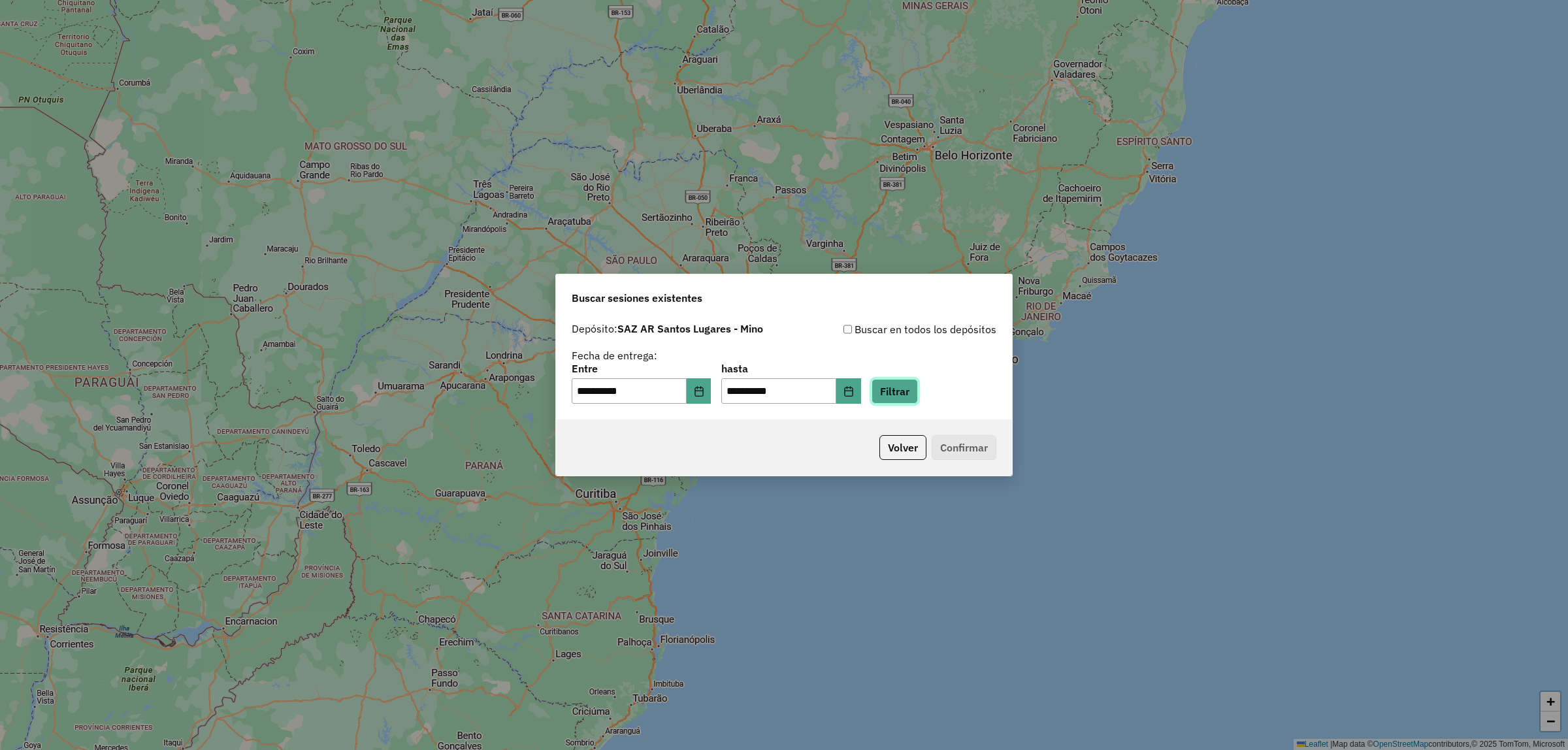
click at [918, 394] on button "Filtrar" at bounding box center [894, 391] width 46 height 25
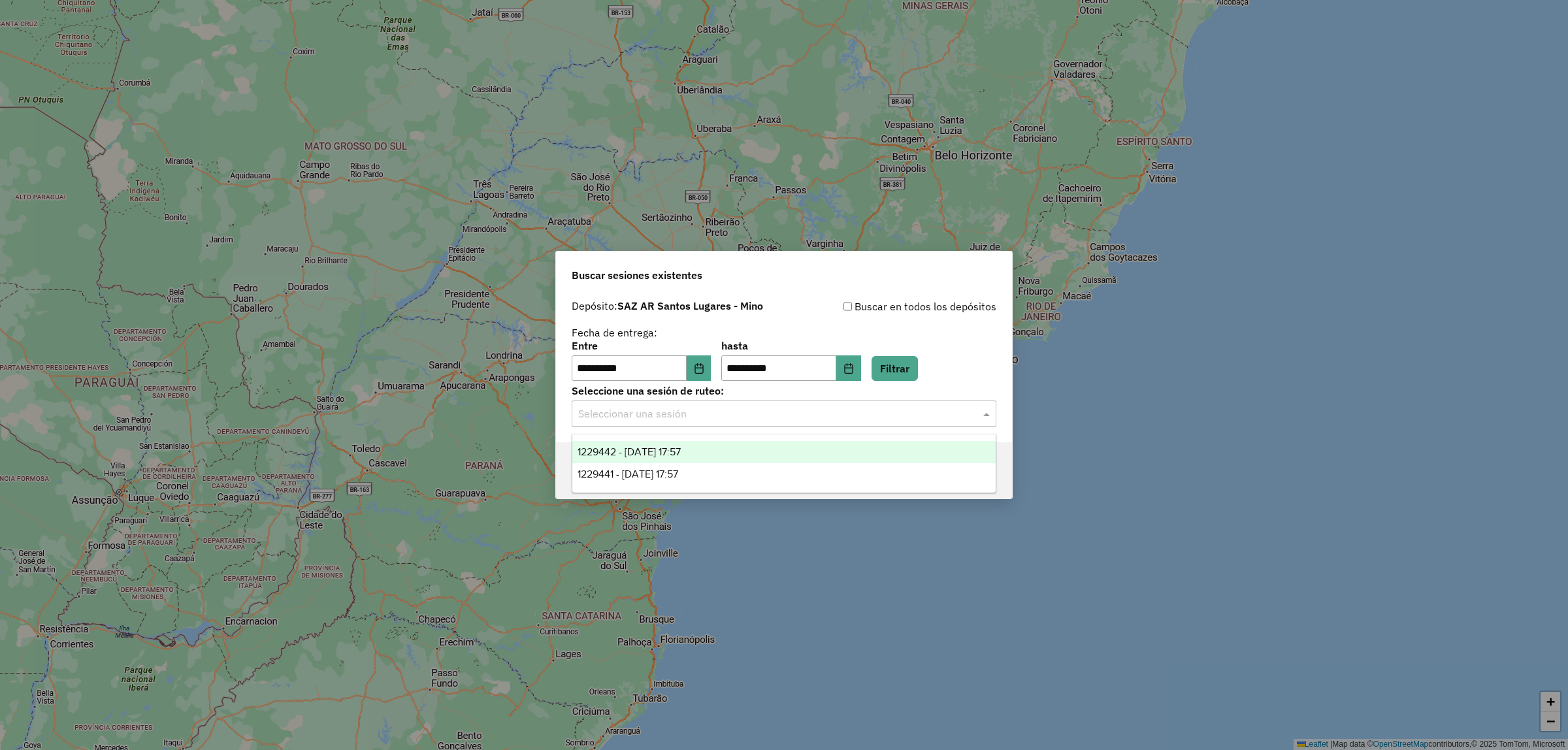
click at [965, 413] on div at bounding box center [783, 413] width 424 height 17
click at [717, 449] on div "1229442 - 14/08/2025 17:57" at bounding box center [783, 452] width 423 height 22
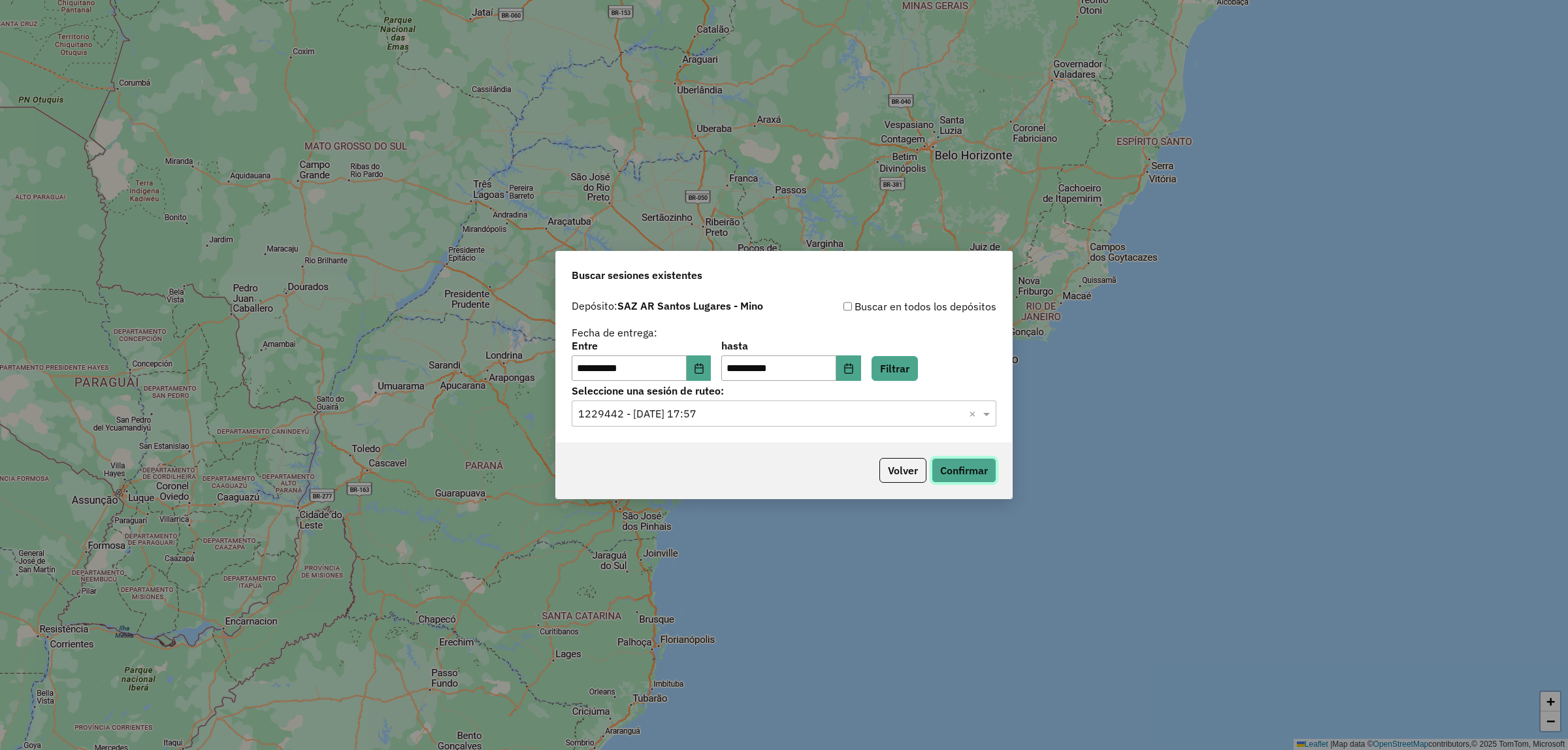
click at [948, 481] on button "Confirmar" at bounding box center [964, 470] width 65 height 25
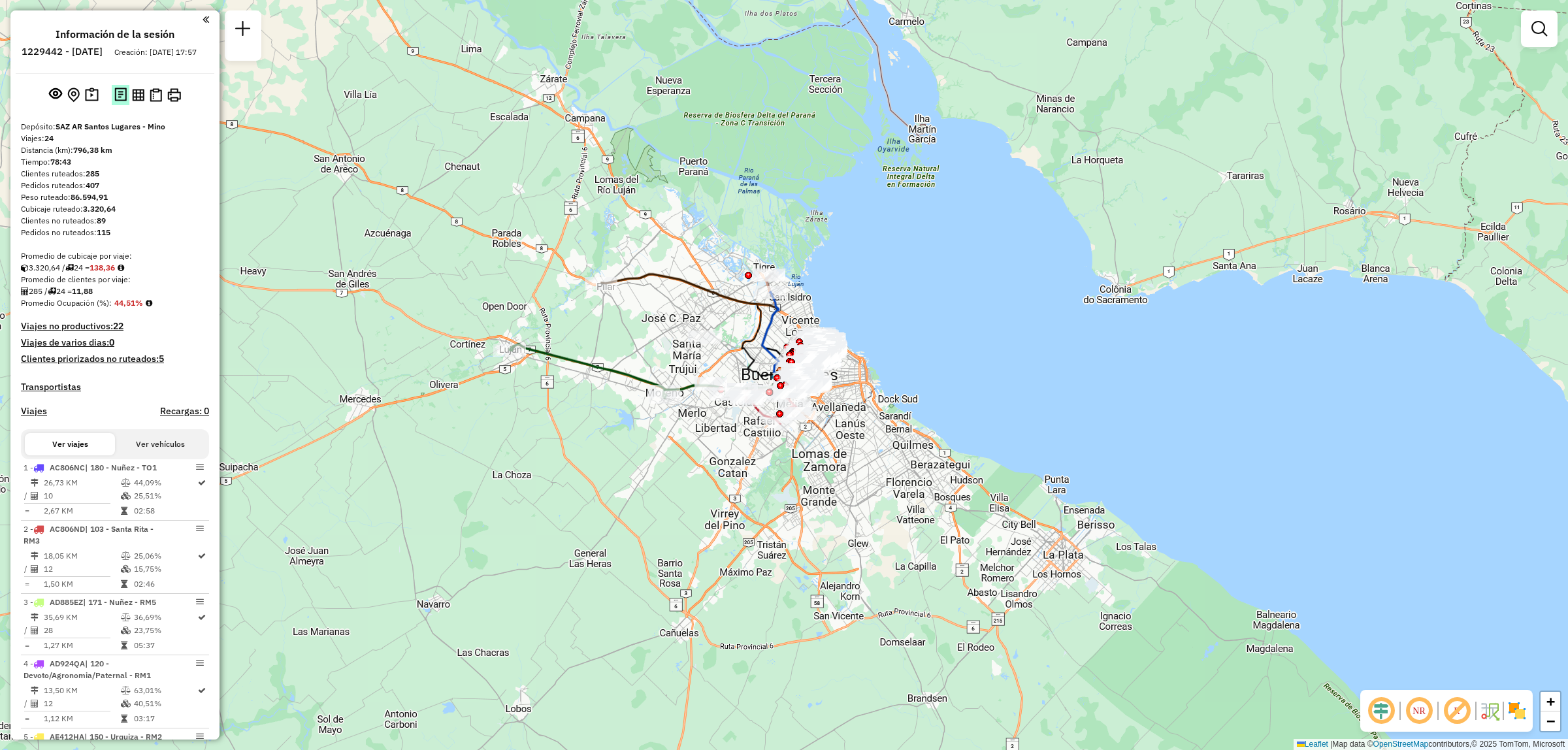
click at [115, 102] on img at bounding box center [120, 95] width 13 height 15
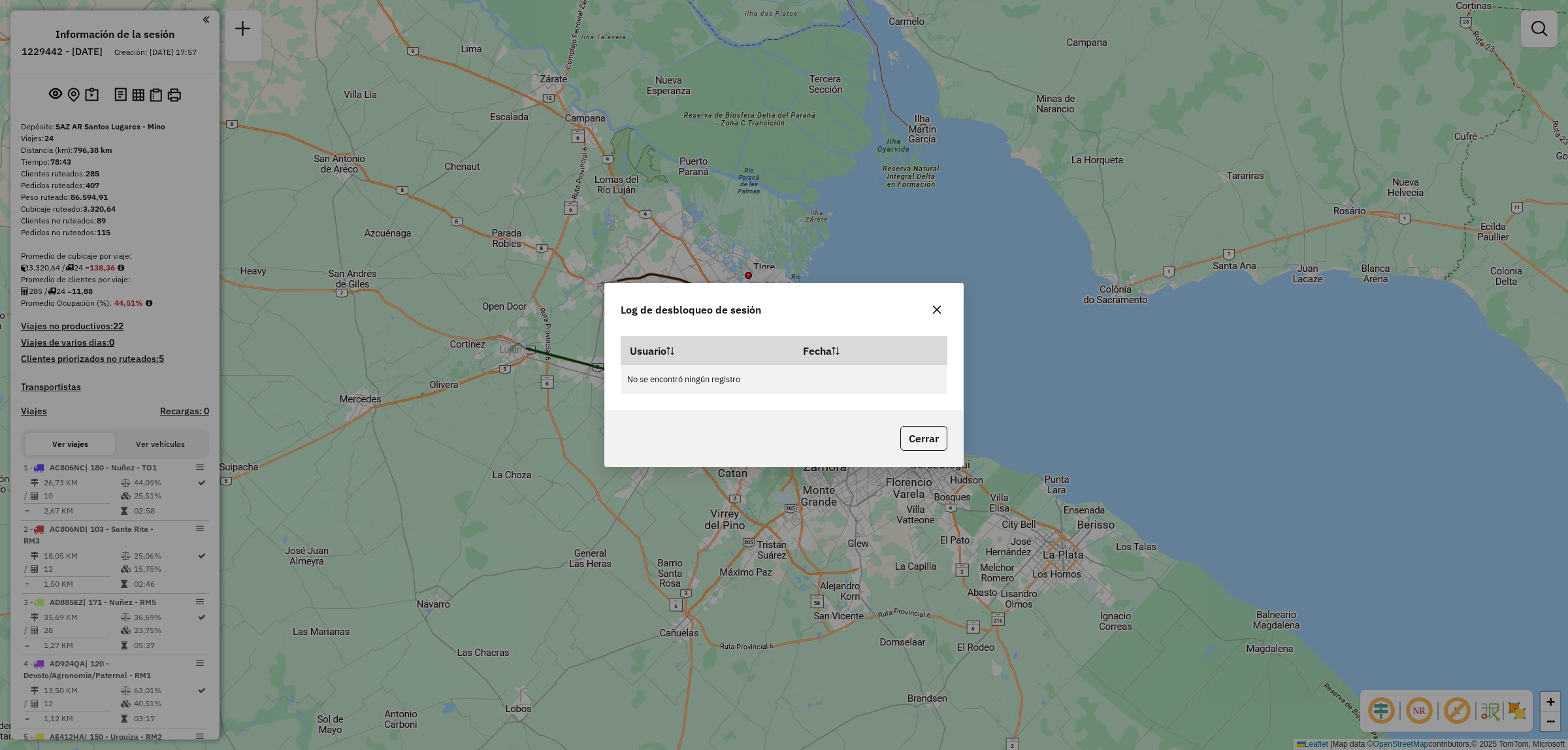
click at [128, 107] on div "Log de desbloqueo de sesión Usuario Fecha No se encontró ningún registro Cerrar" at bounding box center [784, 375] width 1568 height 750
click at [137, 106] on div "Log de desbloqueo de sesión Usuario Fecha No se encontró ningún registro Cerrar" at bounding box center [784, 375] width 1568 height 750
drag, startPoint x: 944, startPoint y: 312, endPoint x: 931, endPoint y: 309, distance: 13.3
click at [941, 312] on button "button" at bounding box center [937, 310] width 21 height 21
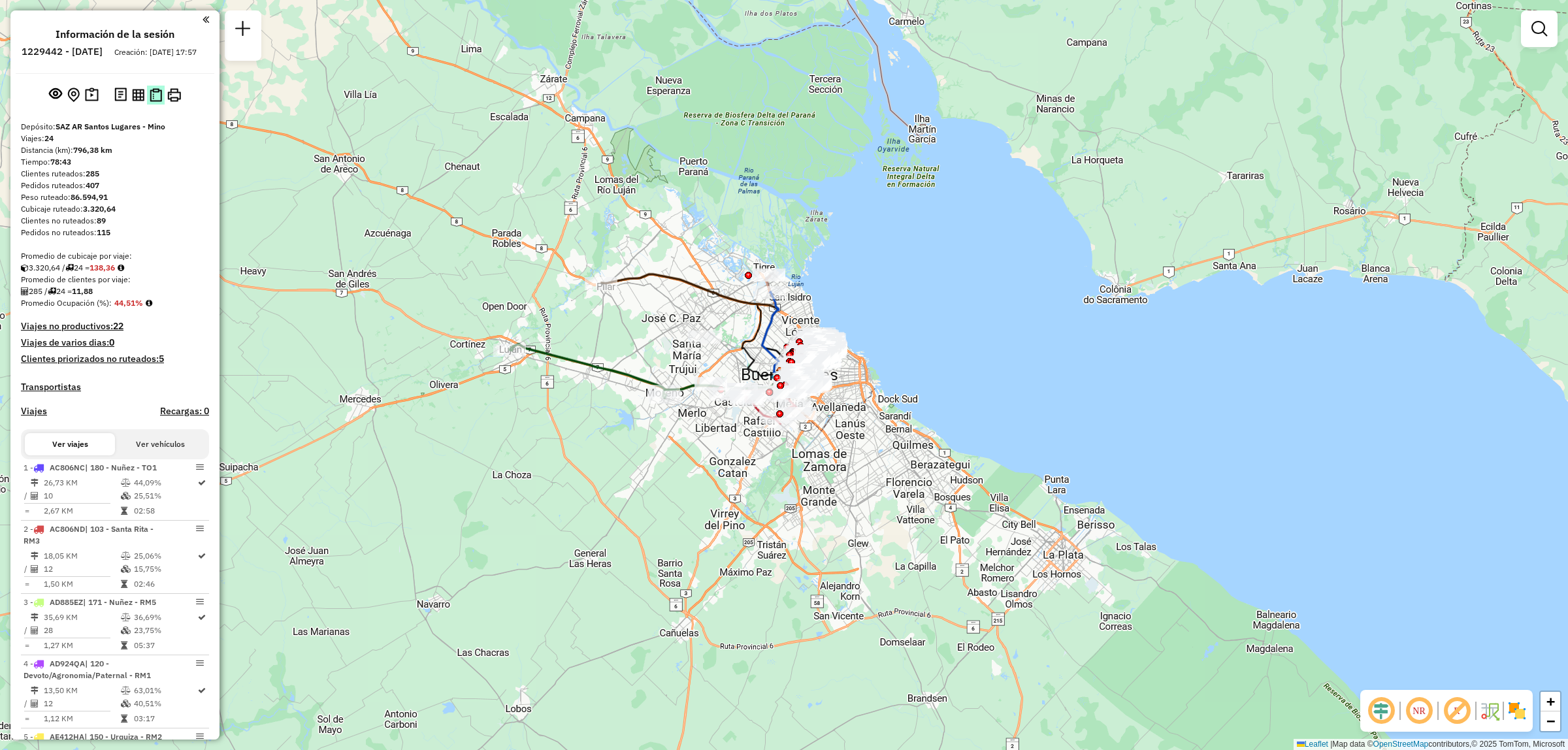
click at [154, 102] on img at bounding box center [156, 95] width 13 height 13
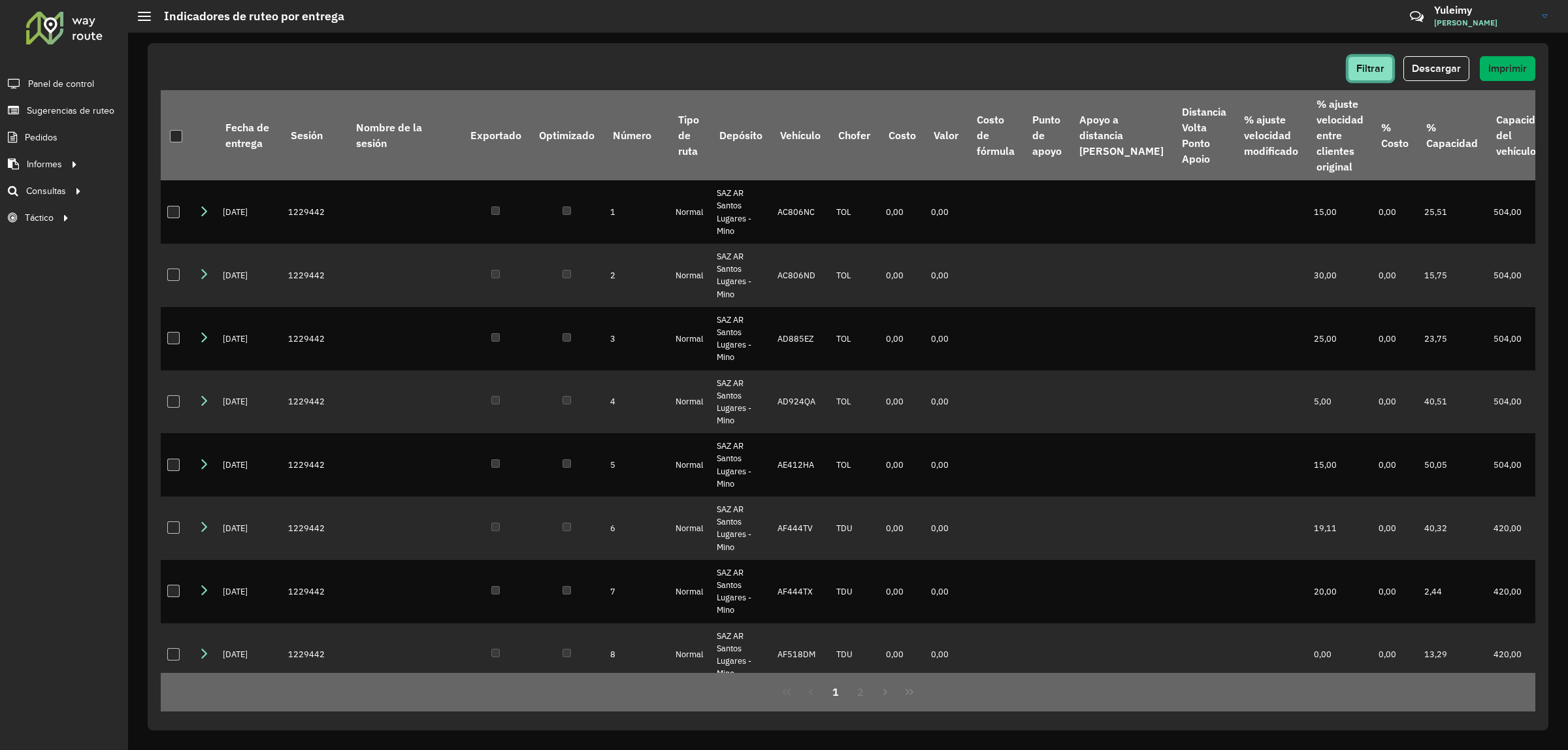
click at [1372, 69] on span "Filtrar" at bounding box center [1370, 68] width 28 height 11
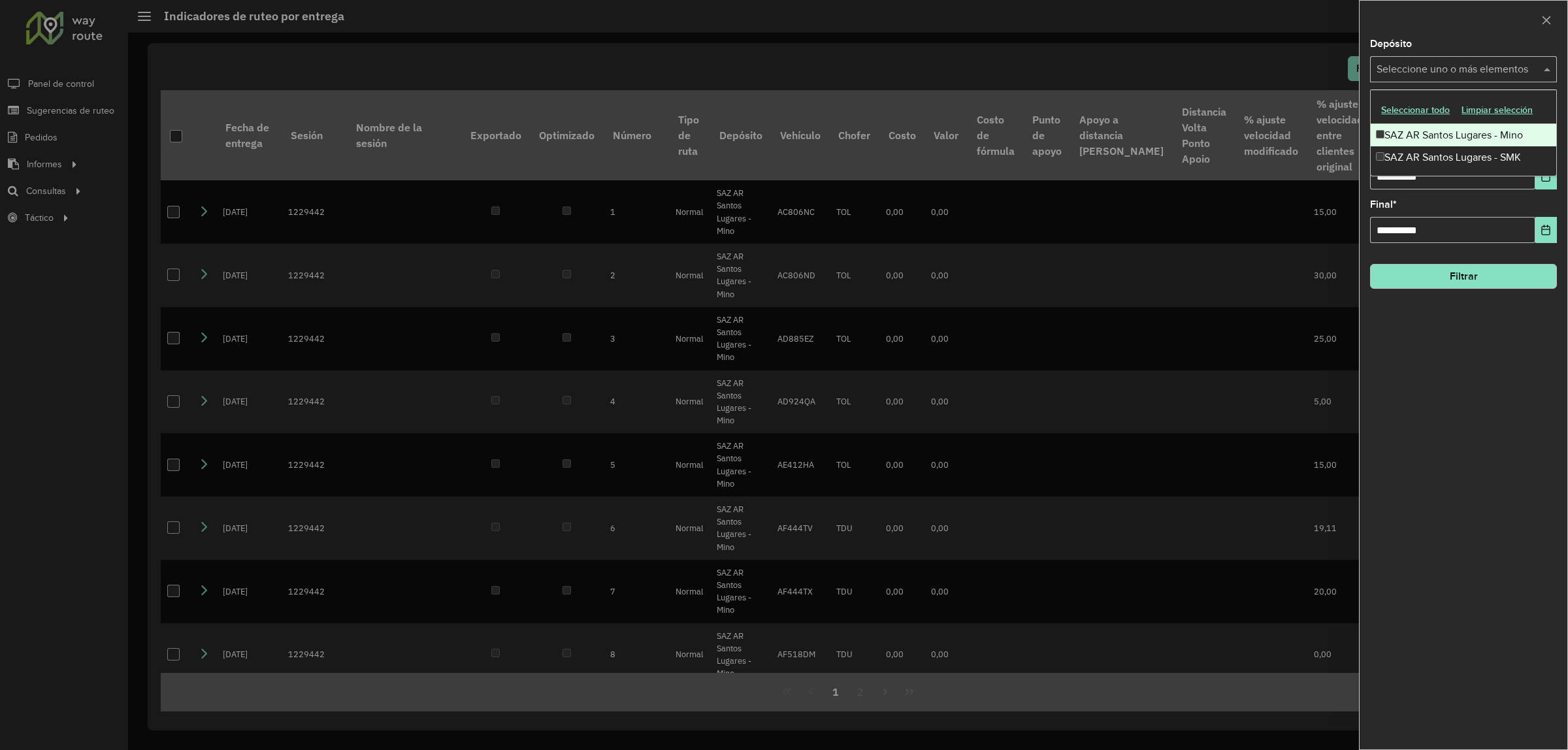
click at [1543, 60] on div "Seleccione uno o más elementos" at bounding box center [1463, 69] width 186 height 26
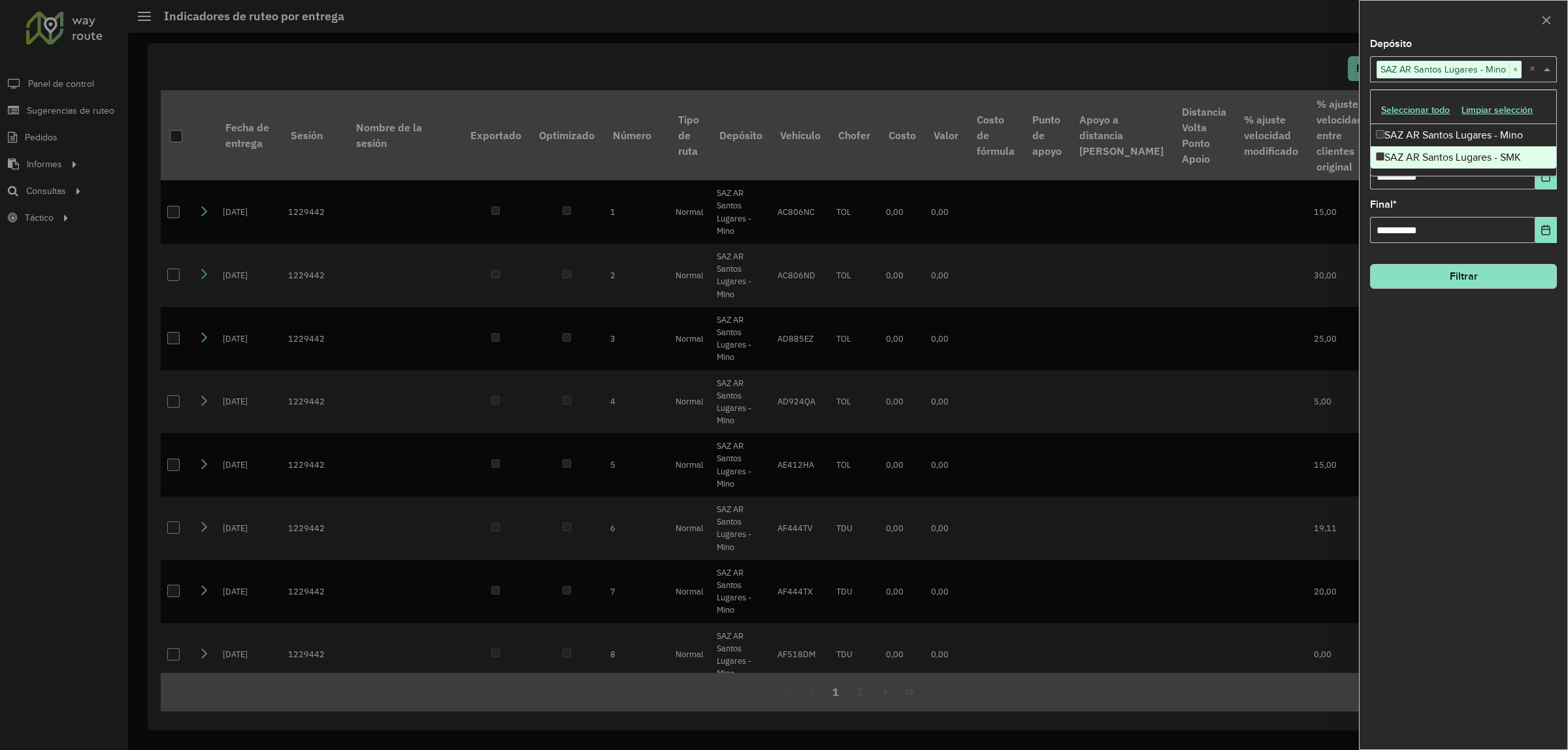
drag, startPoint x: 1464, startPoint y: 325, endPoint x: 1502, endPoint y: 246, distance: 87.7
click at [1464, 325] on div "**********" at bounding box center [1463, 395] width 207 height 710
click at [1552, 113] on div "Seleccione uno o más elementos" at bounding box center [1463, 122] width 186 height 26
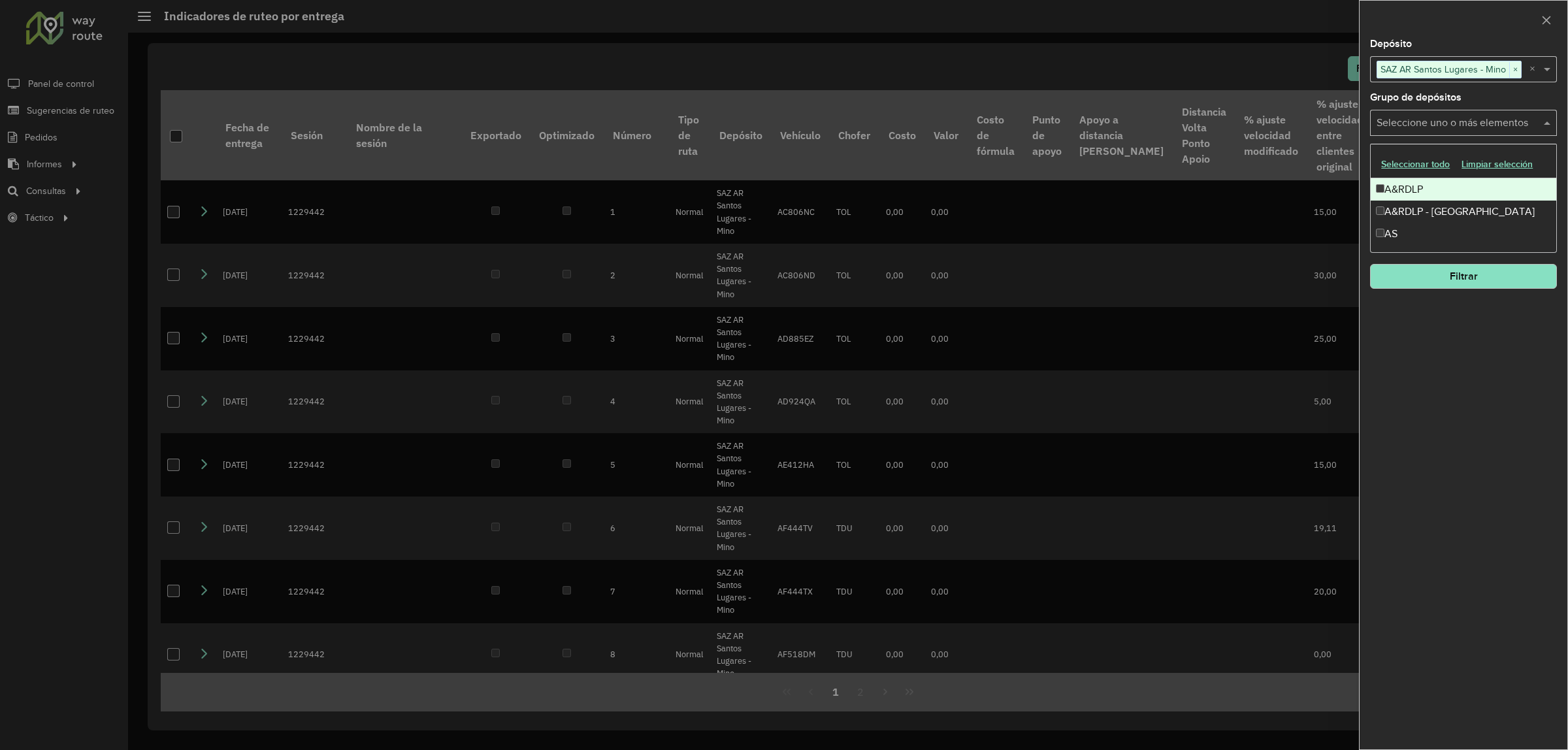
click at [1416, 193] on div "A&RDLP" at bounding box center [1463, 190] width 186 height 22
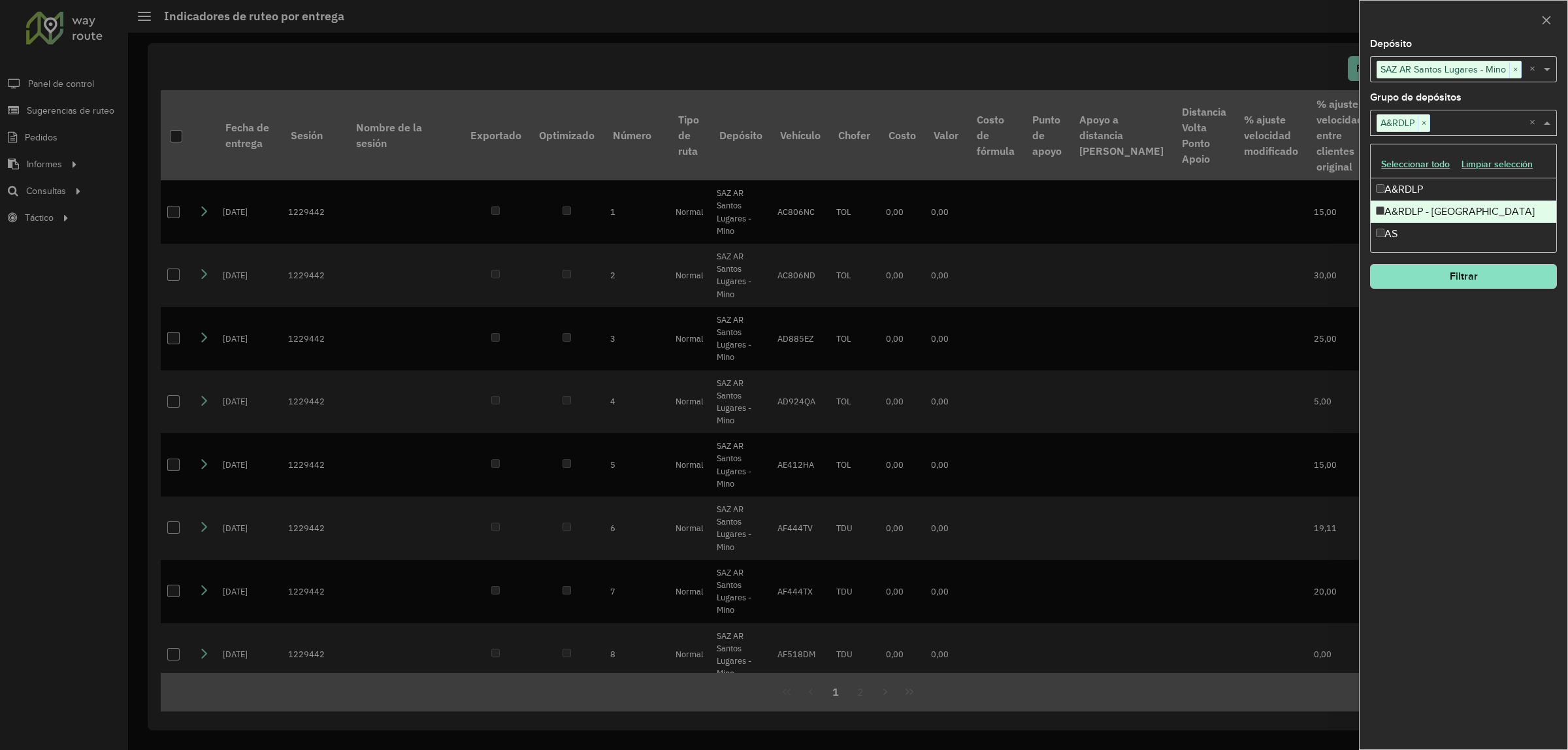
click at [1412, 207] on div "A&RDLP - Argentina" at bounding box center [1463, 212] width 186 height 22
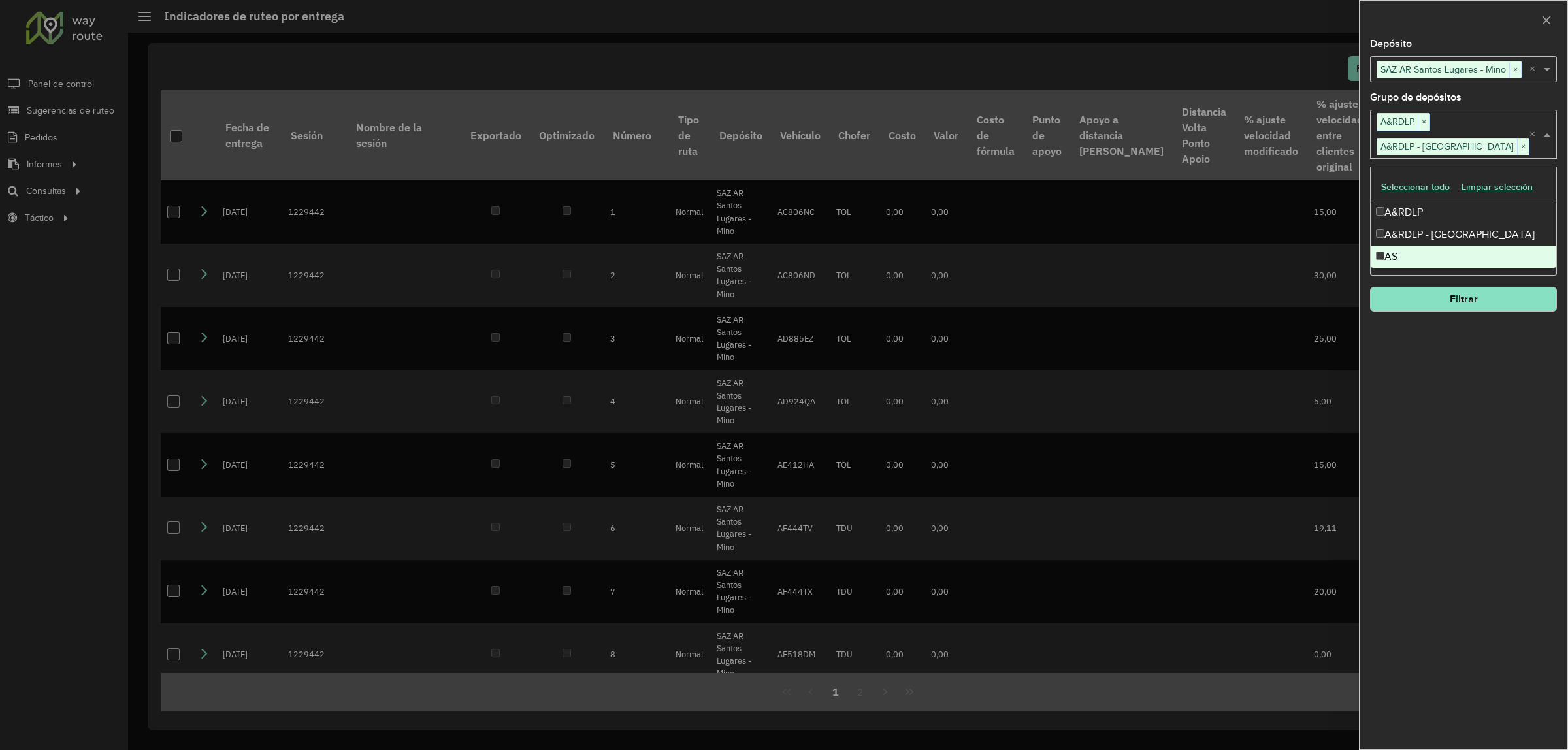
click at [1469, 350] on div "**********" at bounding box center [1463, 395] width 207 height 710
click at [1457, 297] on button "Filtrar" at bounding box center [1463, 299] width 186 height 25
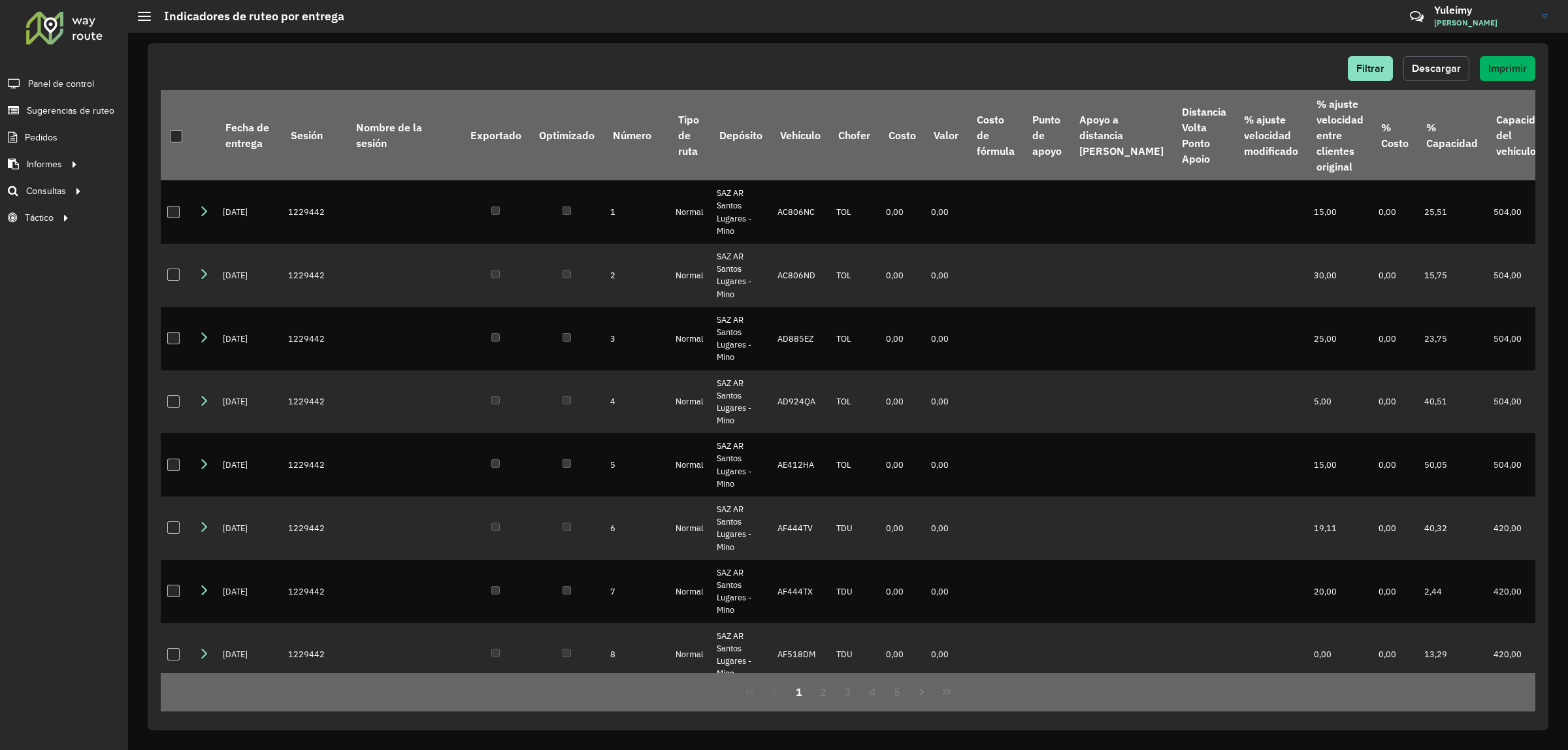
click at [1432, 66] on span "Descargar" at bounding box center [1436, 68] width 49 height 11
click at [938, 692] on button "Last Page" at bounding box center [946, 692] width 25 height 25
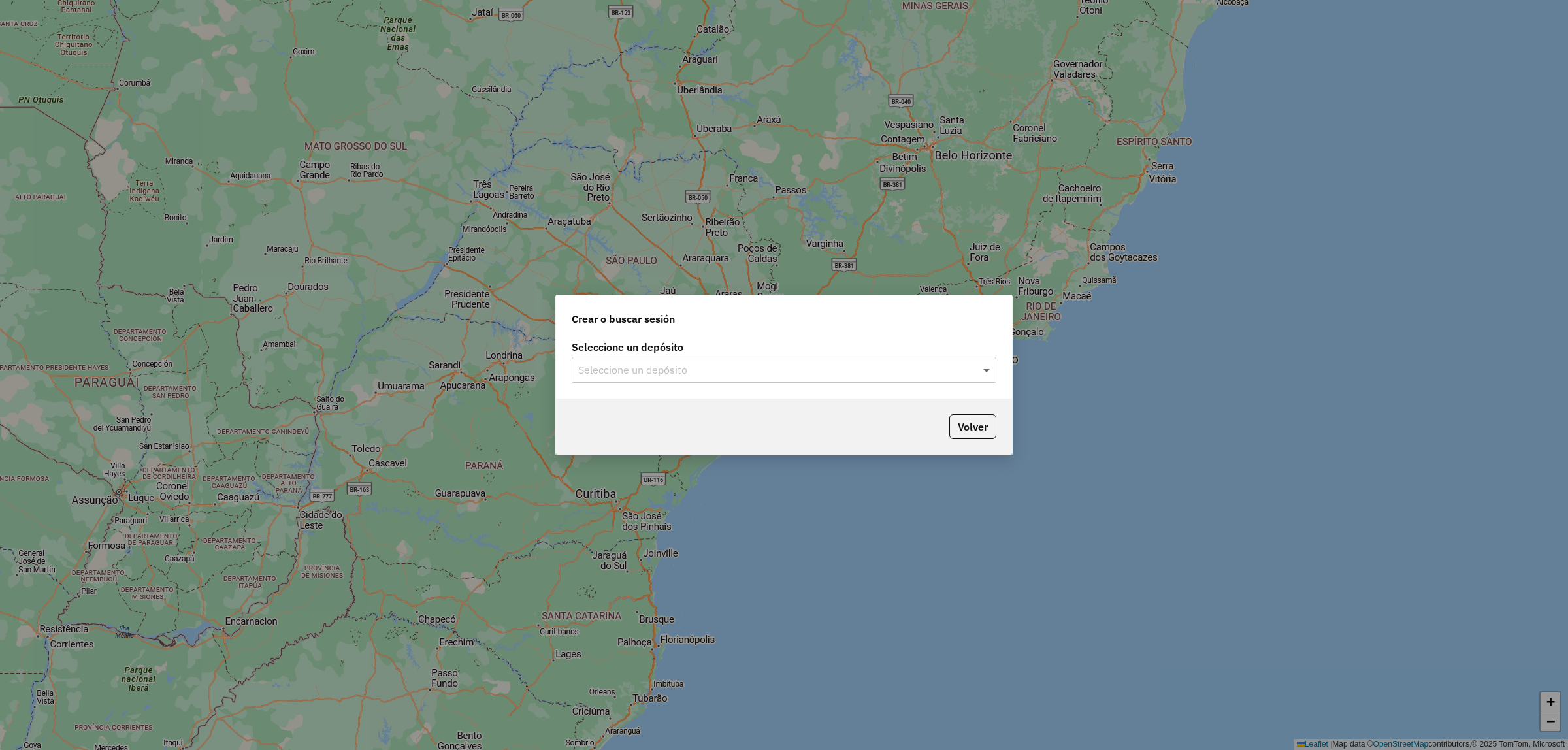
click at [982, 370] on span at bounding box center [988, 369] width 16 height 16
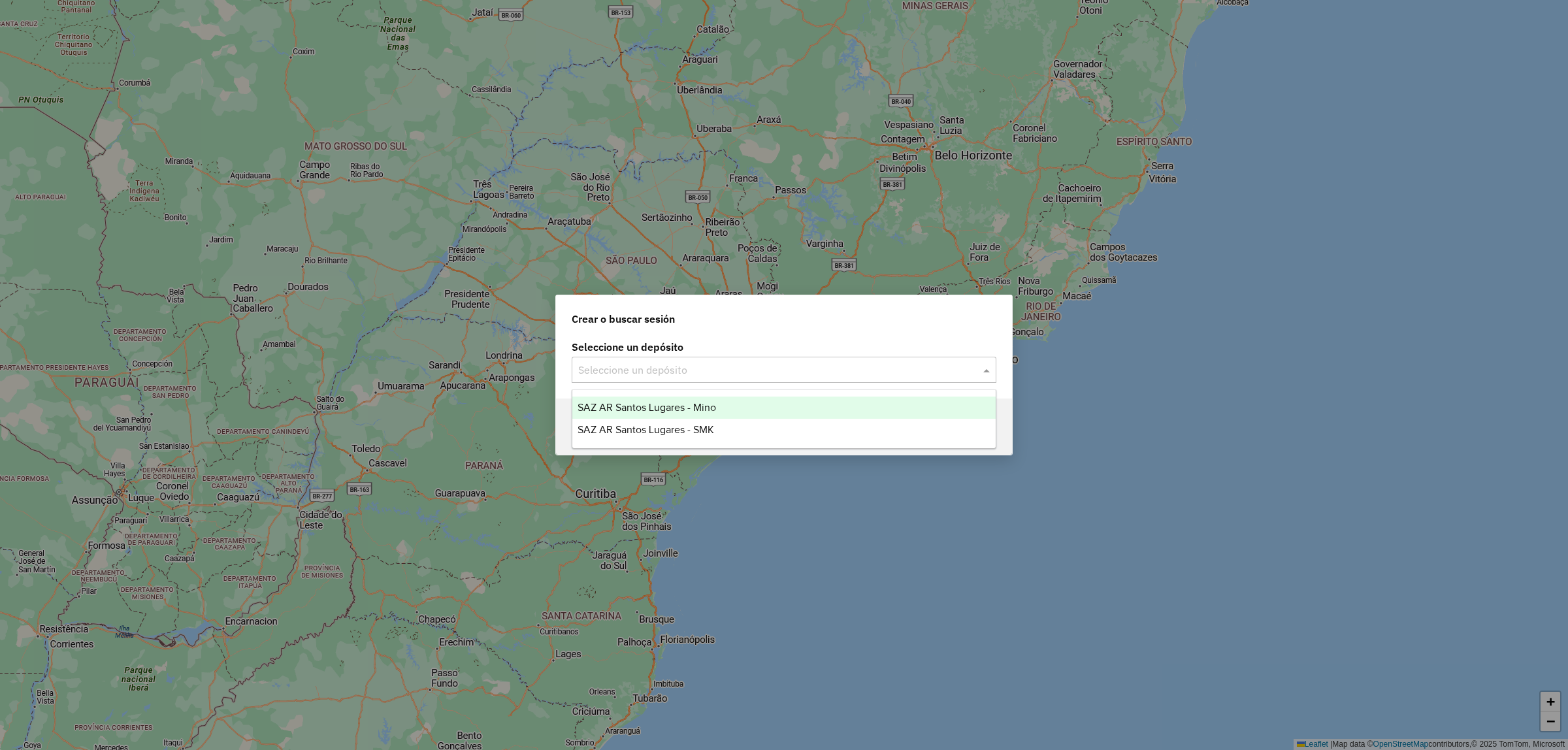
click at [715, 407] on span "SAZ AR Santos Lugares - Mino" at bounding box center [647, 407] width 139 height 11
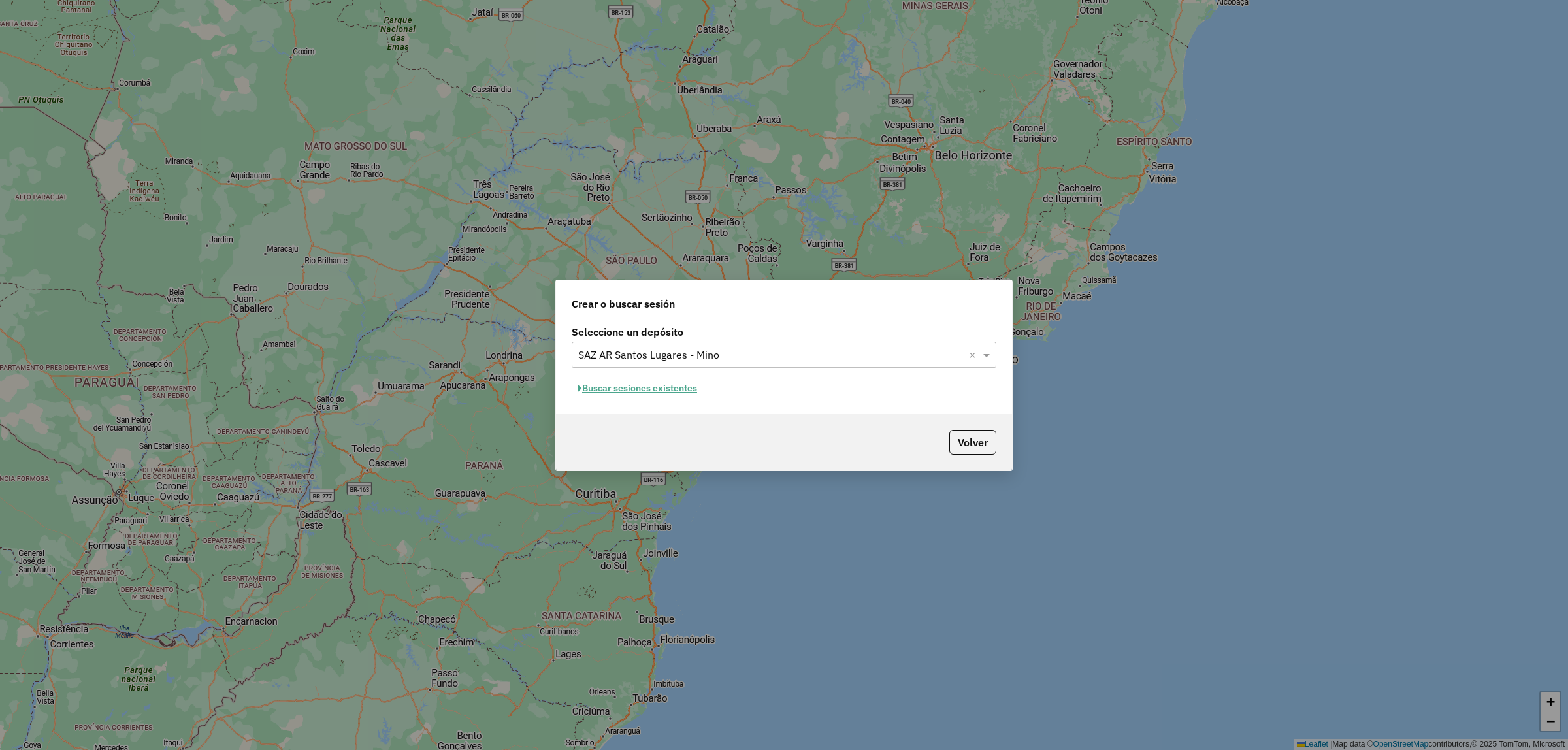
click at [666, 384] on button "Buscar sesiones existentes" at bounding box center [637, 388] width 131 height 20
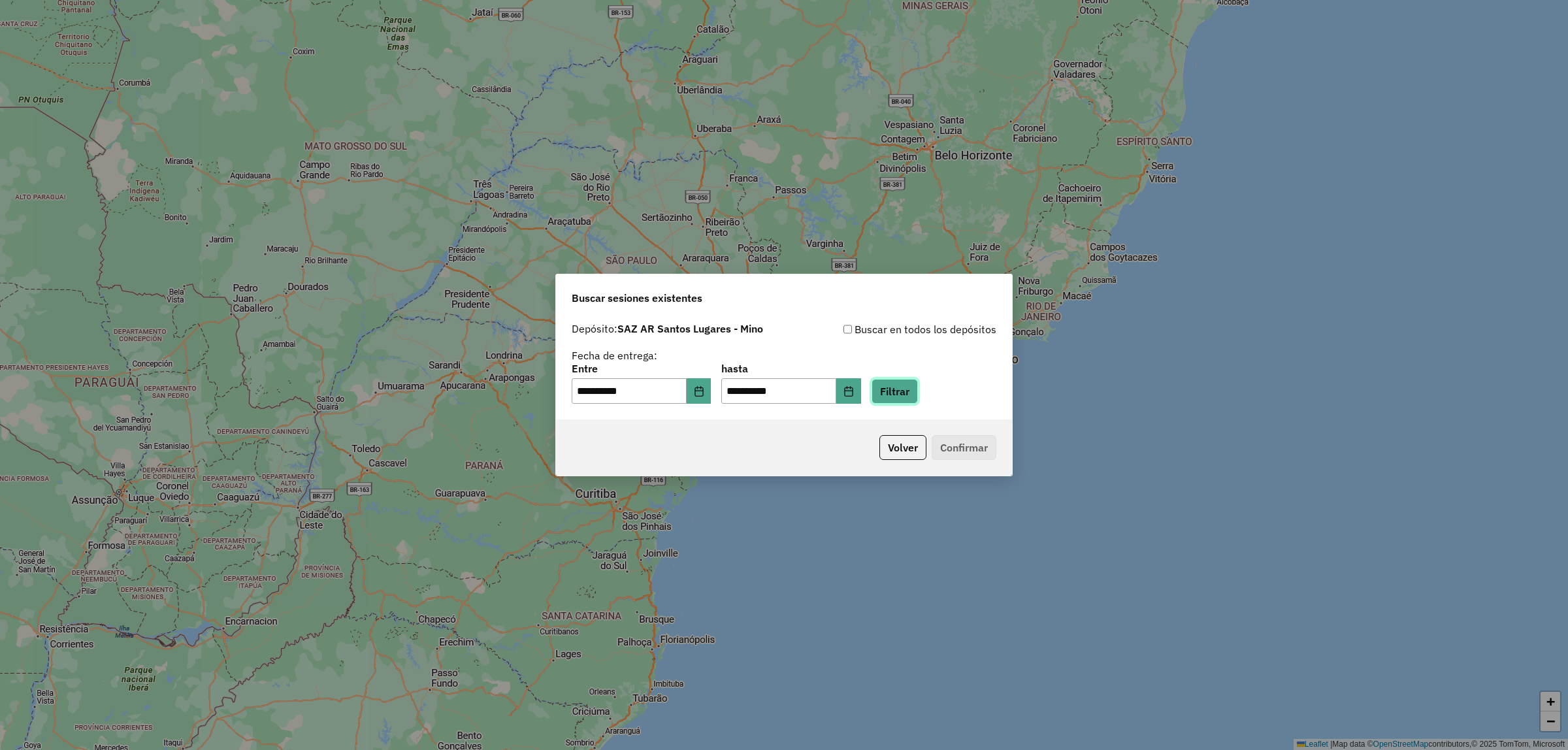
click at [900, 387] on button "Filtrar" at bounding box center [894, 391] width 46 height 25
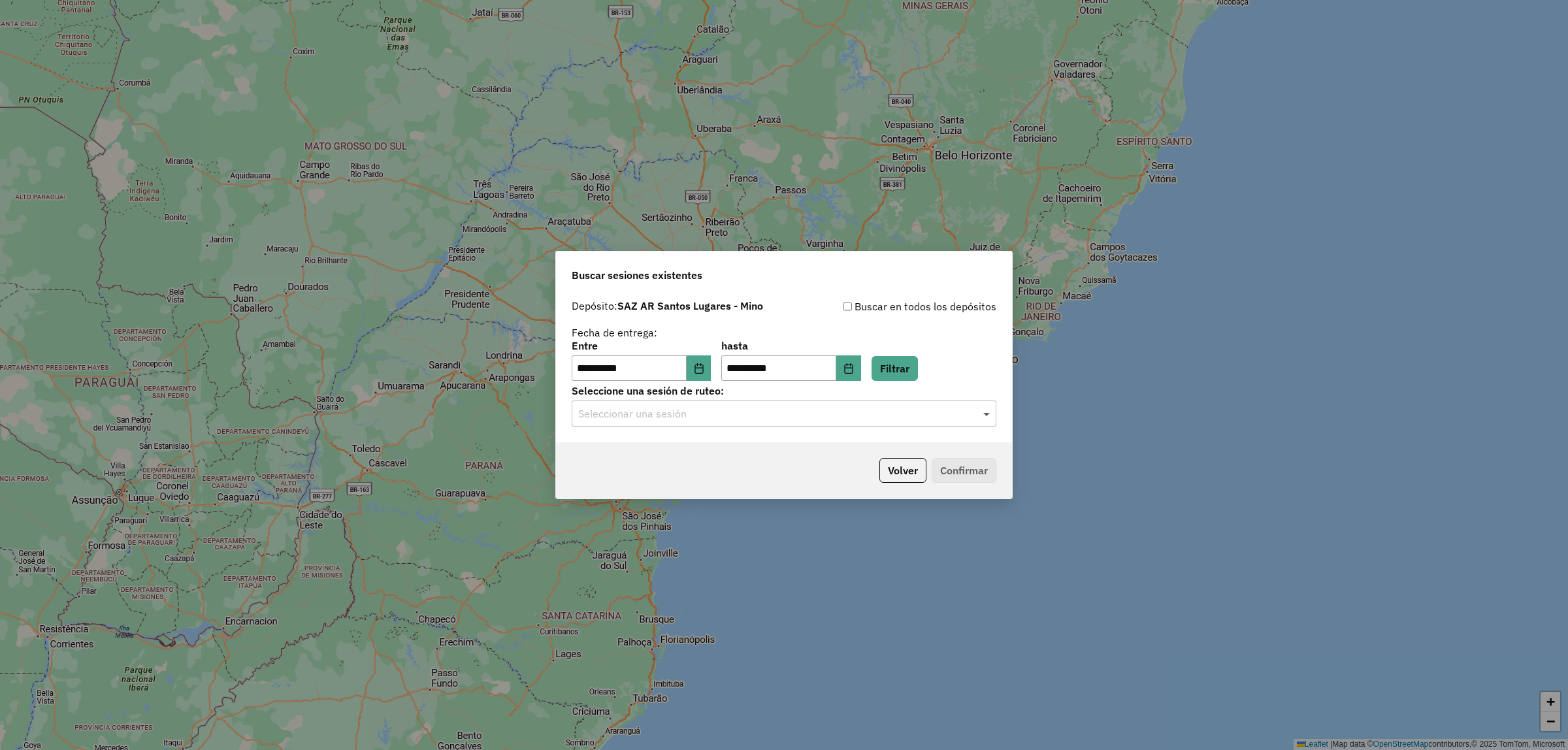
click at [984, 413] on span at bounding box center [988, 413] width 16 height 16
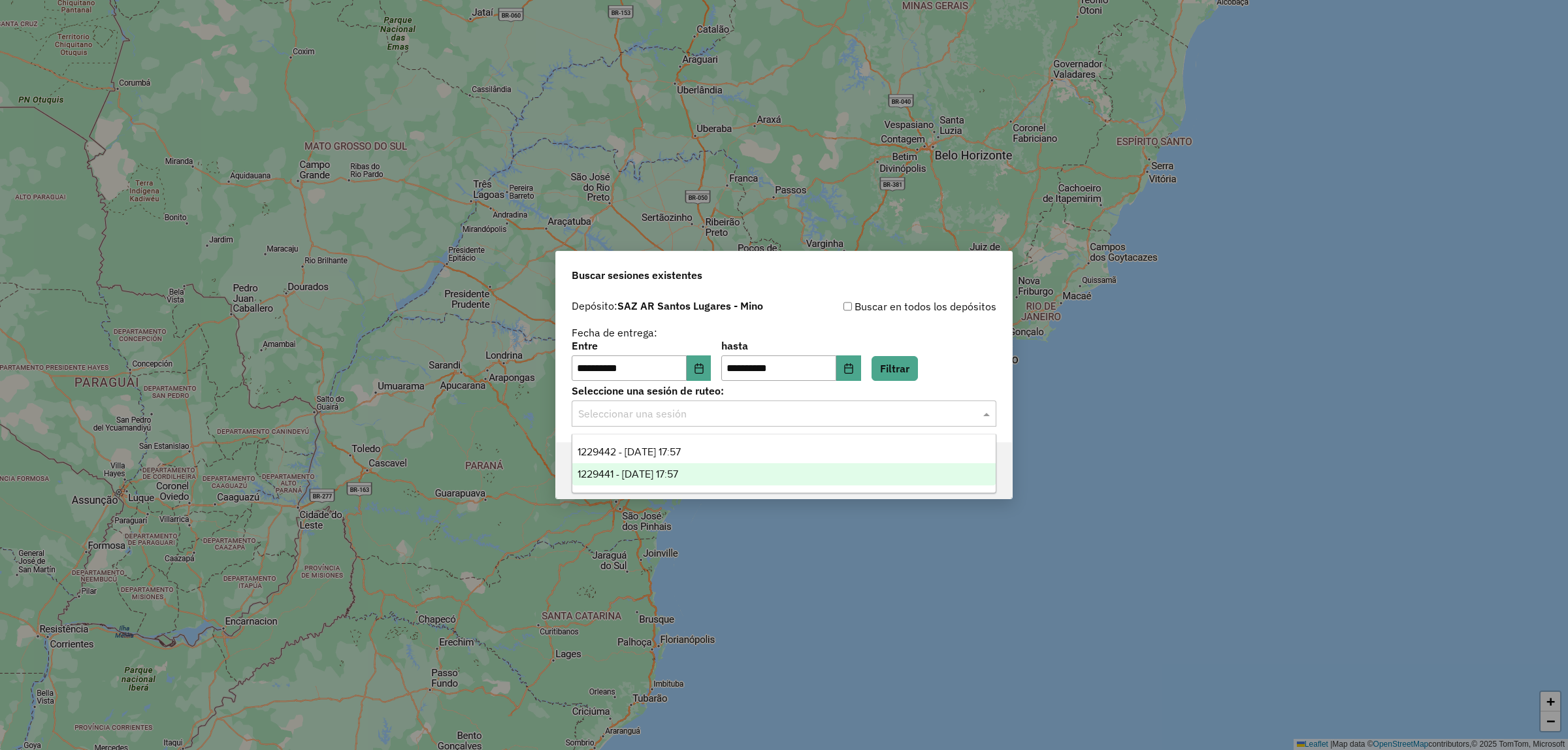
click at [678, 469] on span "1229441 - [DATE] 17:57" at bounding box center [627, 474] width 101 height 11
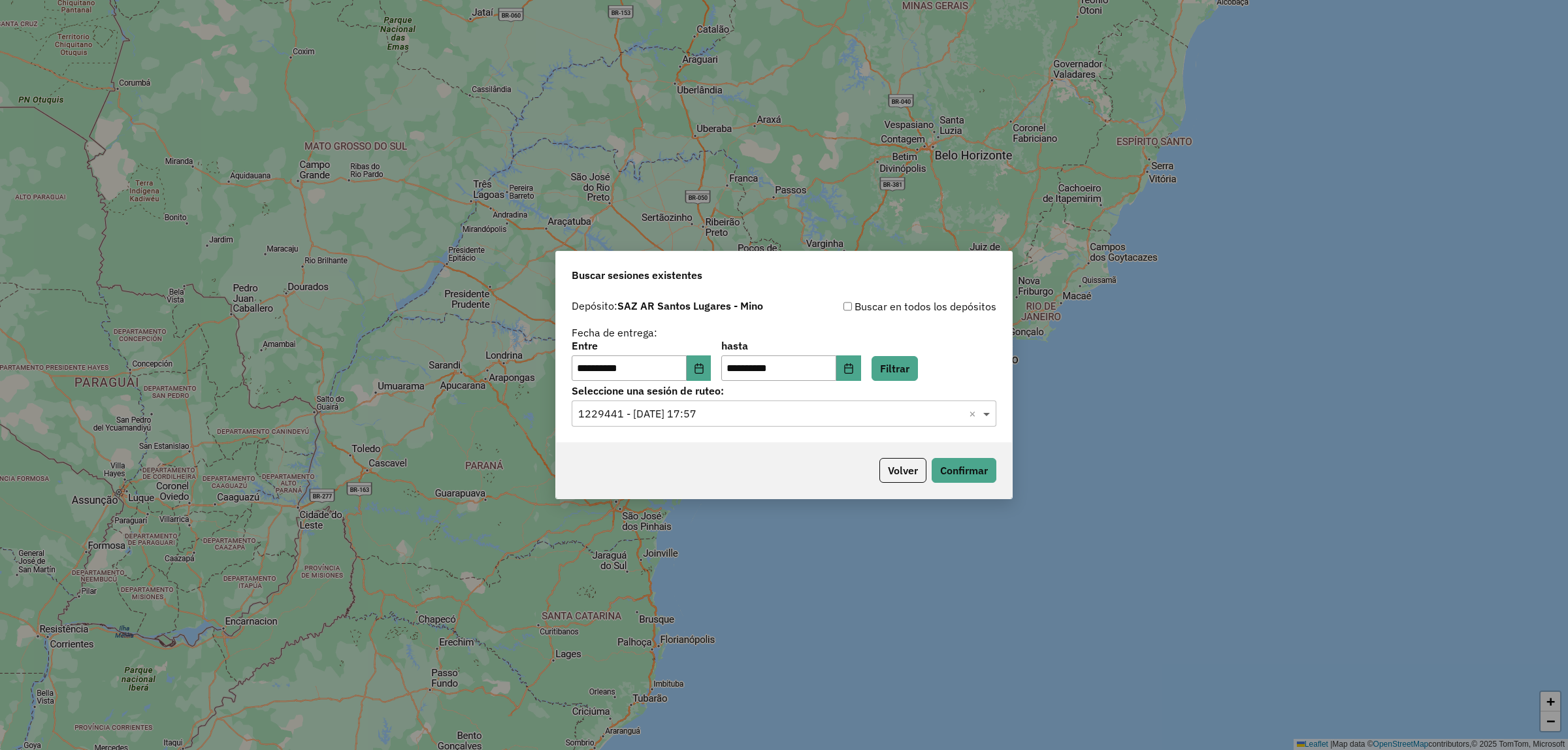
click at [991, 413] on span at bounding box center [988, 413] width 16 height 16
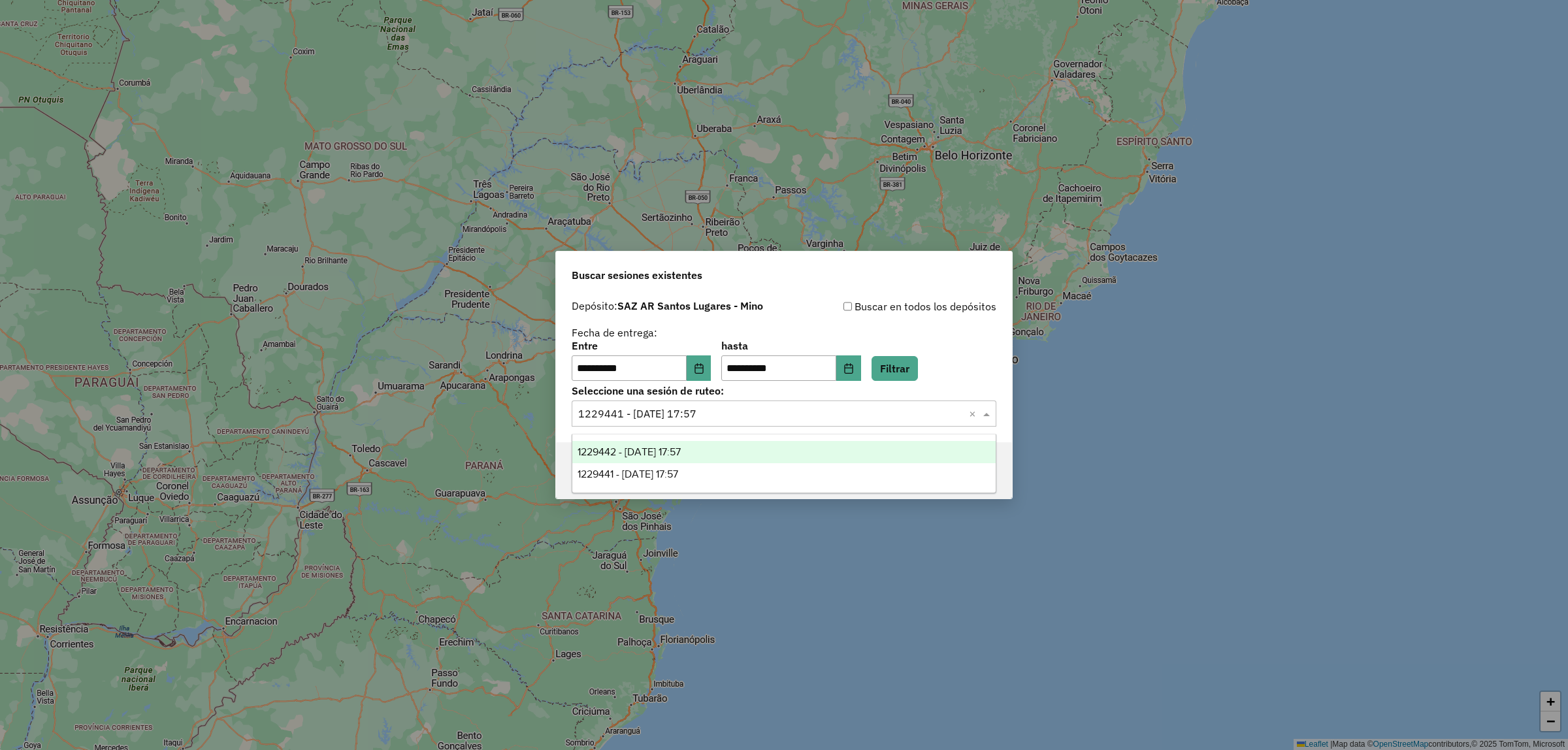
click at [665, 449] on span "1229442 - [DATE] 17:57" at bounding box center [629, 451] width 103 height 11
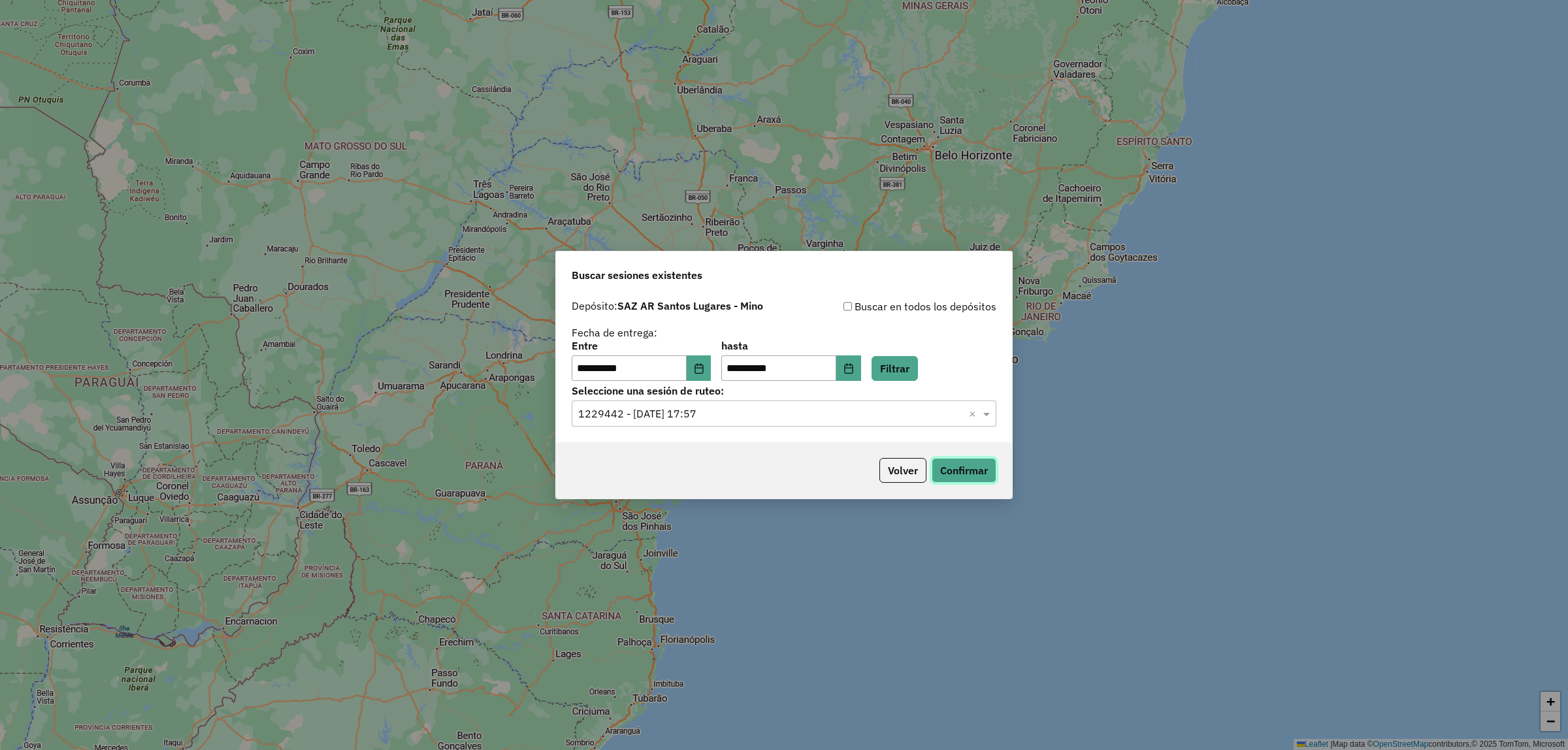
click at [961, 478] on button "Confirmar" at bounding box center [964, 470] width 65 height 25
click at [981, 415] on span at bounding box center [988, 413] width 16 height 16
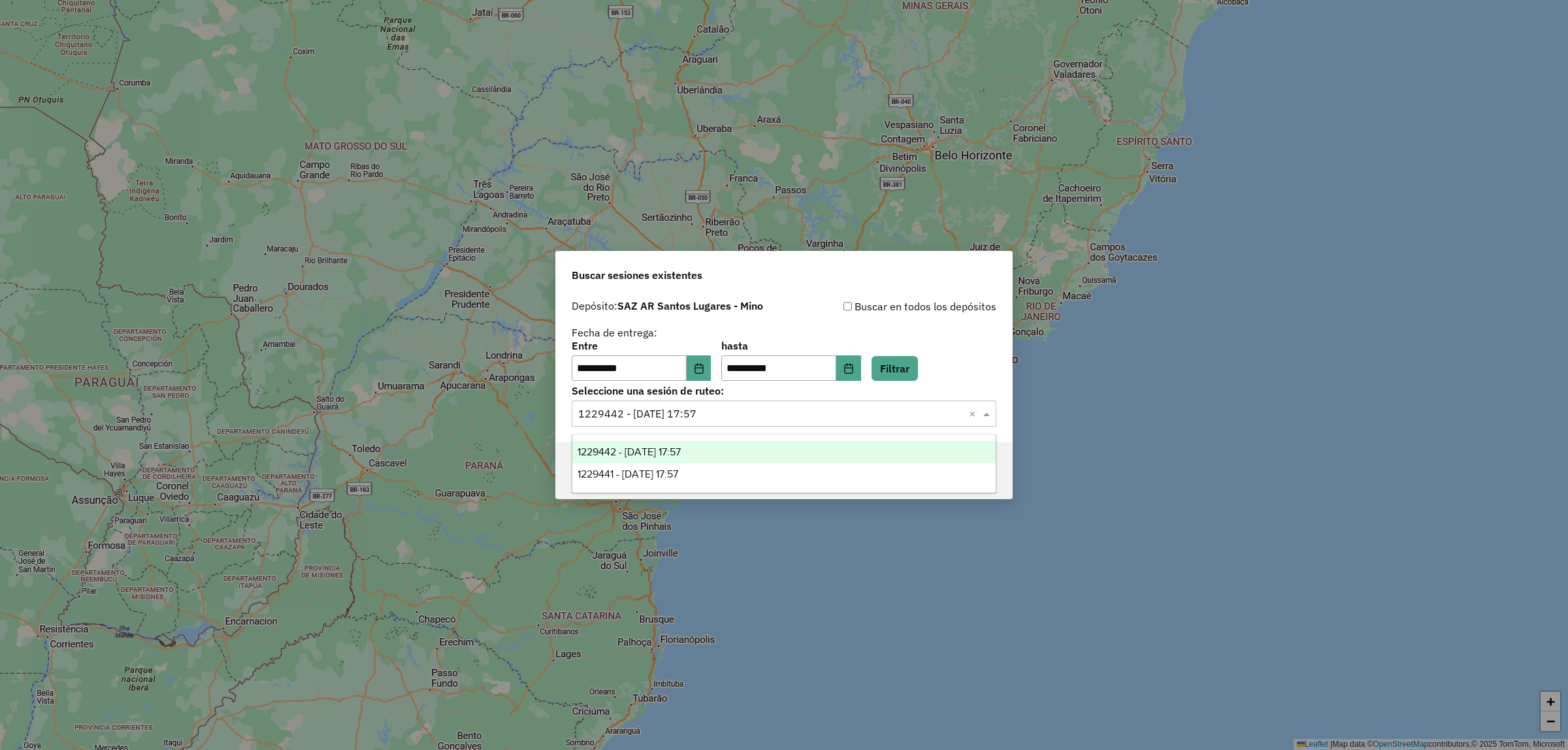
click at [714, 448] on div "1229442 - [DATE] 17:57" at bounding box center [783, 452] width 423 height 22
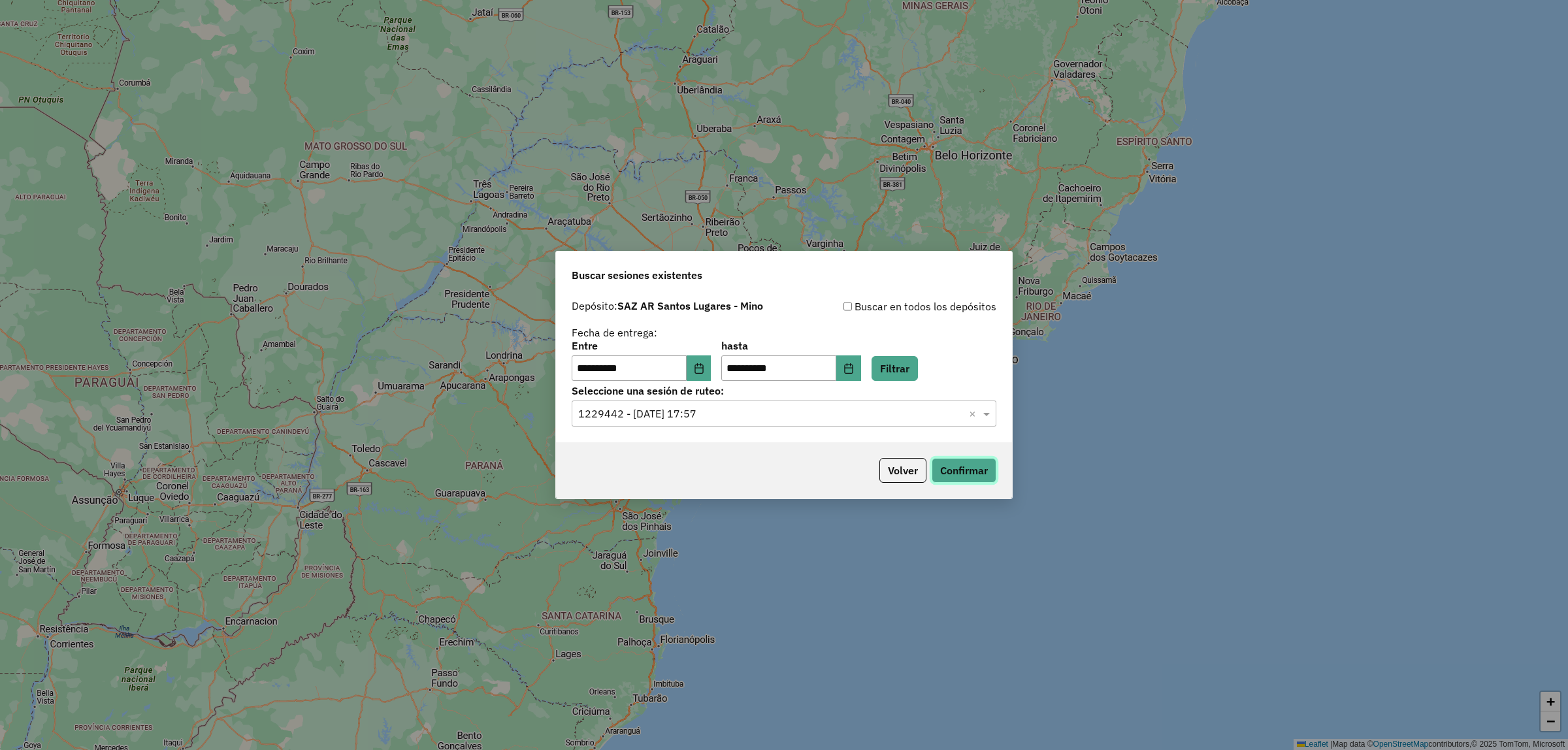
click at [951, 466] on button "Confirmar" at bounding box center [964, 470] width 65 height 25
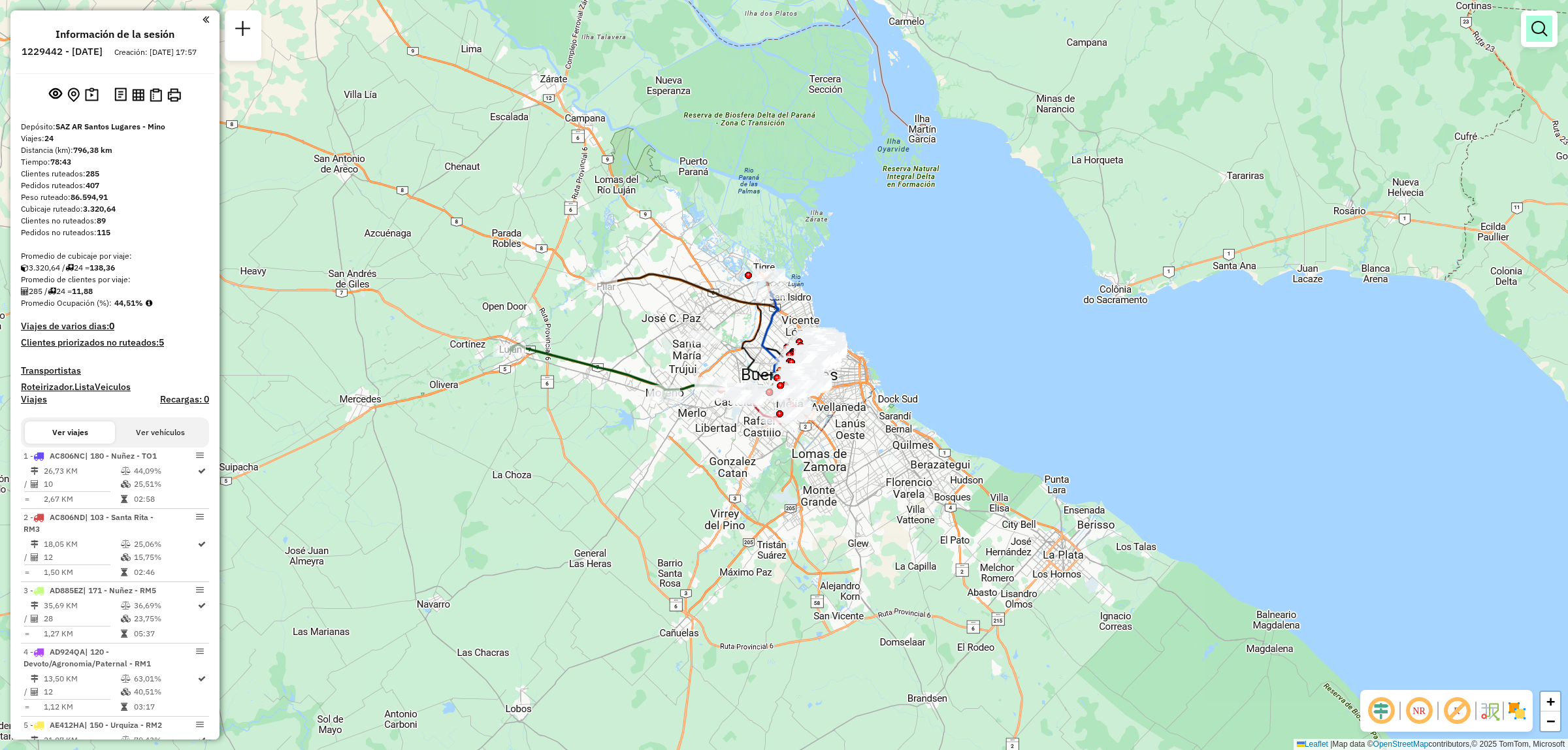
click at [1542, 34] on em at bounding box center [1539, 28] width 16 height 16
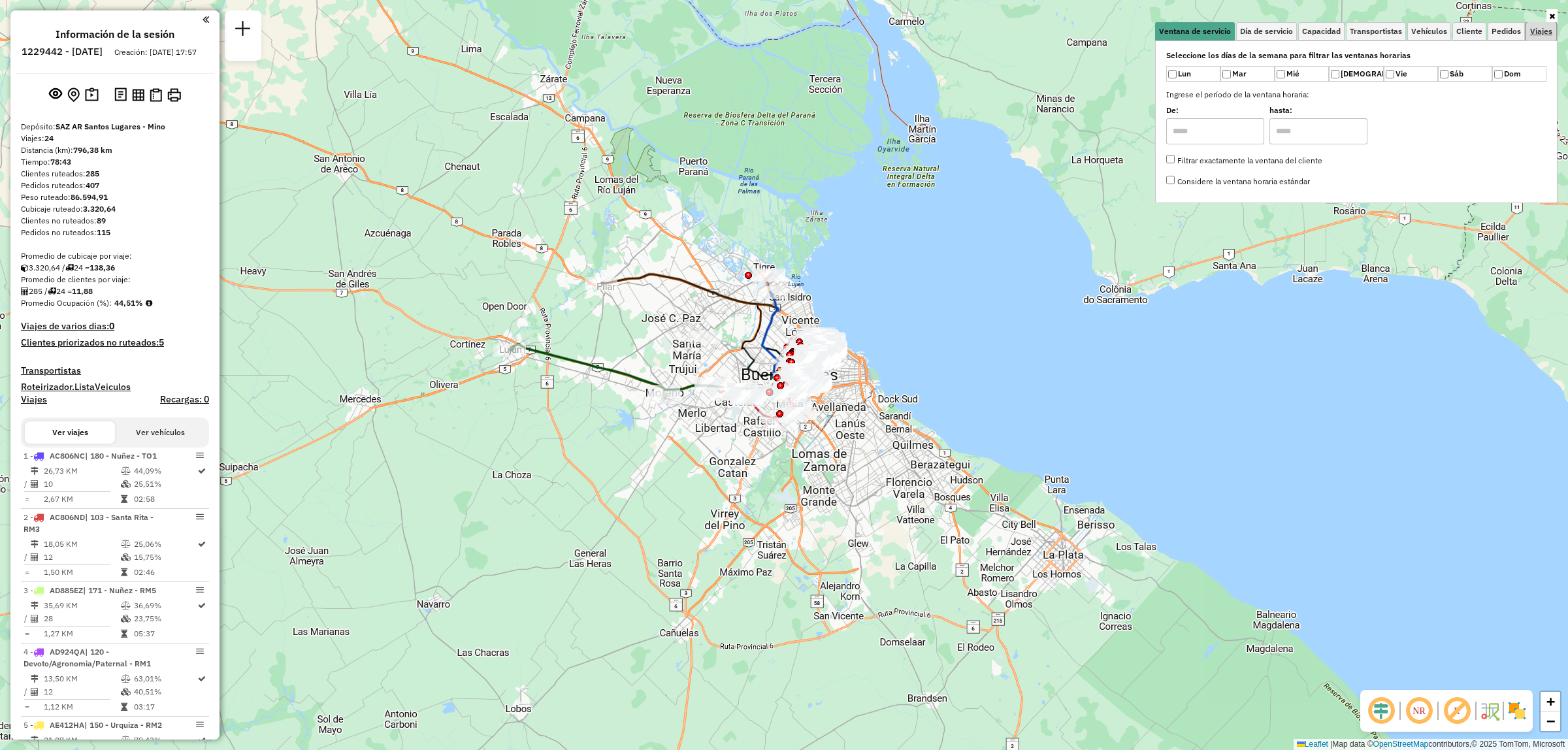
click at [1537, 34] on span "Viajes" at bounding box center [1541, 31] width 22 height 8
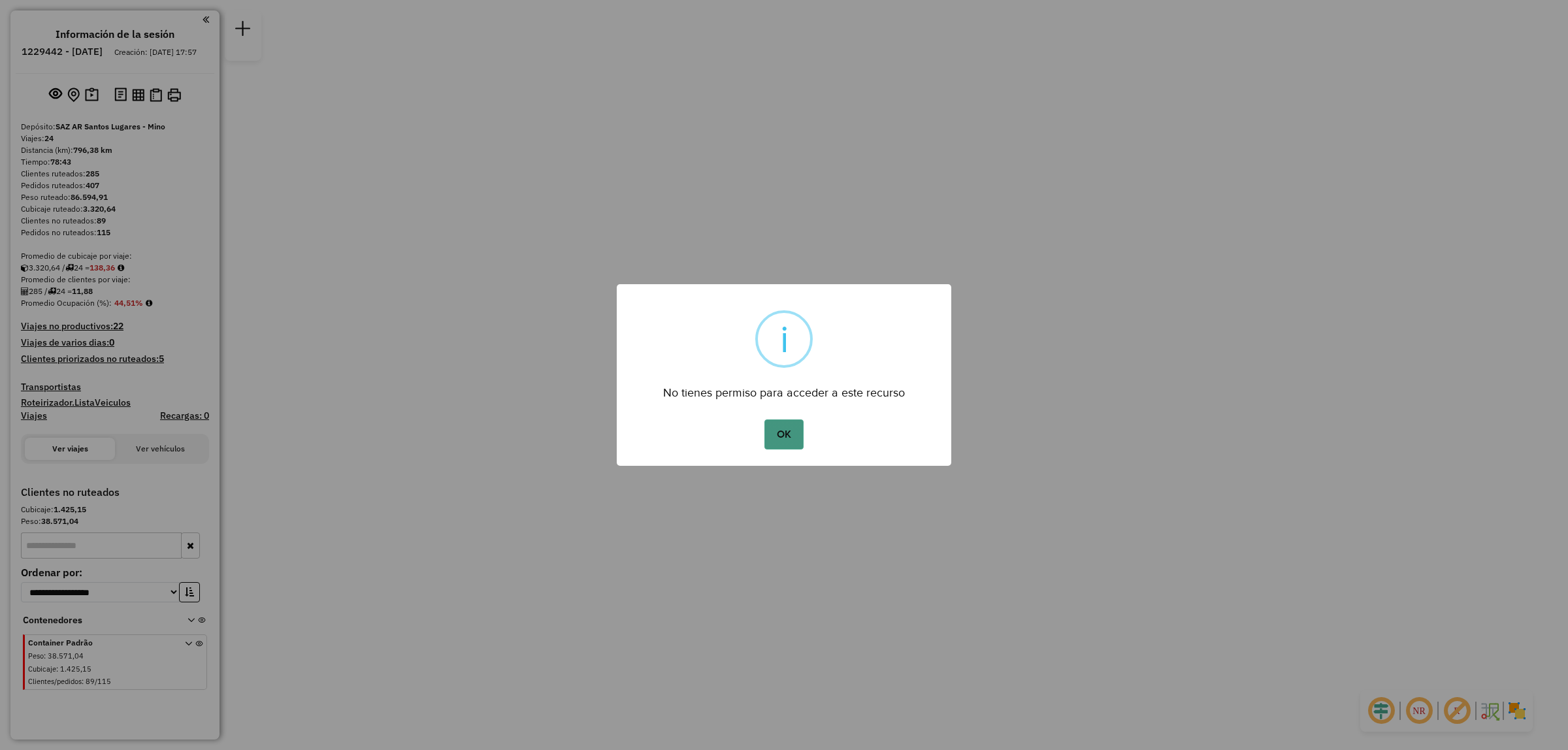
click at [789, 438] on button "OK" at bounding box center [784, 434] width 39 height 30
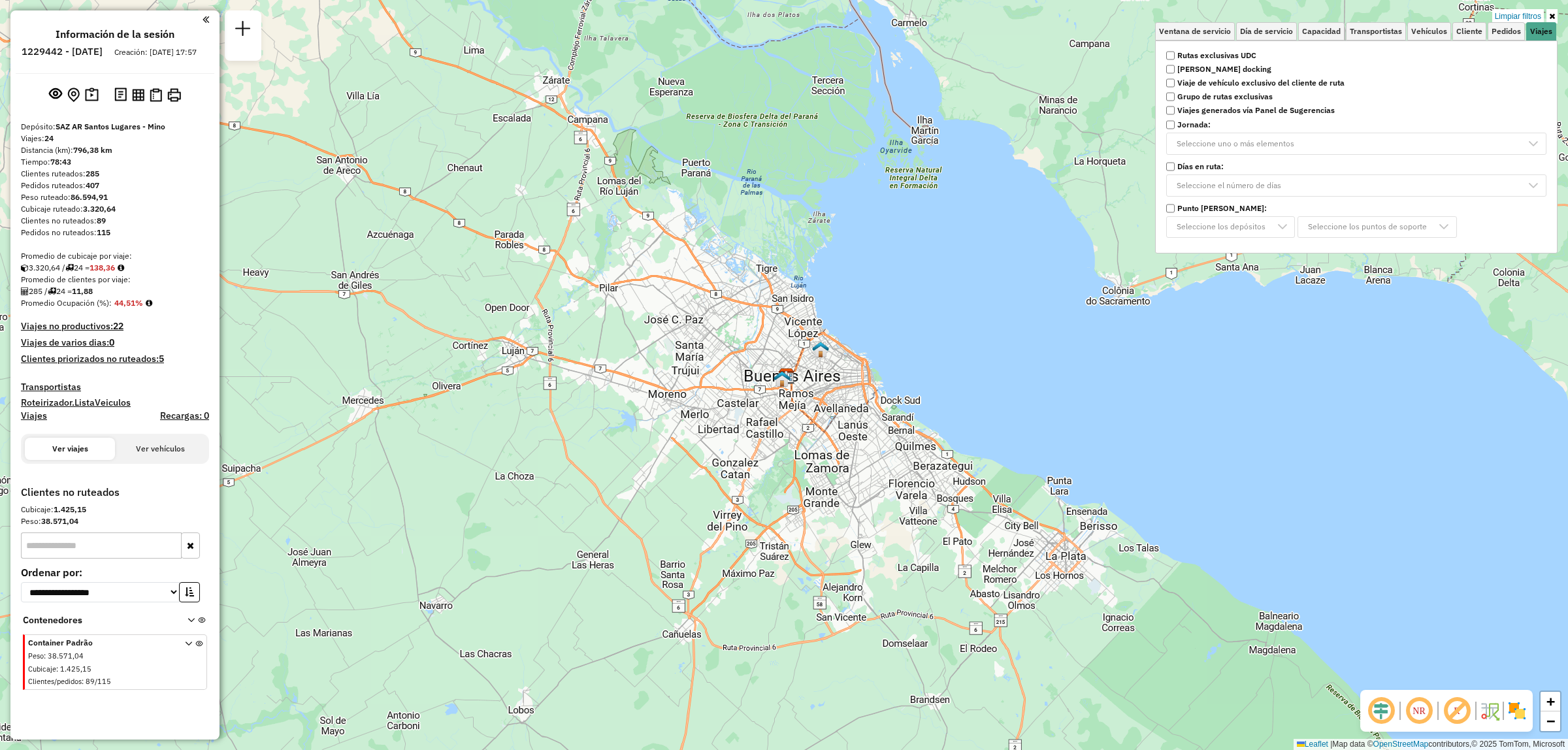
click at [744, 317] on div "Limpiar filtros Ventana de servicio Día de servicio Capacidad Transportistas Ve…" at bounding box center [784, 375] width 1568 height 750
click at [847, 297] on div "Limpiar filtros Ventana de servicio Día de servicio Capacidad Transportistas Ve…" at bounding box center [784, 375] width 1568 height 750
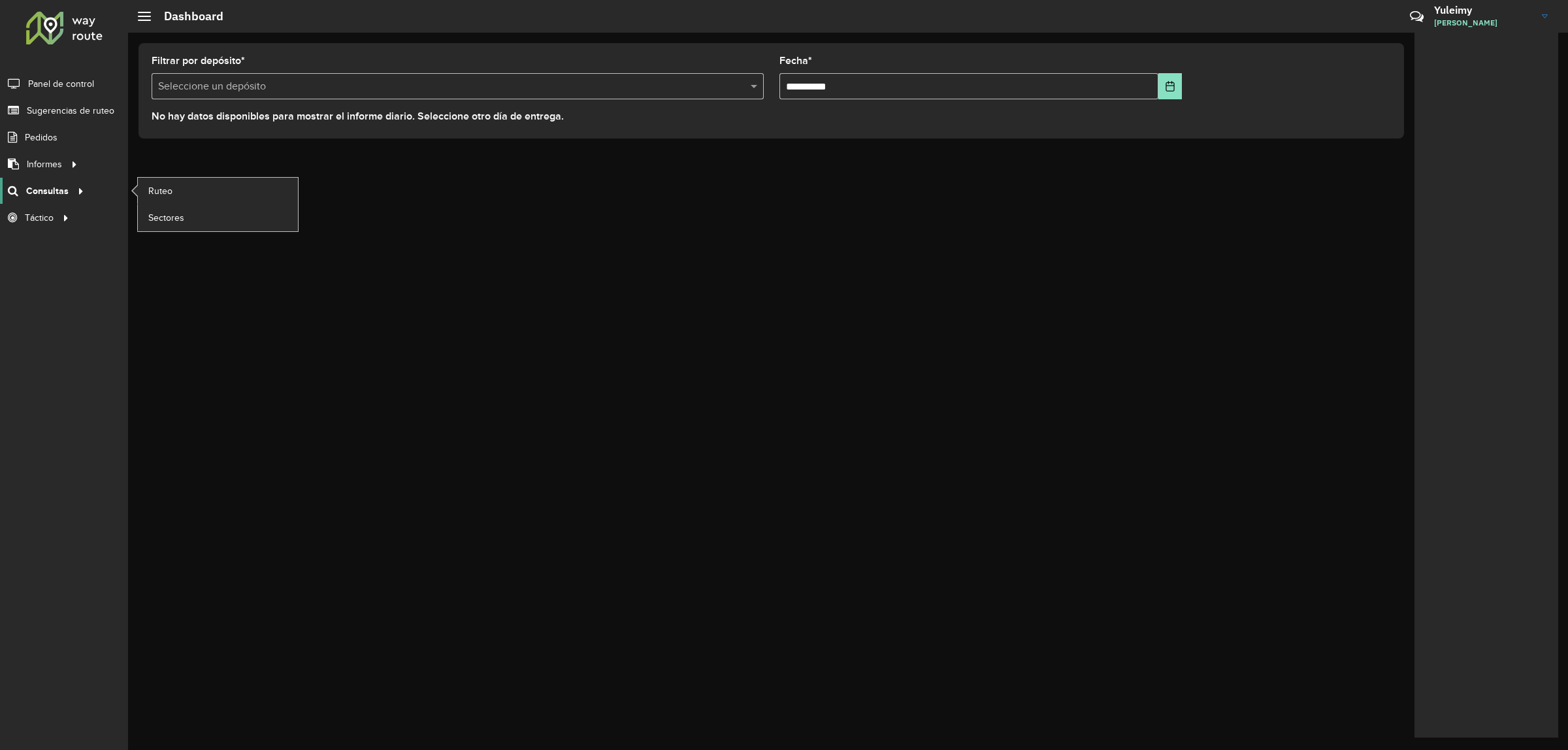
click at [69, 191] on div at bounding box center [78, 191] width 19 height 13
click at [154, 192] on span "Ruteo" at bounding box center [160, 191] width 25 height 13
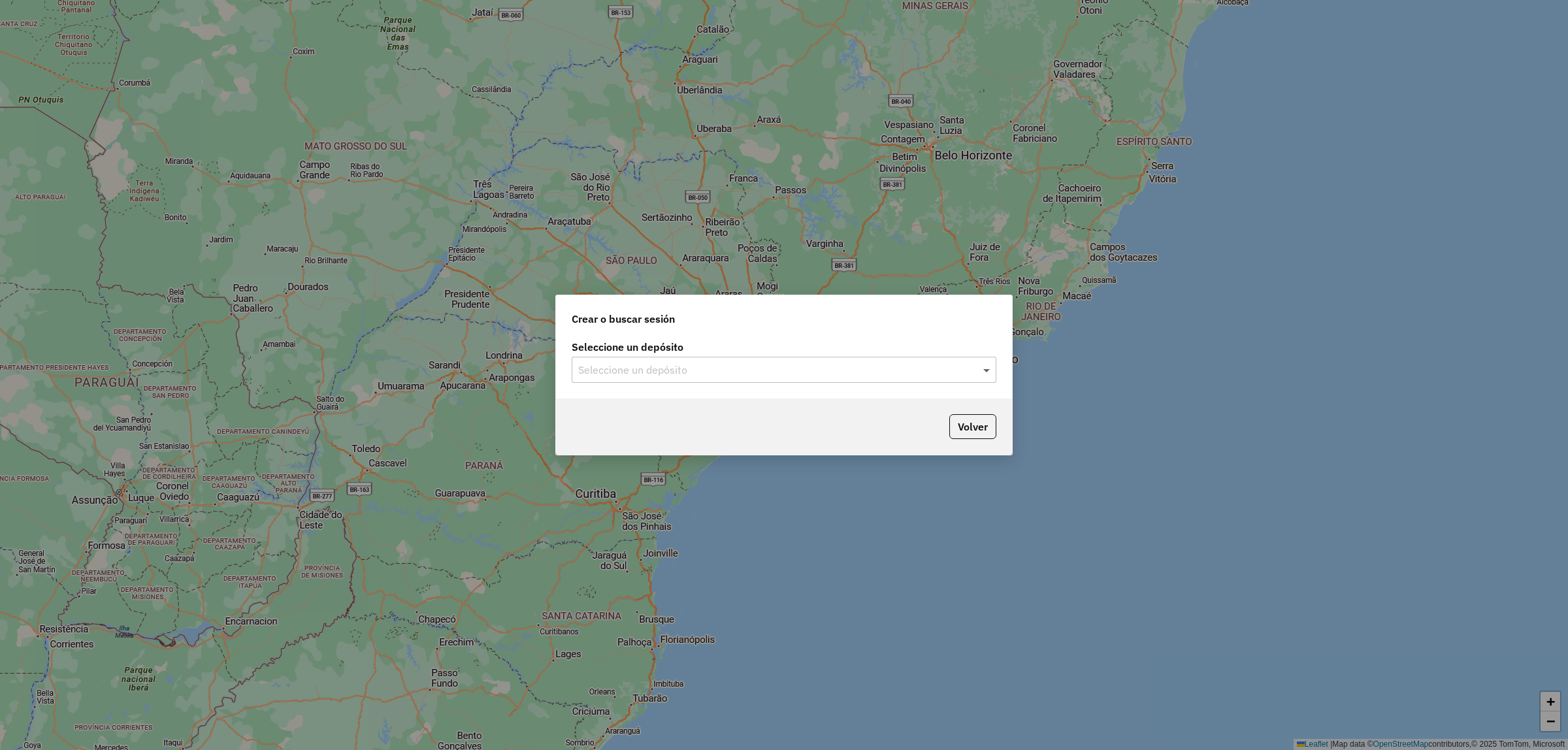
click at [991, 364] on span at bounding box center [988, 369] width 16 height 16
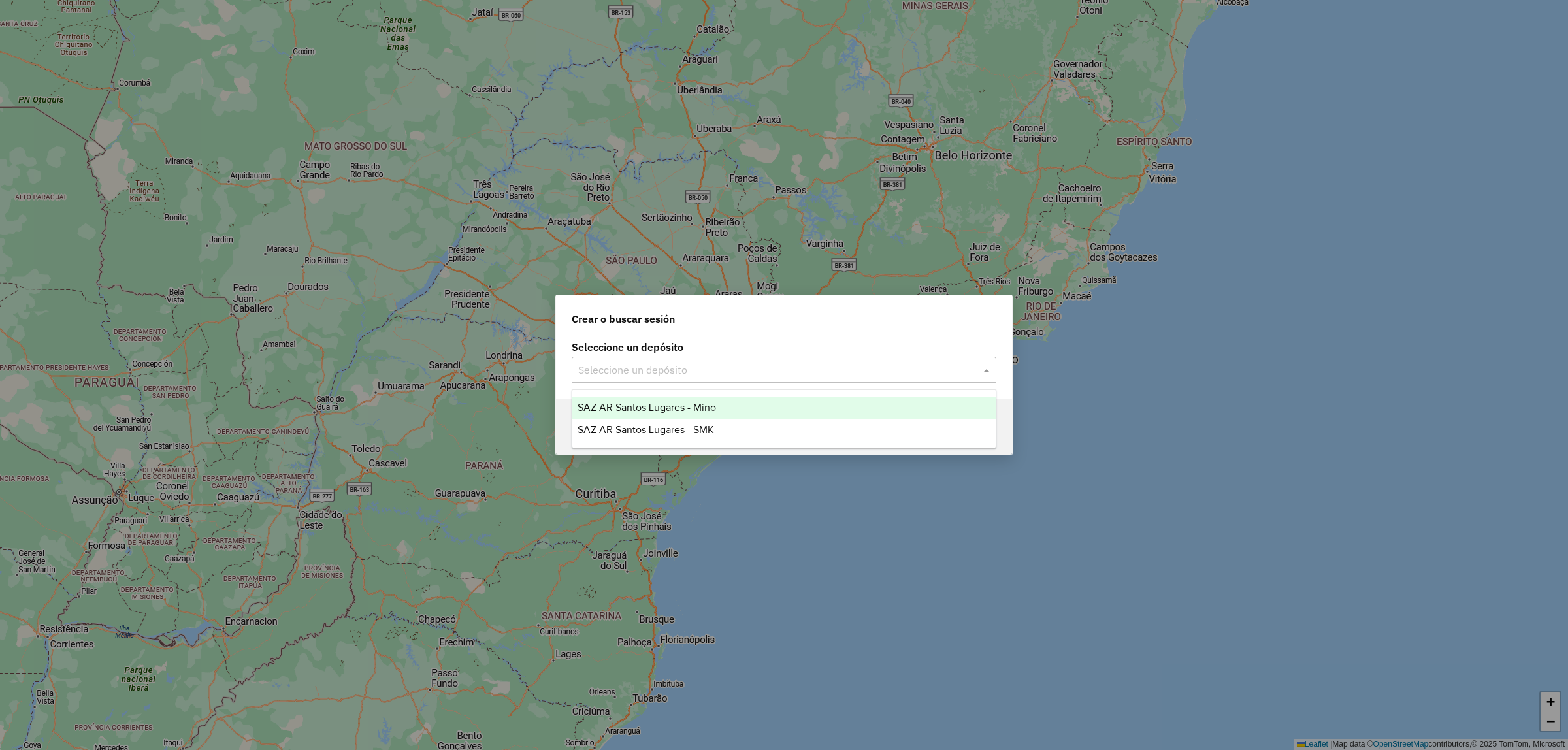
click at [736, 402] on div "SAZ AR Santos Lugares - Mino" at bounding box center [783, 408] width 423 height 22
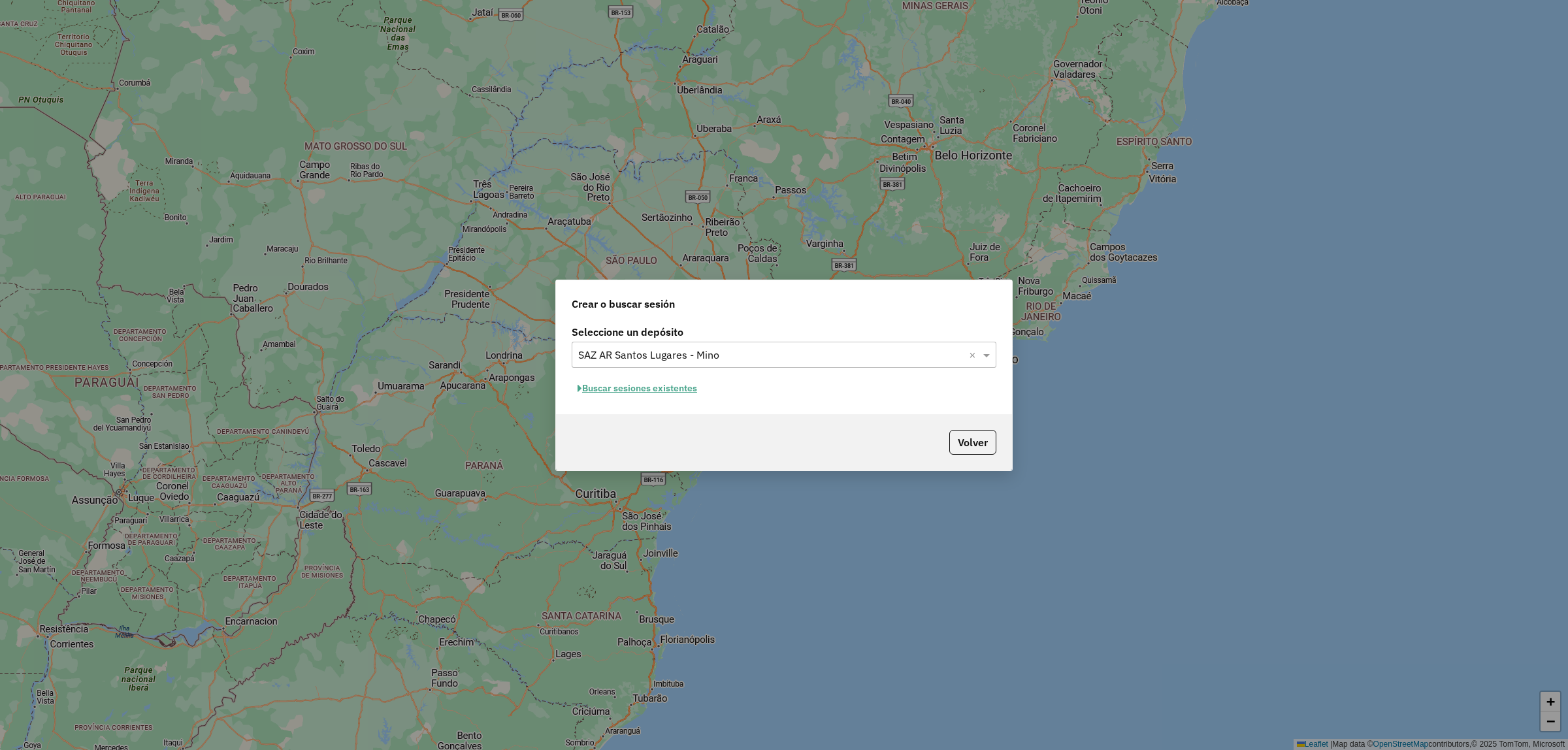
click at [668, 387] on button "Buscar sesiones existentes" at bounding box center [637, 388] width 131 height 20
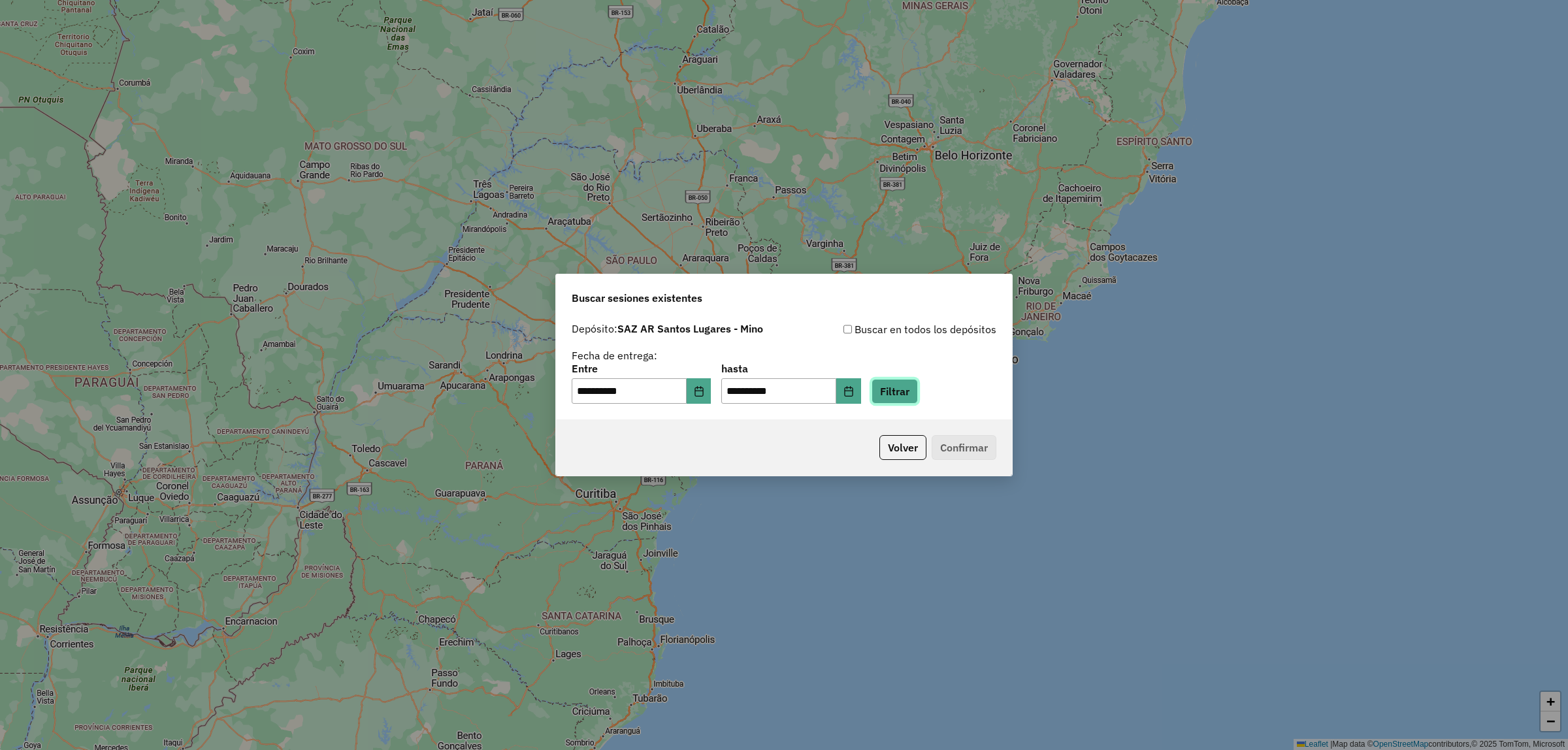
click at [916, 391] on button "Filtrar" at bounding box center [894, 391] width 46 height 25
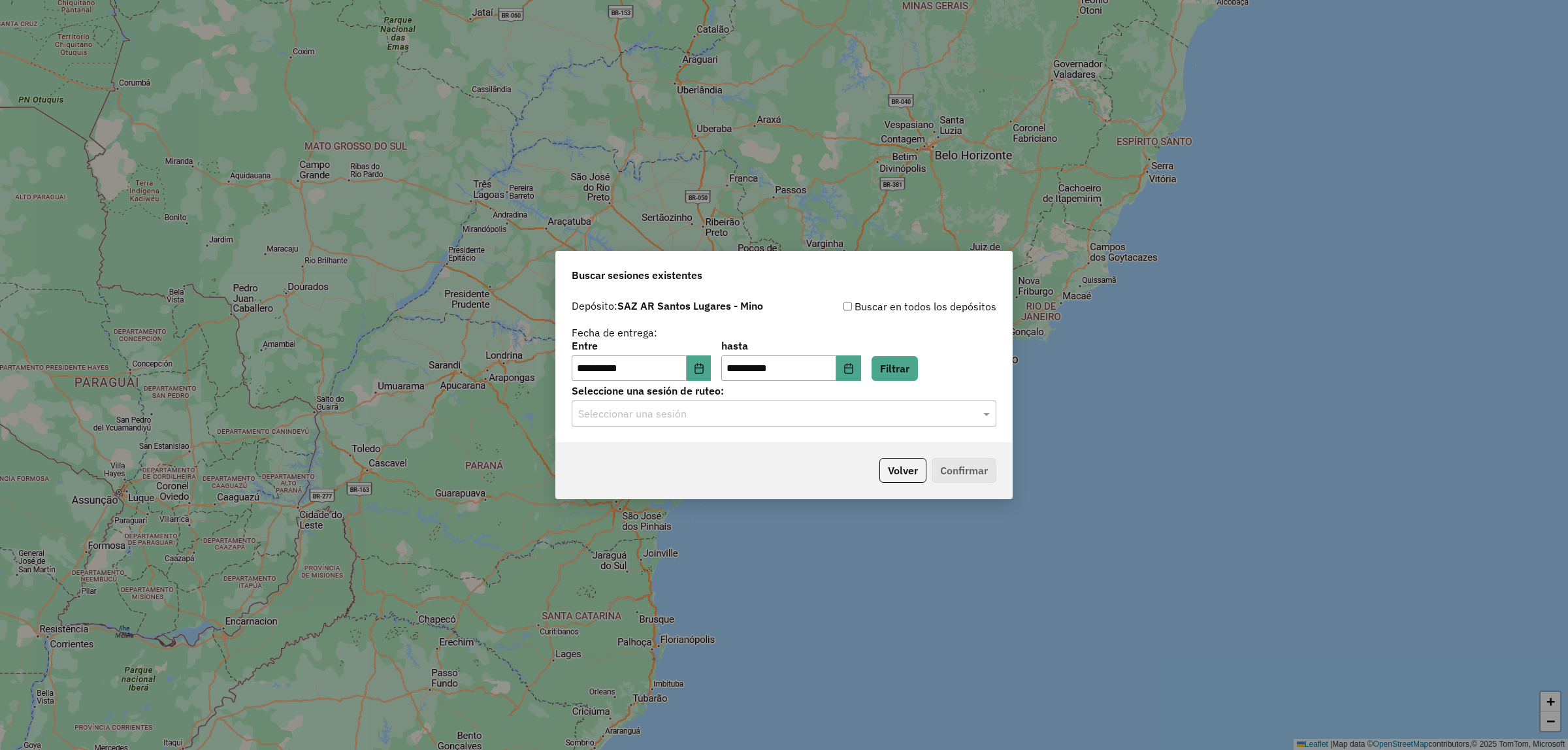
click at [928, 422] on div "Seleccionar una sesión" at bounding box center [783, 413] width 424 height 26
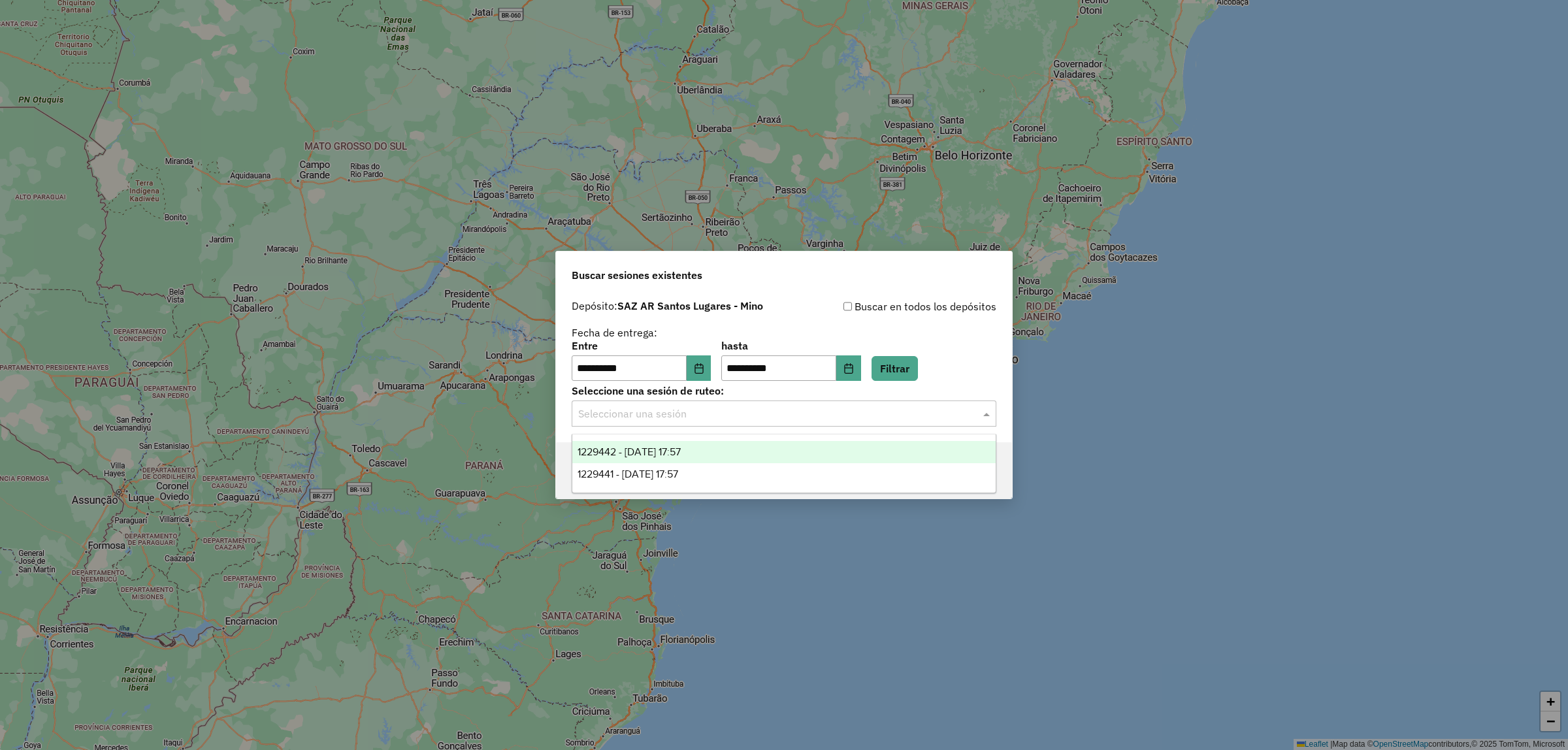
click at [661, 454] on span "1229442 - 14/08/2025 17:57" at bounding box center [629, 451] width 103 height 11
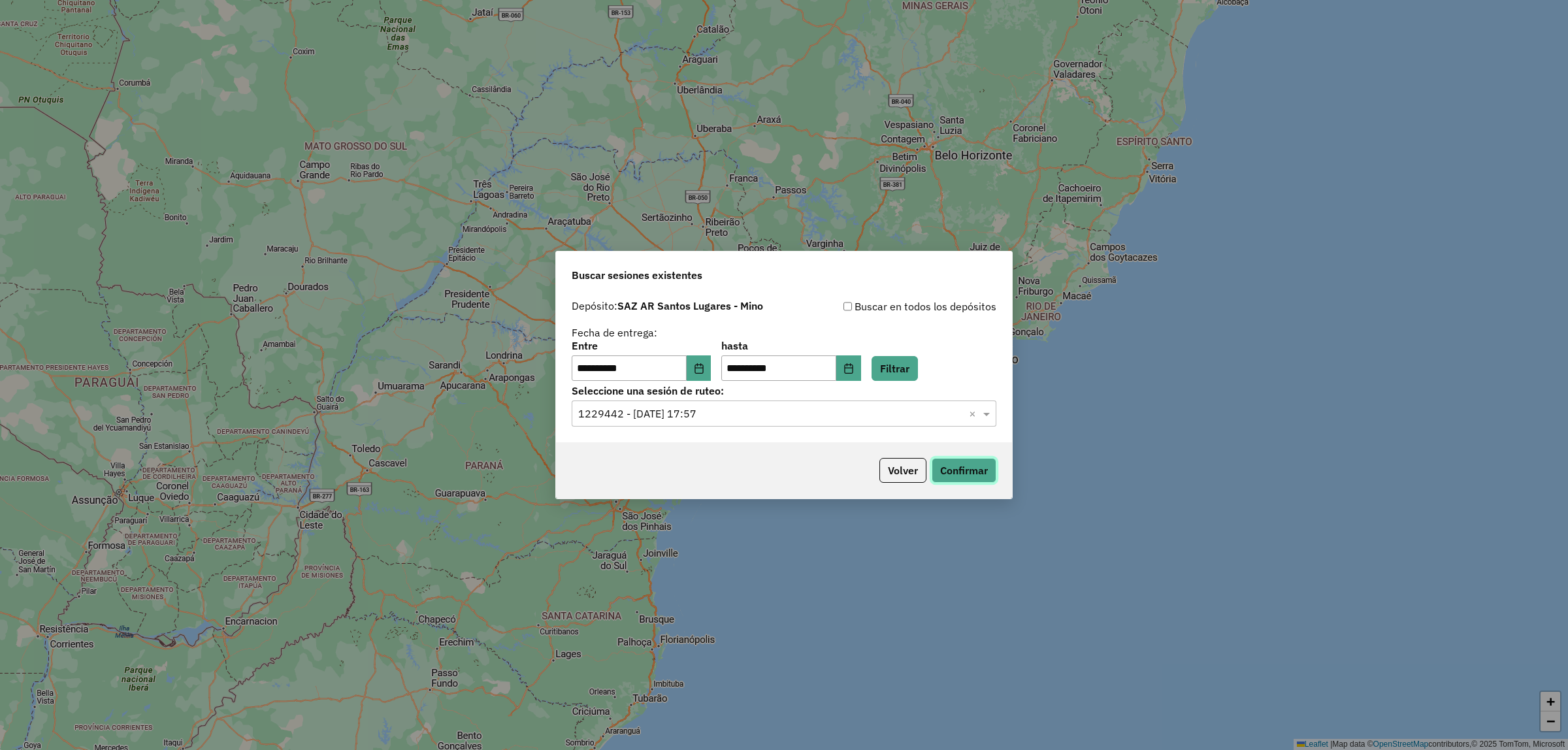
click at [986, 475] on button "Confirmar" at bounding box center [964, 470] width 65 height 25
click at [965, 472] on button "Confirmar" at bounding box center [964, 470] width 65 height 25
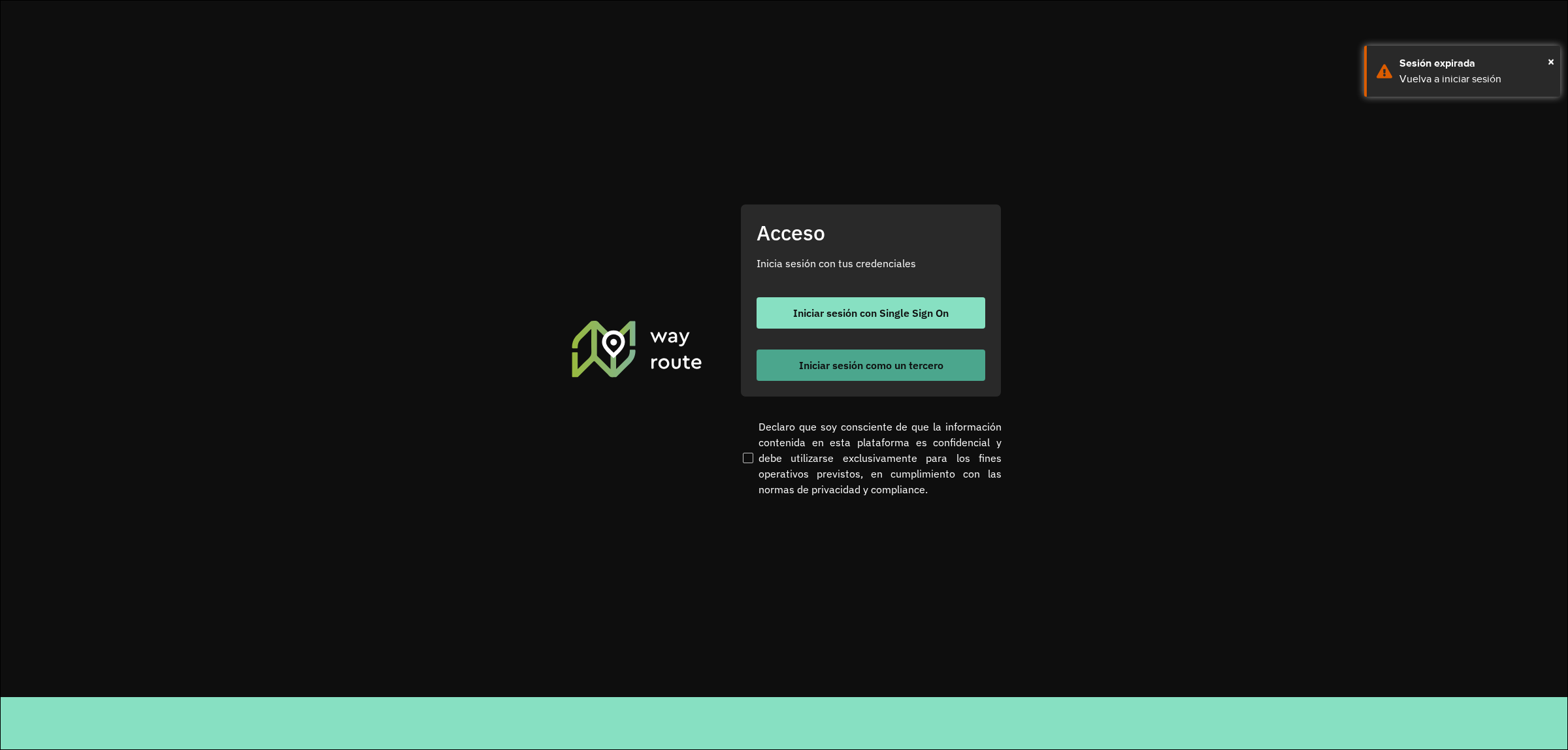
click at [874, 353] on button "Iniciar sesión como un tercero" at bounding box center [871, 366] width 228 height 31
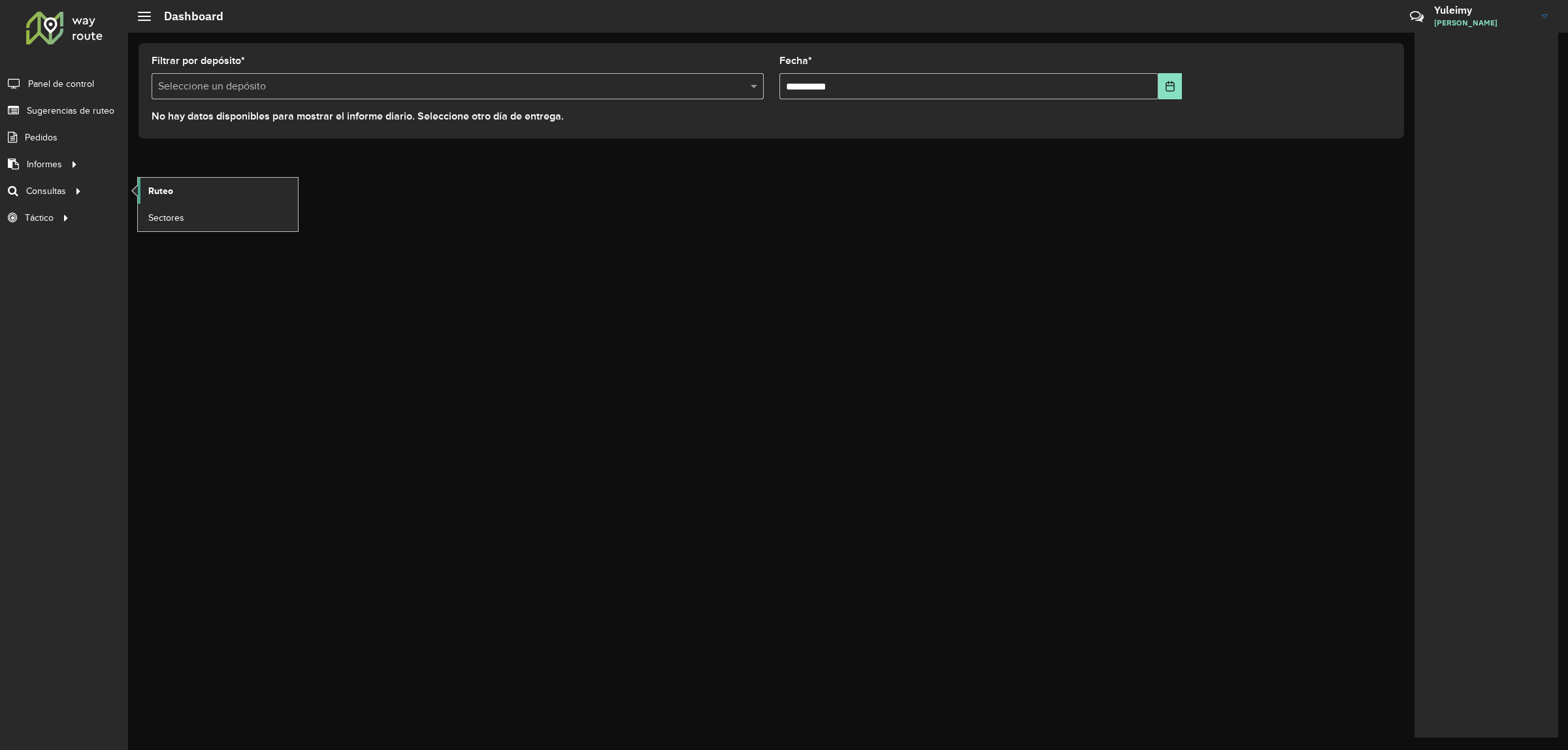
click at [165, 195] on span "Ruteo" at bounding box center [160, 191] width 25 height 13
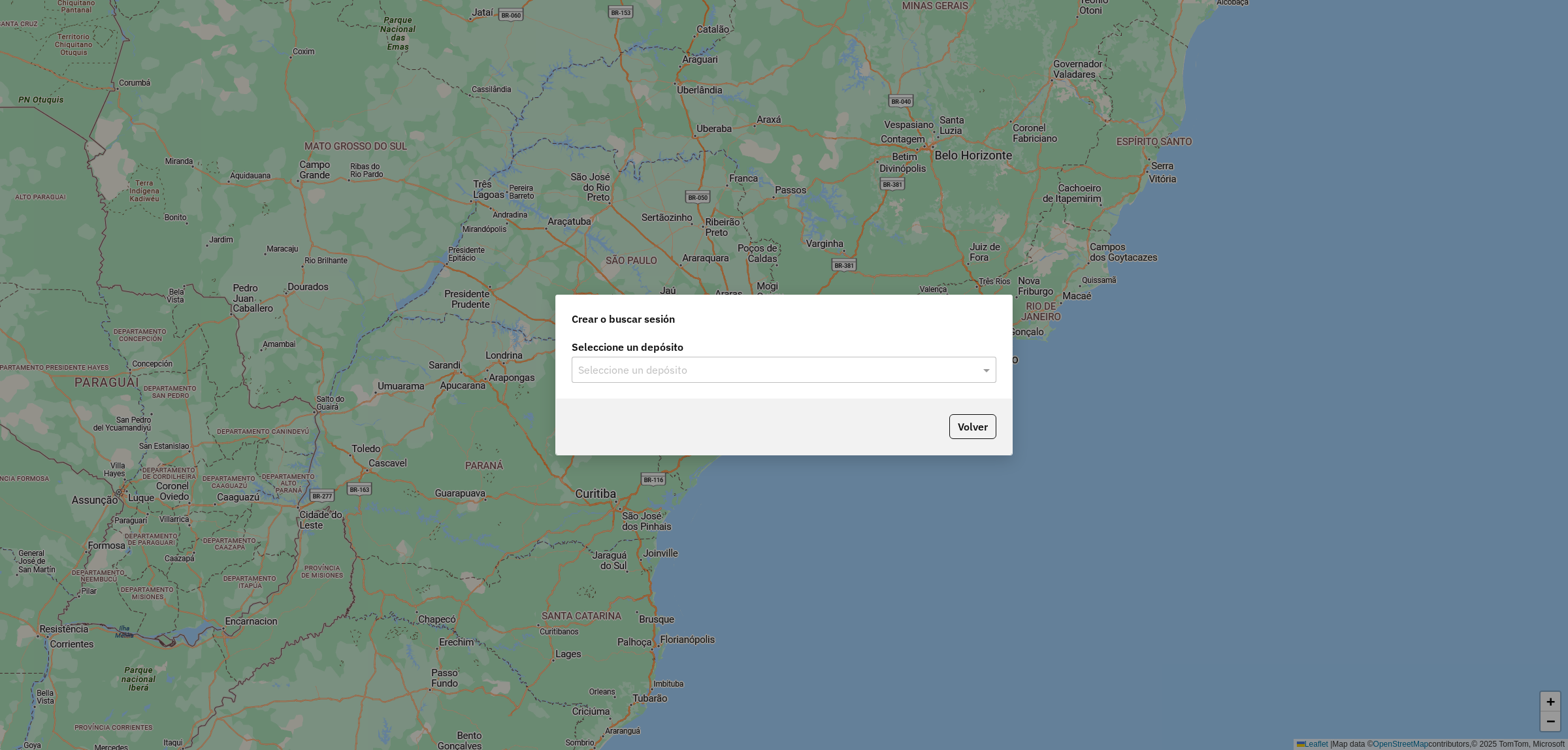
click at [815, 365] on input "text" at bounding box center [771, 370] width 386 height 16
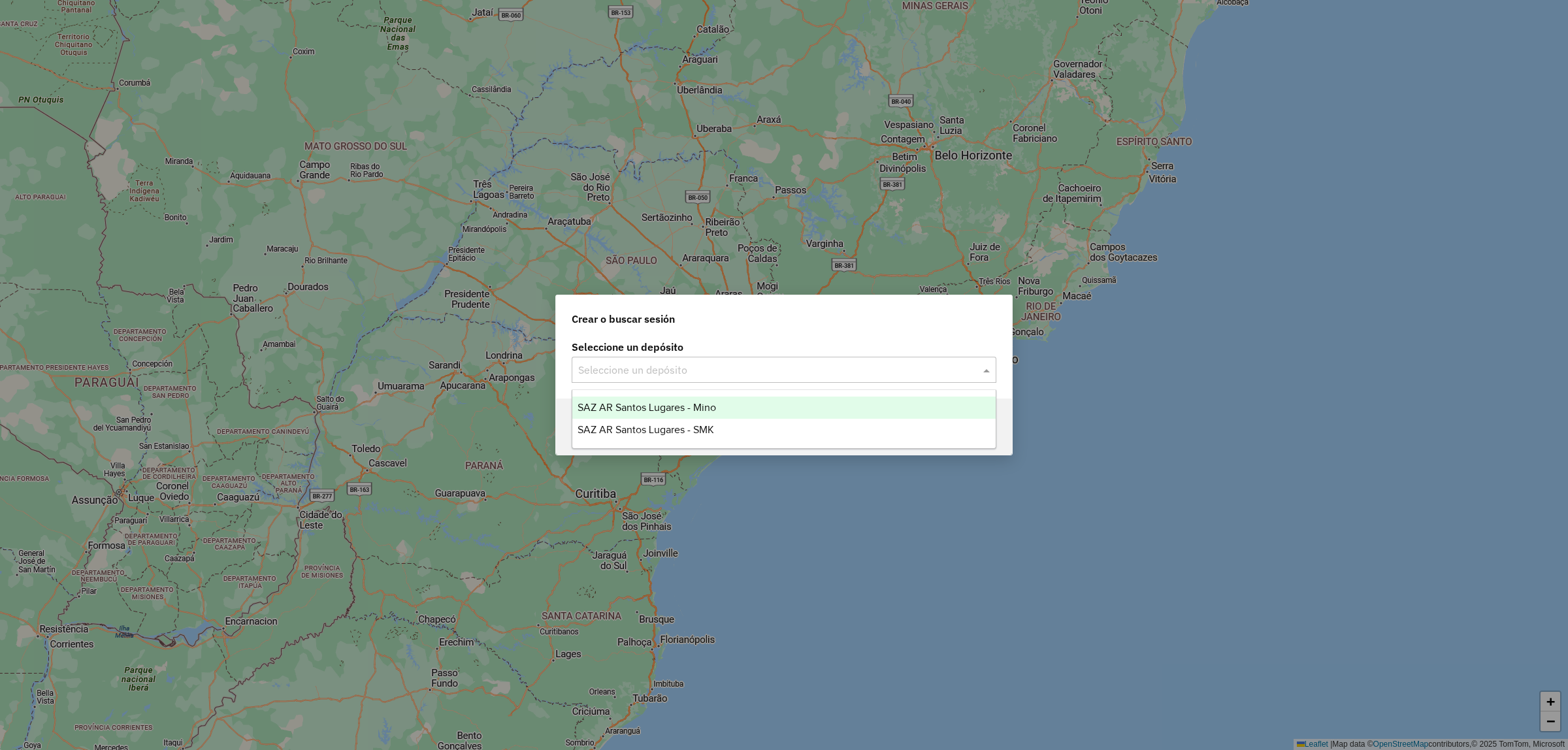
click at [759, 401] on div "SAZ AR Santos Lugares - Mino" at bounding box center [783, 408] width 423 height 22
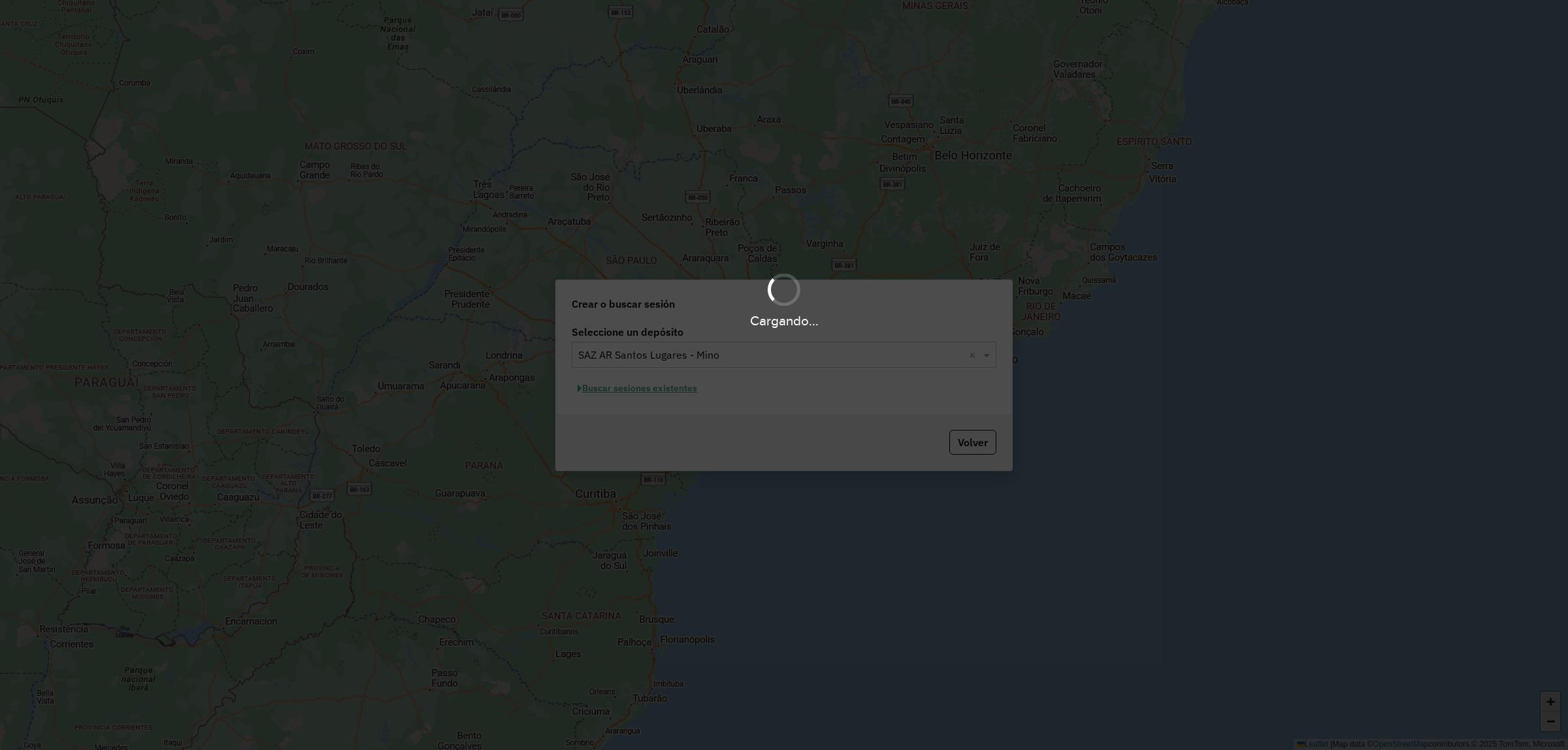
click at [642, 390] on hb-app "Cargando... Pop-up bloqueado! Su explorador bloquea automáticamente la apertura…" at bounding box center [784, 375] width 1568 height 750
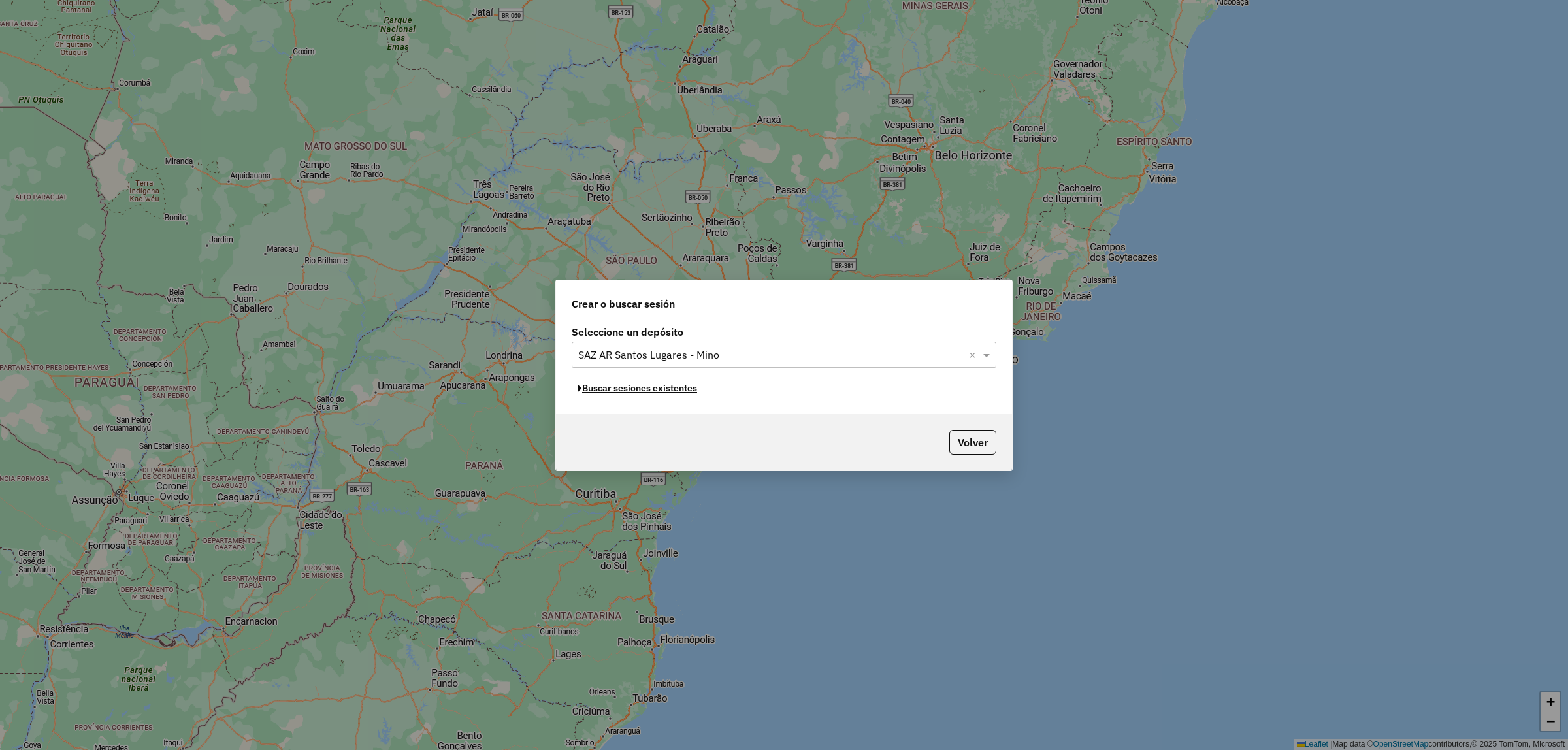
click at [642, 390] on button "Buscar sesiones existentes" at bounding box center [637, 388] width 131 height 20
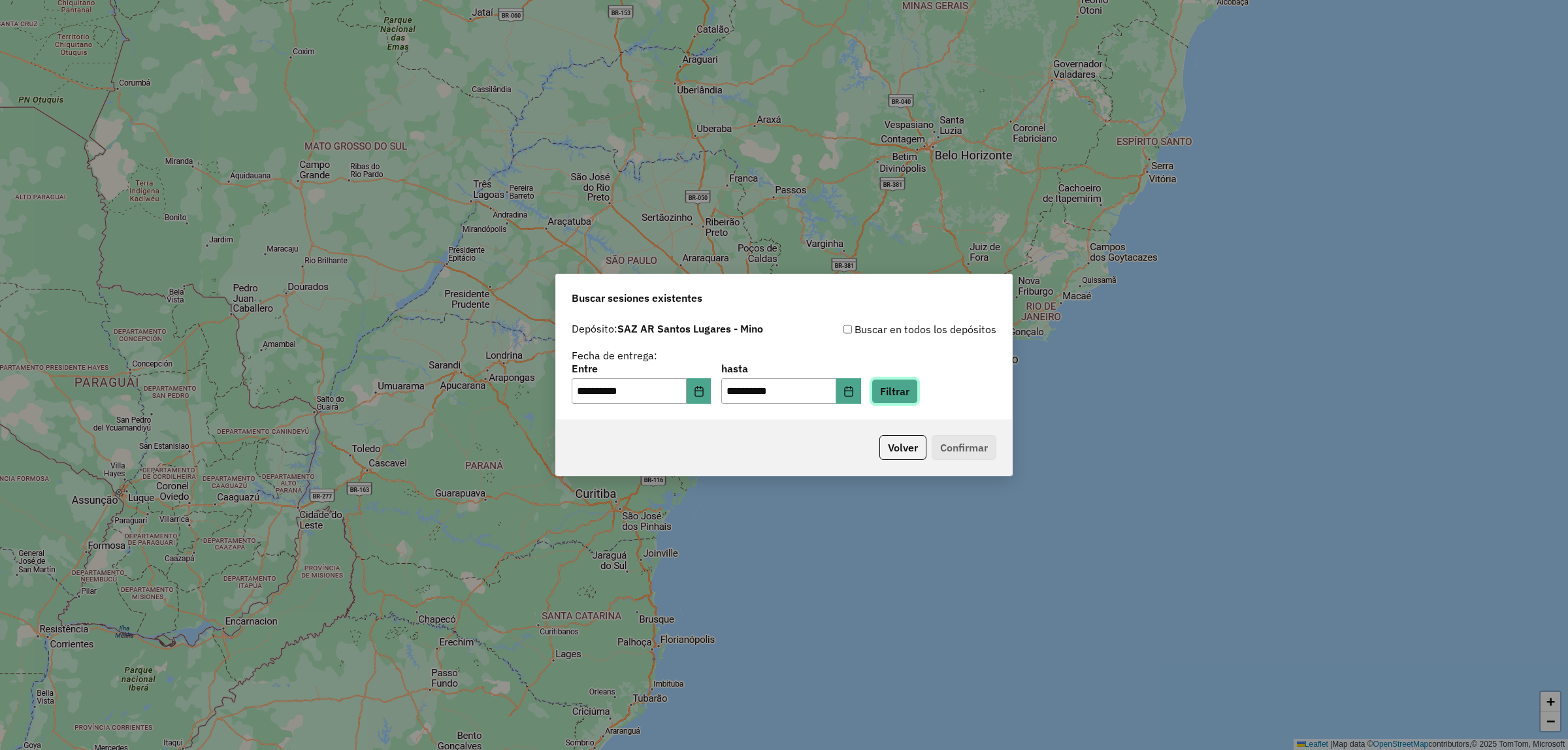
click at [900, 401] on button "Filtrar" at bounding box center [894, 391] width 46 height 25
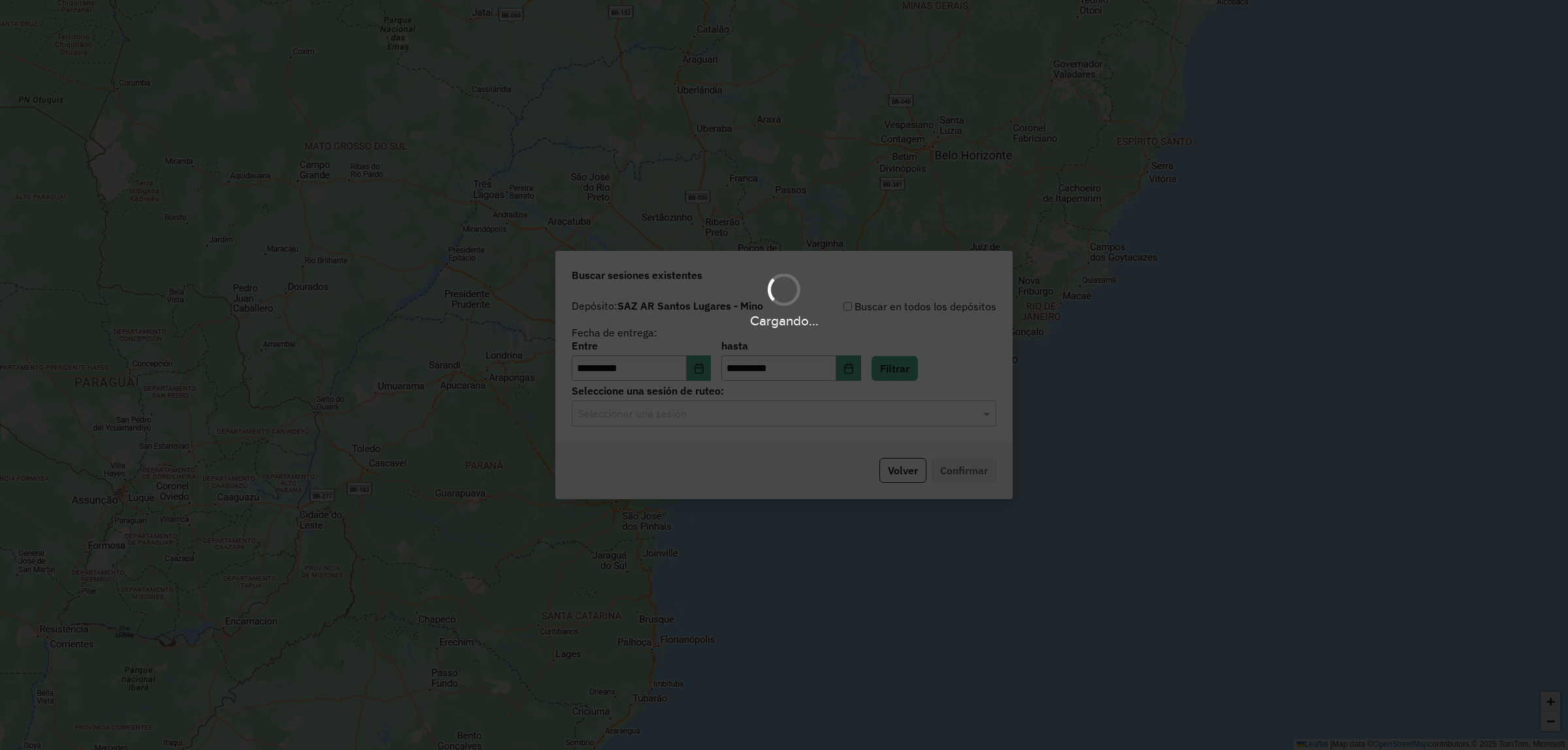
click at [737, 422] on hb-app "**********" at bounding box center [784, 375] width 1568 height 750
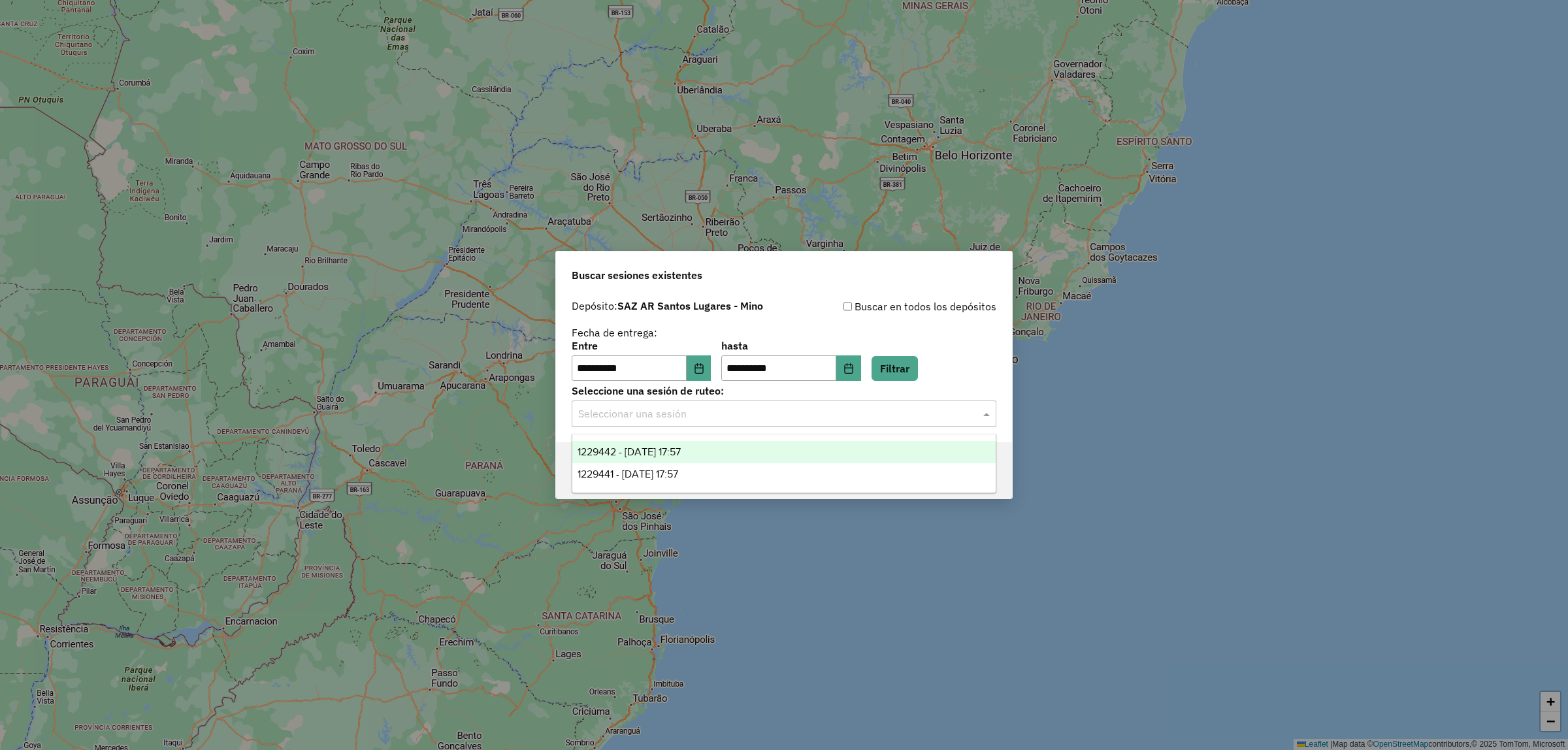
click at [737, 422] on input "text" at bounding box center [771, 414] width 386 height 16
click at [710, 469] on div "1229441 - 14/08/2025 17:57" at bounding box center [783, 475] width 423 height 22
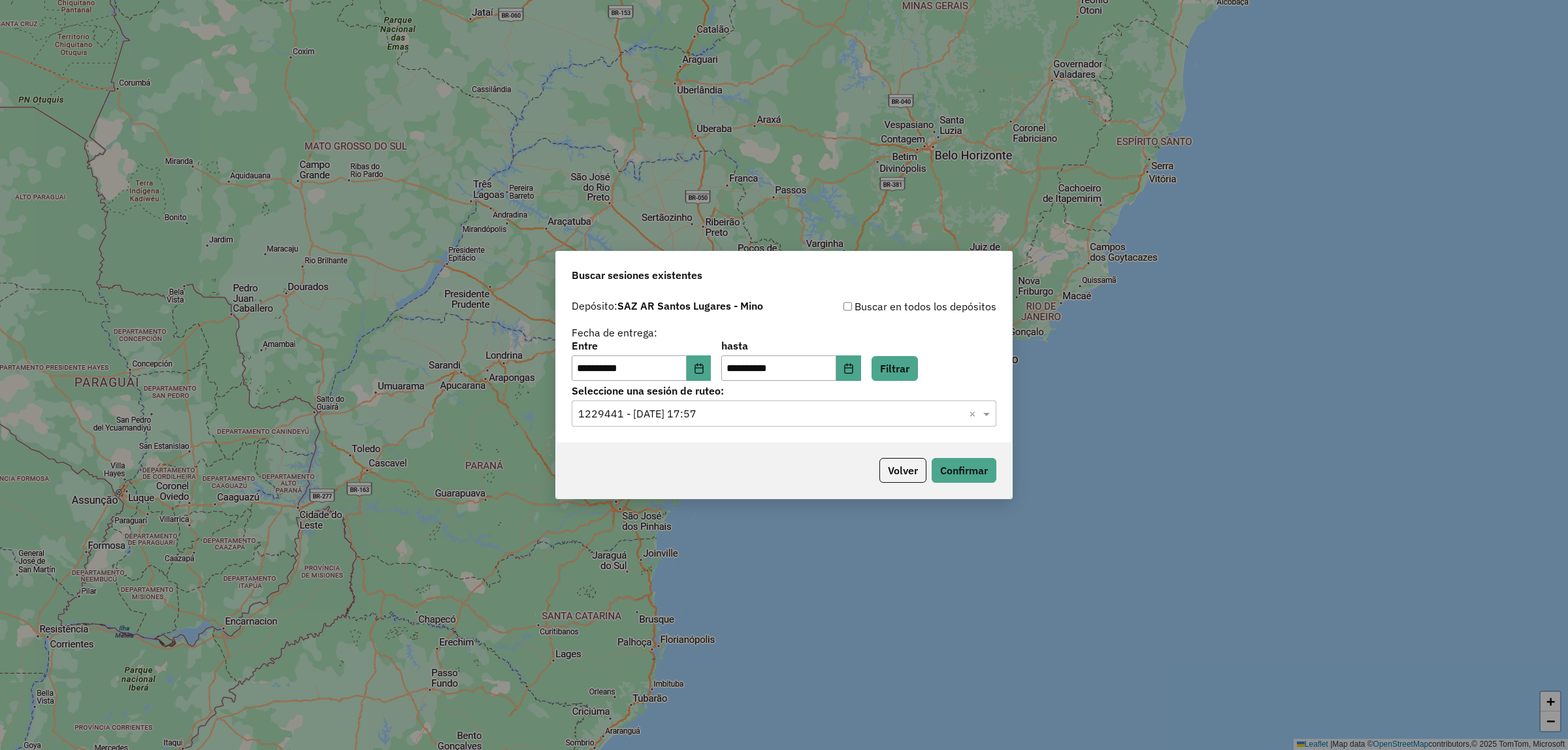
click at [1006, 453] on div "Volver Confirmar" at bounding box center [783, 470] width 456 height 56
click at [980, 468] on button "Confirmar" at bounding box center [964, 470] width 65 height 25
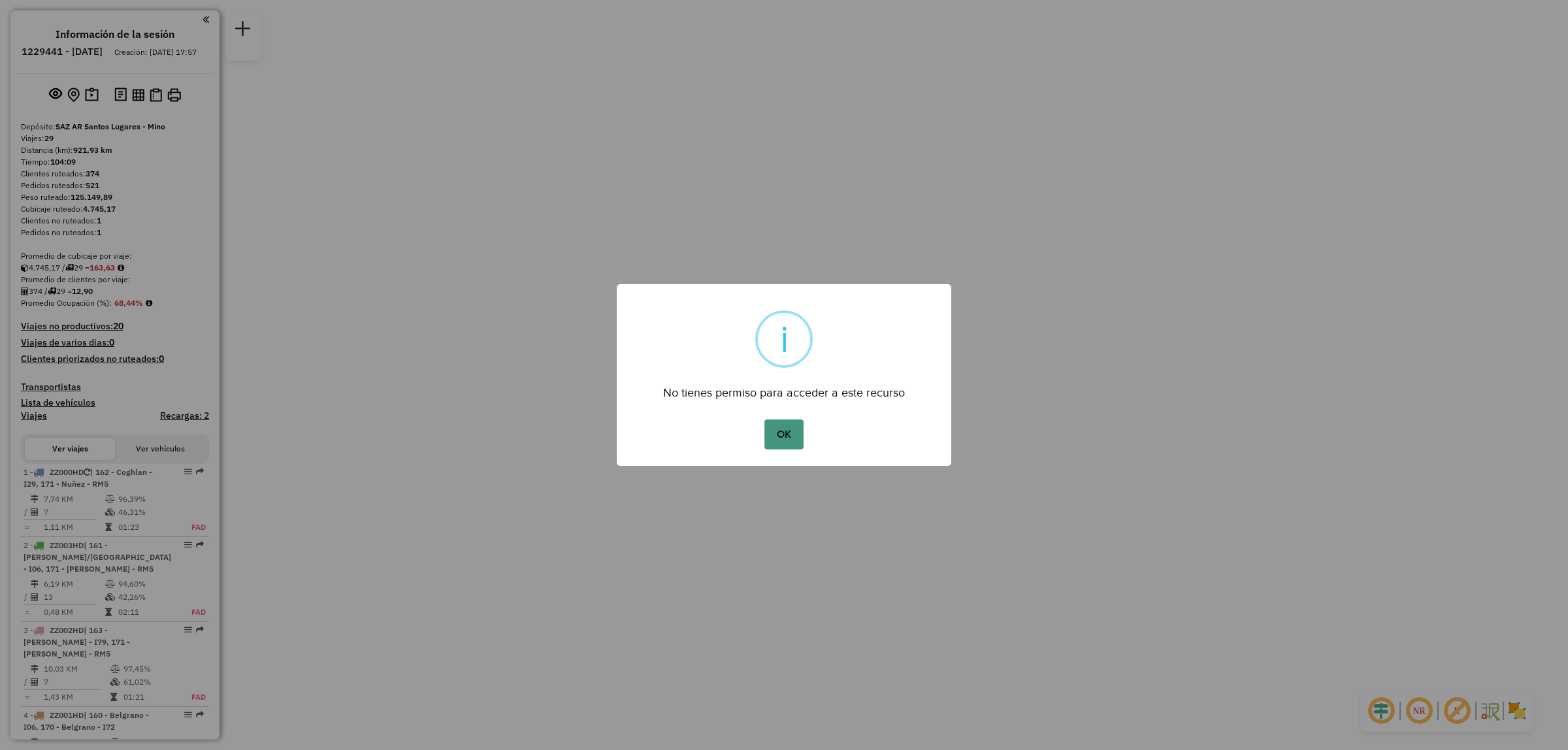
click at [800, 436] on button "OK" at bounding box center [784, 434] width 39 height 30
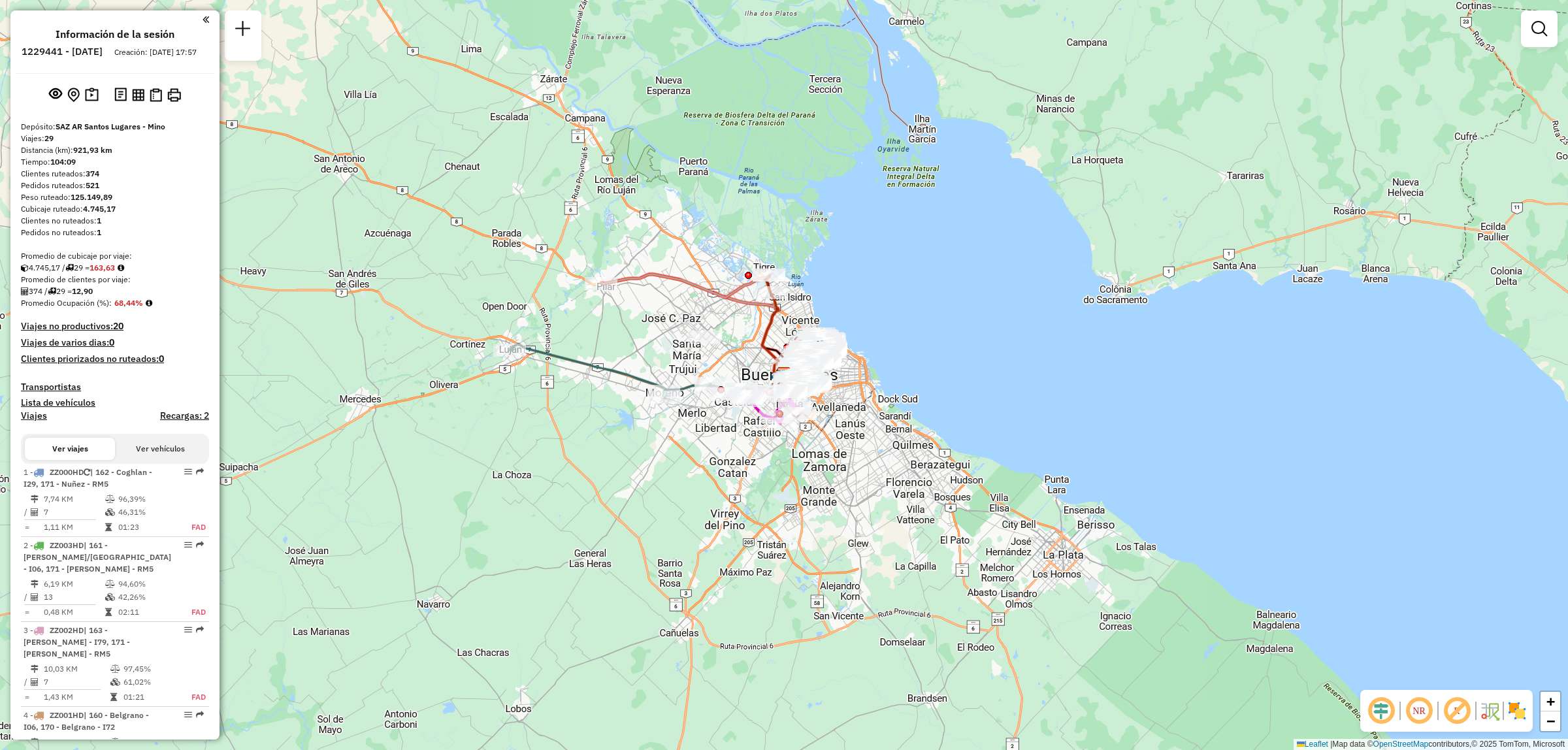
click at [1545, 49] on div "Ventana de servicio Día de servicio Capacidad Transportistas Vehículos Cliente …" at bounding box center [1539, 34] width 37 height 49
click at [1543, 44] on div at bounding box center [1539, 28] width 37 height 37
click at [1540, 38] on link at bounding box center [1539, 28] width 26 height 26
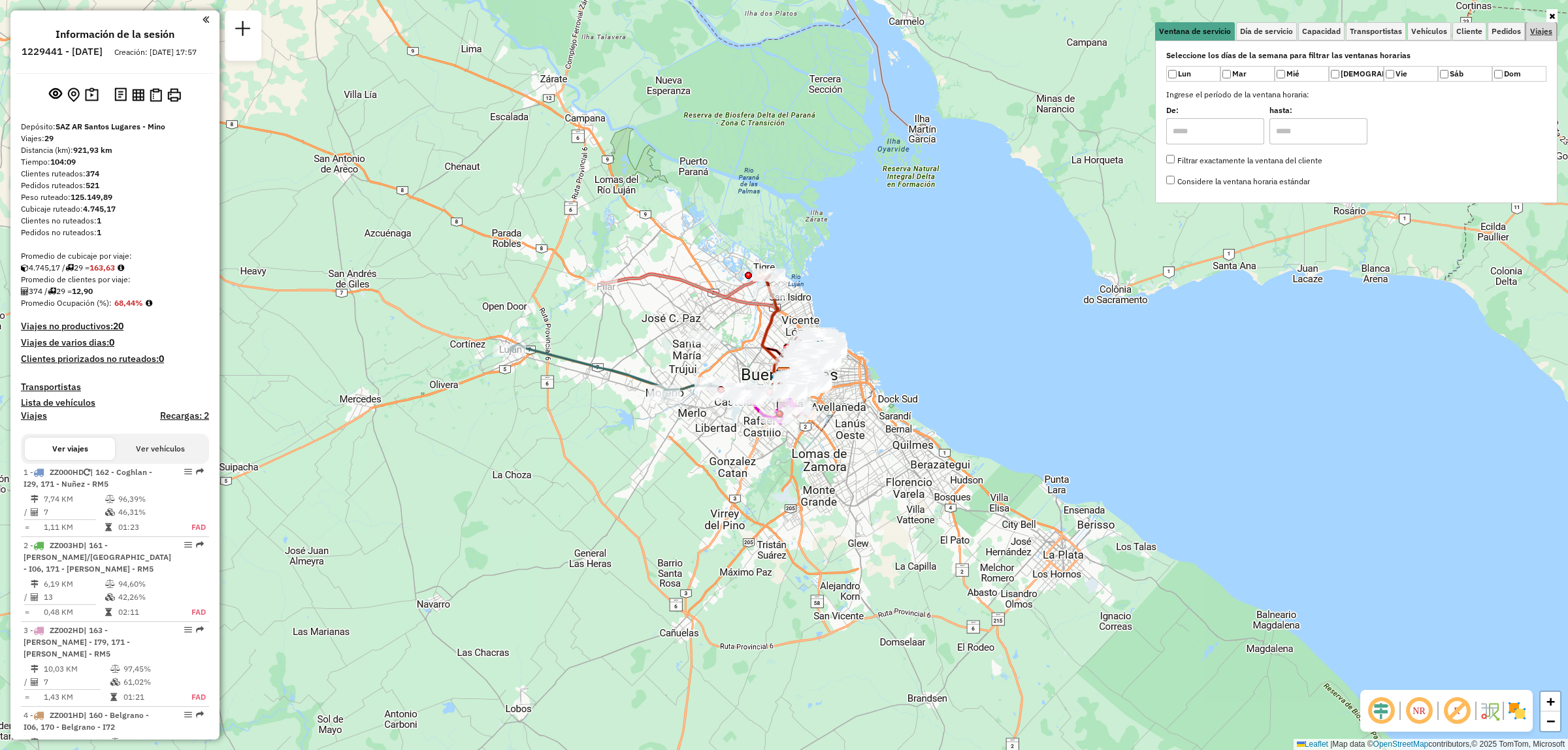
click at [1540, 38] on link "Viajes" at bounding box center [1541, 31] width 30 height 19
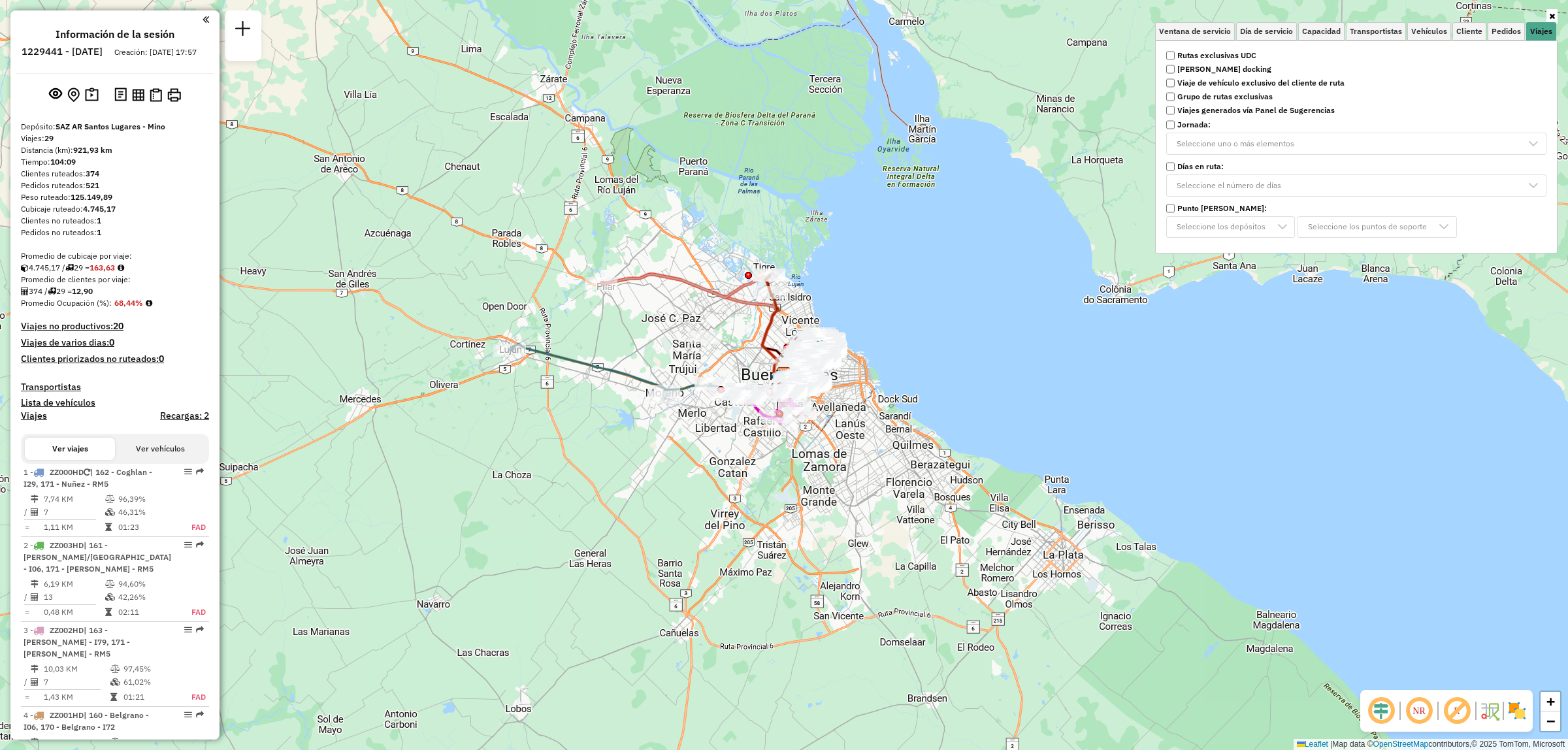
click at [1220, 52] on strong "Rutas exclusivas UDC" at bounding box center [1217, 56] width 79 height 12
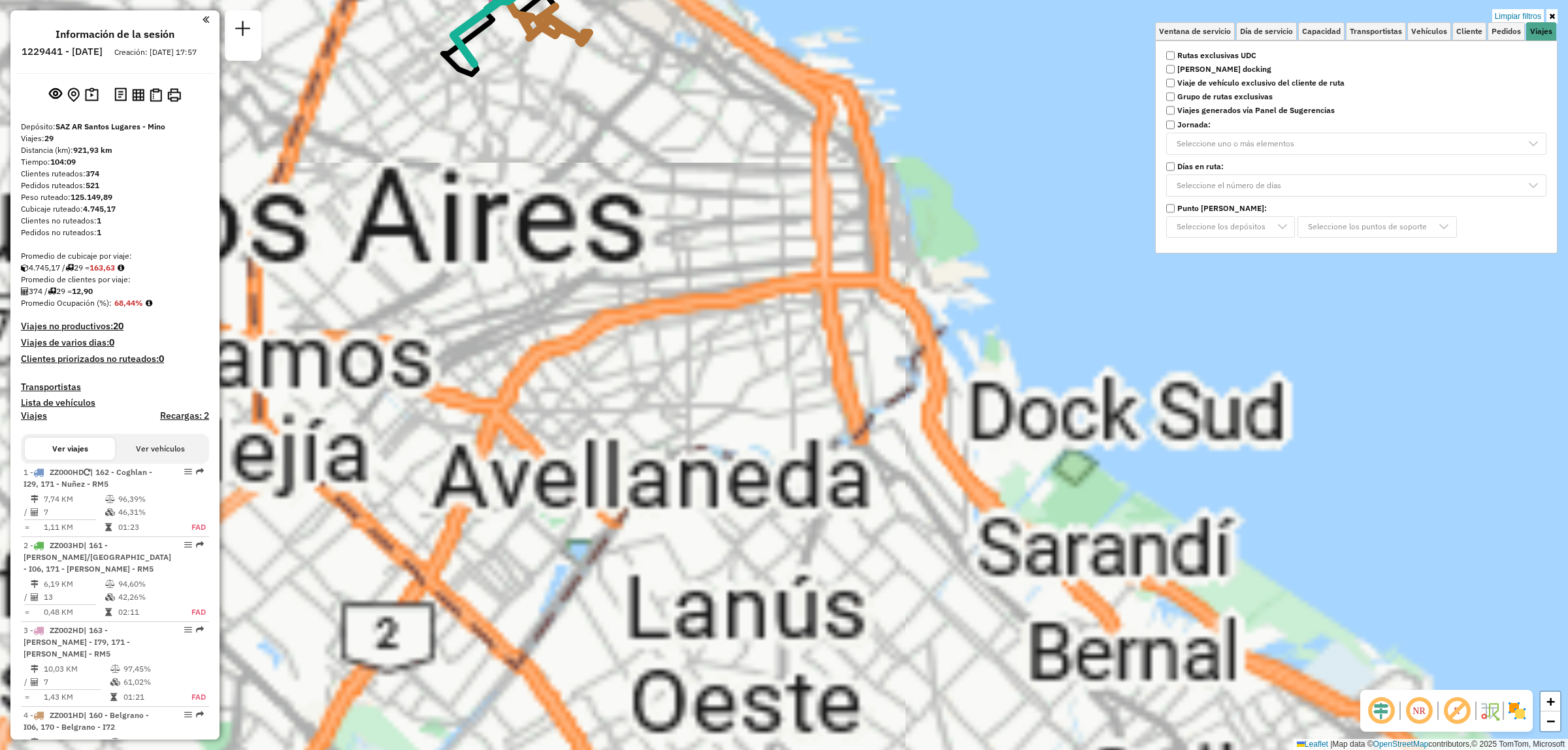
drag, startPoint x: 912, startPoint y: 563, endPoint x: 923, endPoint y: 586, distance: 25.5
click at [924, 583] on div "Limpiar filtros Ventana de servicio Día de servicio Capacidad Transportistas Ve…" at bounding box center [784, 375] width 1568 height 750
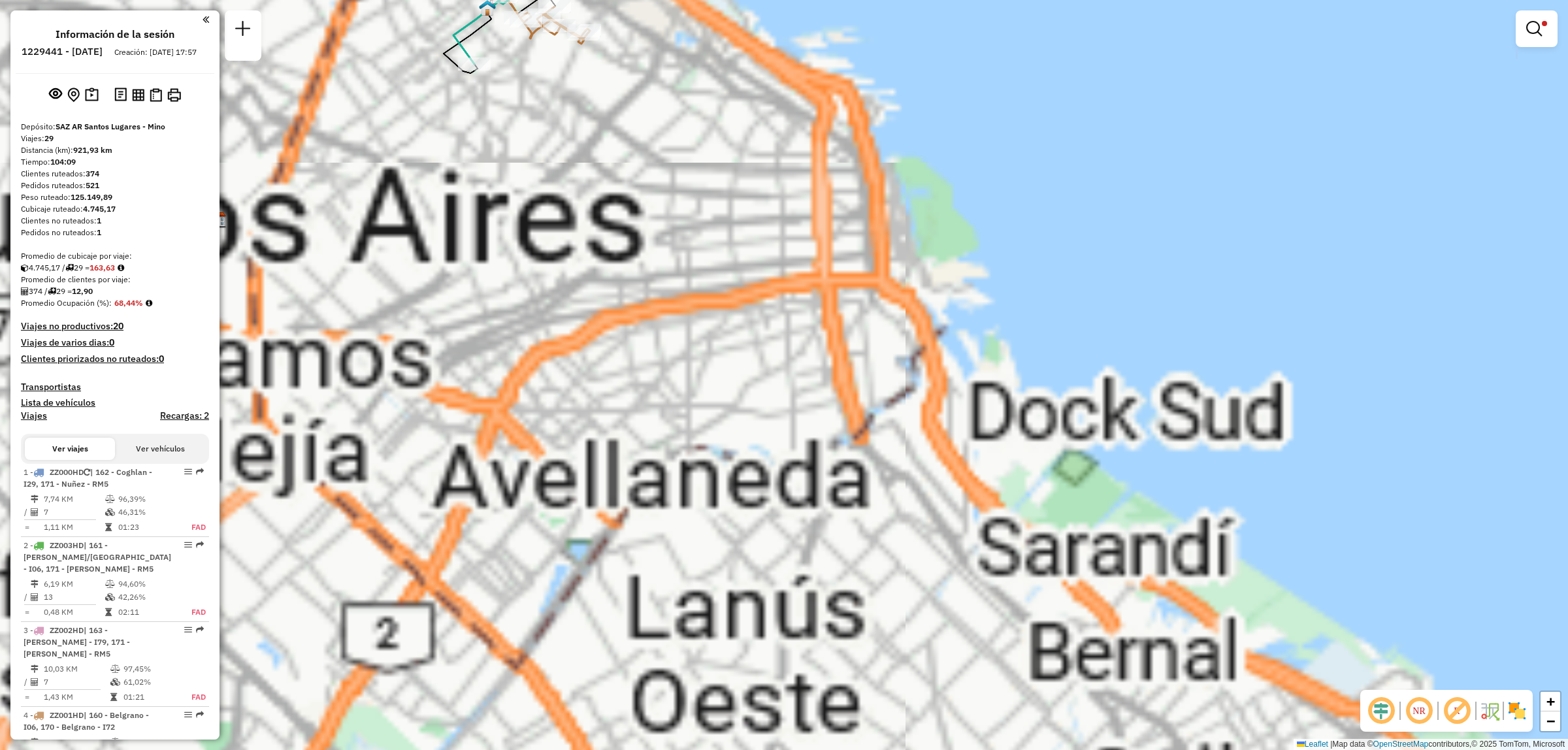
drag, startPoint x: 824, startPoint y: 489, endPoint x: 856, endPoint y: 553, distance: 71.6
click at [865, 553] on div "Limpiar filtros Ventana de servicio Día de servicio Capacidad Transportistas Ve…" at bounding box center [784, 375] width 1568 height 750
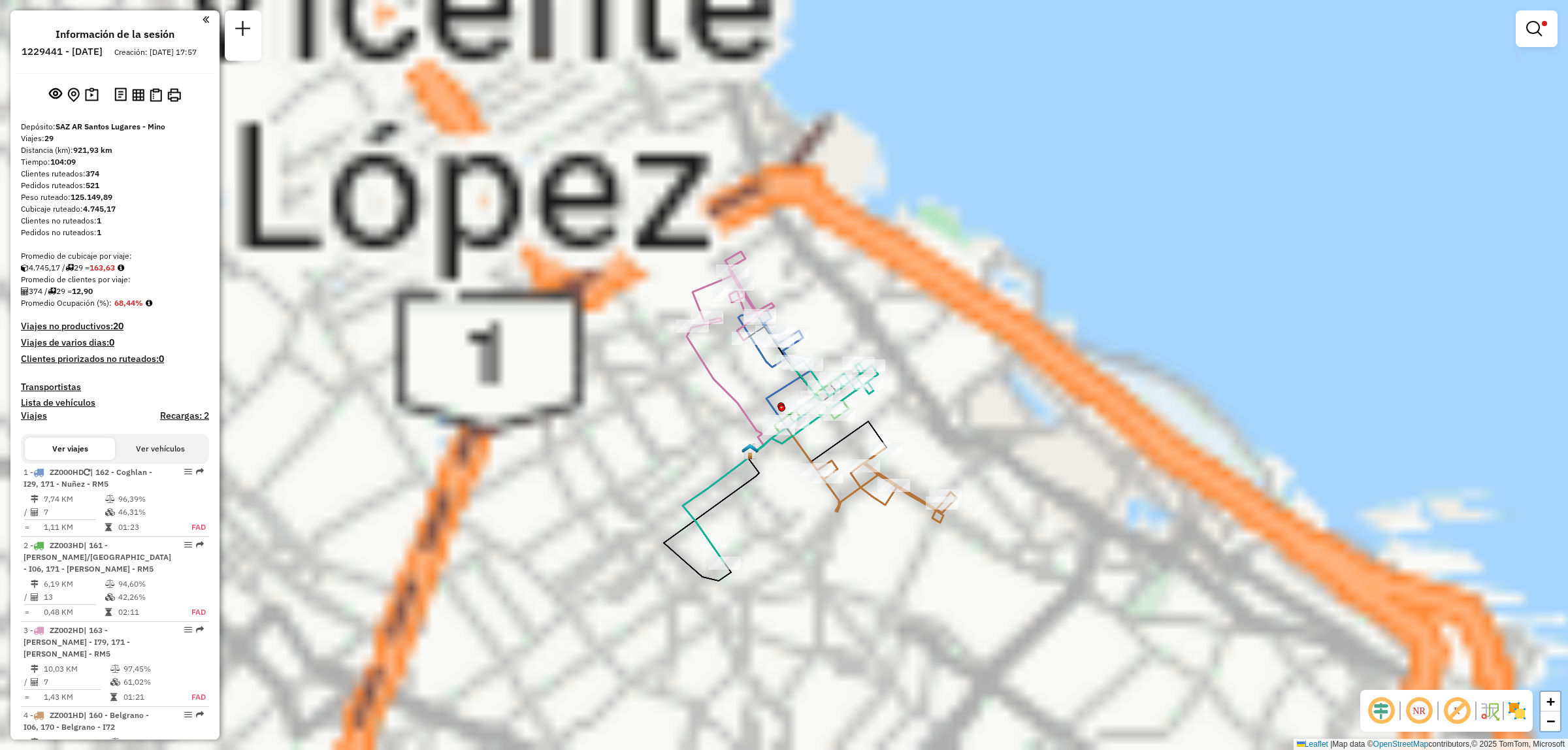
drag, startPoint x: 701, startPoint y: 443, endPoint x: 706, endPoint y: 484, distance: 41.3
click at [706, 484] on div "Ruta 2 - Placa ZZ003HD 0000129246 - Lin Yue Ping Limpiar filtros Ventana de ser…" at bounding box center [784, 375] width 1568 height 750
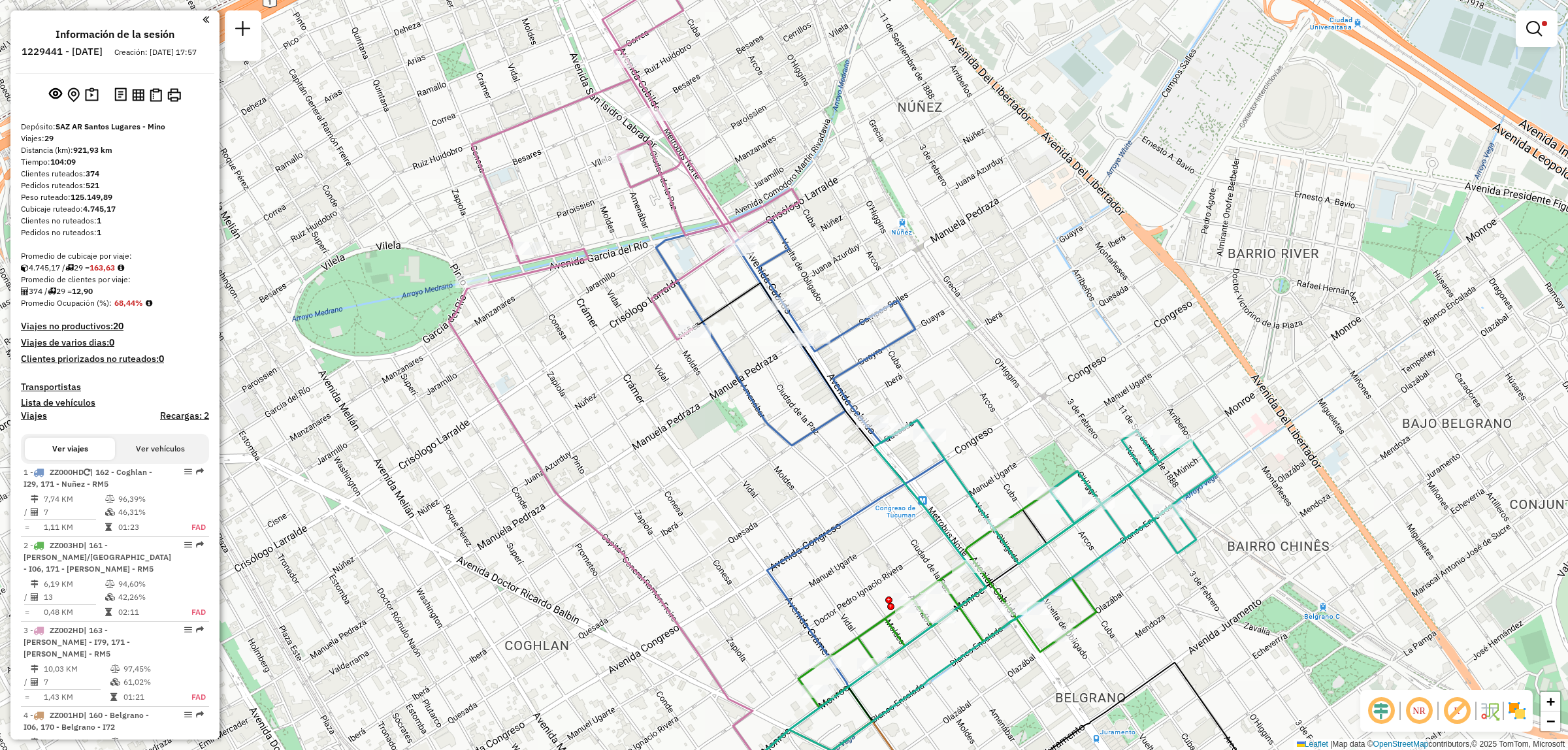
drag, startPoint x: 847, startPoint y: 552, endPoint x: 759, endPoint y: 520, distance: 93.6
click at [765, 523] on div "Limpiar filtros Ventana de servicio Día de servicio Capacidad Transportistas Ve…" at bounding box center [784, 375] width 1568 height 750
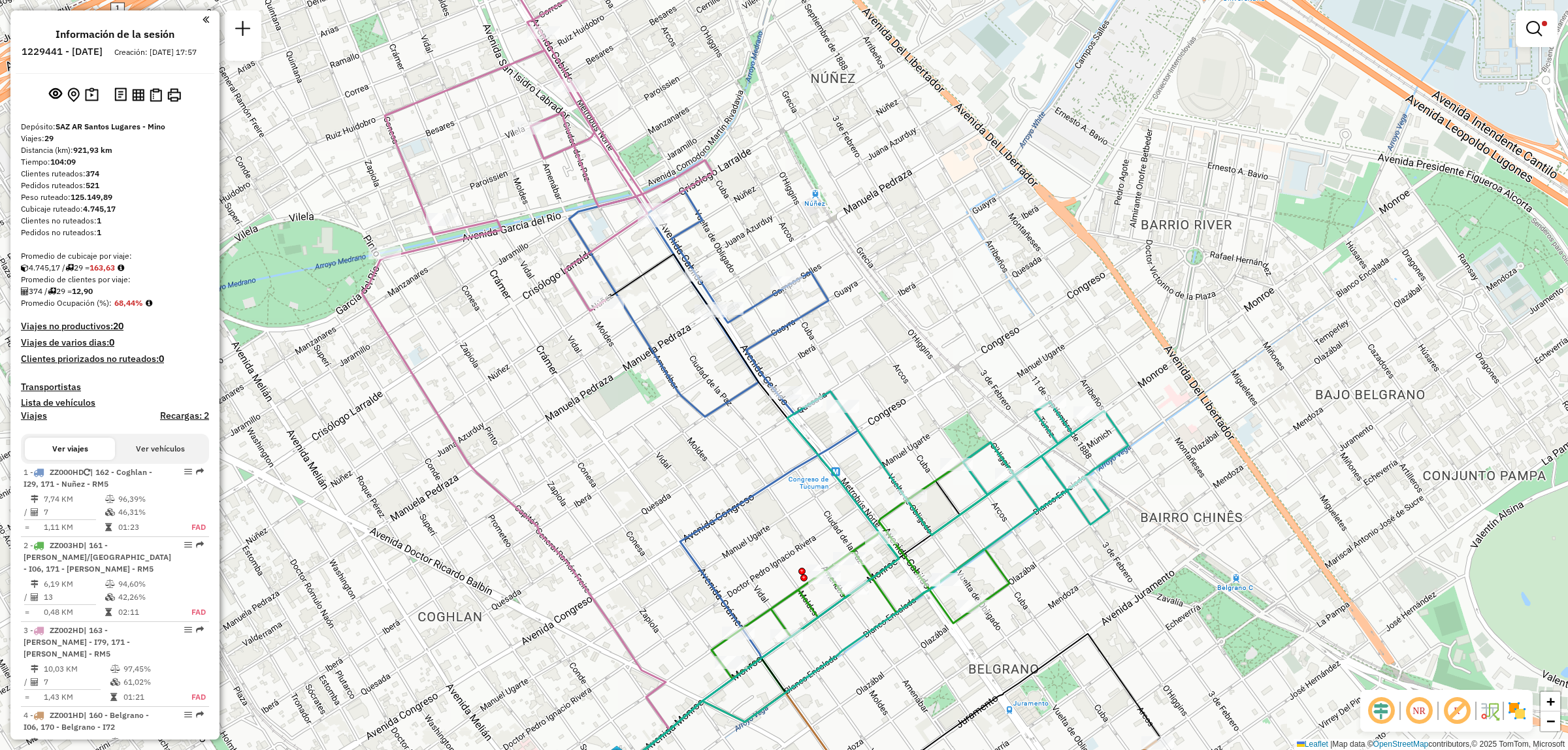
drag, startPoint x: 711, startPoint y: 549, endPoint x: 738, endPoint y: 623, distance: 78.8
click at [739, 632] on div "Limpiar filtros Ventana de servicio Día de servicio Capacidad Transportistas Ve…" at bounding box center [784, 375] width 1568 height 750
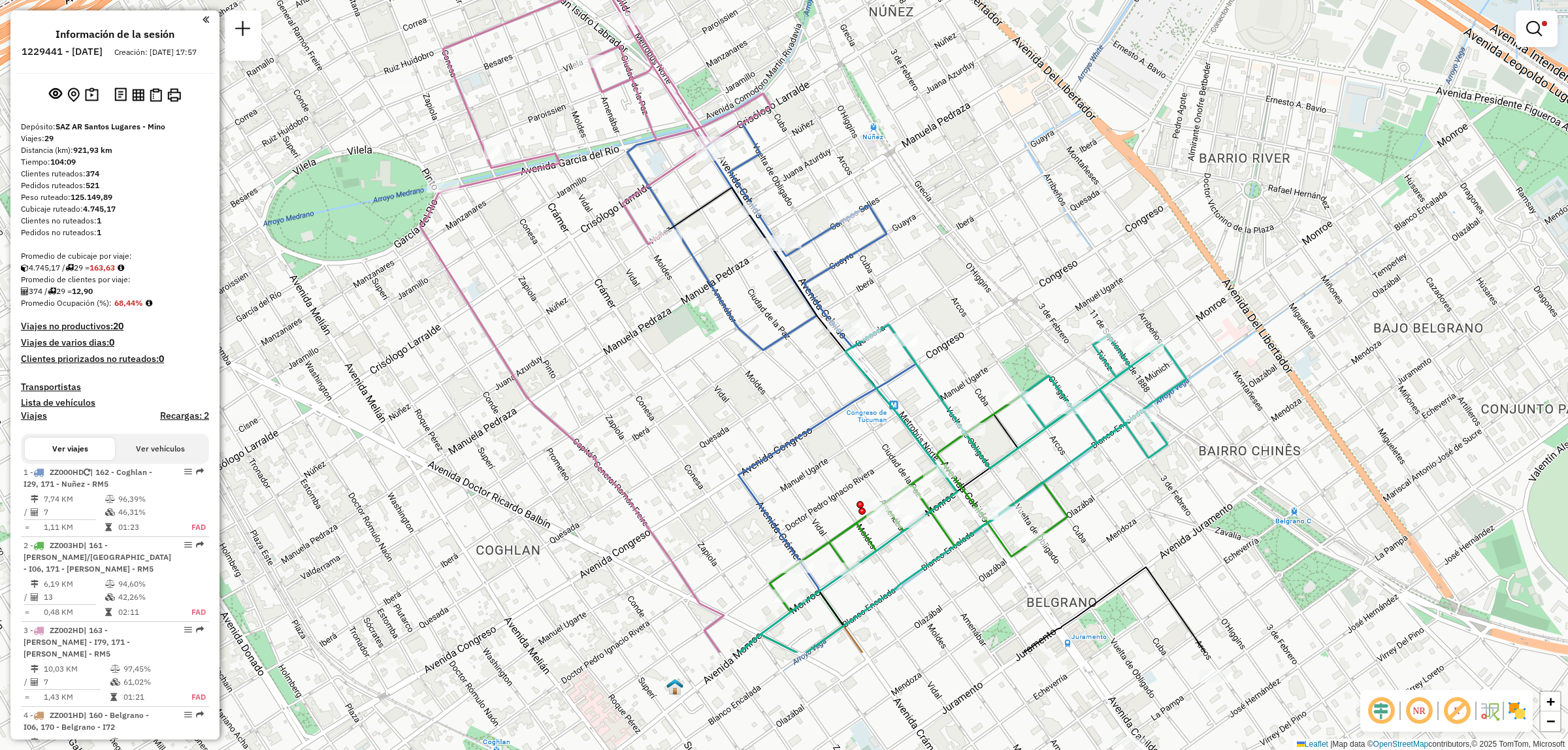
drag, startPoint x: 701, startPoint y: 678, endPoint x: 735, endPoint y: 412, distance: 268.2
click at [733, 428] on div "Limpiar filtros Ventana de servicio Día de servicio Capacidad Transportistas Ve…" at bounding box center [784, 375] width 1568 height 750
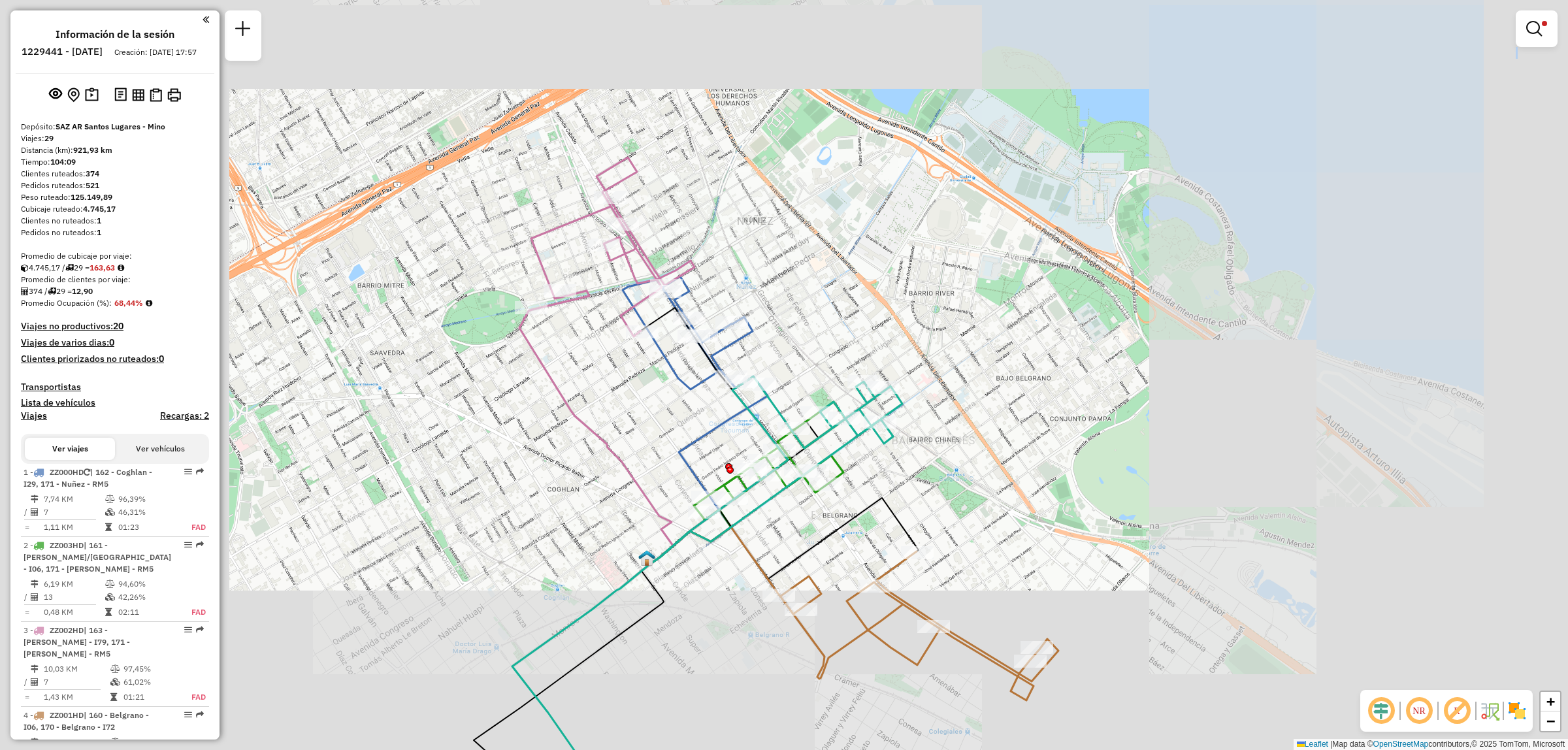
drag, startPoint x: 552, startPoint y: 683, endPoint x: 562, endPoint y: 598, distance: 85.6
click at [564, 604] on icon at bounding box center [568, 681] width 190 height 236
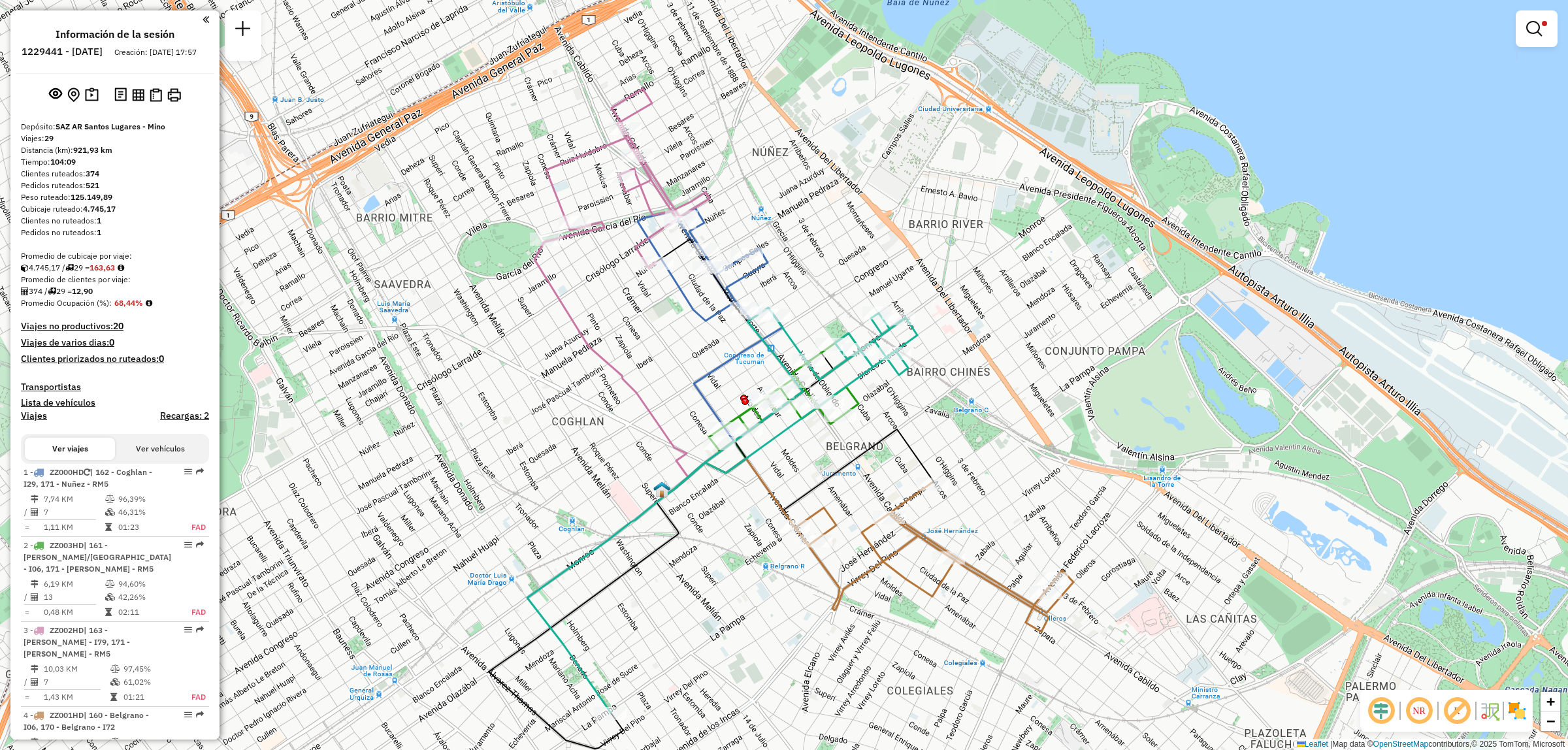
drag, startPoint x: 648, startPoint y: 477, endPoint x: 656, endPoint y: 552, distance: 75.4
click at [651, 540] on div "Limpiar filtros Ventana de servicio Día de servicio Capacidad Transportistas Ve…" at bounding box center [784, 375] width 1568 height 750
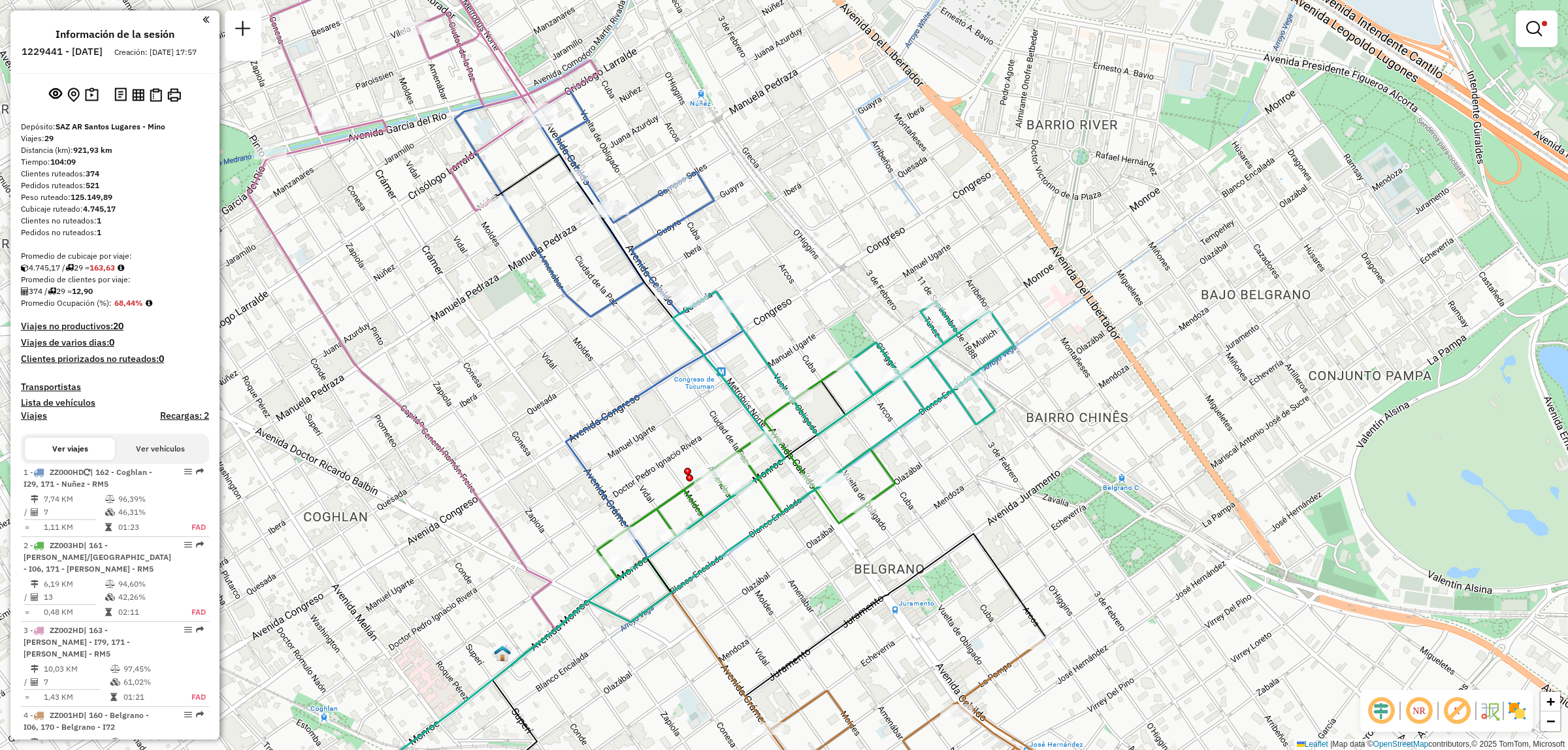
click at [703, 484] on div "Limpiar filtros Ventana de servicio Día de servicio Capacidad Transportistas Ve…" at bounding box center [784, 375] width 1568 height 750
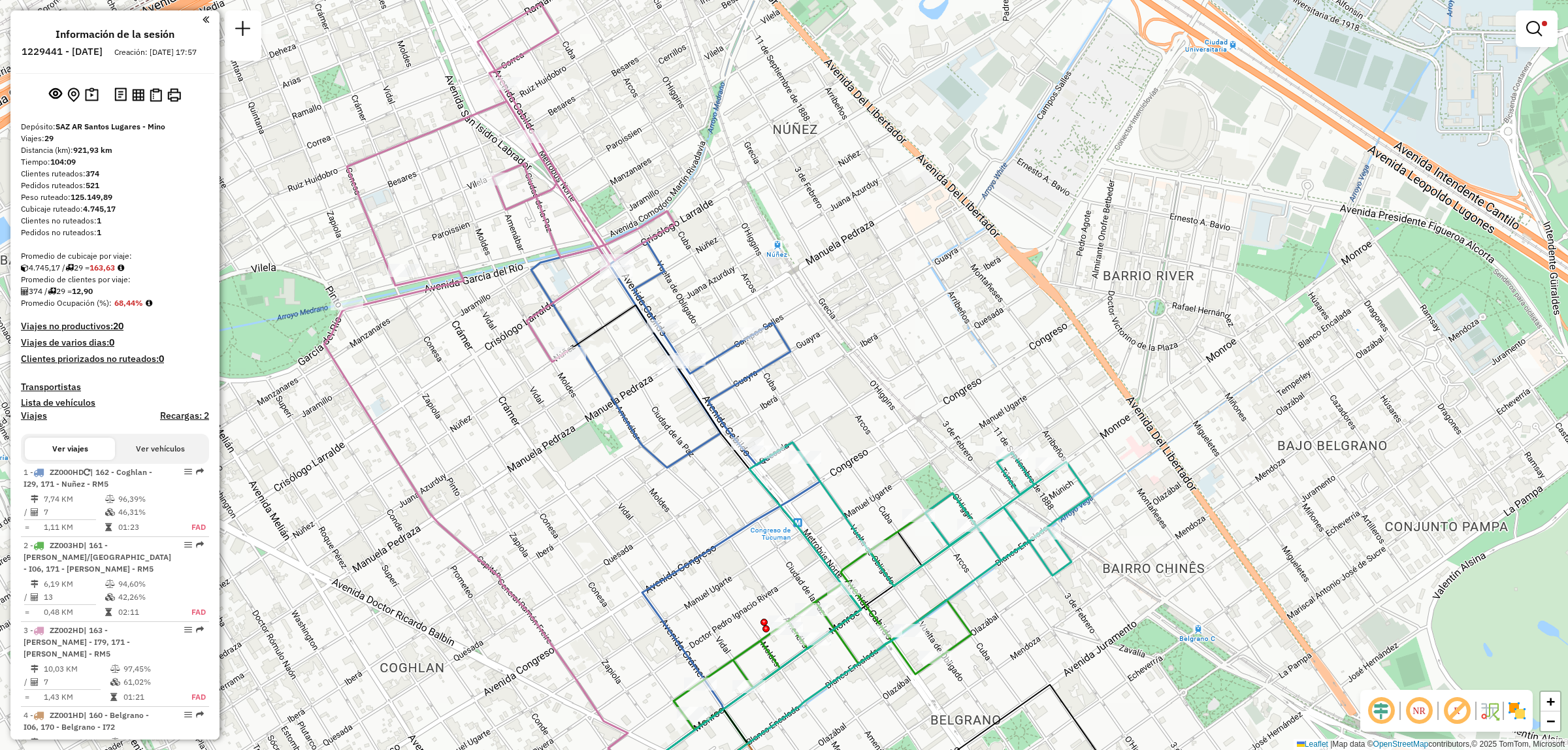
drag, startPoint x: 791, startPoint y: 533, endPoint x: 776, endPoint y: 464, distance: 70.6
click at [789, 504] on icon at bounding box center [834, 626] width 476 height 367
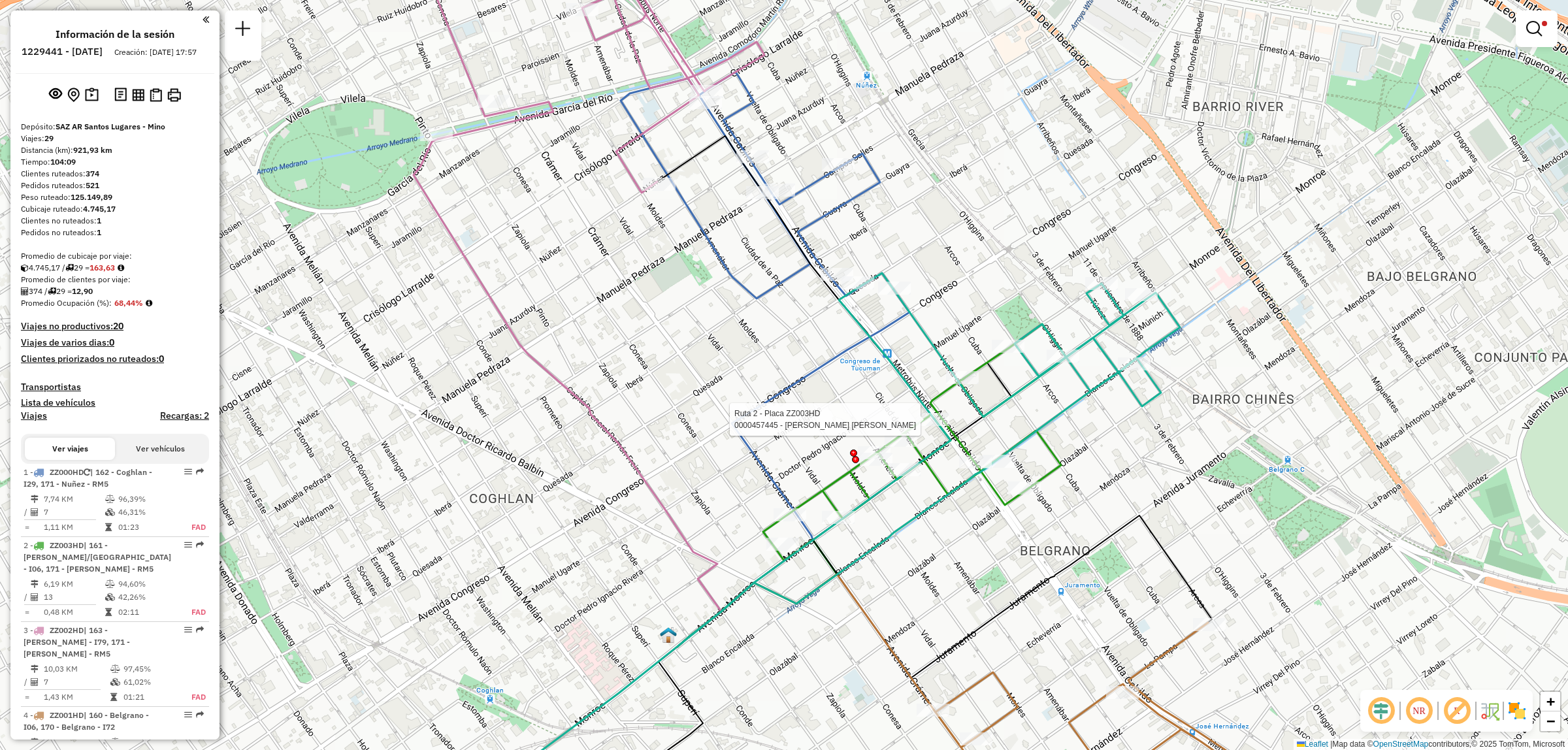
drag, startPoint x: 795, startPoint y: 651, endPoint x: 851, endPoint y: 489, distance: 171.4
click at [851, 491] on div "Ruta 2 - Placa ZZ003HD 0000457445 - MORENO MORALES MARIA FRANCIA Ruta 2 - Placa…" at bounding box center [784, 375] width 1568 height 750
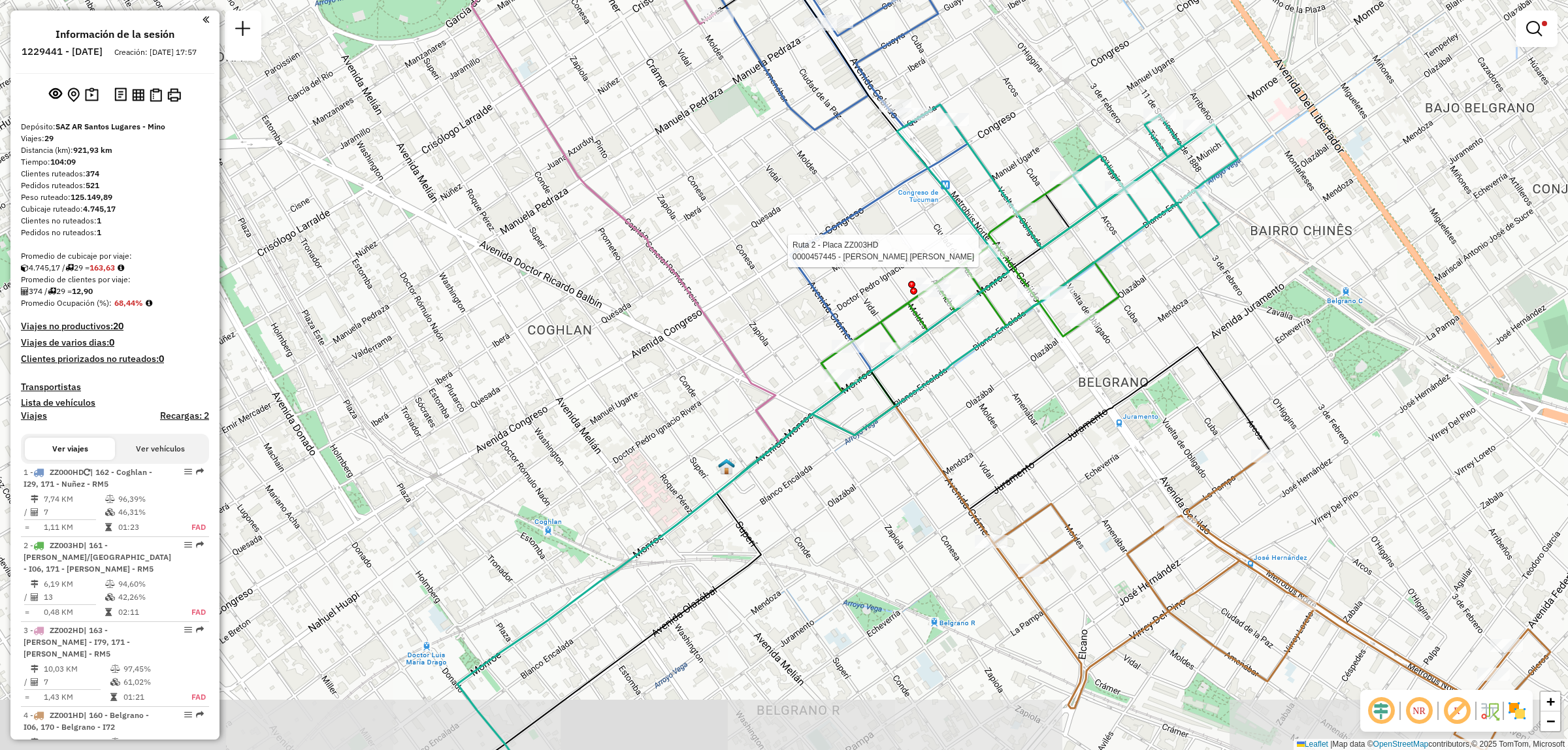
drag, startPoint x: 712, startPoint y: 543, endPoint x: 787, endPoint y: 472, distance: 103.3
click at [785, 474] on div "Ruta 2 - Placa ZZ003HD 0000457445 - MORENO MORALES MARIA FRANCIA Limpiar filtro…" at bounding box center [784, 375] width 1568 height 750
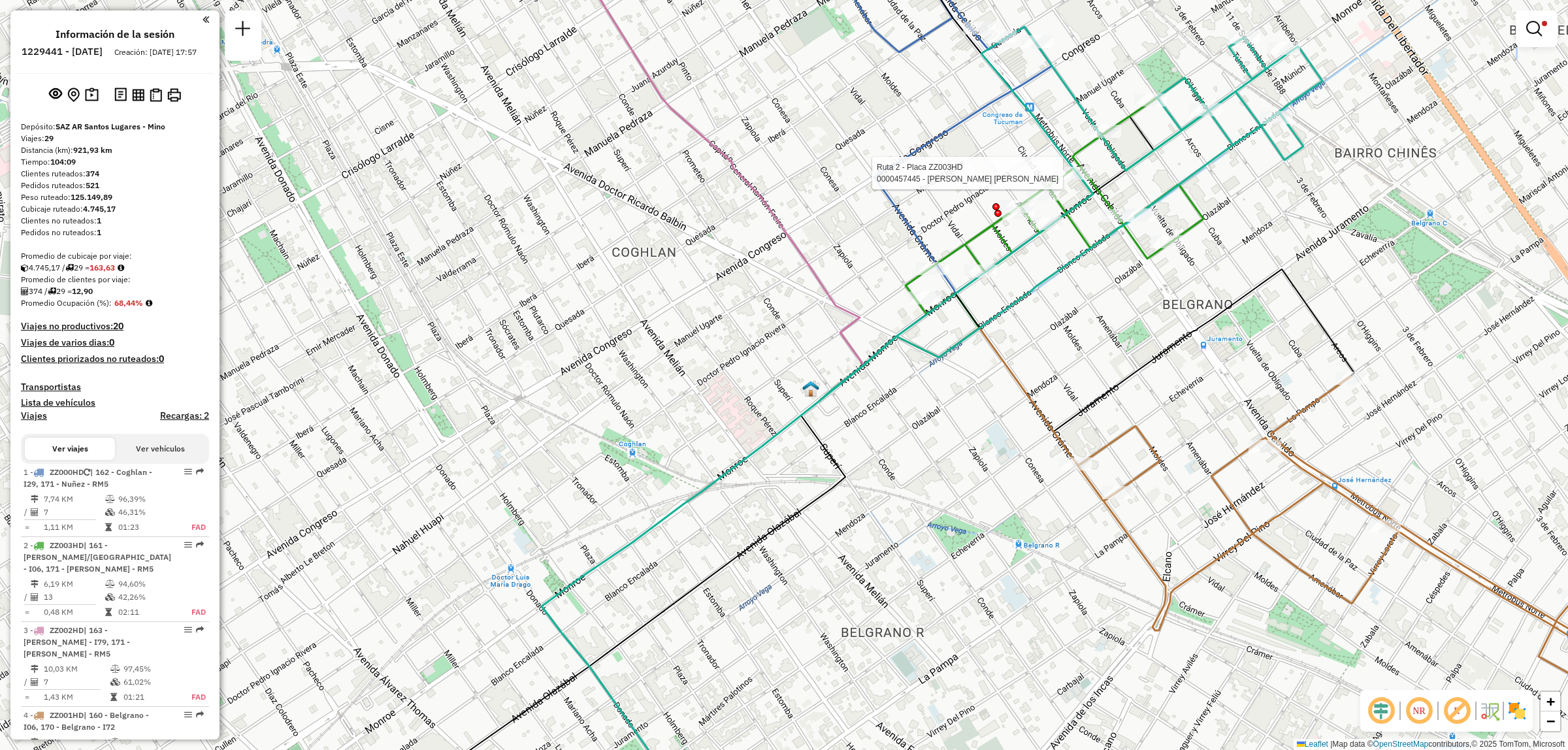
drag, startPoint x: 671, startPoint y: 552, endPoint x: 675, endPoint y: 540, distance: 12.6
click at [675, 541] on icon at bounding box center [655, 613] width 381 height 425
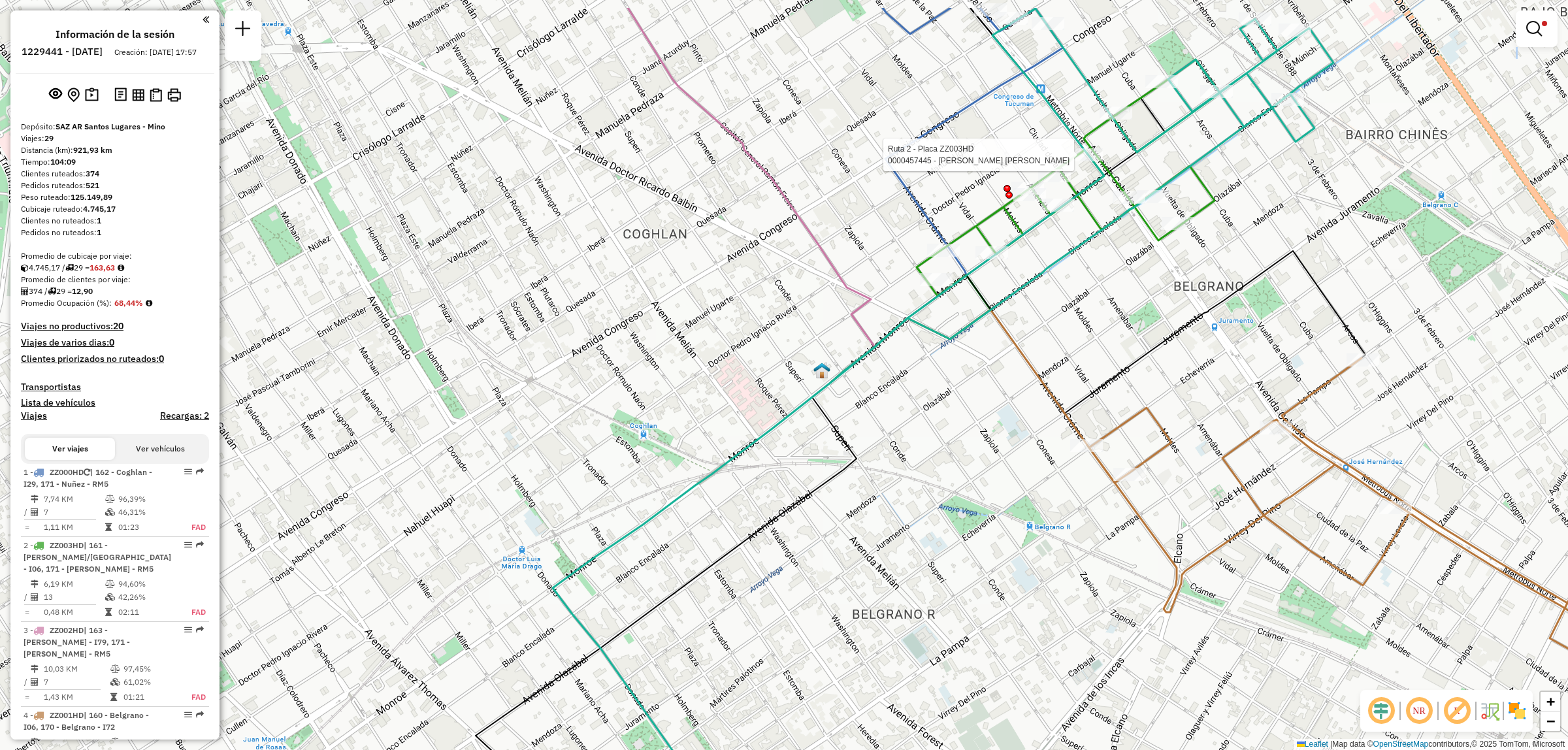
drag, startPoint x: 738, startPoint y: 435, endPoint x: 634, endPoint y: 637, distance: 227.2
click at [650, 629] on div "Ruta 2 - Placa ZZ003HD 0000457445 - MORENO MORALES MARIA FRANCIA Limpiar filtro…" at bounding box center [784, 375] width 1568 height 750
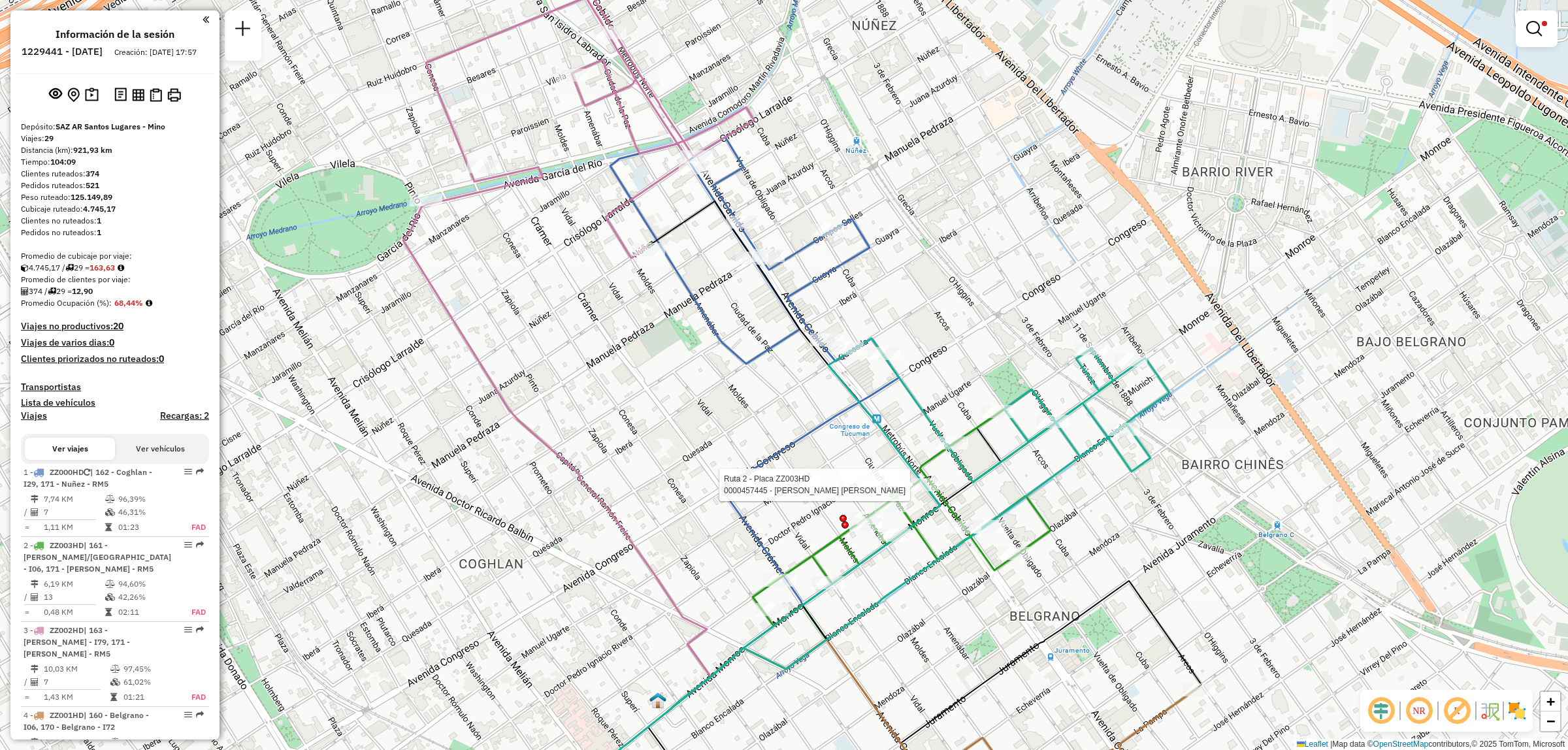
drag, startPoint x: 801, startPoint y: 465, endPoint x: 923, endPoint y: 234, distance: 261.2
click at [929, 211] on div "Ruta 2 - Placa ZZ003HD 0000457445 - MORENO MORALES MARIA FRANCIA Limpiar filtro…" at bounding box center [784, 375] width 1568 height 750
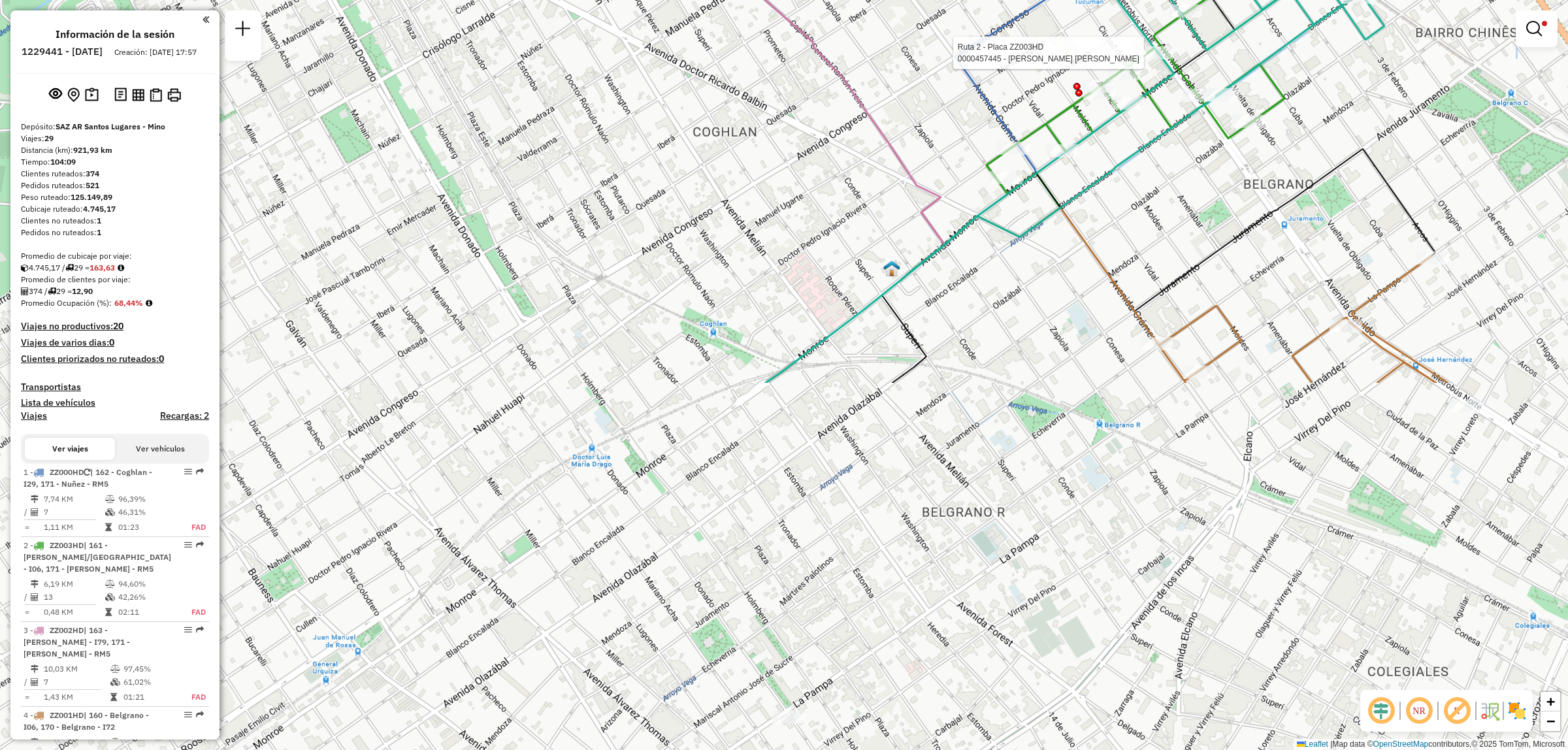
drag, startPoint x: 876, startPoint y: 469, endPoint x: 932, endPoint y: 244, distance: 231.9
click at [926, 266] on div "Ruta 2 - Placa ZZ003HD 0000457445 - MORENO MORALES MARIA FRANCIA Limpiar filtro…" at bounding box center [784, 375] width 1568 height 750
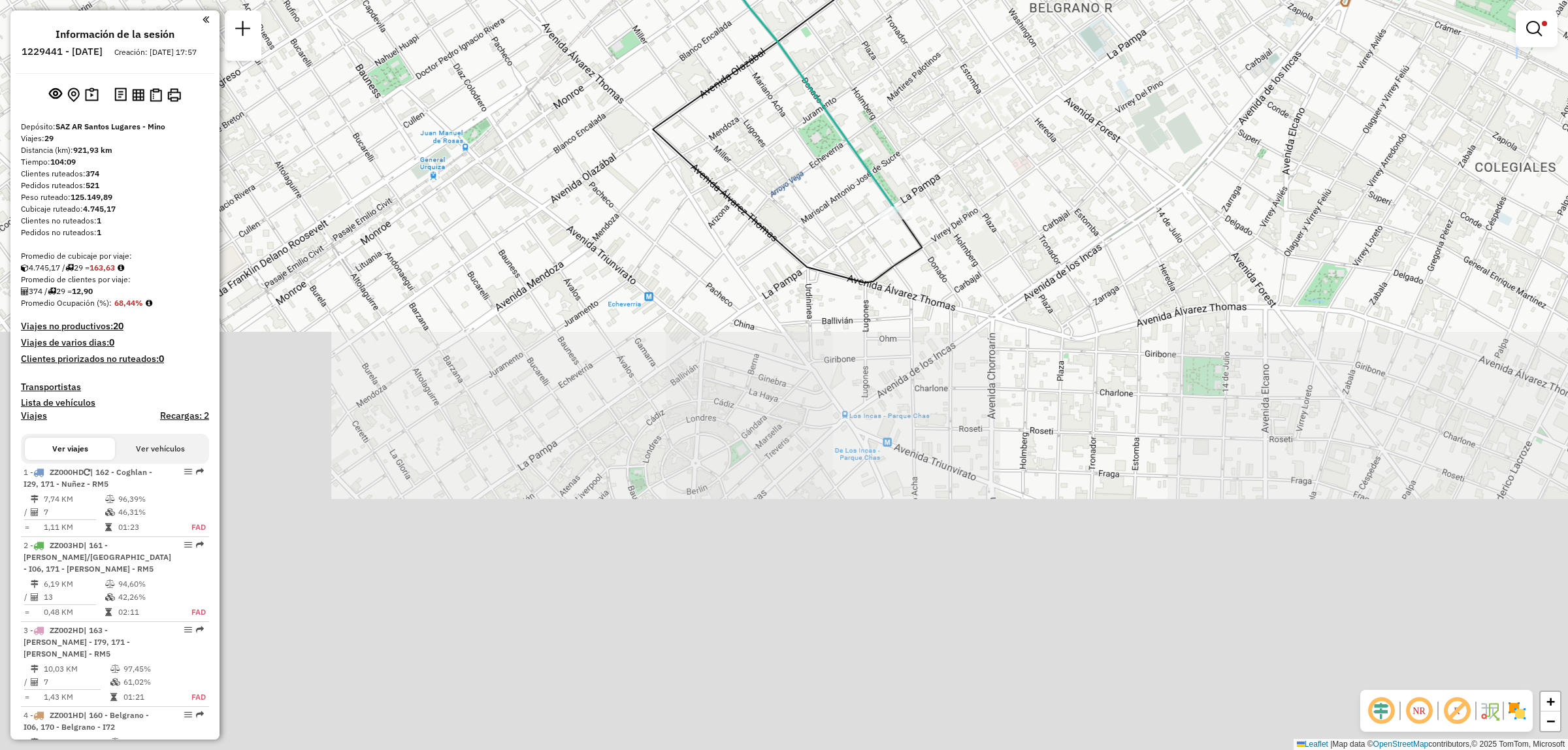
click at [859, 371] on div "Ruta 2 - Placa ZZ003HD 0000457445 - MORENO MORALES MARIA FRANCIA Ruta 5 - Placa…" at bounding box center [784, 375] width 1568 height 750
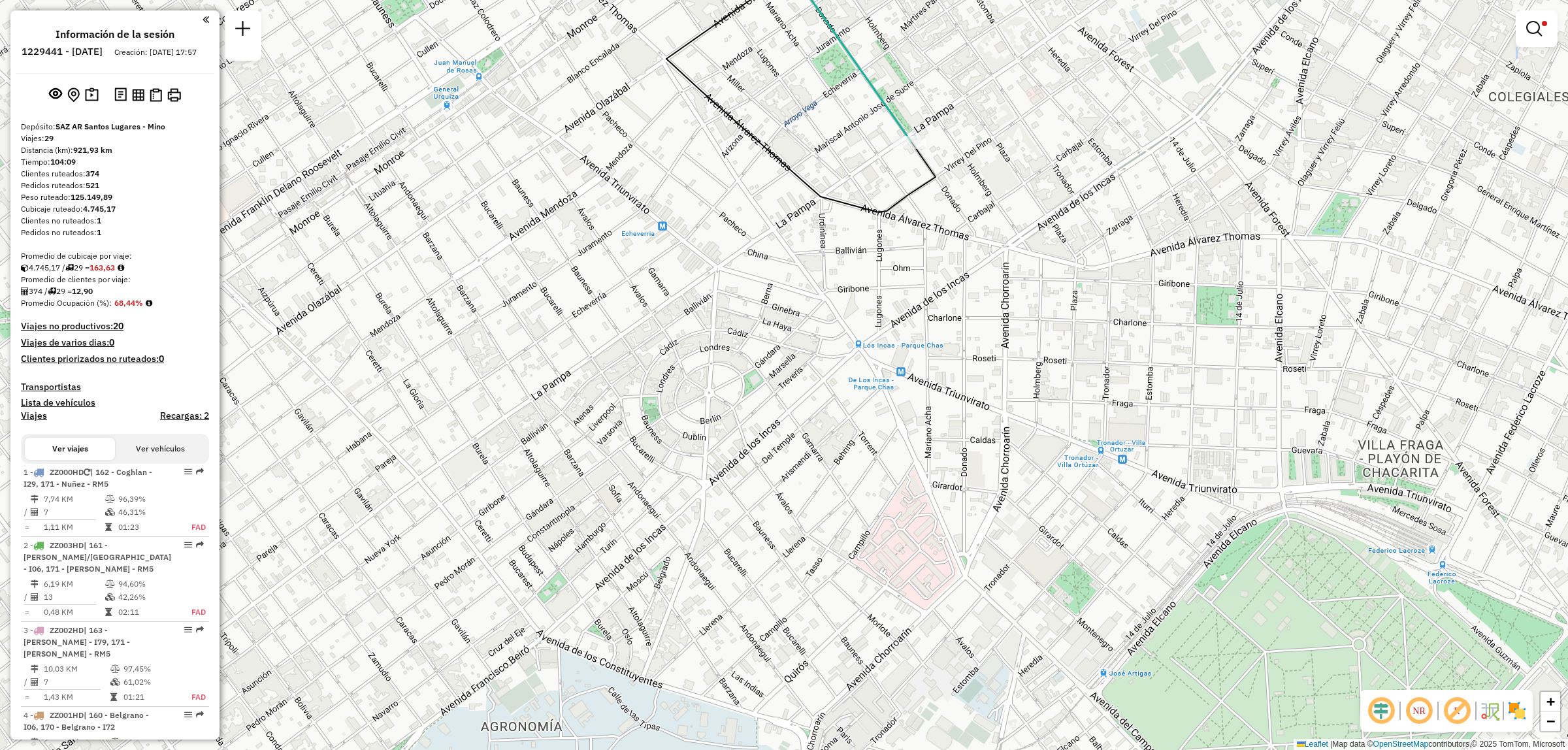
drag, startPoint x: 810, startPoint y: 540, endPoint x: 809, endPoint y: 425, distance: 115.0
click at [810, 454] on div "Limpiar filtros Ventana de servicio Día de servicio Capacidad Transportistas Ve…" at bounding box center [784, 375] width 1568 height 750
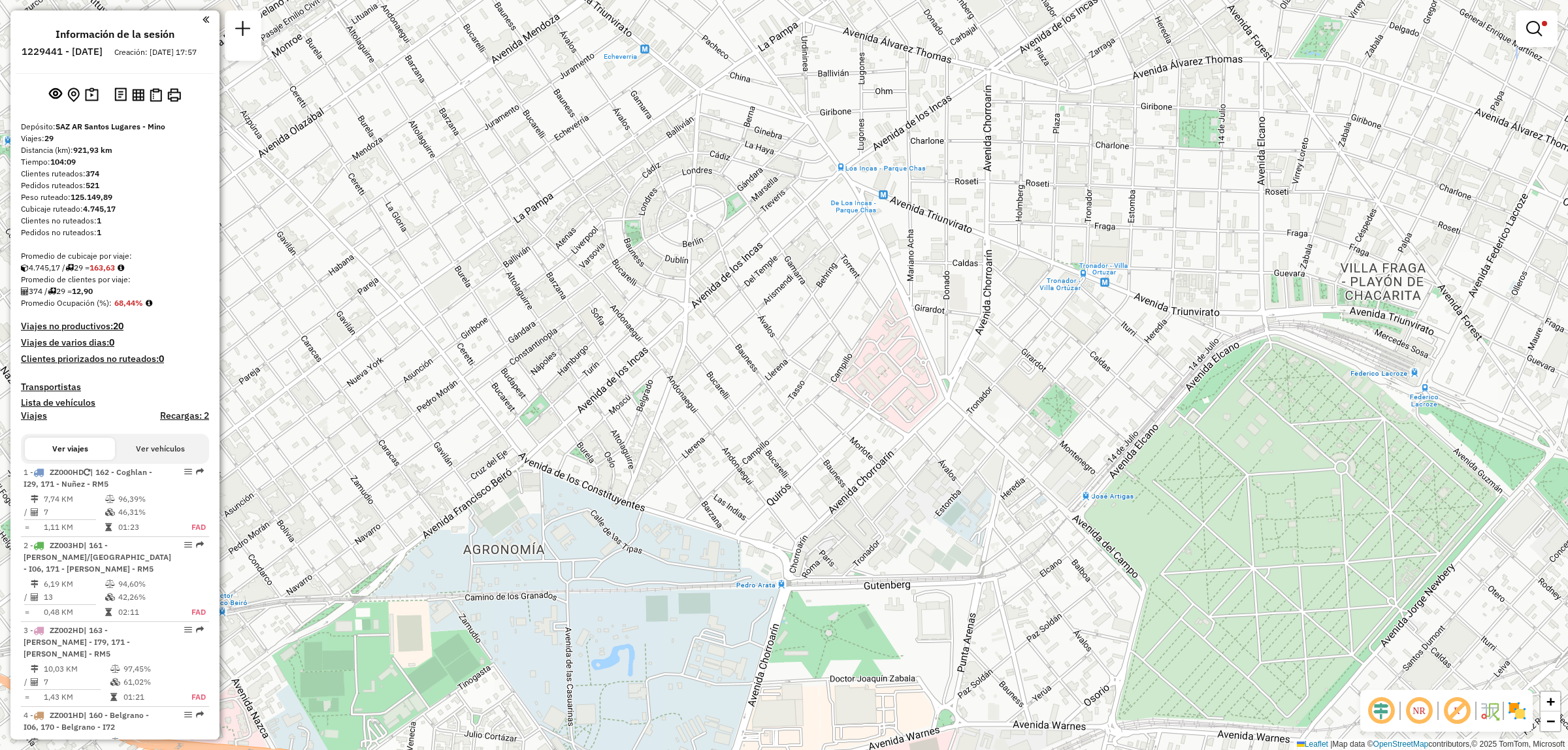
drag, startPoint x: 749, startPoint y: 539, endPoint x: 725, endPoint y: 576, distance: 44.1
click at [730, 608] on div "Limpiar filtros Ventana de servicio Día de servicio Capacidad Transportistas Ve…" at bounding box center [784, 375] width 1568 height 750
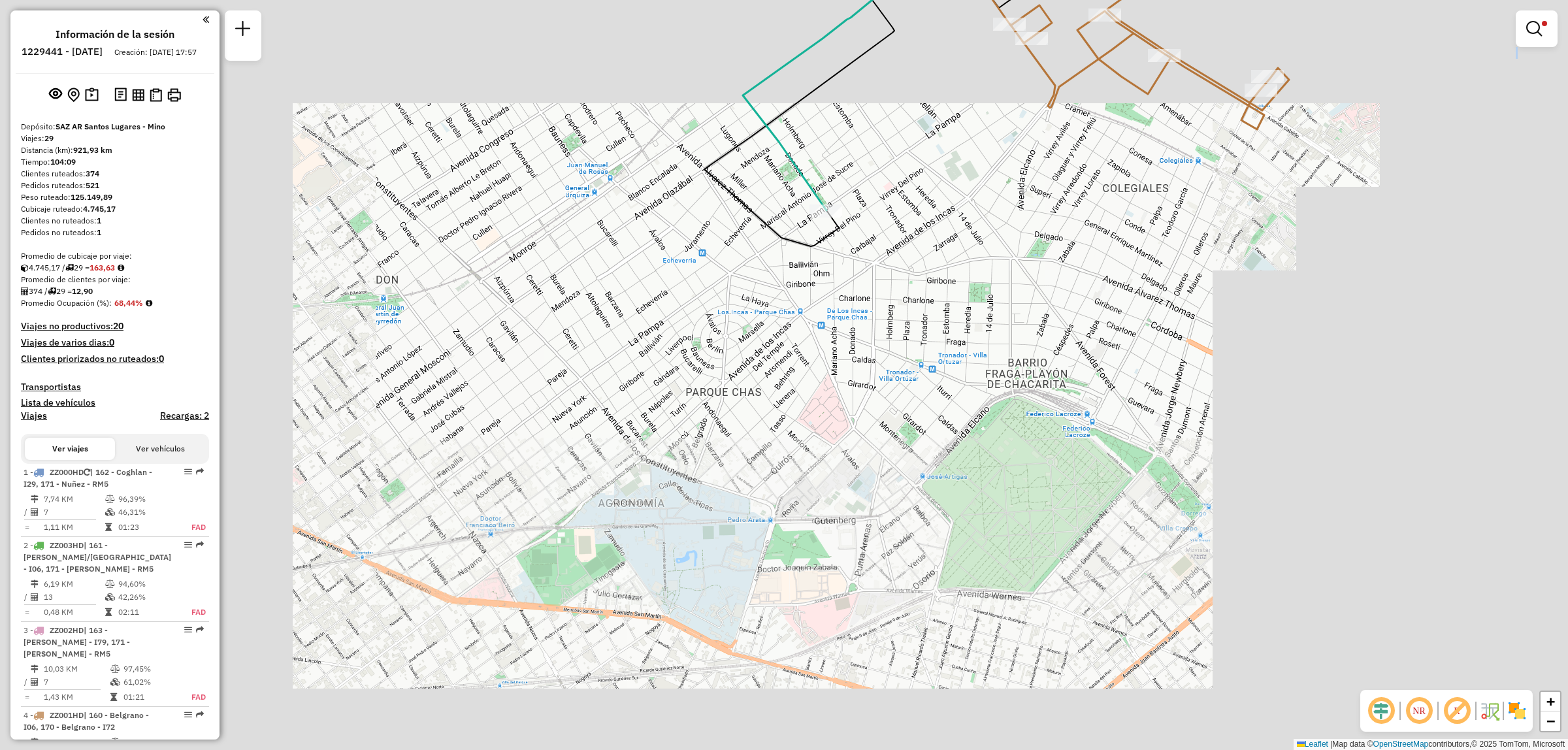
click at [772, 519] on div "Limpiar filtros Ventana de servicio Día de servicio Capacidad Transportistas Ve…" at bounding box center [784, 375] width 1568 height 750
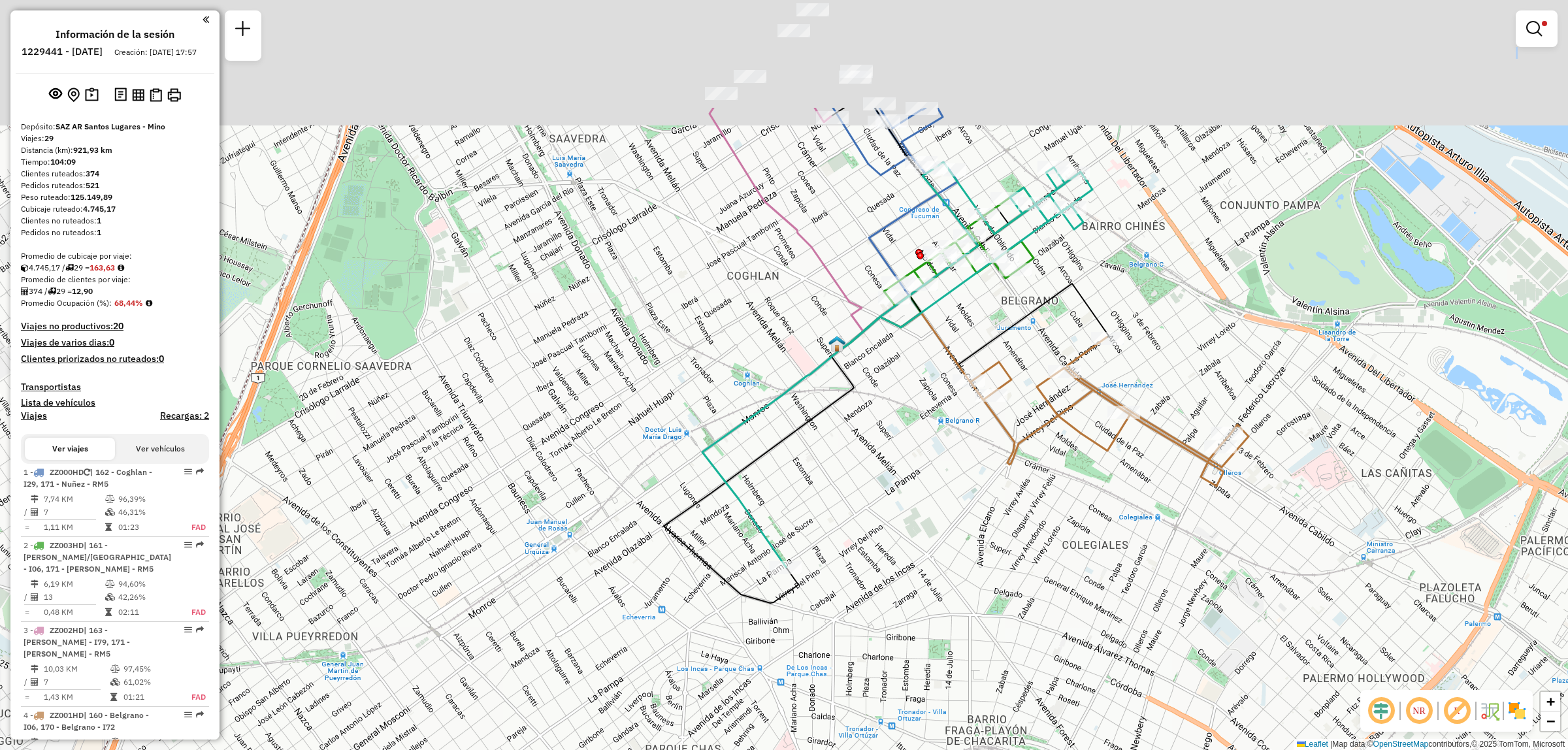
drag, startPoint x: 821, startPoint y: 337, endPoint x: 795, endPoint y: 465, distance: 130.6
click at [794, 533] on div "Limpiar filtros Ventana de servicio Día de servicio Capacidad Transportistas Ve…" at bounding box center [784, 375] width 1568 height 750
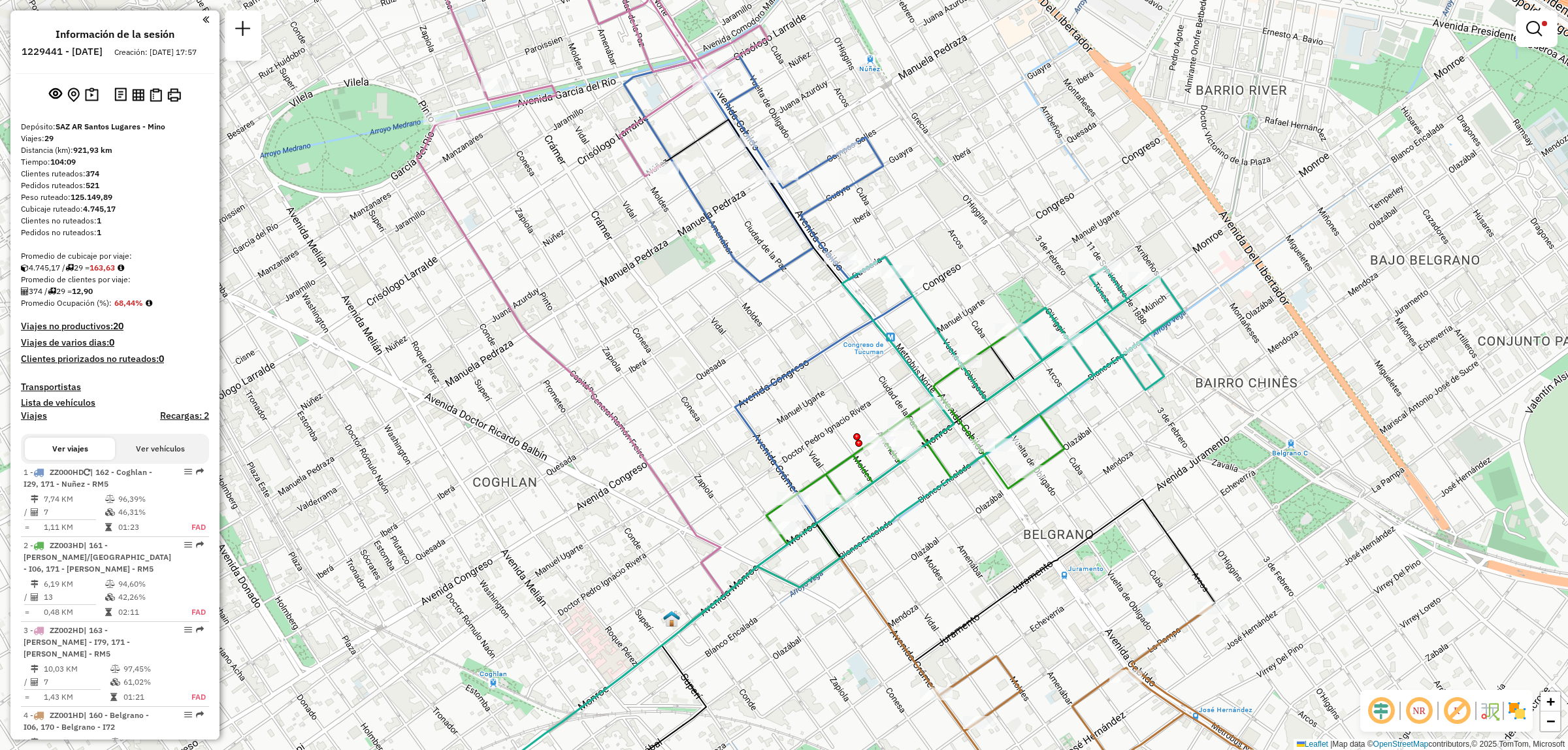
click at [791, 327] on div "Limpiar filtros Ventana de servicio Día de servicio Capacidad Transportistas Ve…" at bounding box center [784, 375] width 1568 height 750
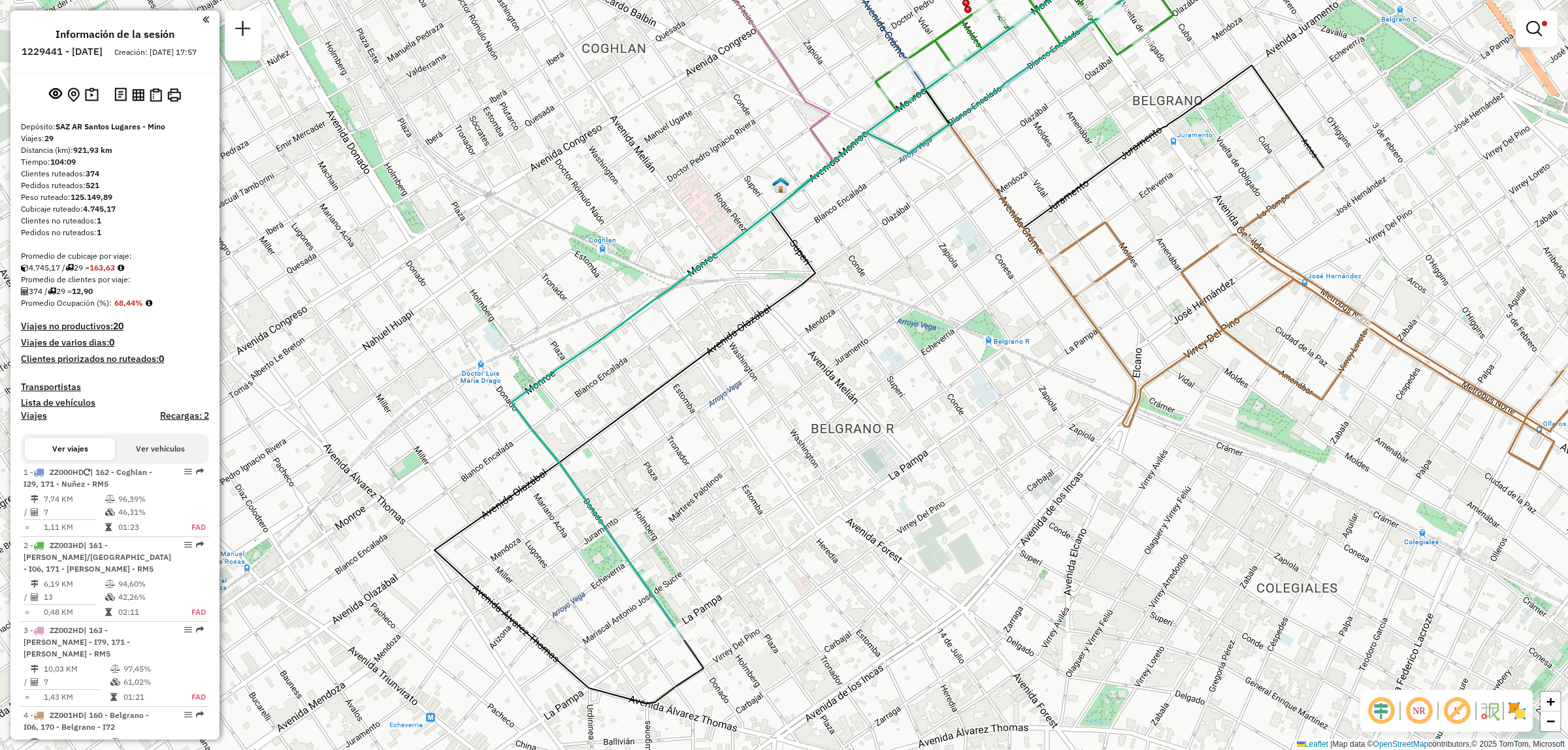
drag, startPoint x: 828, startPoint y: 492, endPoint x: 789, endPoint y: 589, distance: 104.5
click at [801, 607] on div "Limpiar filtros Ventana de servicio Día de servicio Capacidad Transportistas Ve…" at bounding box center [784, 375] width 1568 height 750
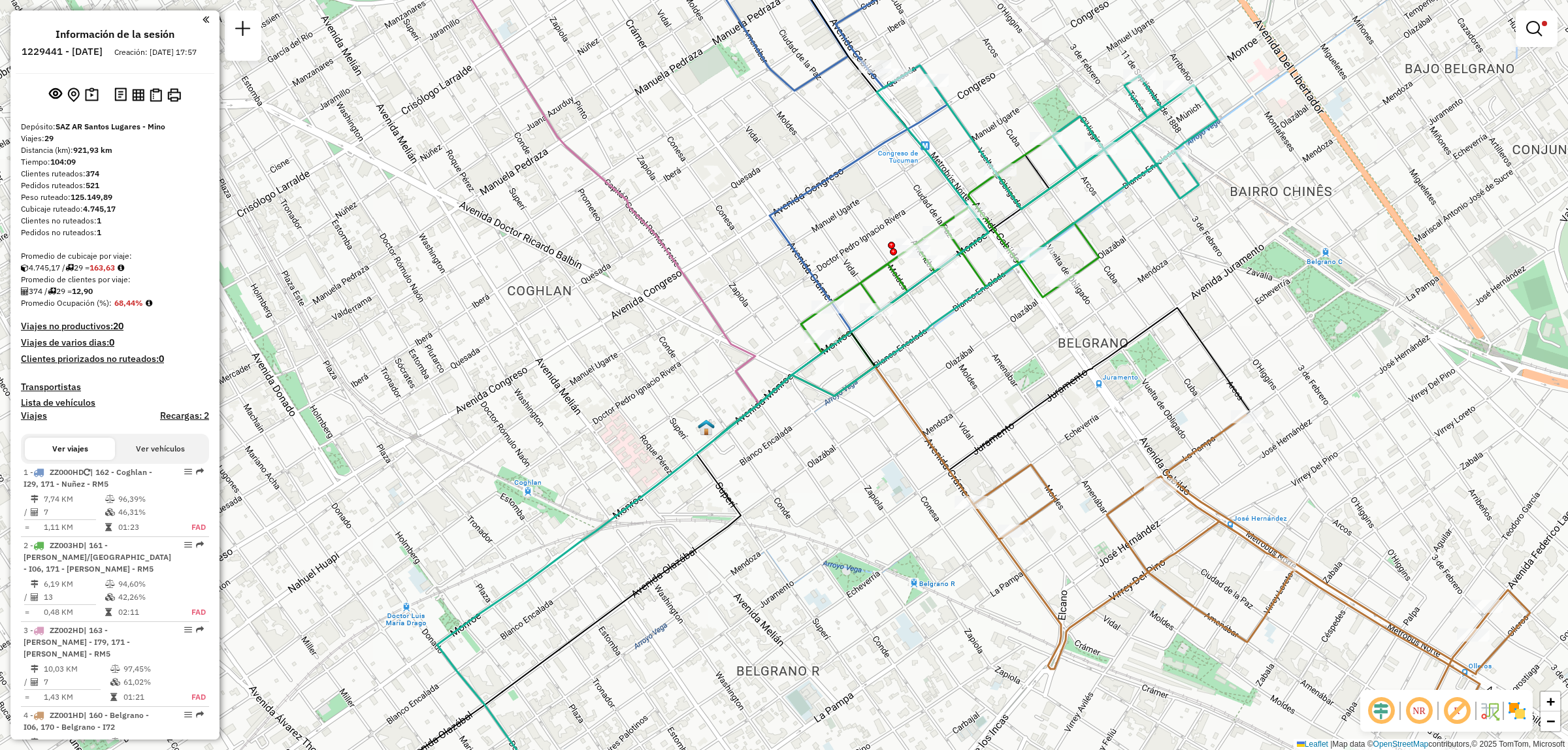
drag, startPoint x: 1124, startPoint y: 255, endPoint x: 1092, endPoint y: 357, distance: 106.9
click at [1091, 382] on div "Limpiar filtros Ventana de servicio Día de servicio Capacidad Transportistas Ve…" at bounding box center [784, 375] width 1568 height 750
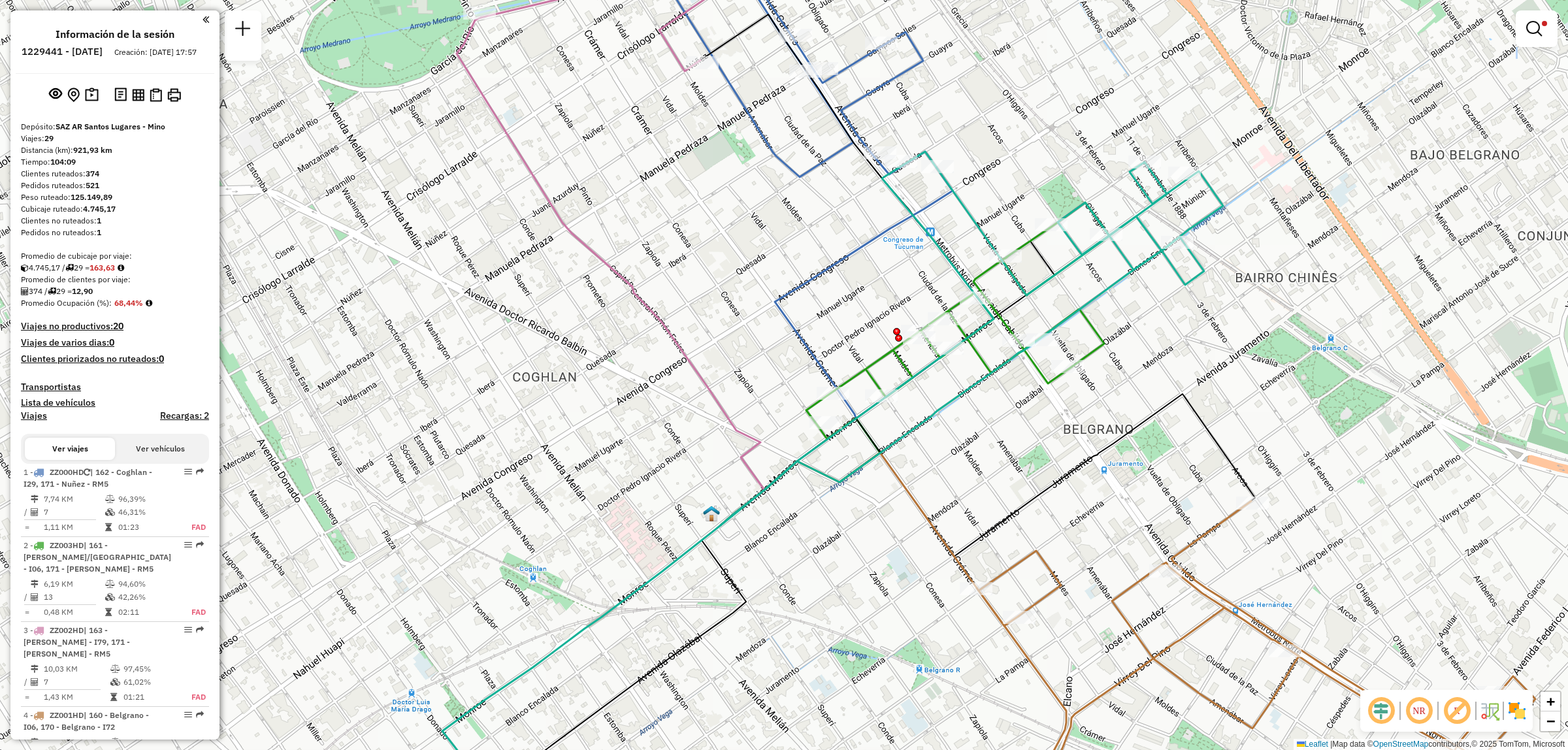
drag, startPoint x: 847, startPoint y: 546, endPoint x: 935, endPoint y: 384, distance: 184.4
click at [931, 406] on div "Limpiar filtros Ventana de servicio Día de servicio Capacidad Transportistas Ve…" at bounding box center [784, 375] width 1568 height 750
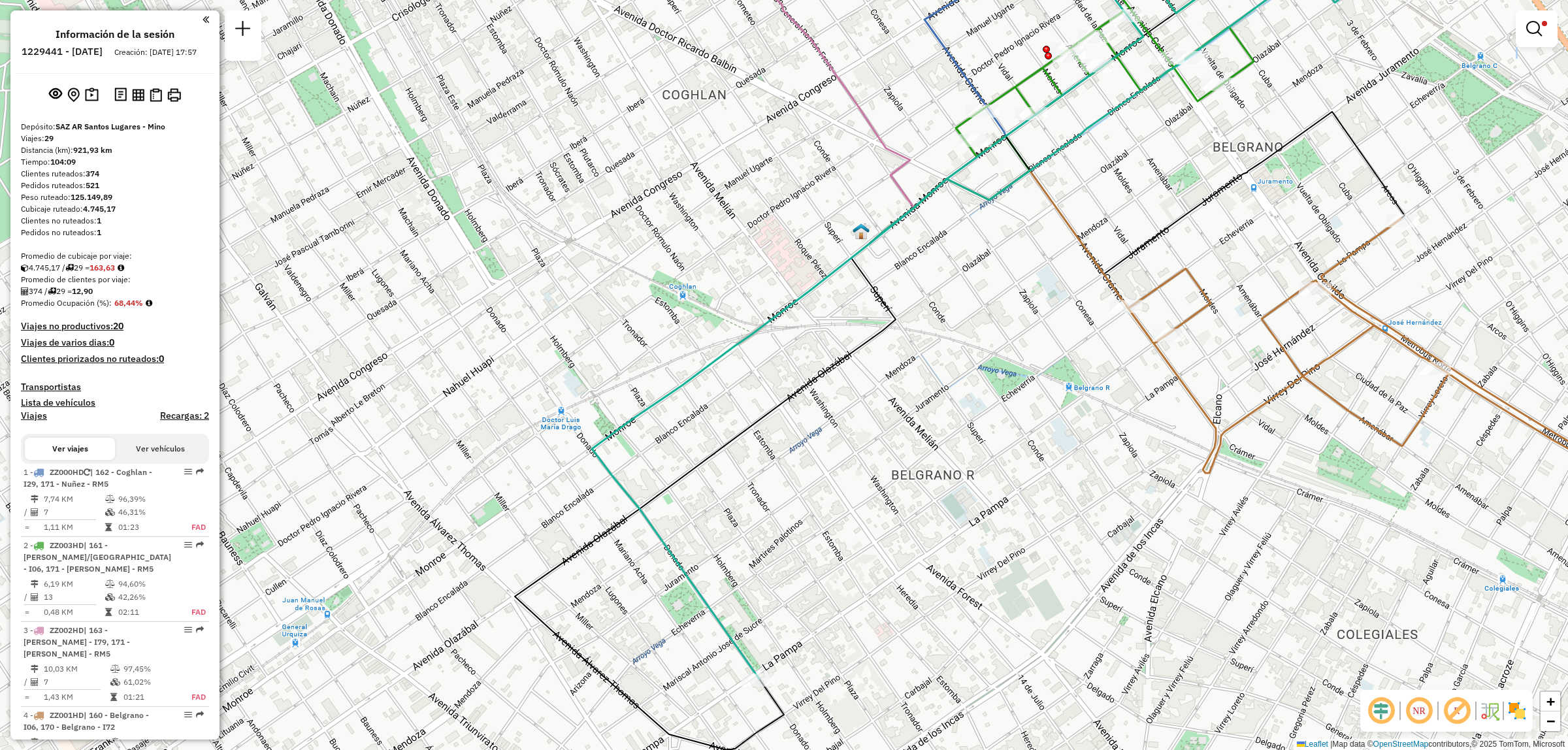
drag, startPoint x: 943, startPoint y: 449, endPoint x: 892, endPoint y: 548, distance: 111.4
click at [894, 546] on div "Ruta 5 - Placa ZZ000HD 0000456515 - PALA CORAZON Limpiar filtros Ventana de ser…" at bounding box center [784, 375] width 1568 height 750
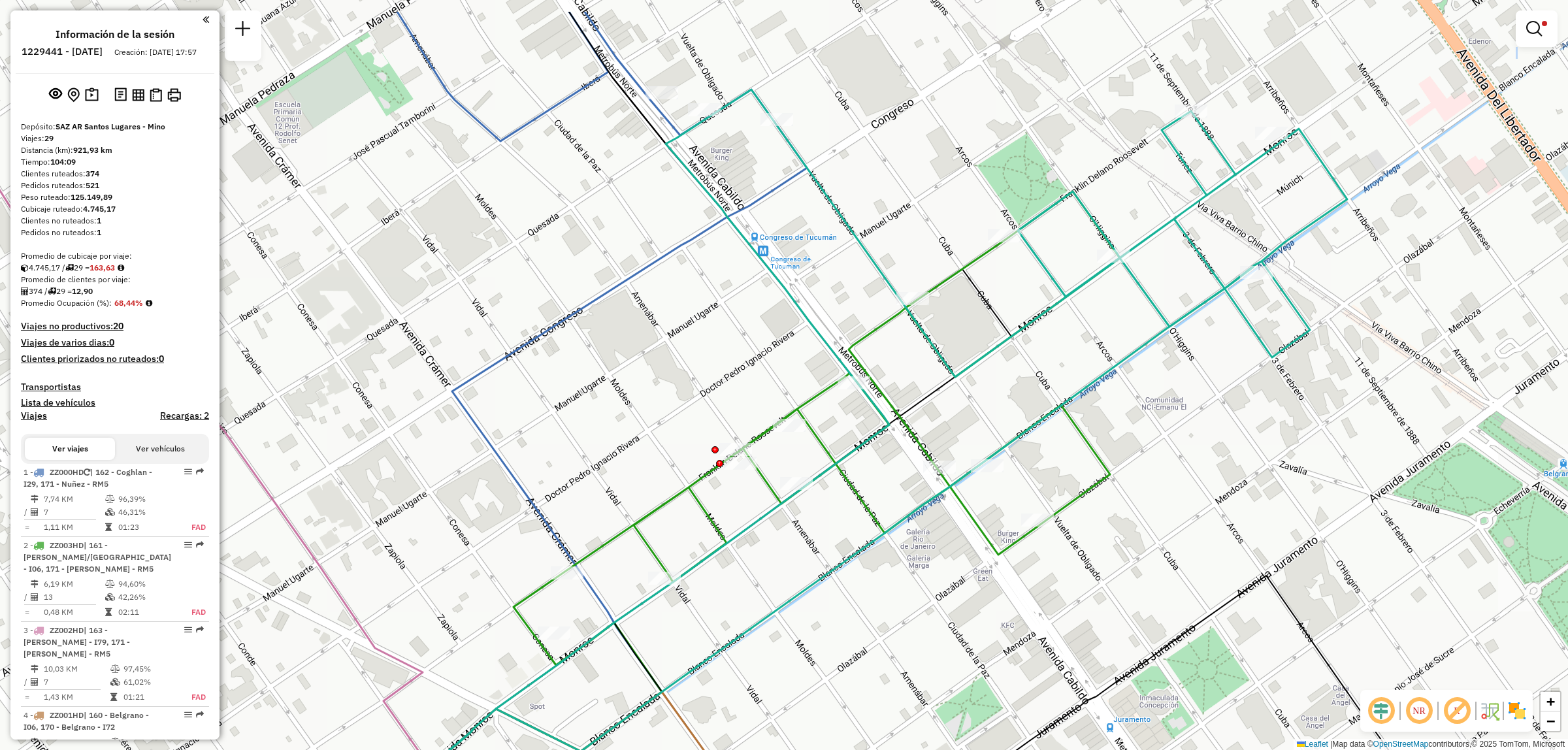
drag, startPoint x: 1057, startPoint y: 392, endPoint x: 1082, endPoint y: 523, distance: 133.4
click at [1079, 519] on div "Limpiar filtros Ventana de servicio Día de servicio Capacidad Transportistas Ve…" at bounding box center [784, 375] width 1568 height 750
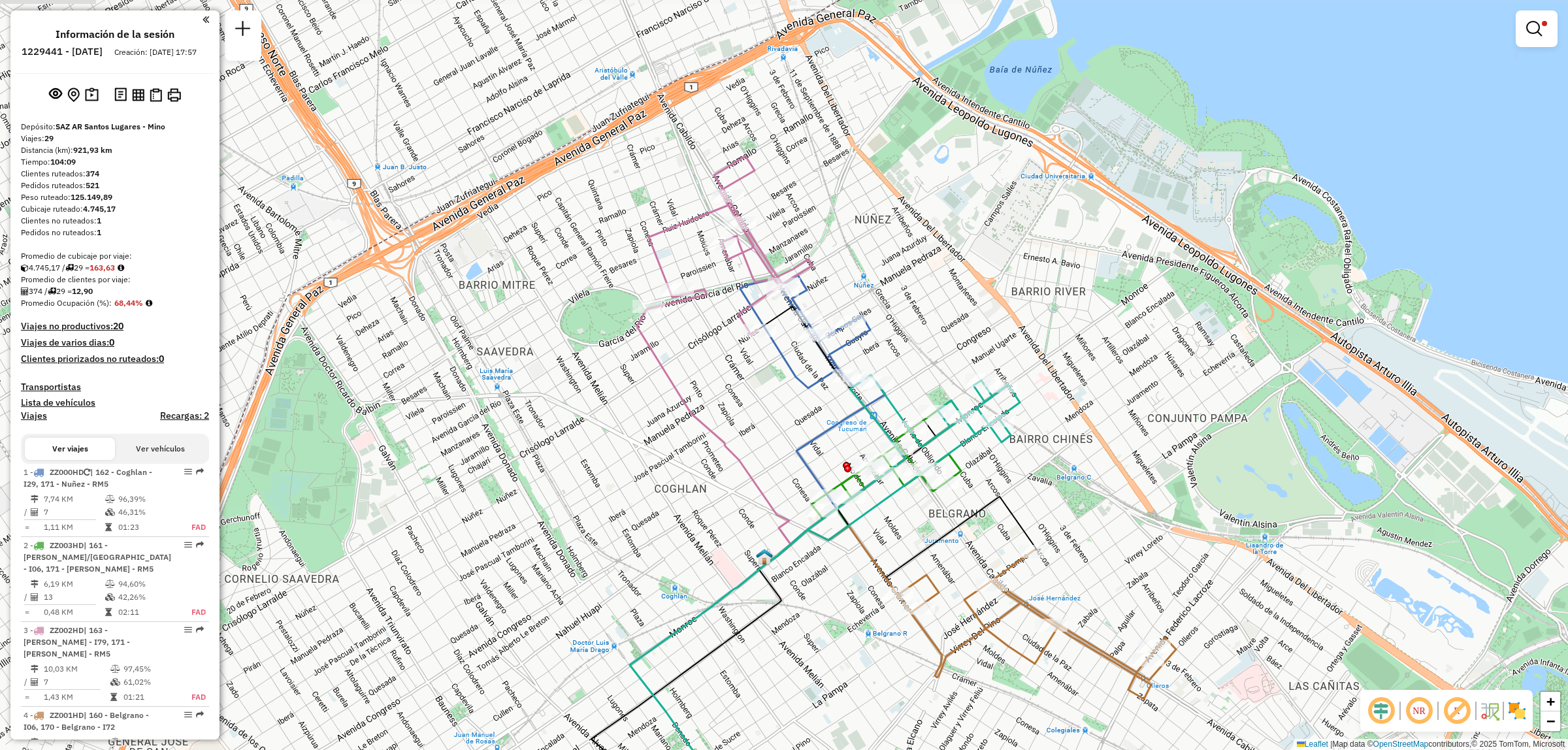
drag, startPoint x: 952, startPoint y: 567, endPoint x: 1023, endPoint y: 467, distance: 122.6
click at [1017, 475] on div "Limpiar filtros Ventana de servicio Día de servicio Capacidad Transportistas Ve…" at bounding box center [784, 375] width 1568 height 750
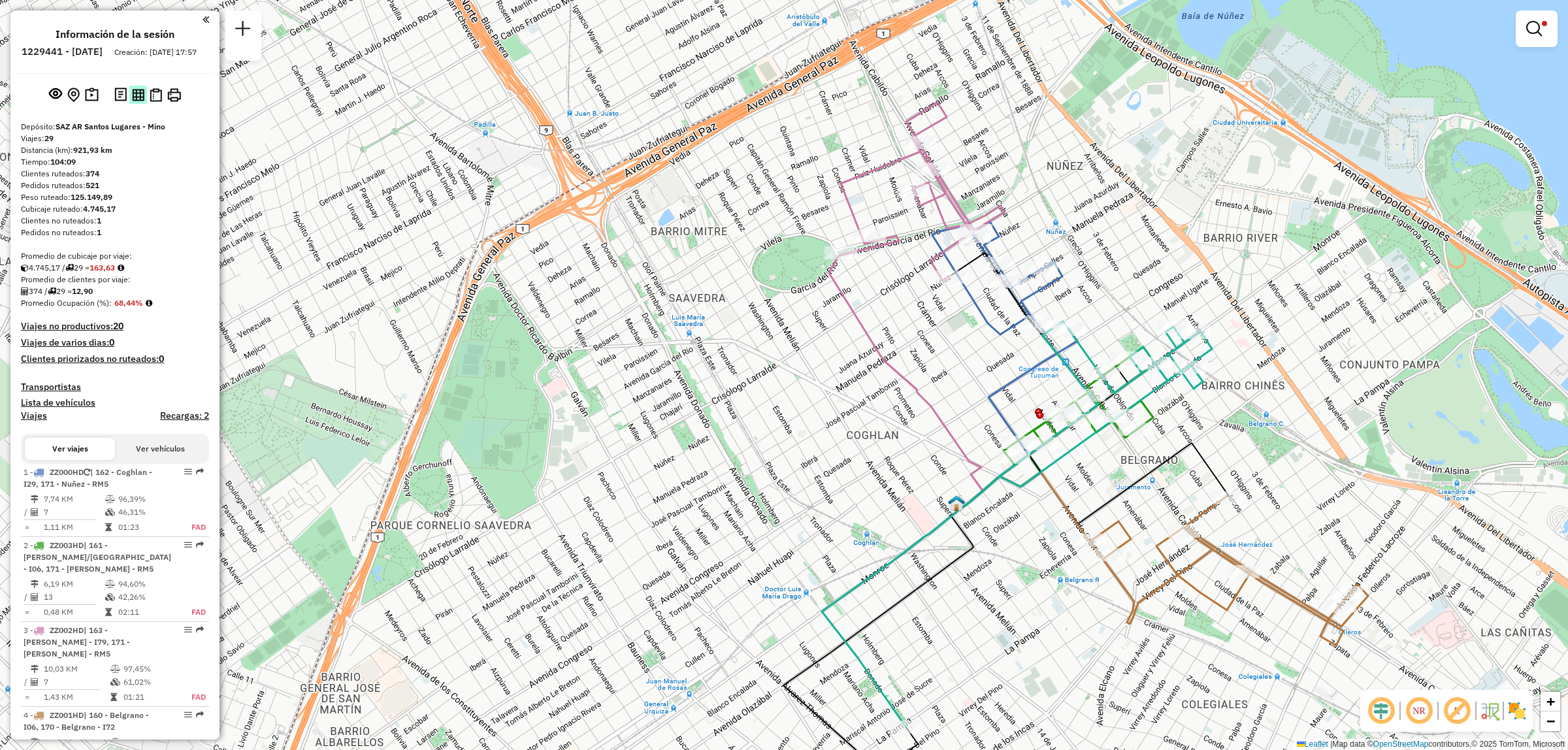
click at [138, 101] on img at bounding box center [138, 95] width 13 height 13
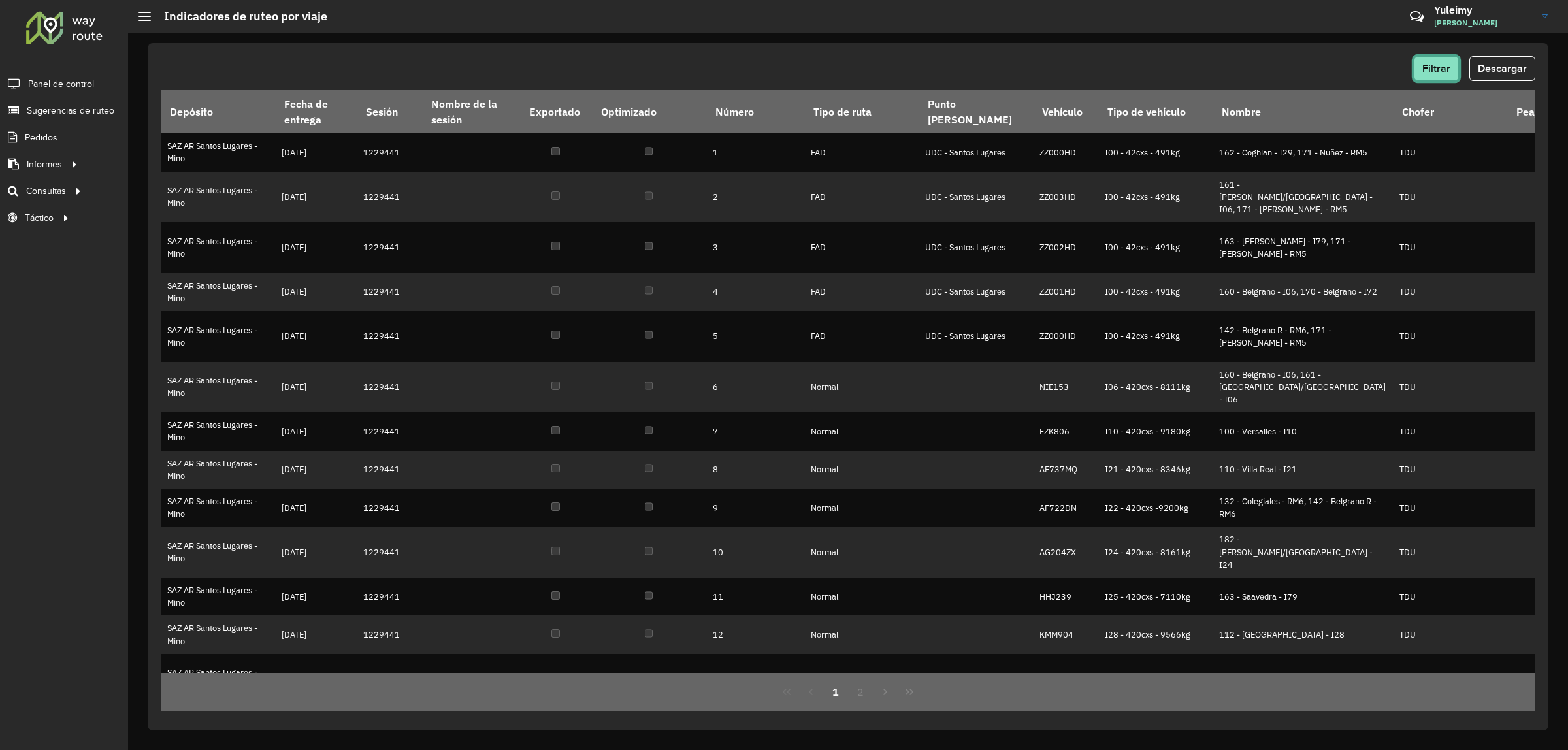
click at [1431, 69] on span "Filtrar" at bounding box center [1436, 68] width 28 height 11
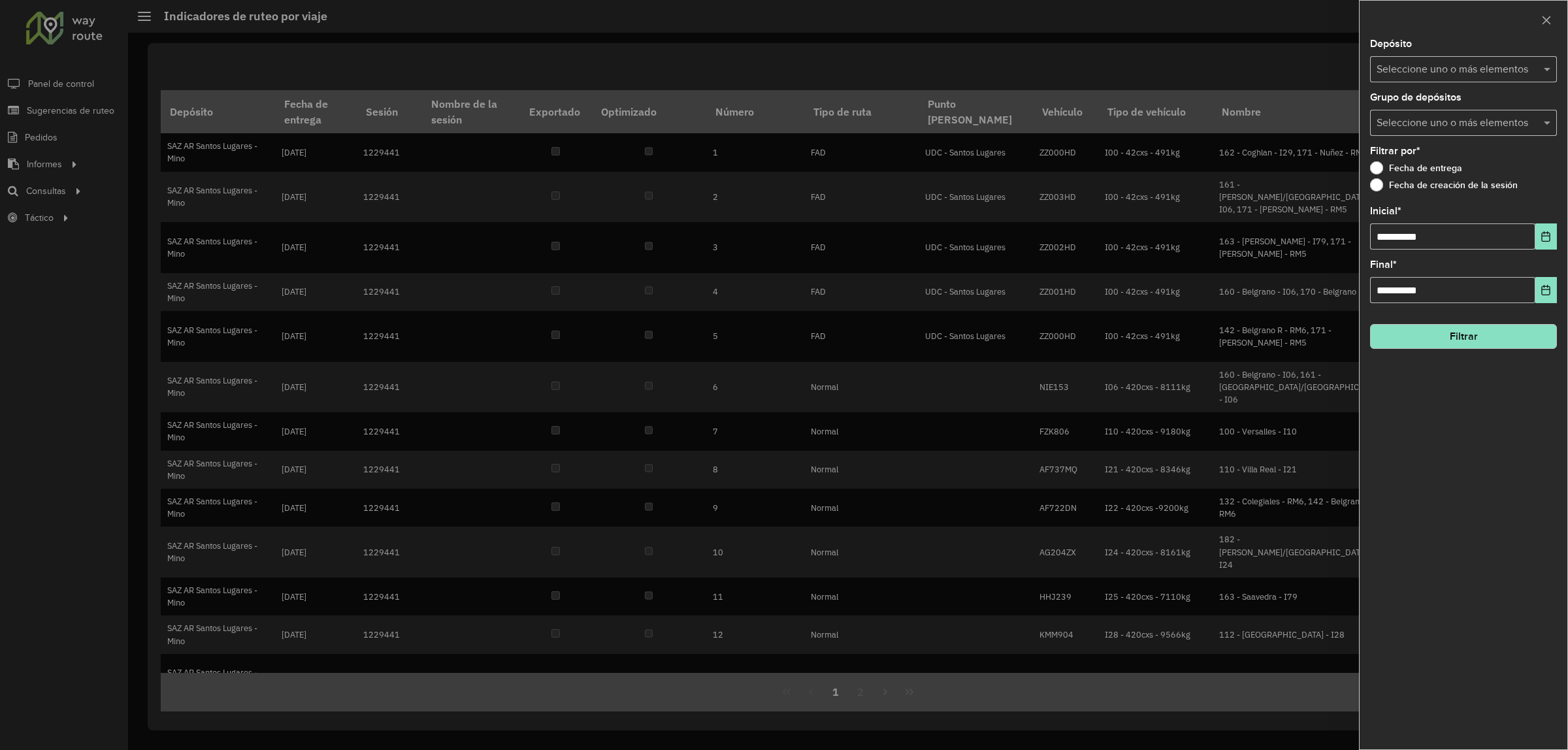
click at [1484, 66] on input "text" at bounding box center [1457, 69] width 167 height 16
drag, startPoint x: 1434, startPoint y: 448, endPoint x: 1440, endPoint y: 443, distance: 7.8
click at [1436, 448] on div "**********" at bounding box center [1463, 395] width 207 height 710
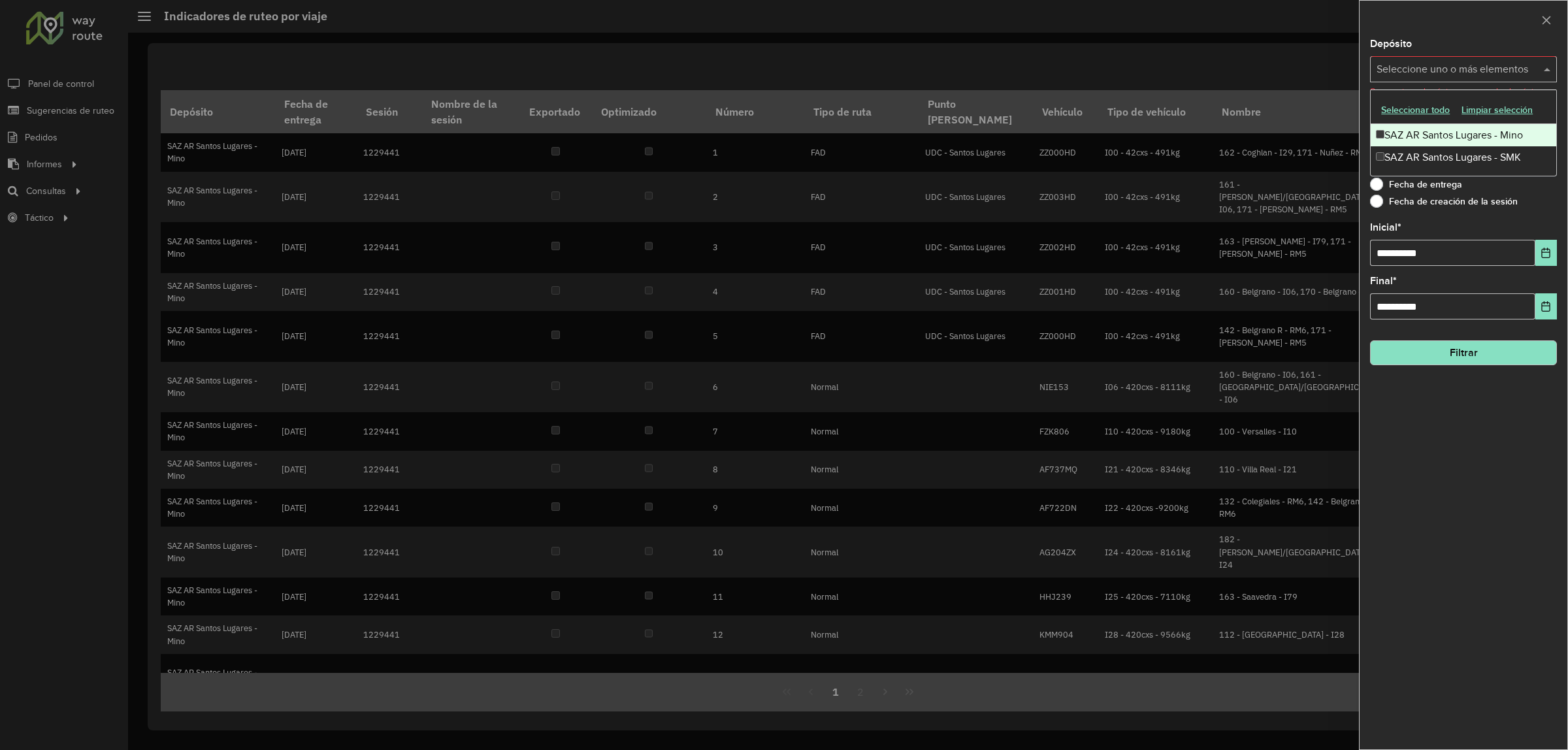
click at [1501, 76] on input "text" at bounding box center [1457, 69] width 167 height 16
click at [1412, 142] on div "SAZ AR Santos Lugares - Mino" at bounding box center [1463, 135] width 186 height 22
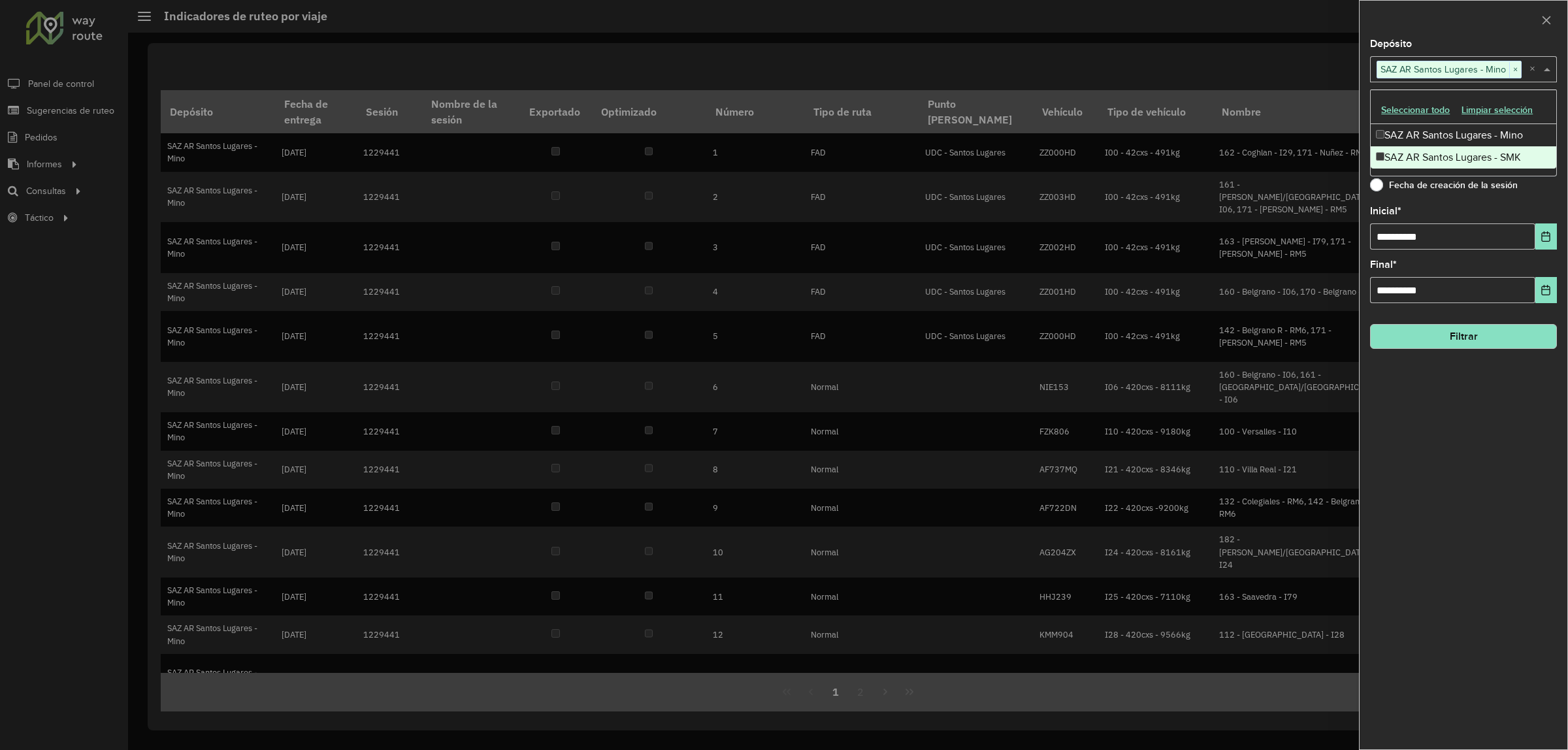
click at [1516, 469] on div "**********" at bounding box center [1463, 395] width 207 height 710
click at [1529, 119] on input "text" at bounding box center [1457, 123] width 167 height 16
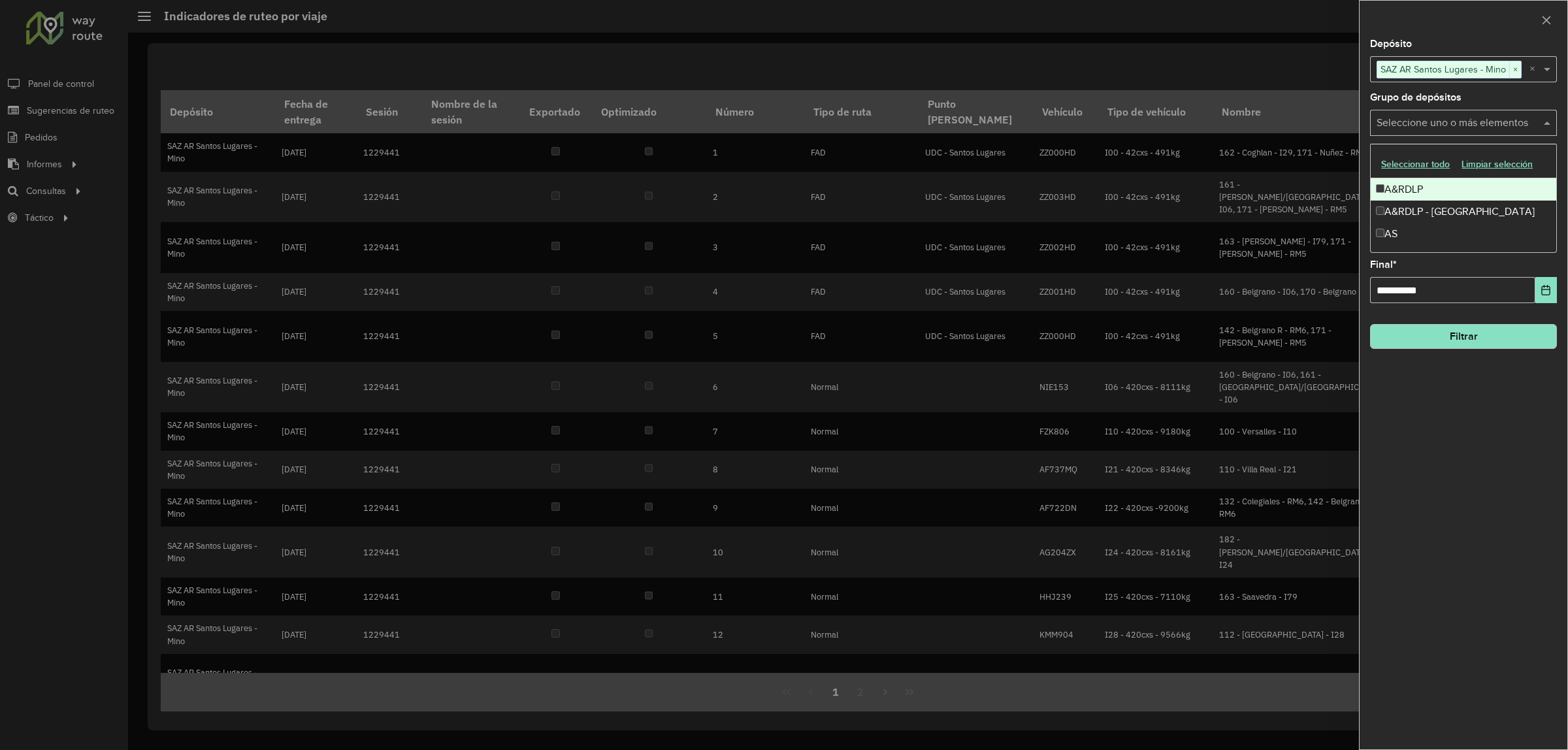
click at [1400, 191] on div "A&RDLP" at bounding box center [1463, 190] width 186 height 22
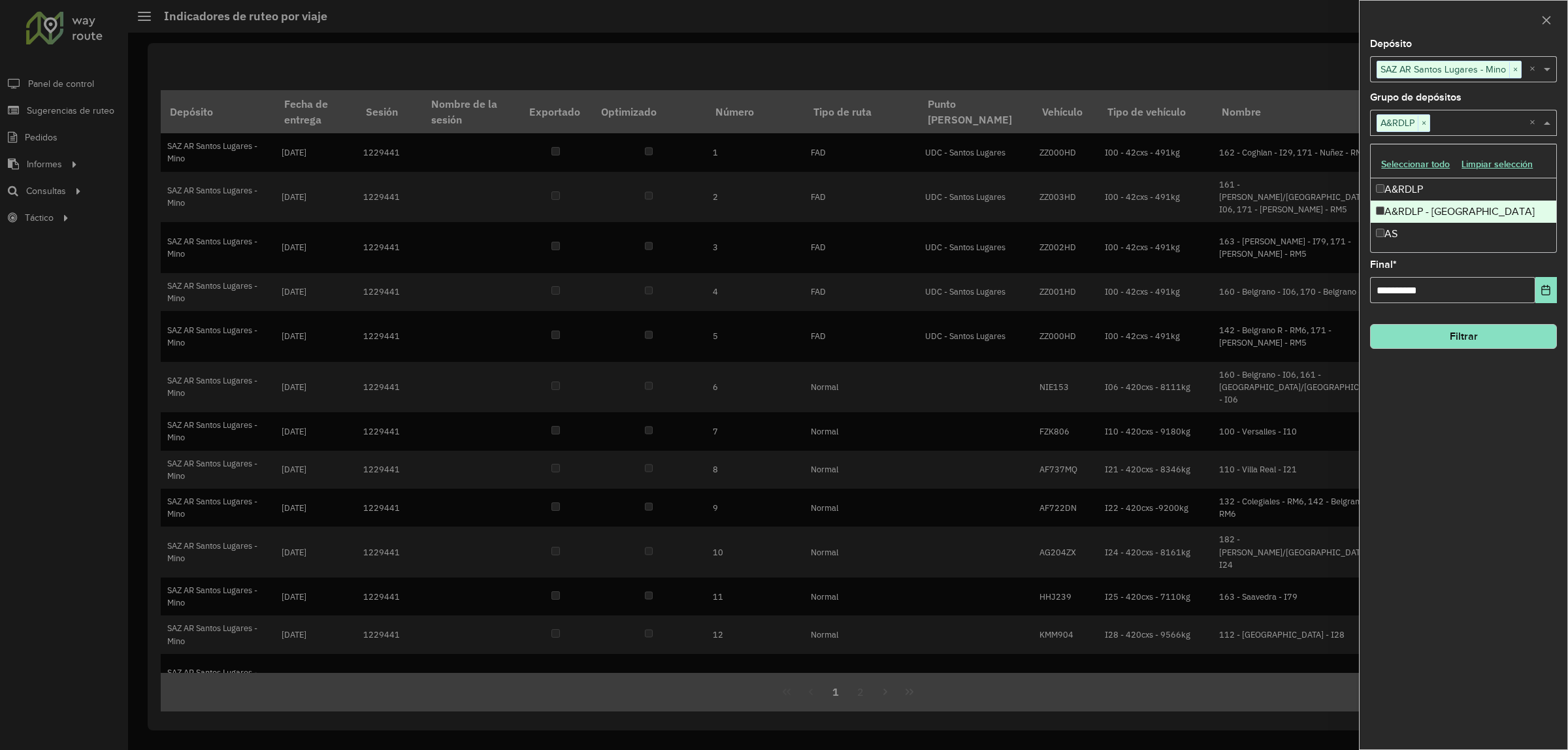
click at [1395, 209] on div "A&RDLP - [GEOGRAPHIC_DATA]" at bounding box center [1463, 212] width 186 height 22
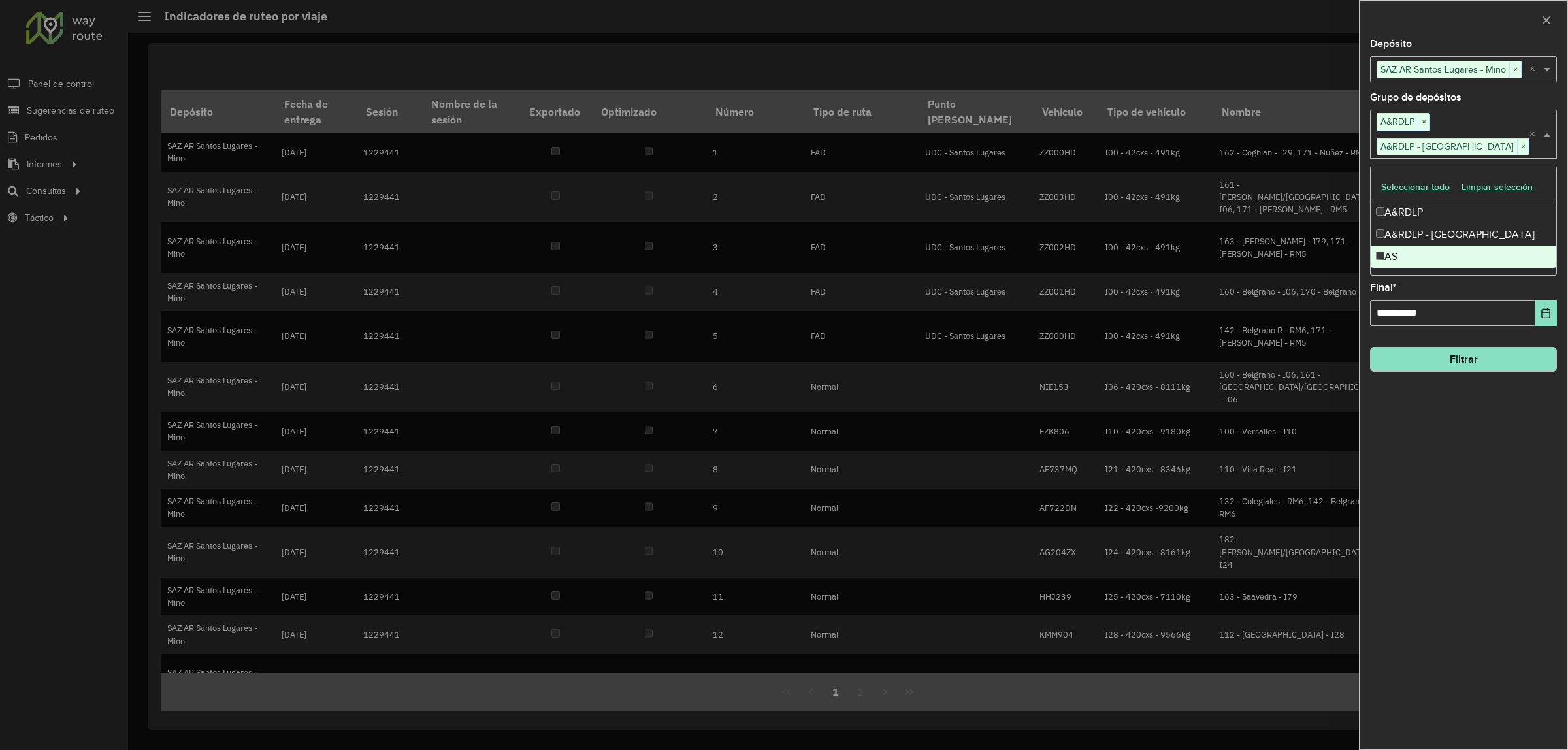
click at [1478, 369] on button "Filtrar" at bounding box center [1463, 359] width 186 height 25
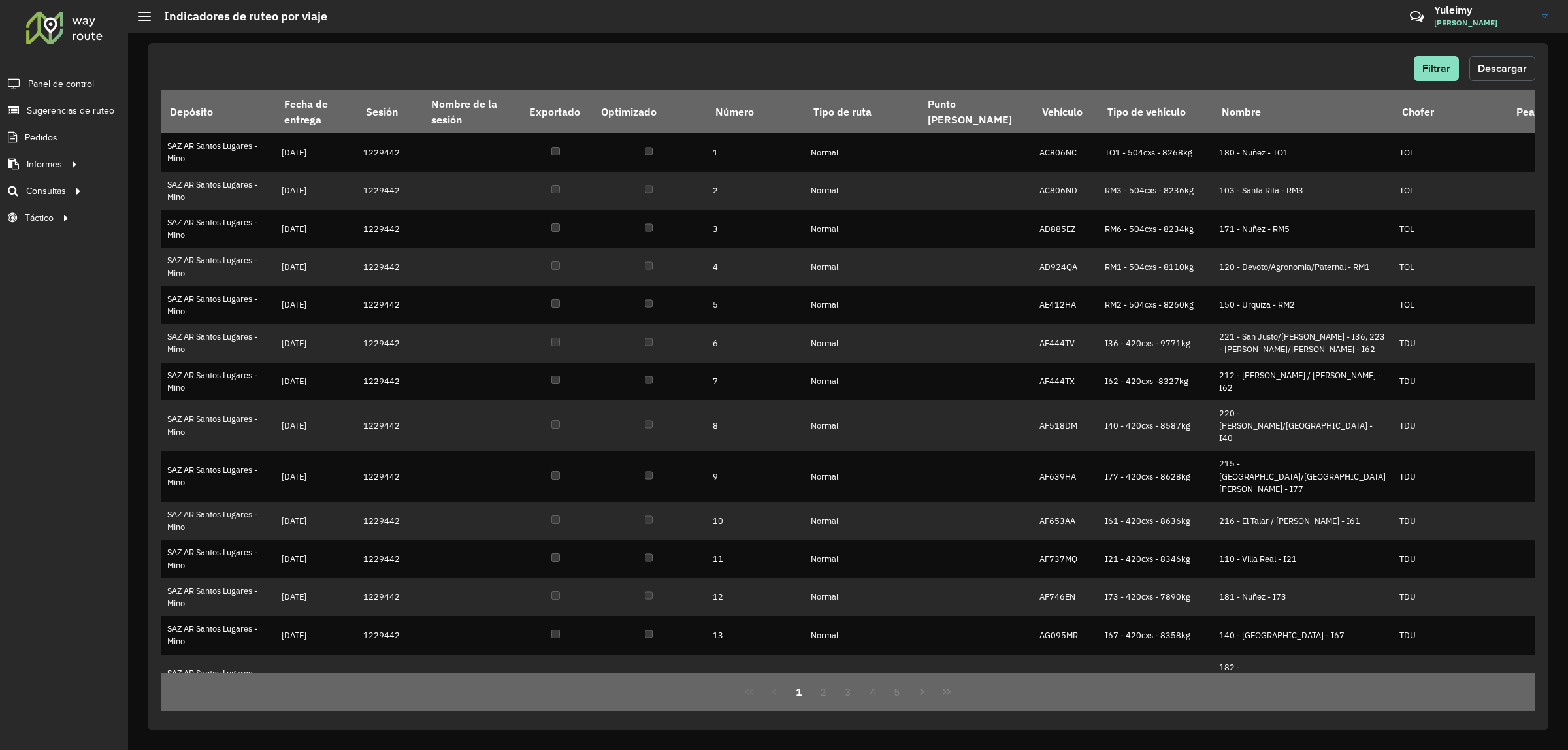
click at [1493, 70] on span "Descargar" at bounding box center [1502, 68] width 49 height 11
click at [172, 191] on span "Ruteo" at bounding box center [160, 191] width 25 height 13
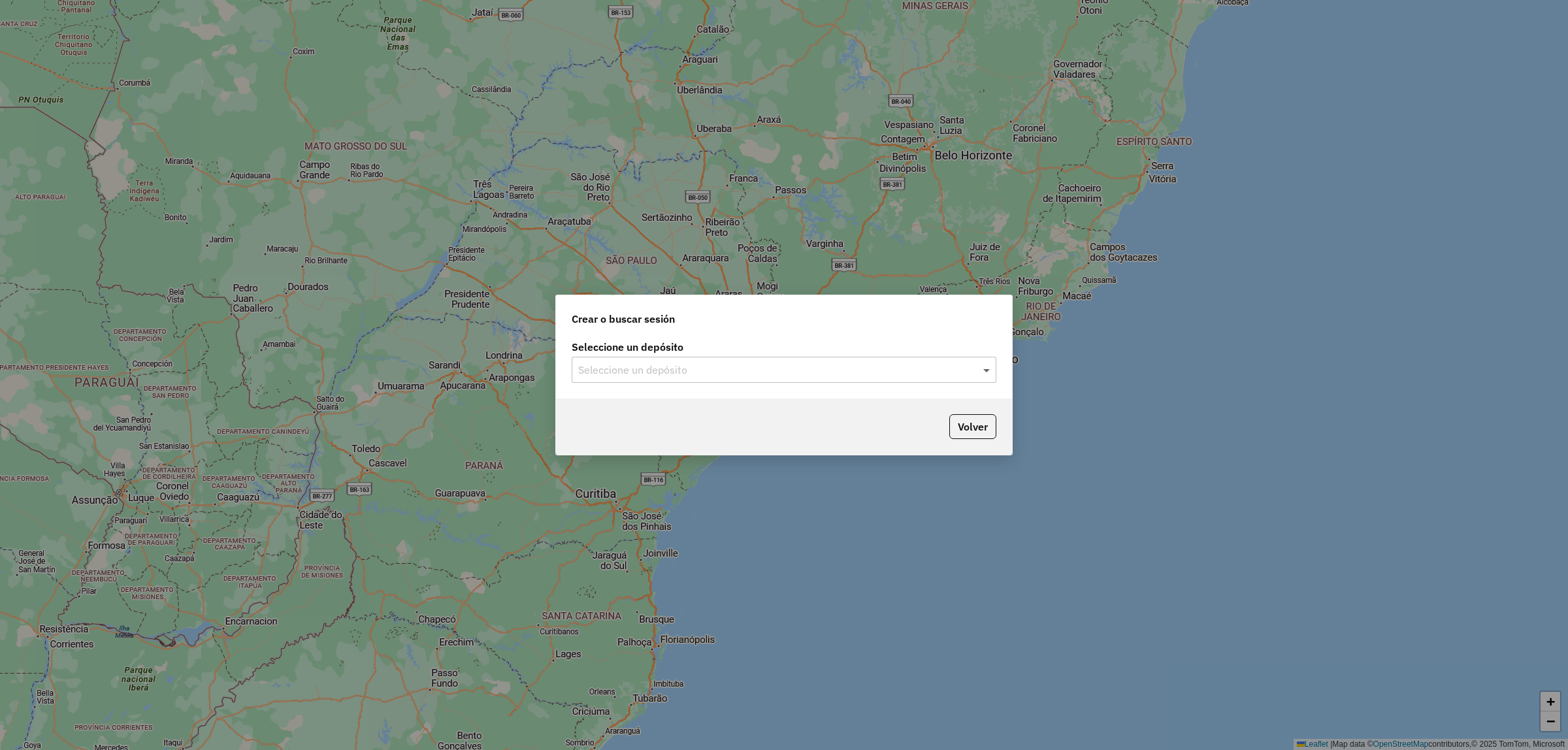
click at [981, 370] on span at bounding box center [988, 369] width 16 height 16
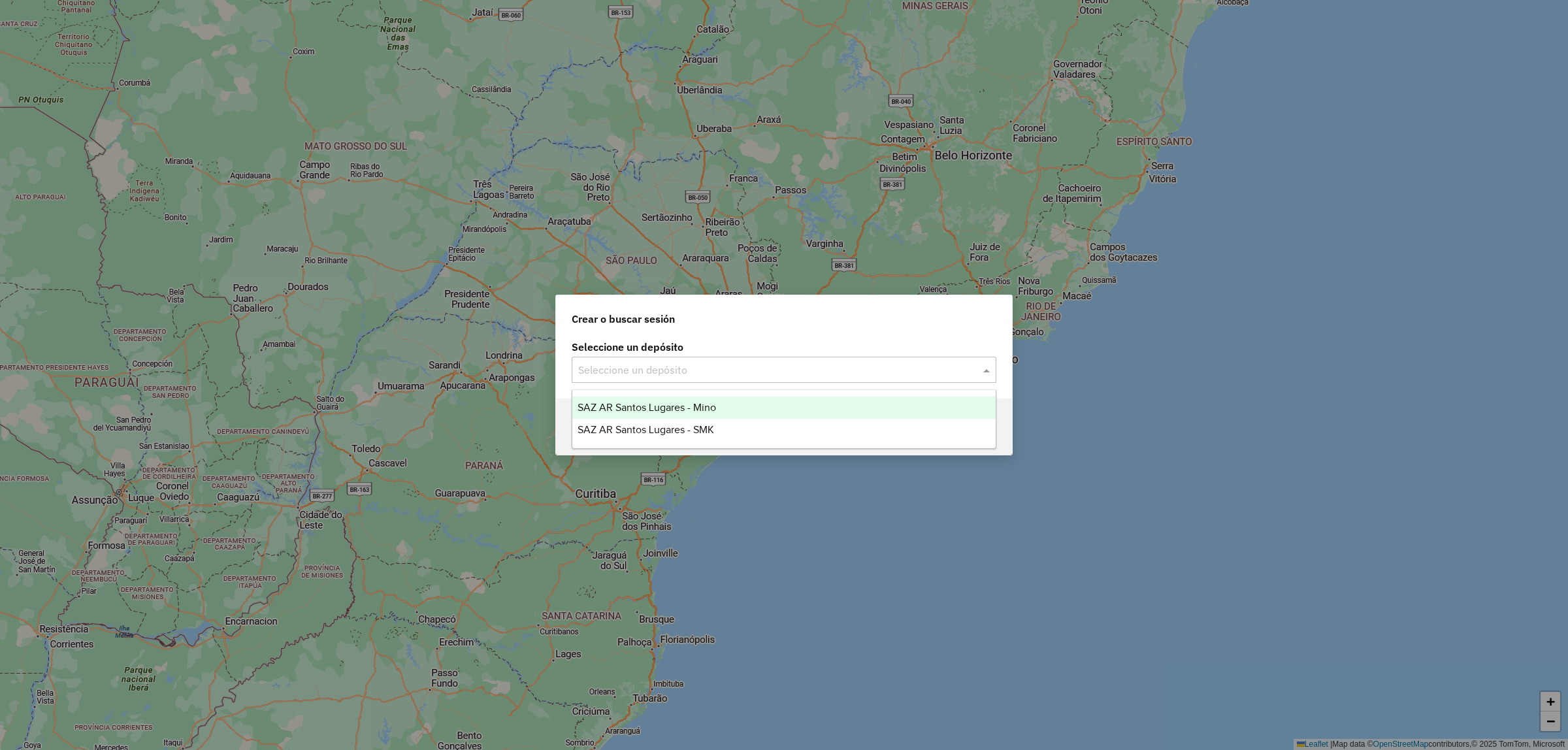
click at [780, 408] on div "SAZ AR Santos Lugares - Mino" at bounding box center [783, 408] width 423 height 22
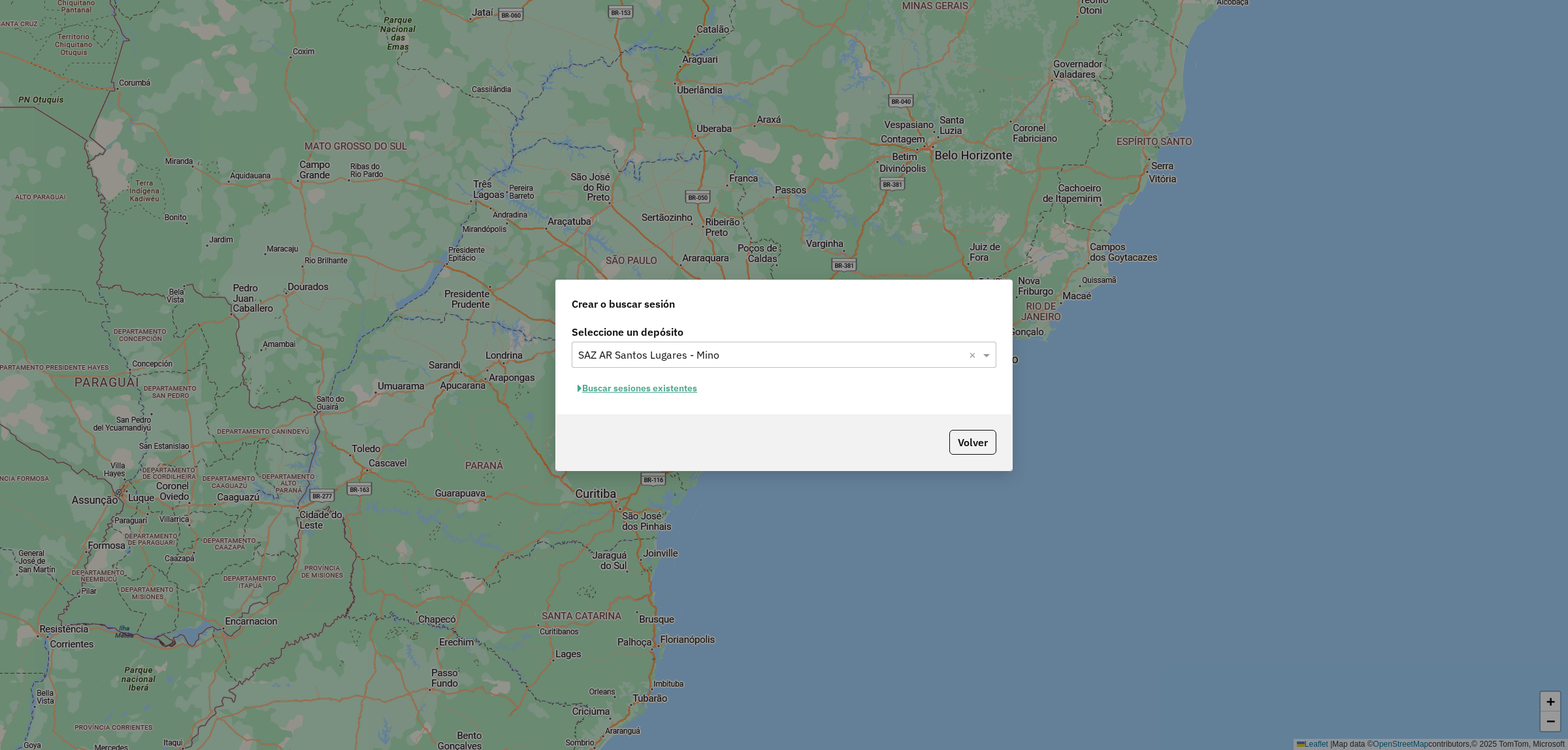
click at [639, 387] on button "Buscar sesiones existentes" at bounding box center [637, 388] width 131 height 20
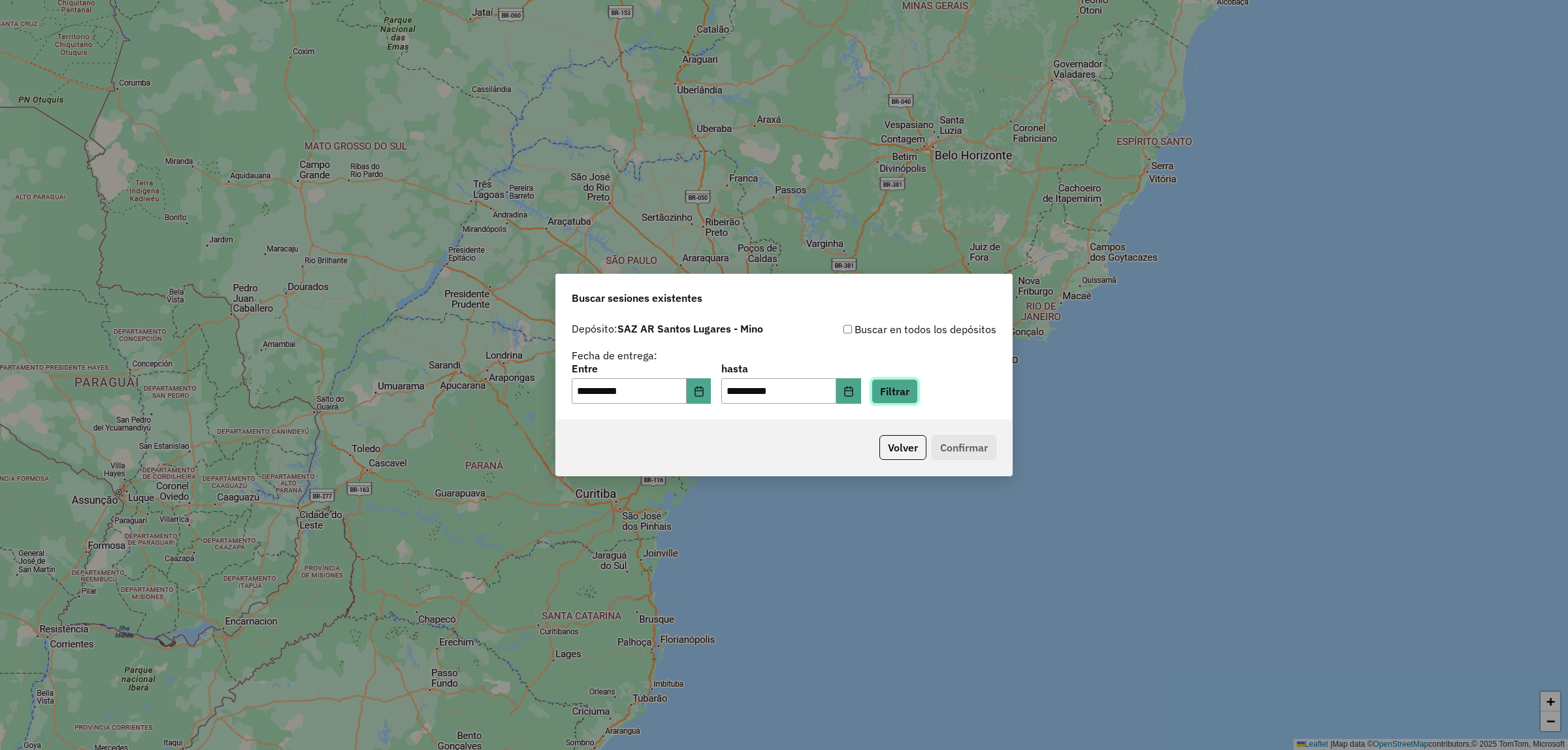
click at [900, 383] on button "Filtrar" at bounding box center [894, 391] width 46 height 25
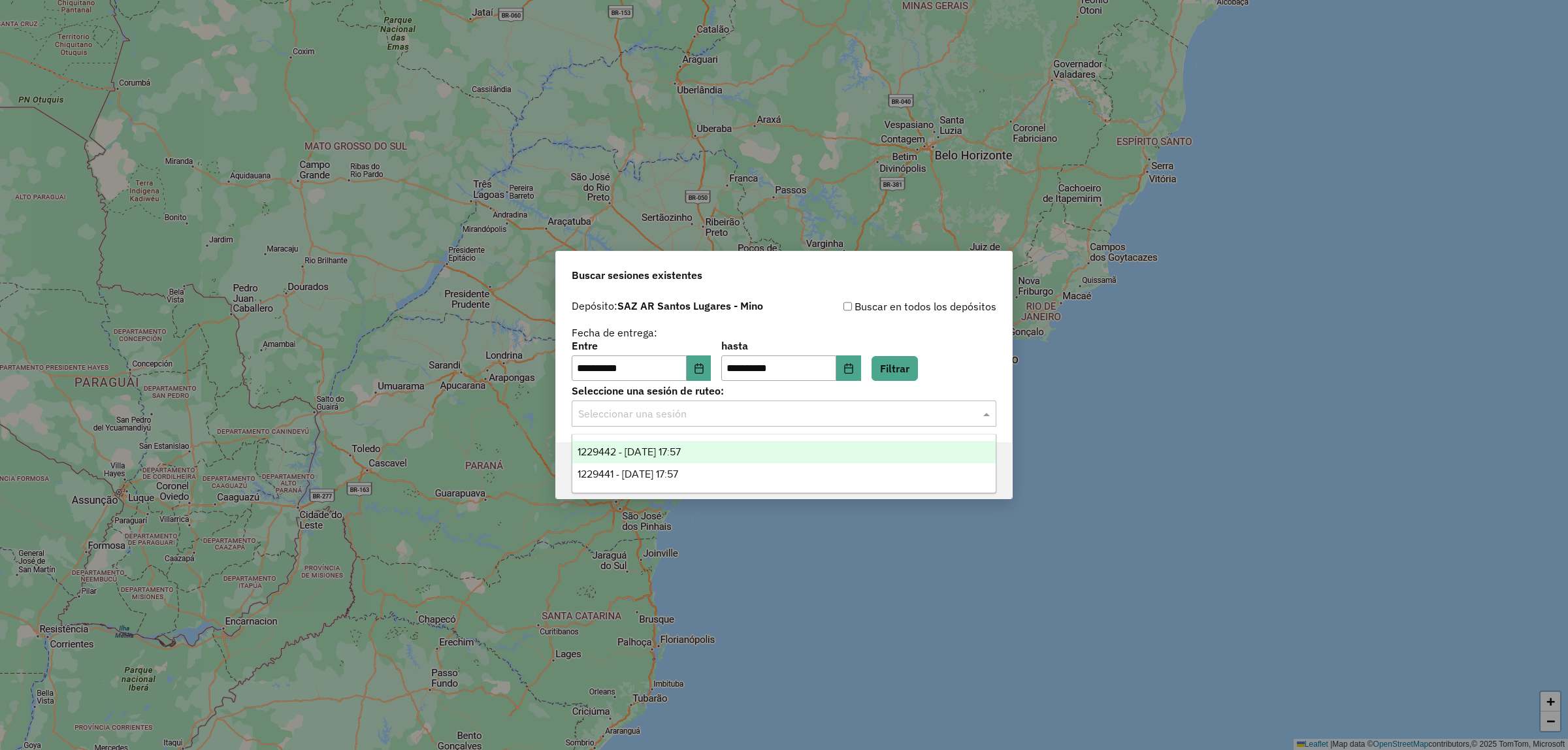
click at [749, 419] on input "text" at bounding box center [771, 414] width 386 height 16
click at [678, 474] on span "1229441 - [DATE] 17:57" at bounding box center [627, 474] width 101 height 11
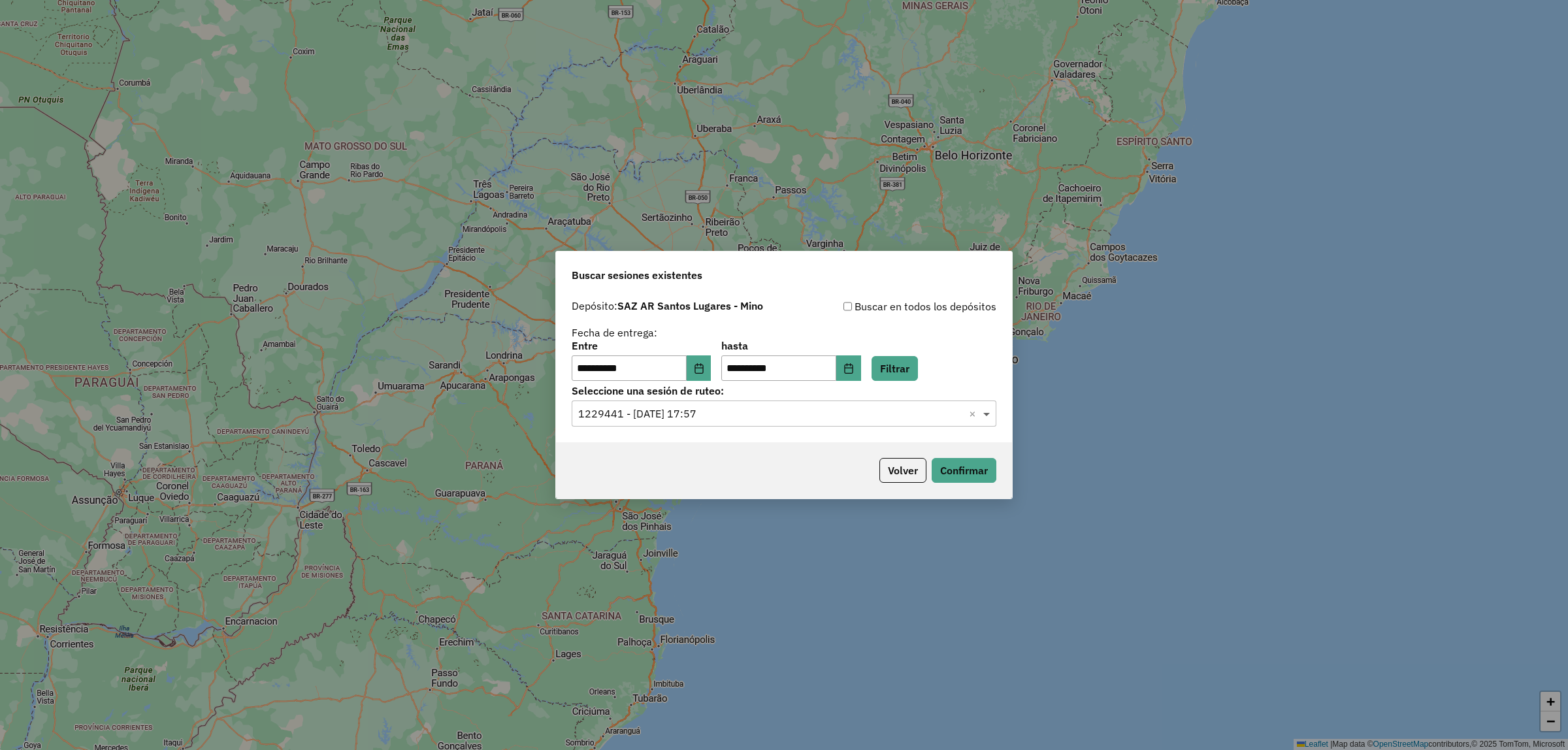
click at [986, 413] on span at bounding box center [988, 413] width 16 height 16
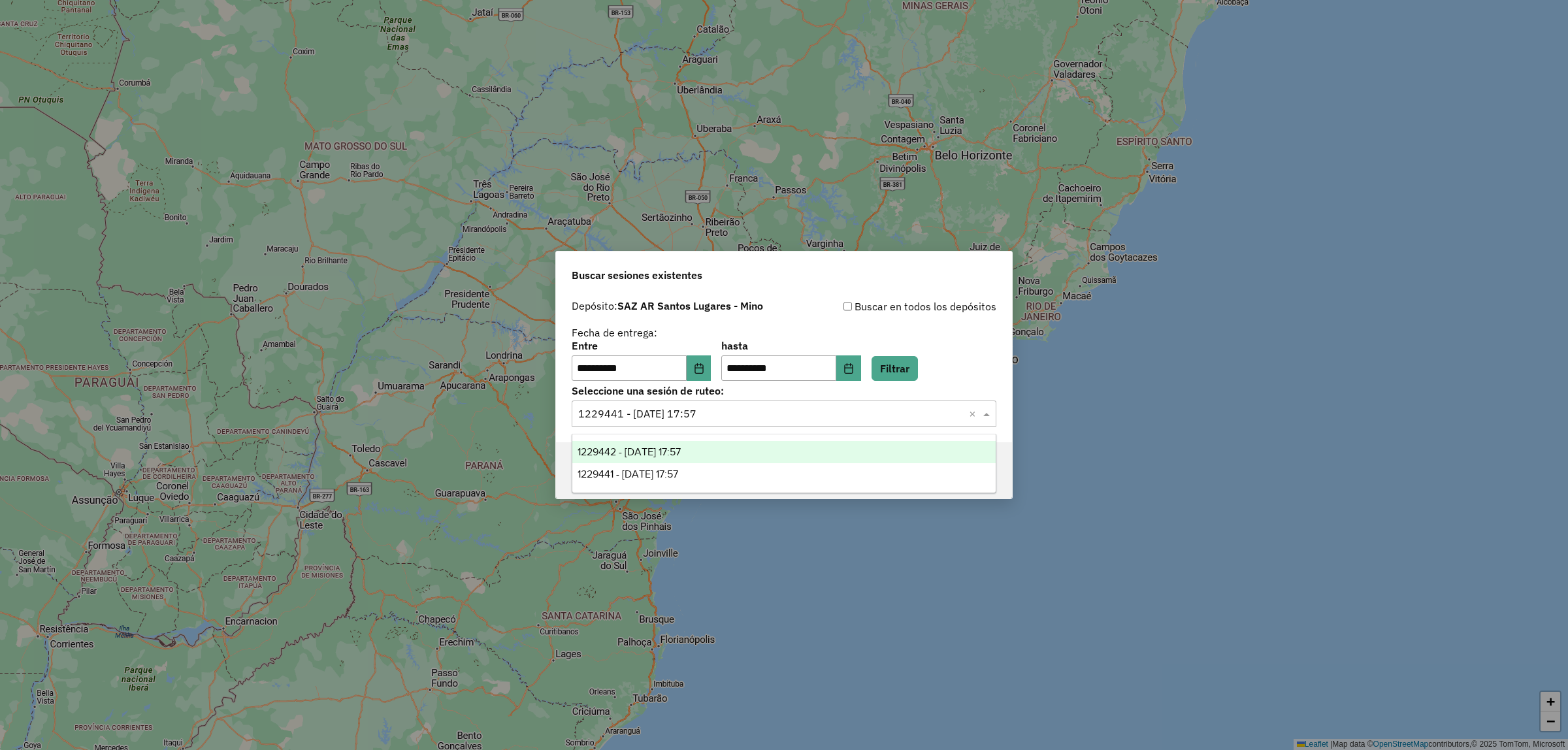
click at [771, 446] on div "1229442 - [DATE] 17:57" at bounding box center [783, 452] width 423 height 22
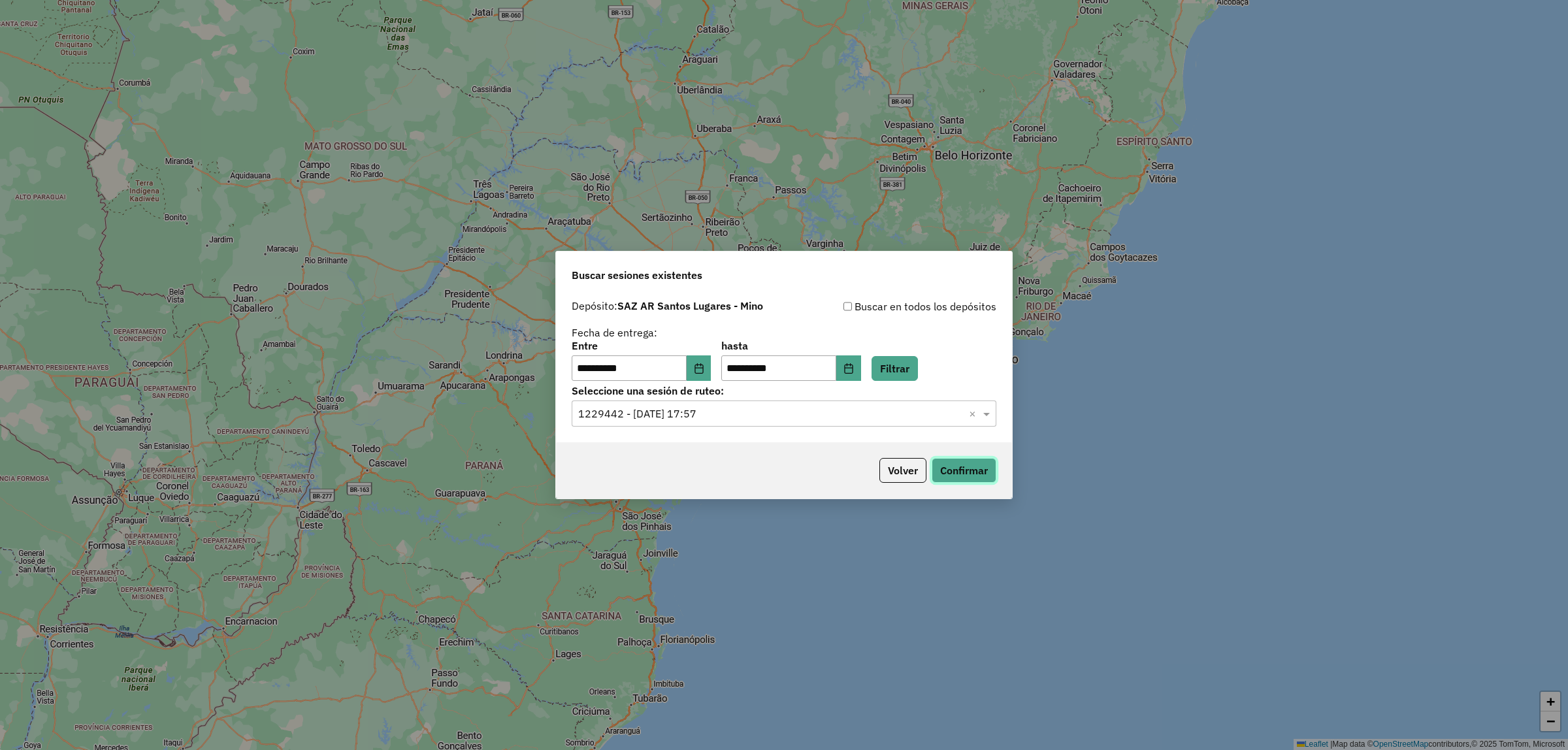
click at [967, 471] on button "Confirmar" at bounding box center [964, 470] width 65 height 25
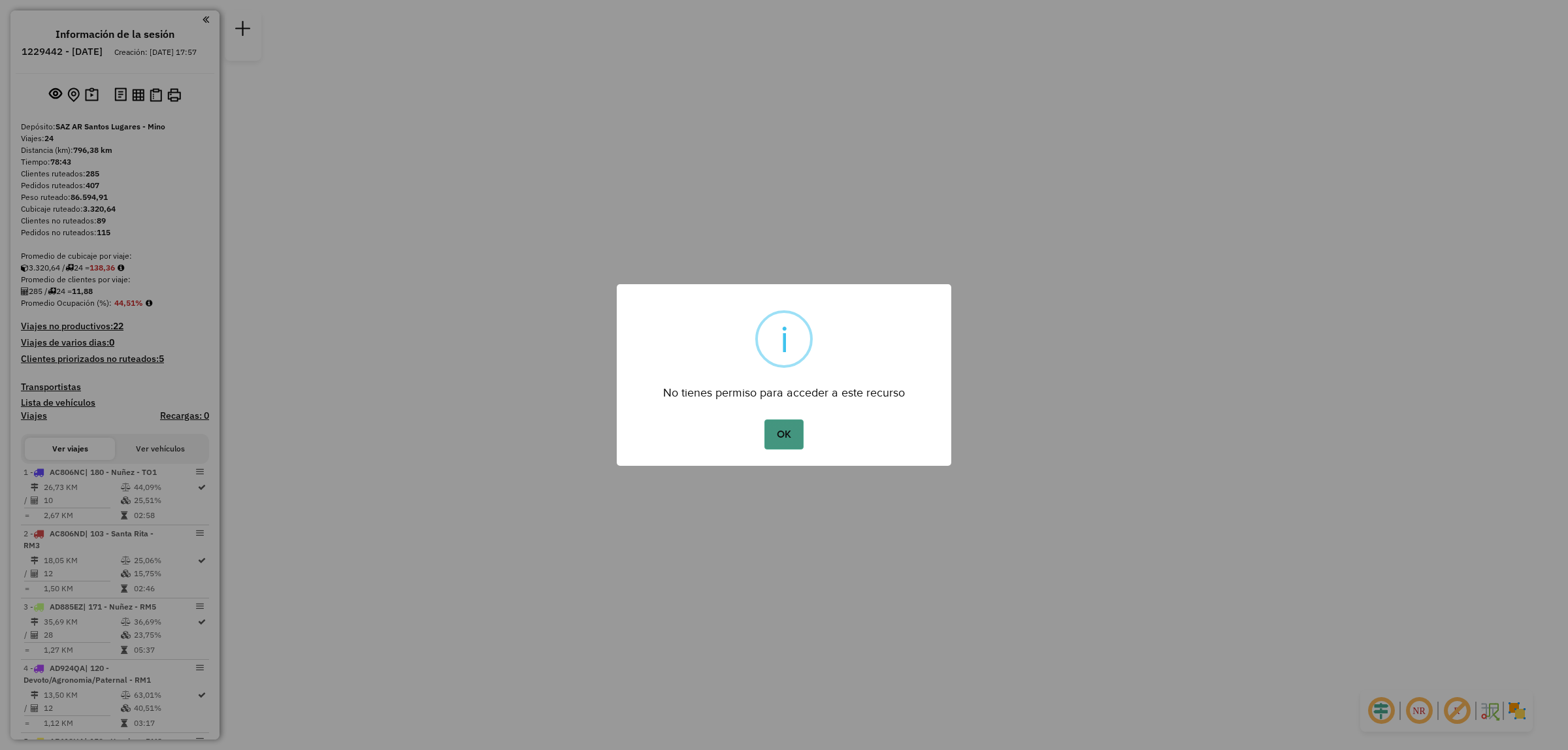
click at [791, 436] on button "OK" at bounding box center [784, 434] width 39 height 30
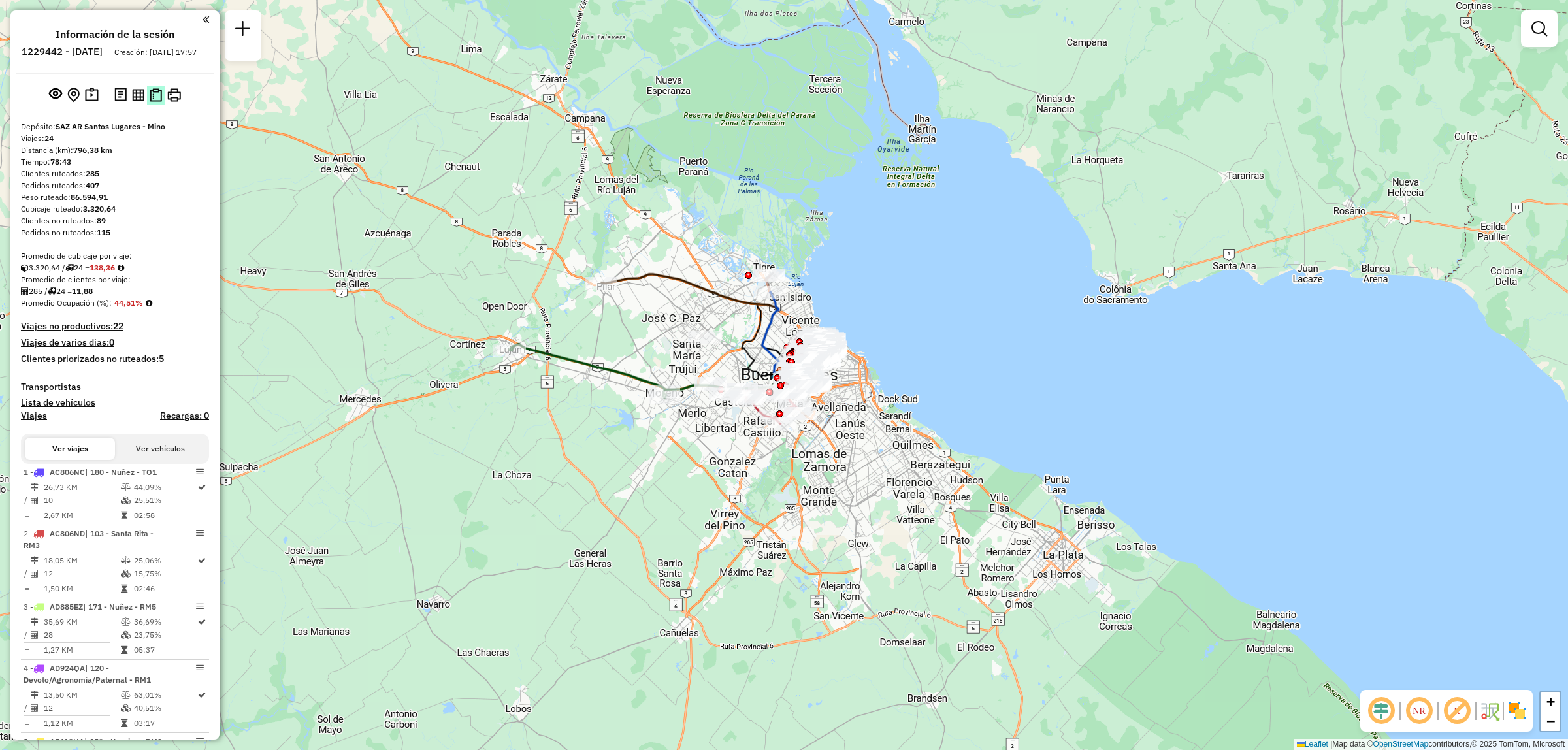
click img
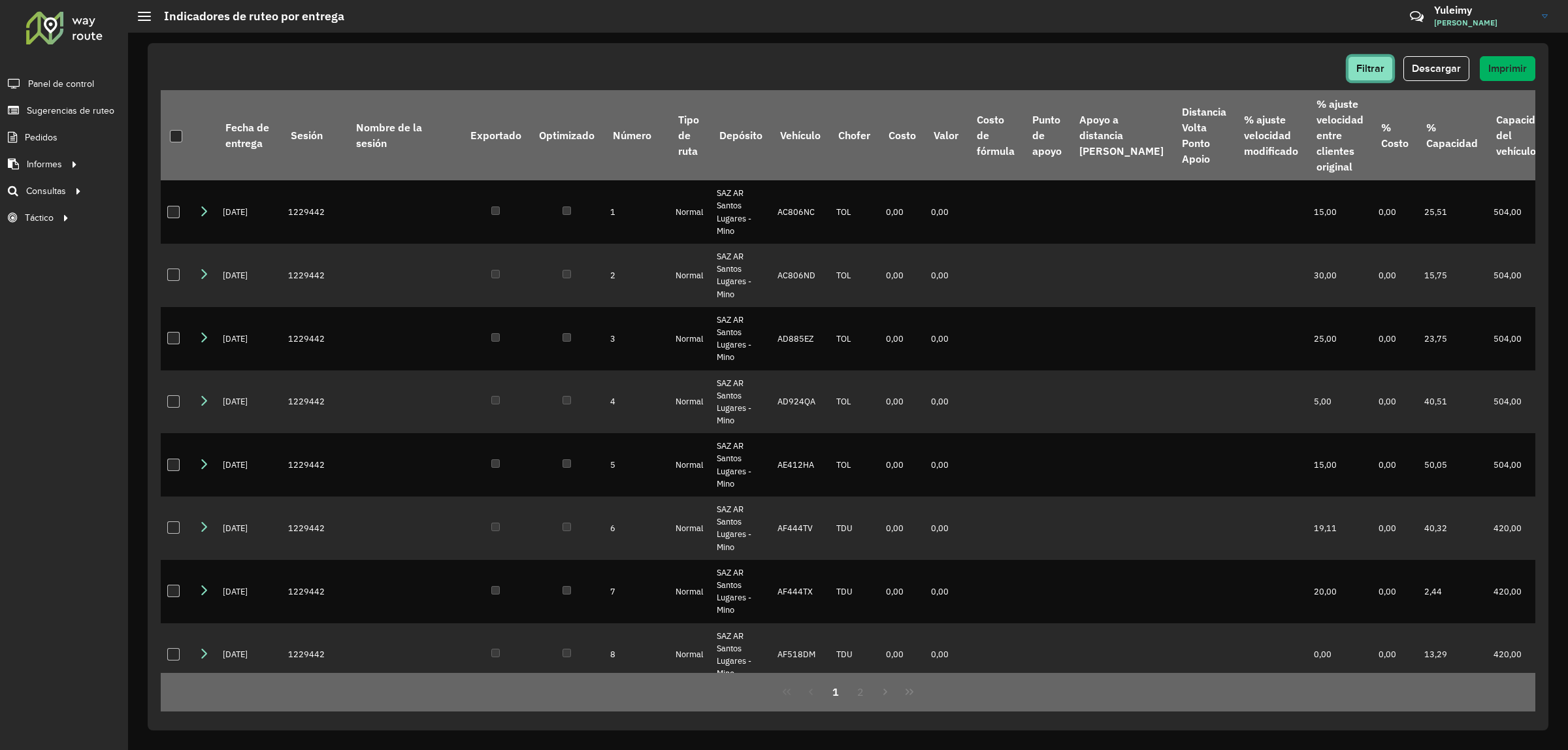
click at [1361, 72] on span "Filtrar" at bounding box center [1370, 68] width 28 height 11
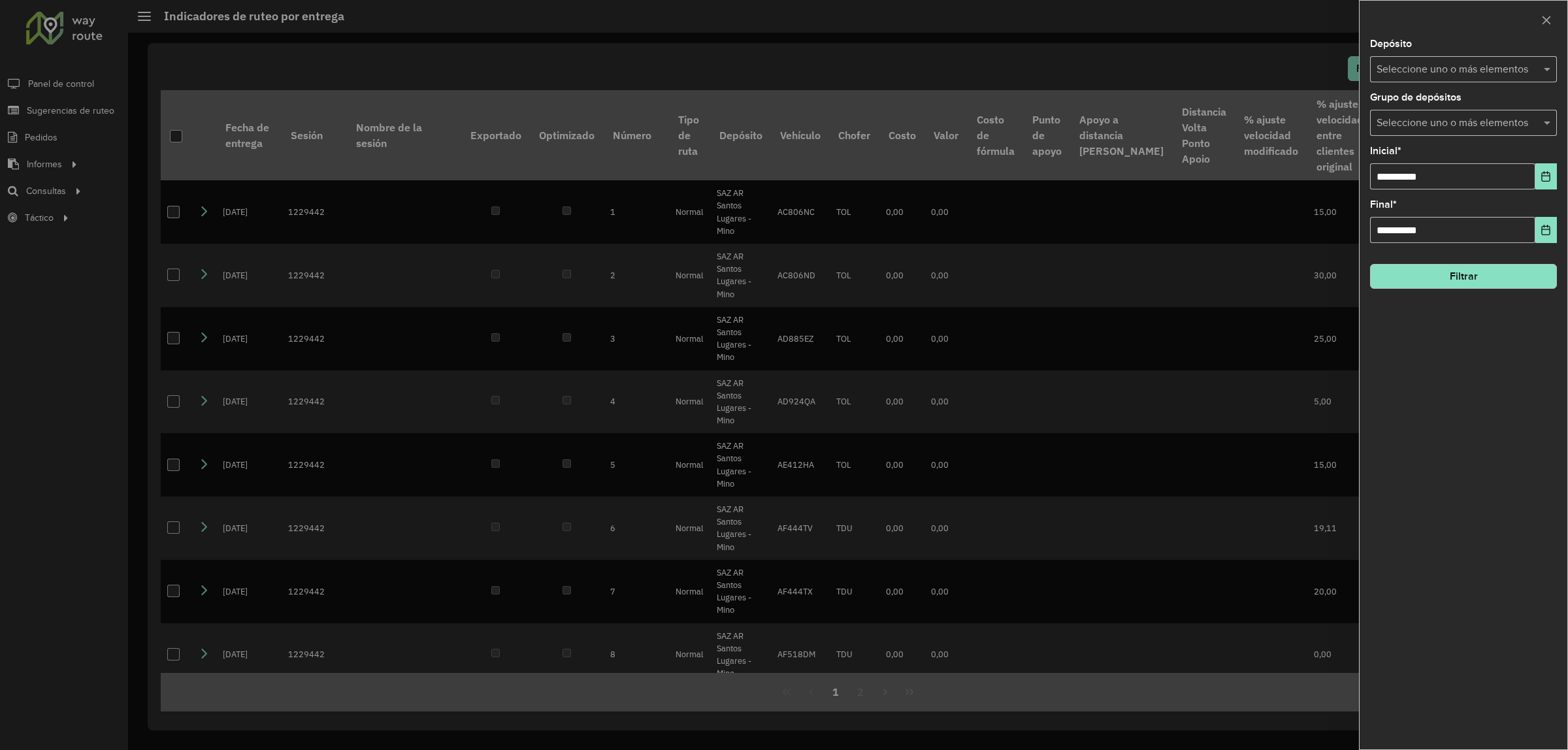
click at [1511, 72] on input "text" at bounding box center [1457, 69] width 167 height 16
click at [1453, 132] on div "SAZ AR Santos Lugares - Mino" at bounding box center [1463, 135] width 186 height 22
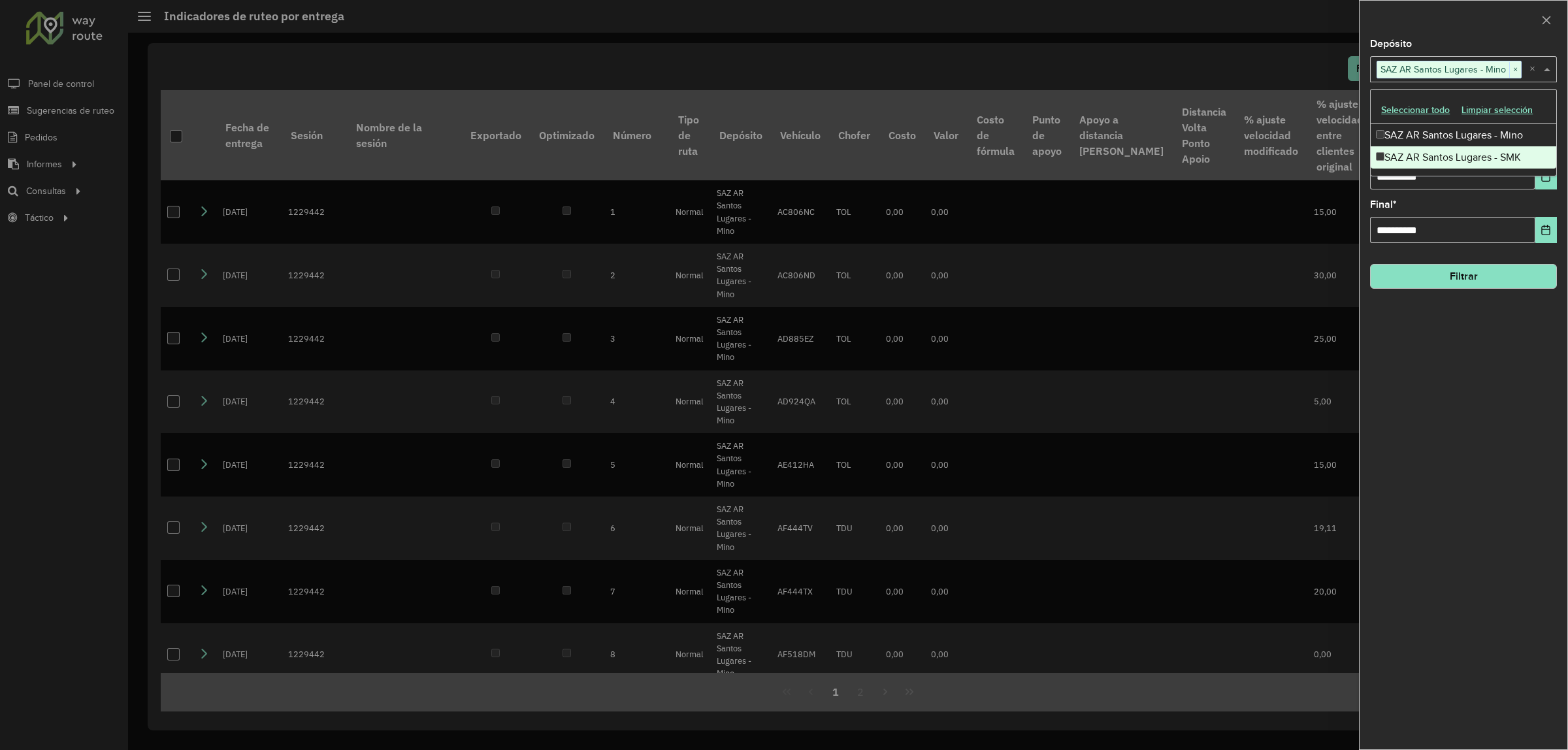
click at [1486, 342] on div "**********" at bounding box center [1463, 395] width 207 height 710
click at [1527, 118] on input "text" at bounding box center [1457, 123] width 167 height 16
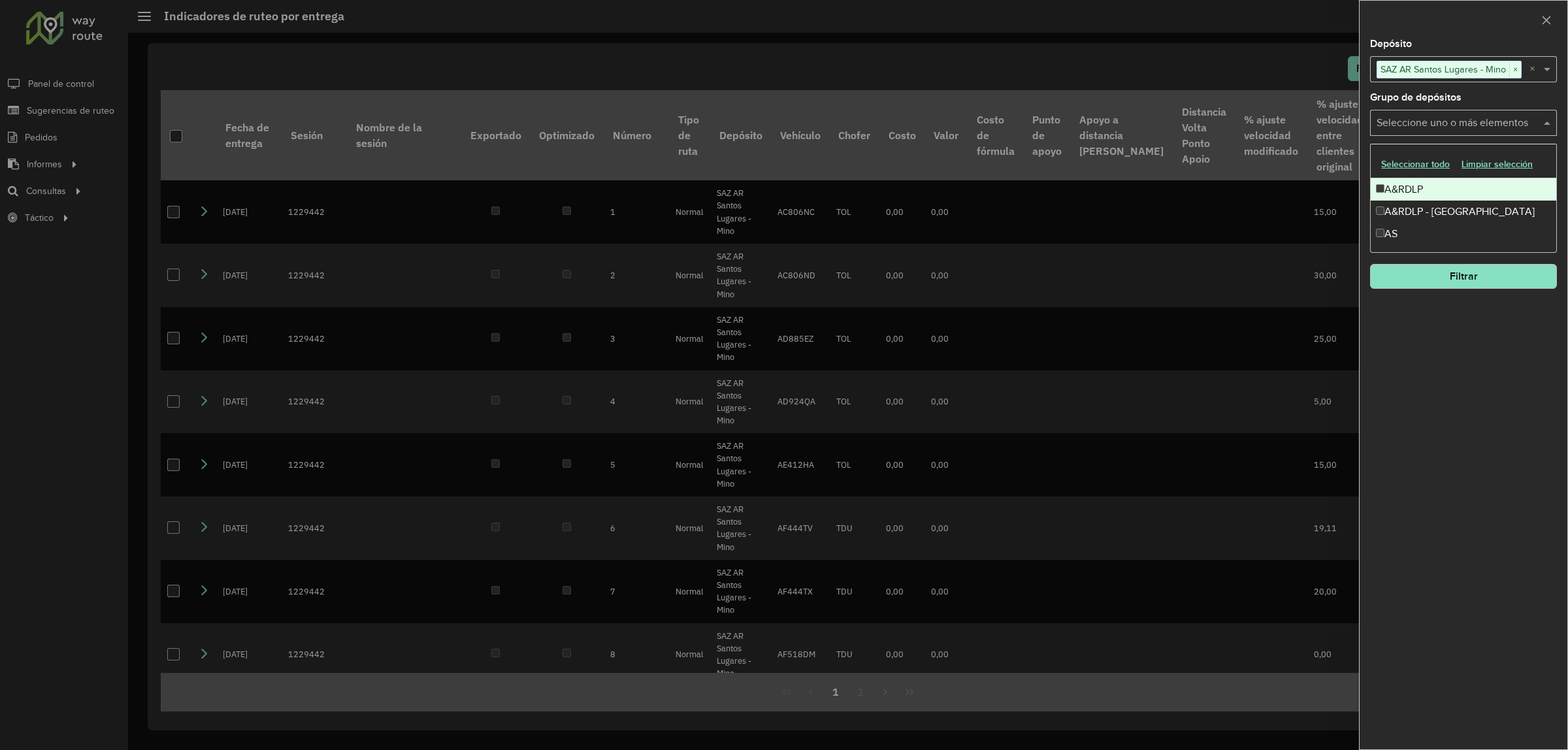
click at [1429, 190] on div "A&RDLP" at bounding box center [1463, 190] width 186 height 22
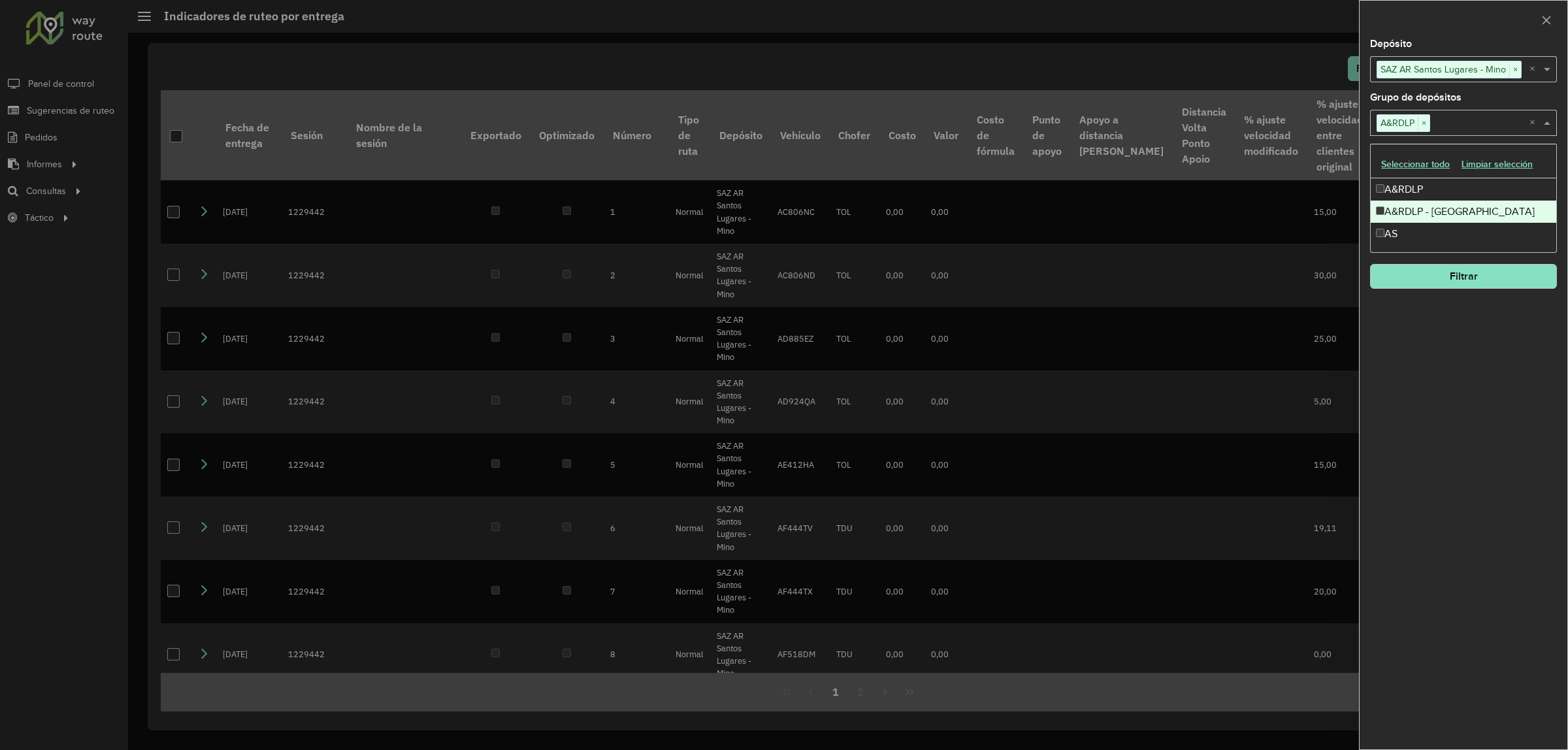
click at [1421, 206] on div "A&RDLP - Argentina" at bounding box center [1463, 212] width 186 height 22
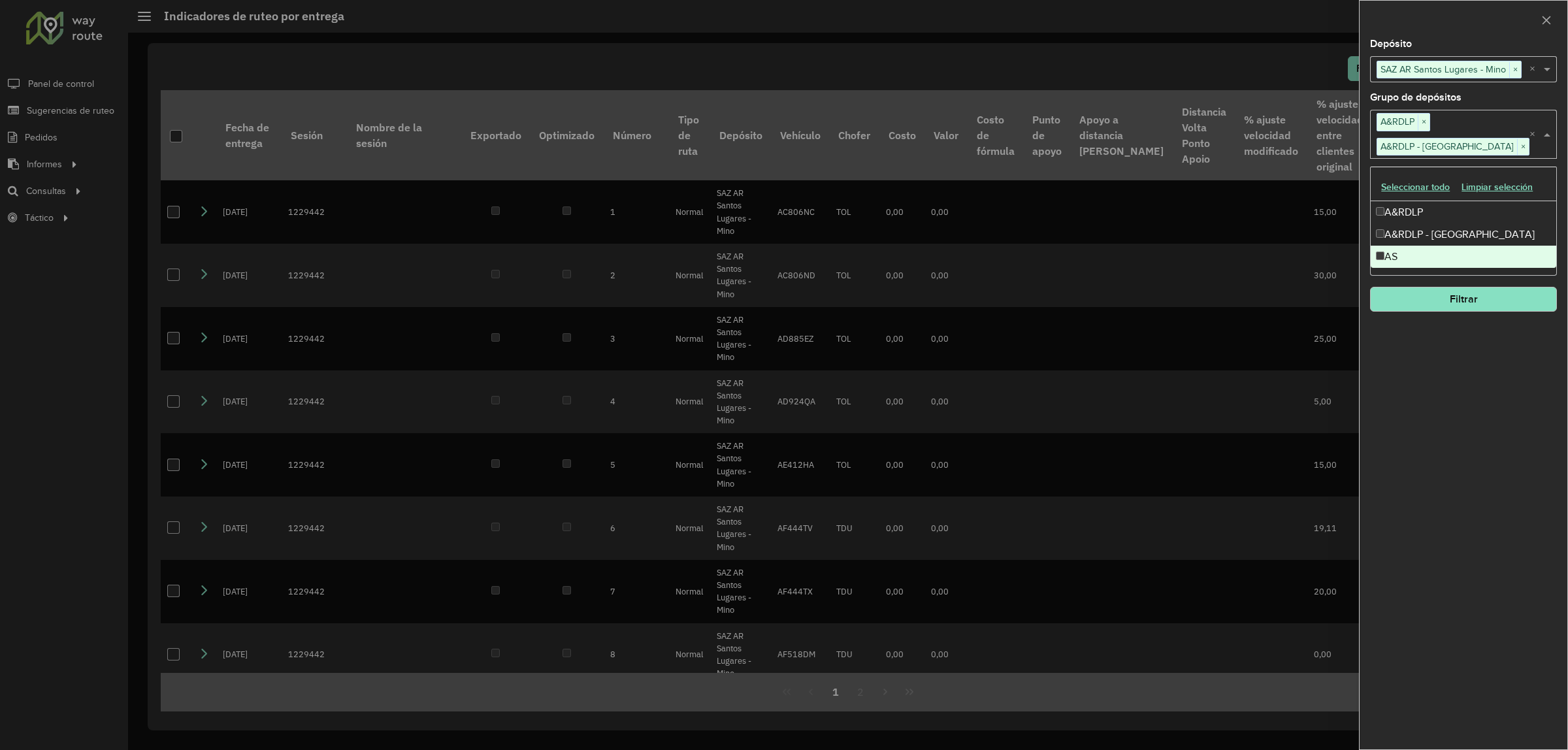
click at [1468, 410] on div "**********" at bounding box center [1463, 395] width 207 height 710
click at [1484, 315] on div "**********" at bounding box center [1463, 395] width 207 height 710
click at [1487, 304] on button "Filtrar" at bounding box center [1463, 299] width 186 height 25
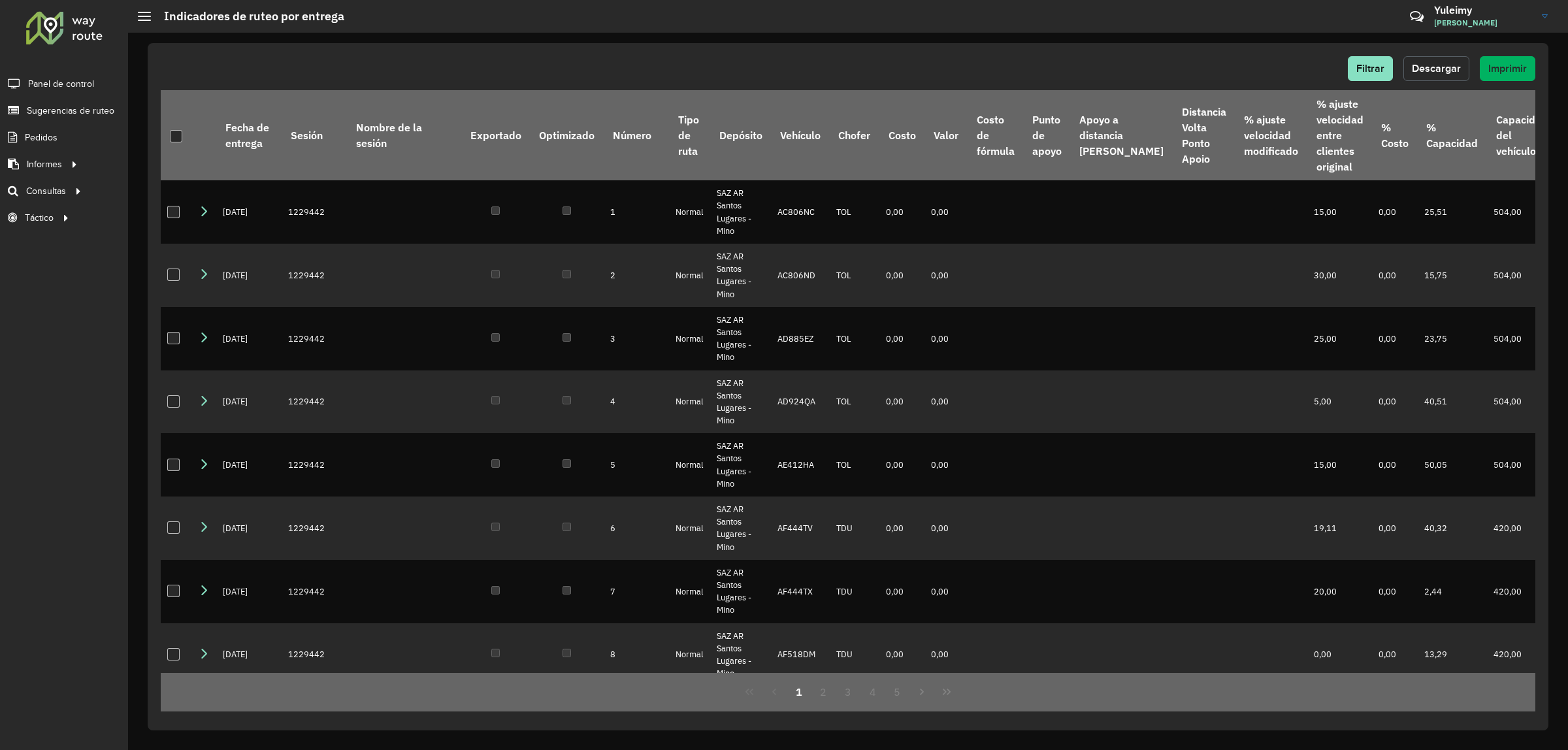
click at [1425, 67] on span "Descargar" at bounding box center [1436, 68] width 49 height 11
click at [1367, 66] on span "Filtrar" at bounding box center [1370, 68] width 28 height 11
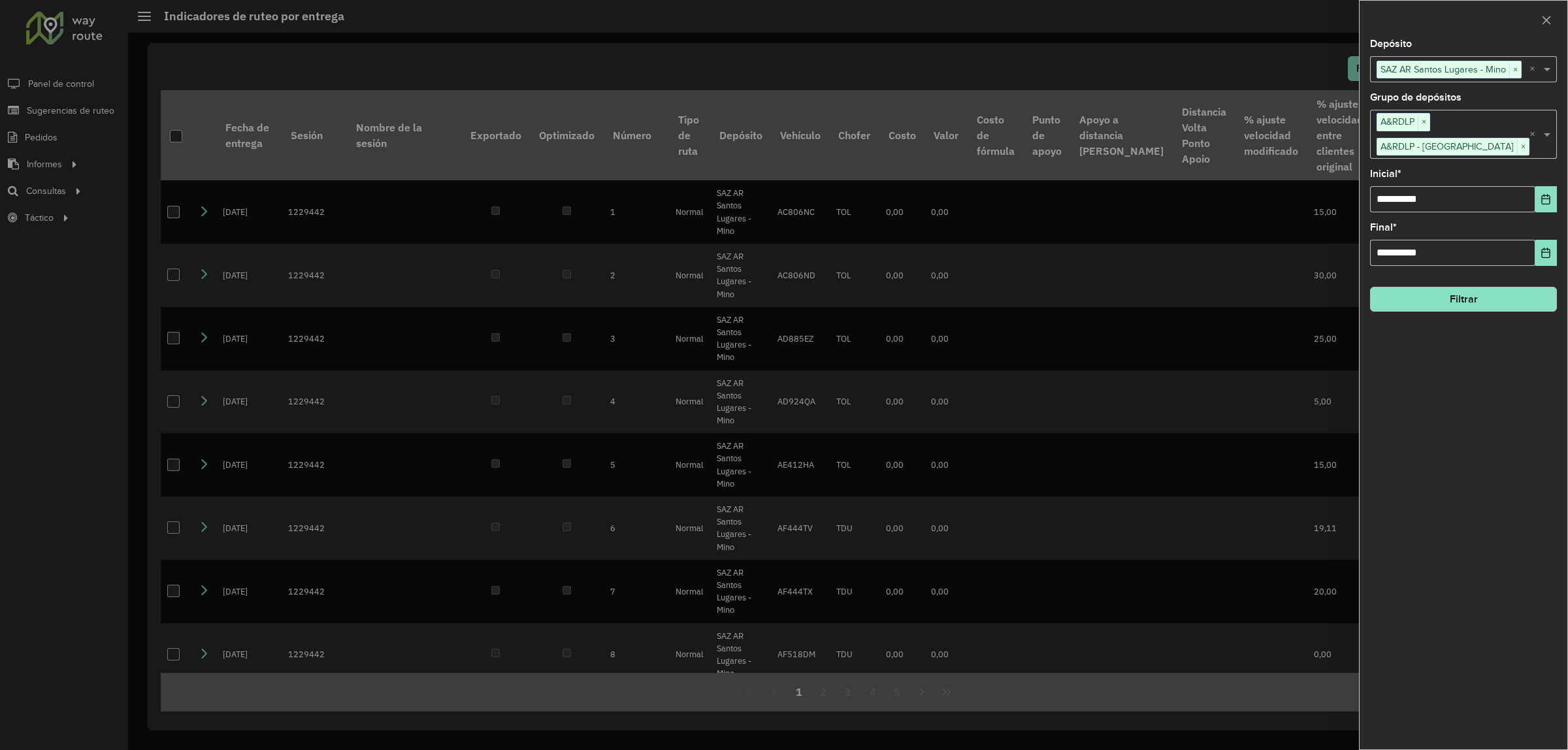
click at [1017, 66] on div at bounding box center [784, 375] width 1568 height 750
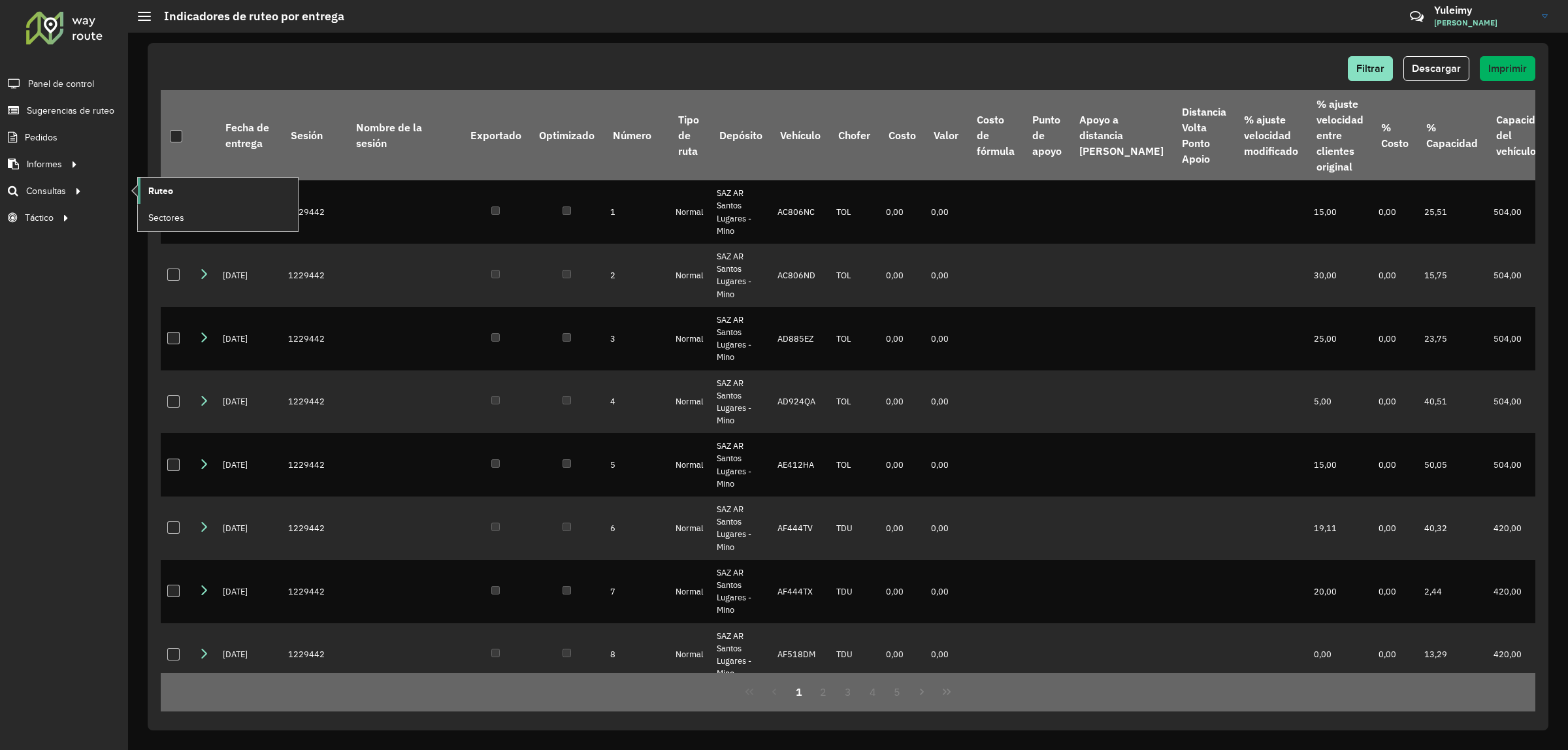
click at [210, 190] on link "Ruteo" at bounding box center [218, 190] width 160 height 26
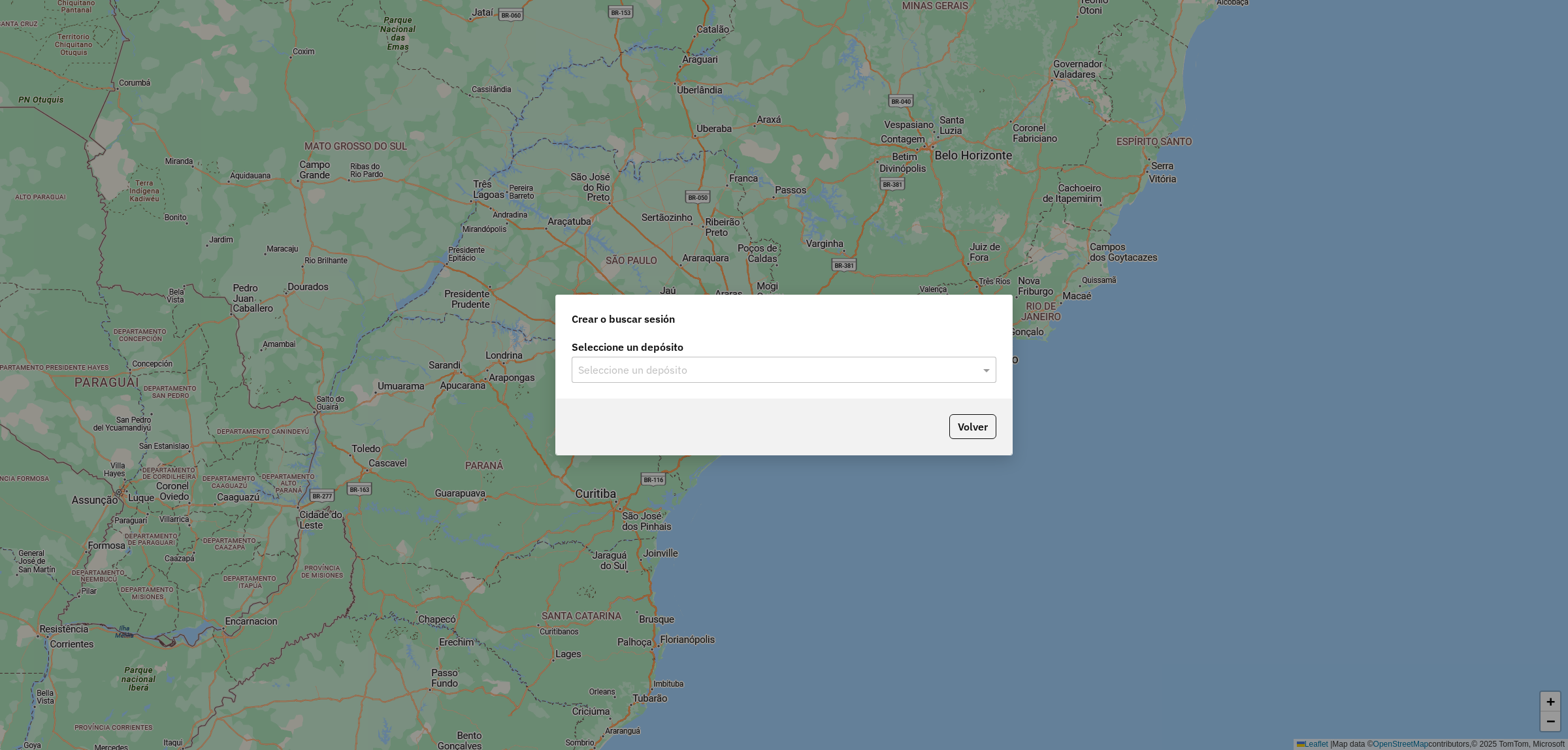
click at [975, 369] on div at bounding box center [783, 369] width 424 height 17
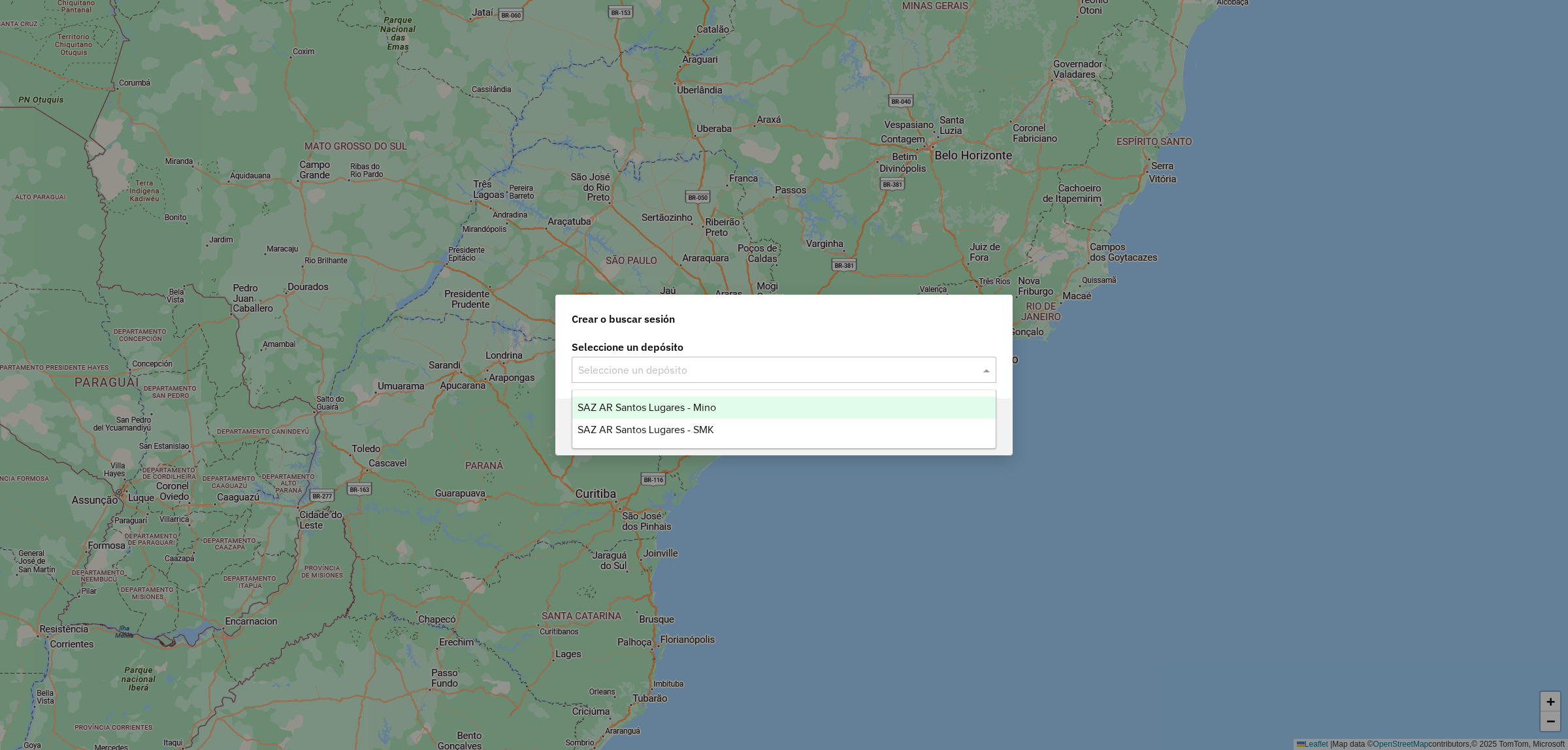
click at [755, 406] on div "SAZ AR Santos Lugares - Mino" at bounding box center [783, 408] width 423 height 22
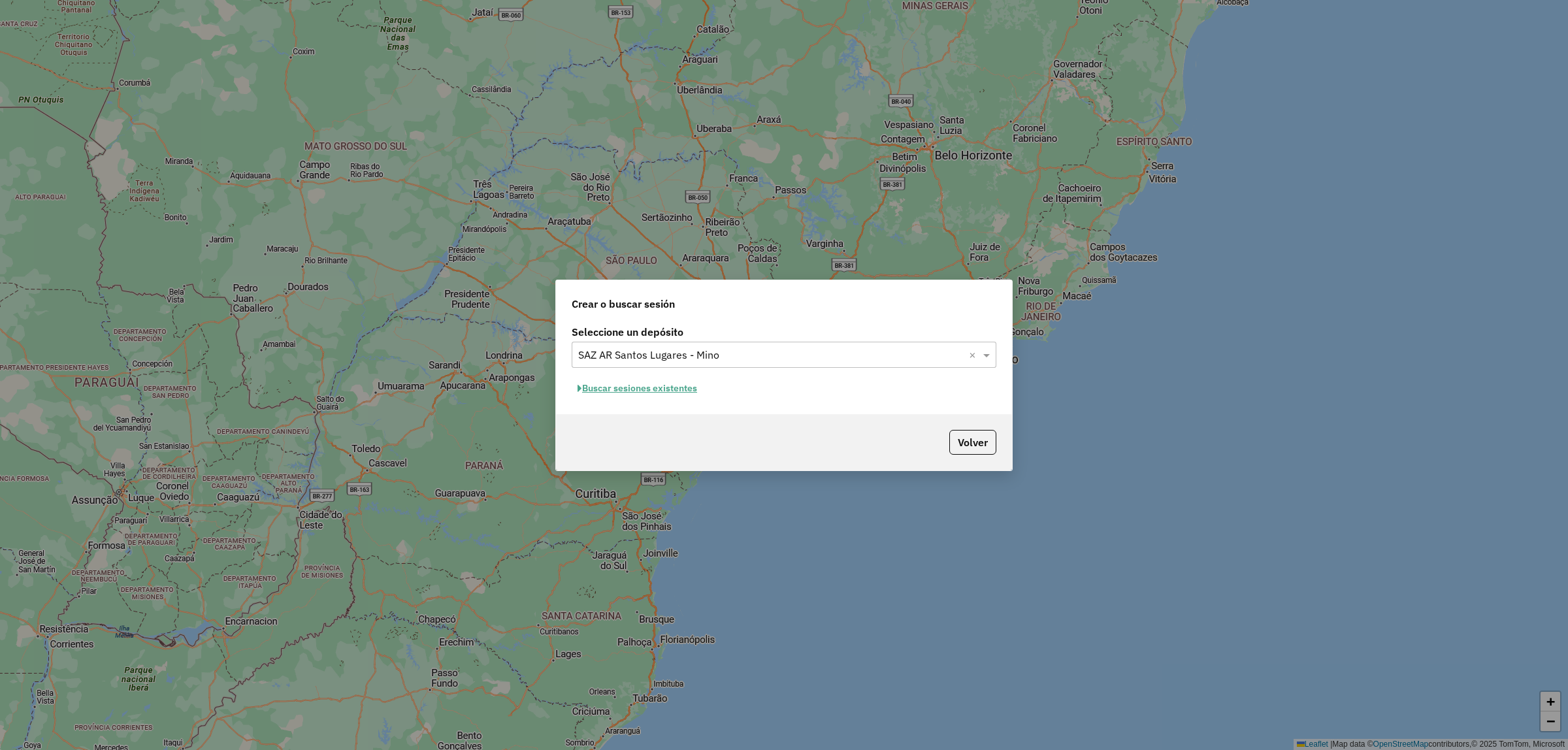
click at [680, 384] on button "Buscar sesiones existentes" at bounding box center [637, 388] width 131 height 20
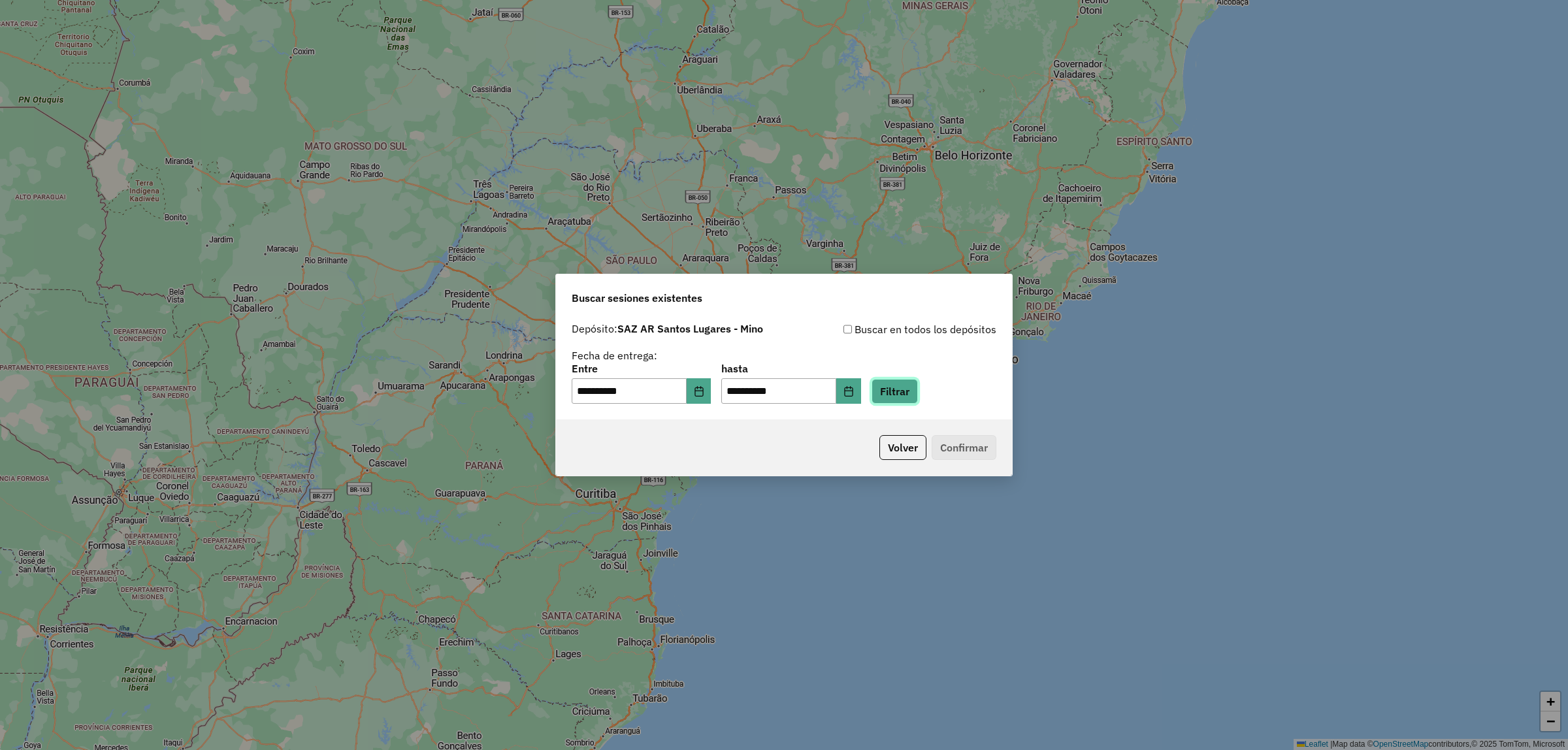
click at [915, 386] on button "Filtrar" at bounding box center [894, 391] width 46 height 25
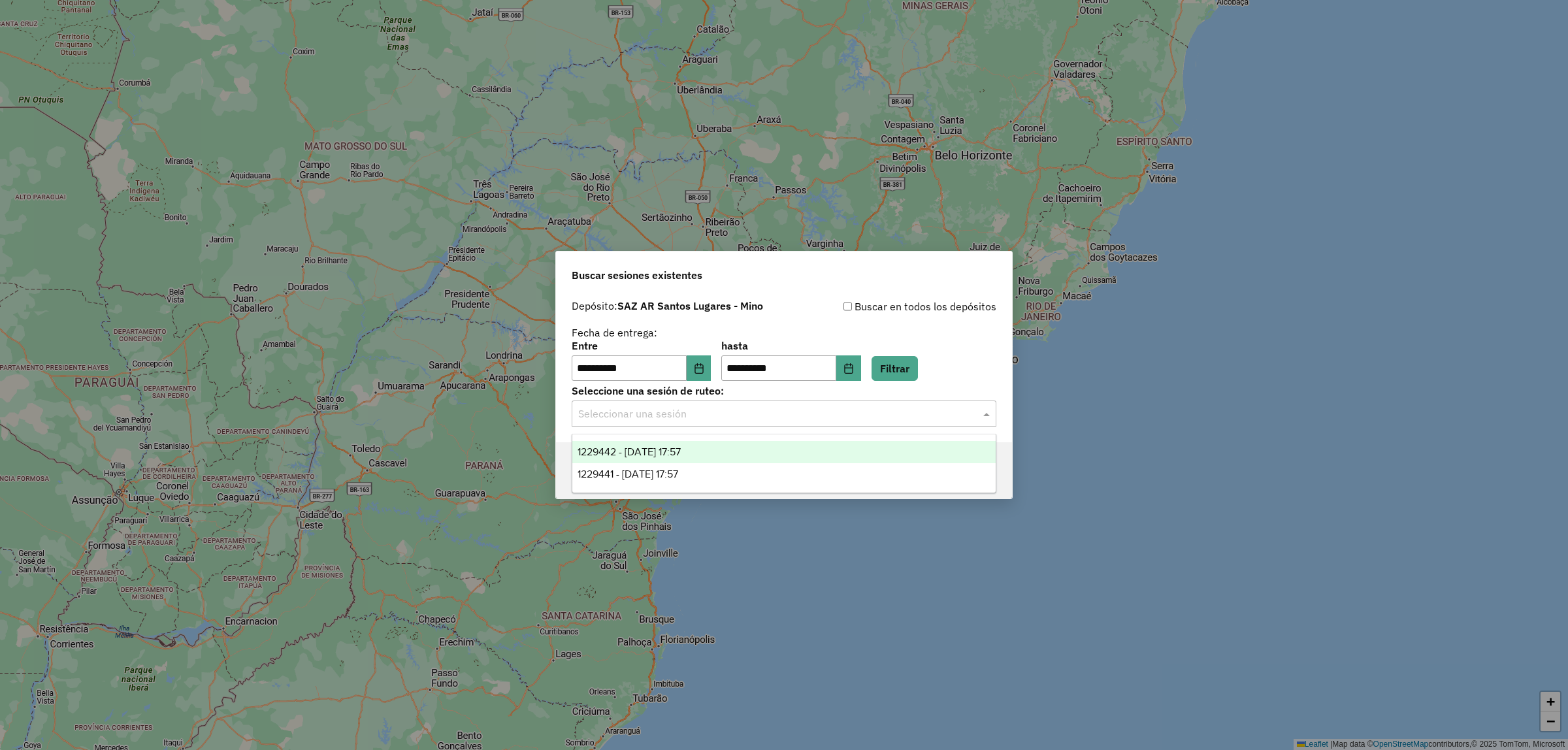
click at [936, 416] on input "text" at bounding box center [771, 414] width 386 height 16
click at [691, 467] on div "1229441 - [DATE] 17:57" at bounding box center [783, 475] width 423 height 22
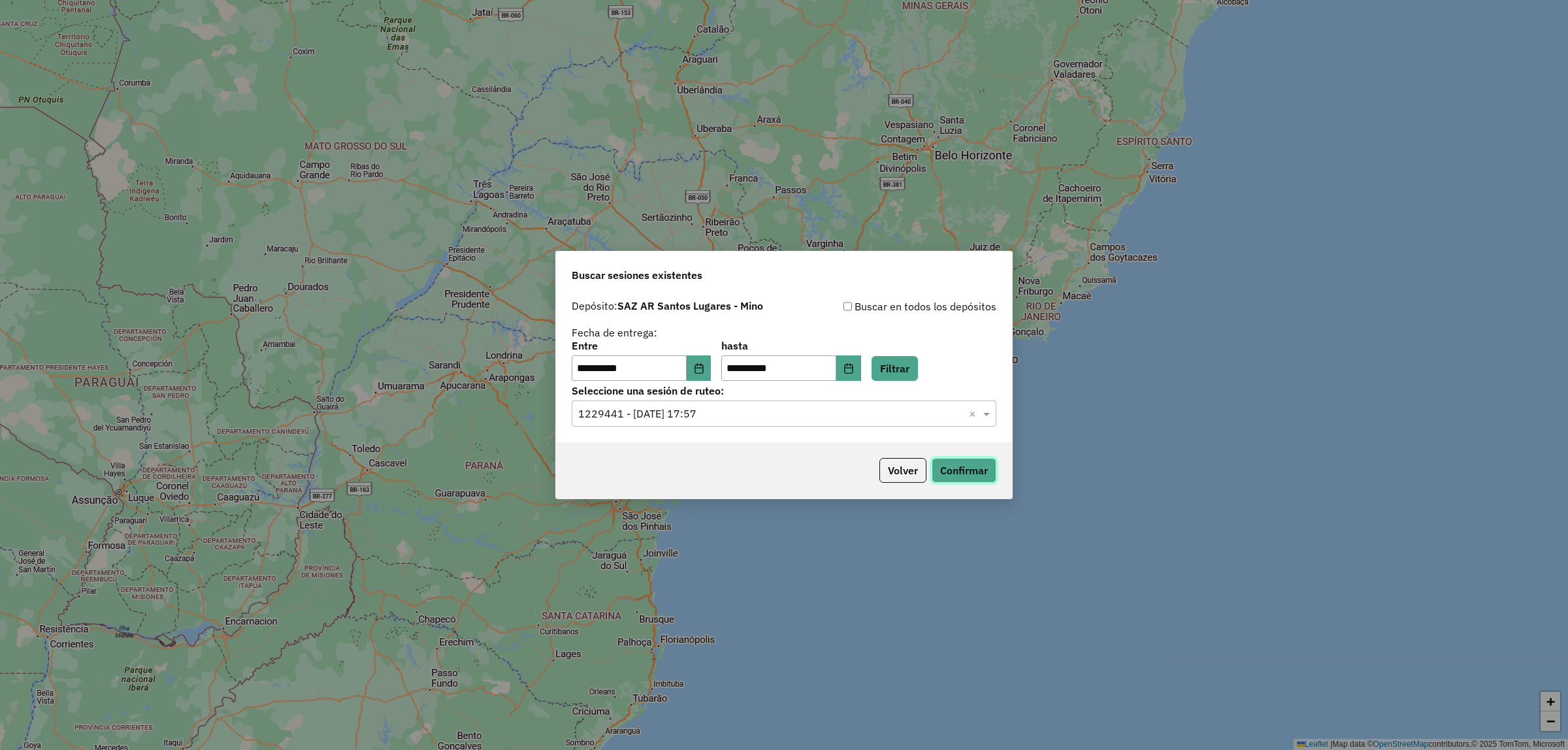
click at [959, 471] on button "Confirmar" at bounding box center [964, 470] width 65 height 25
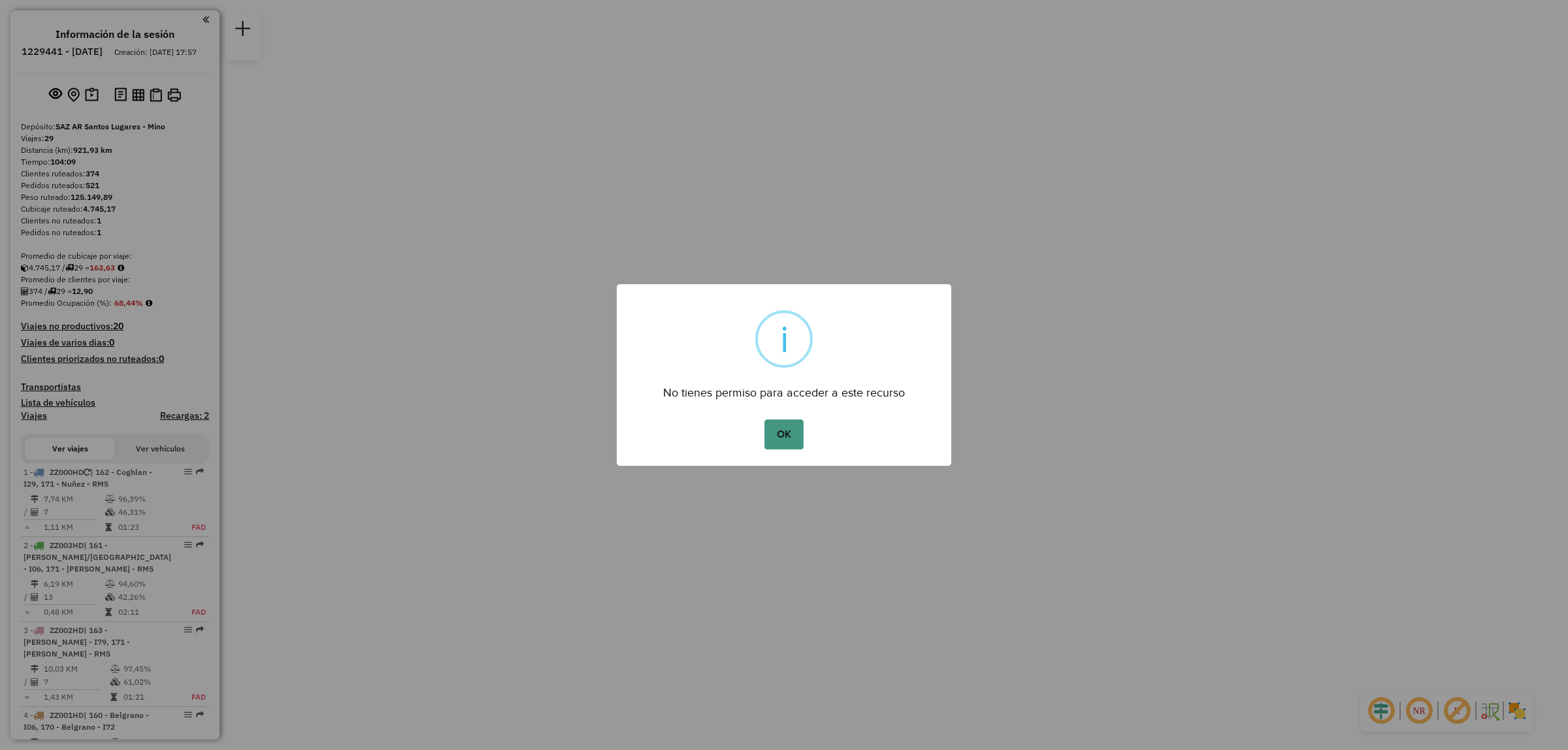
click at [776, 437] on button "OK" at bounding box center [784, 434] width 39 height 30
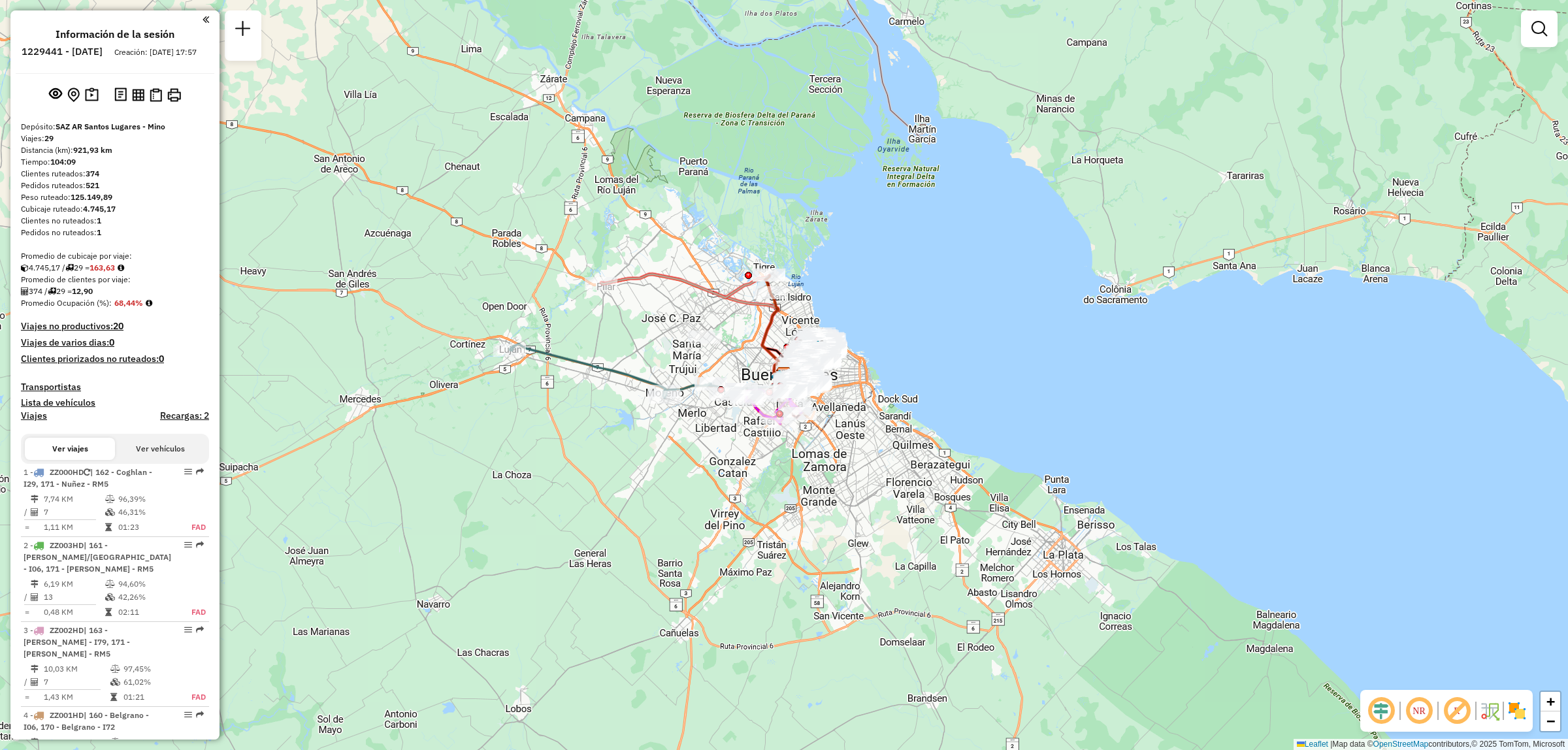
click at [1546, 28] on em at bounding box center [1539, 28] width 16 height 16
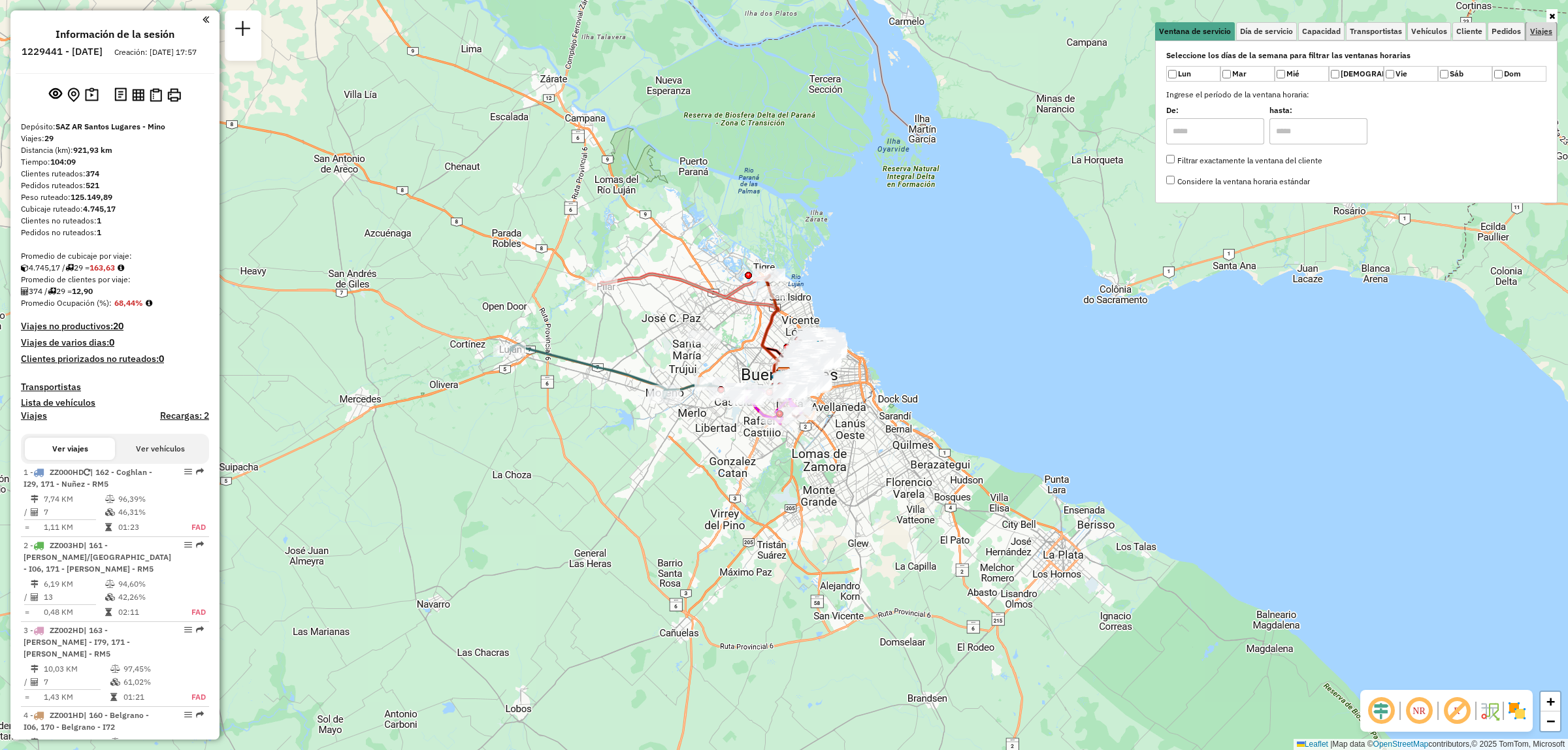
click at [1533, 34] on span "Viajes" at bounding box center [1541, 31] width 22 height 8
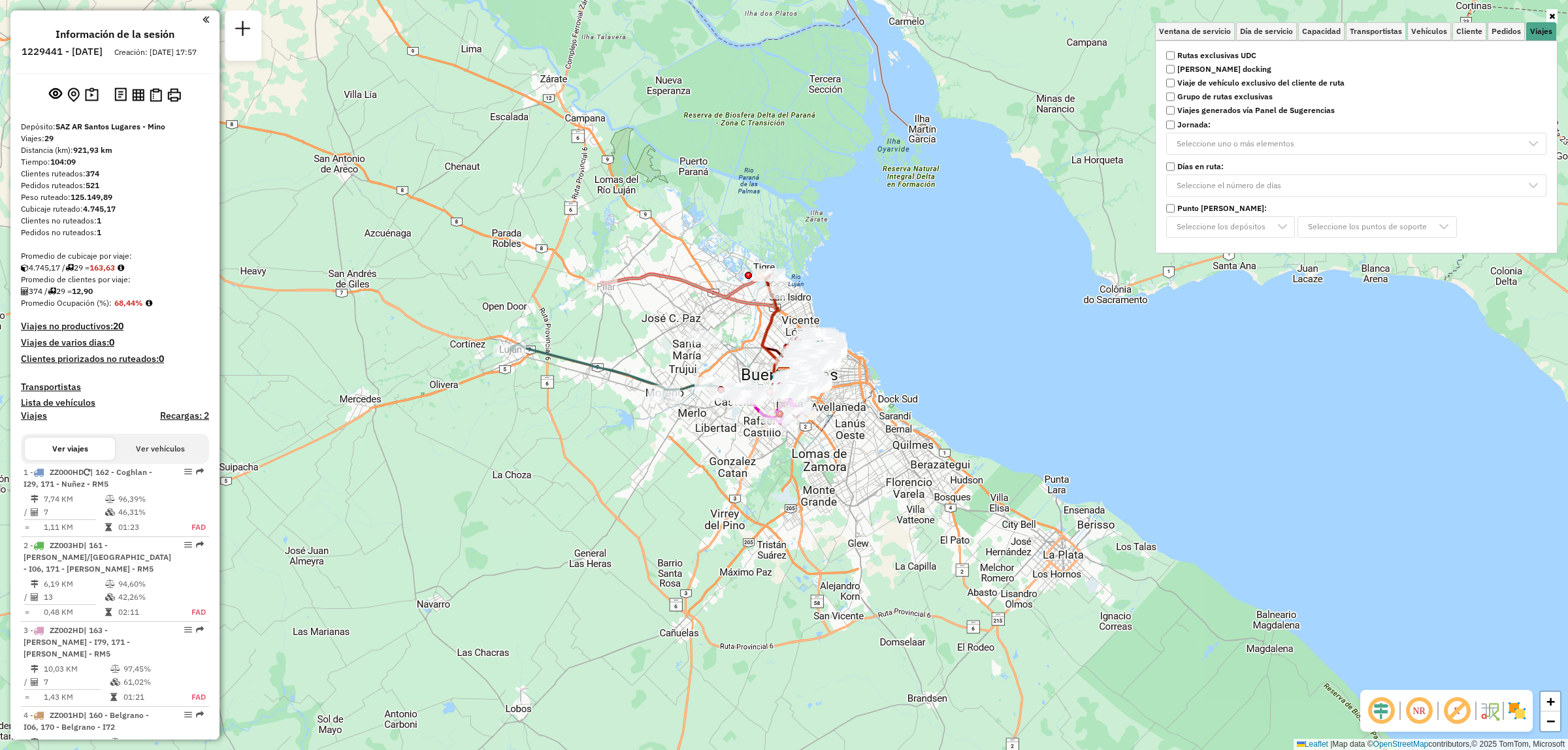
click at [1164, 54] on label "Rutas exclusivas UDC" at bounding box center [1356, 56] width 396 height 12
click at [0, 0] on div "Cargando..." at bounding box center [0, 0] width 0 height 0
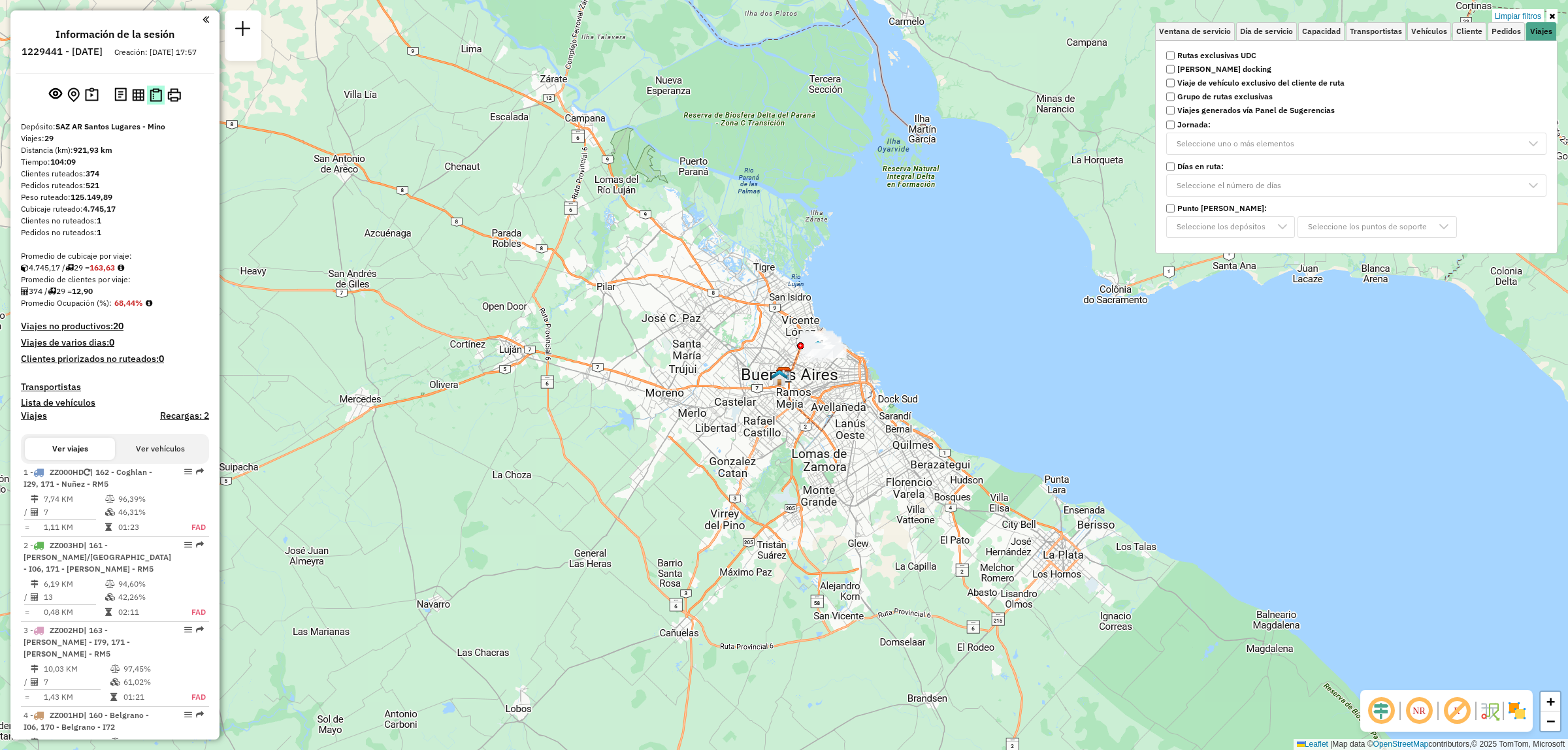
click at [155, 102] on img at bounding box center [156, 95] width 13 height 13
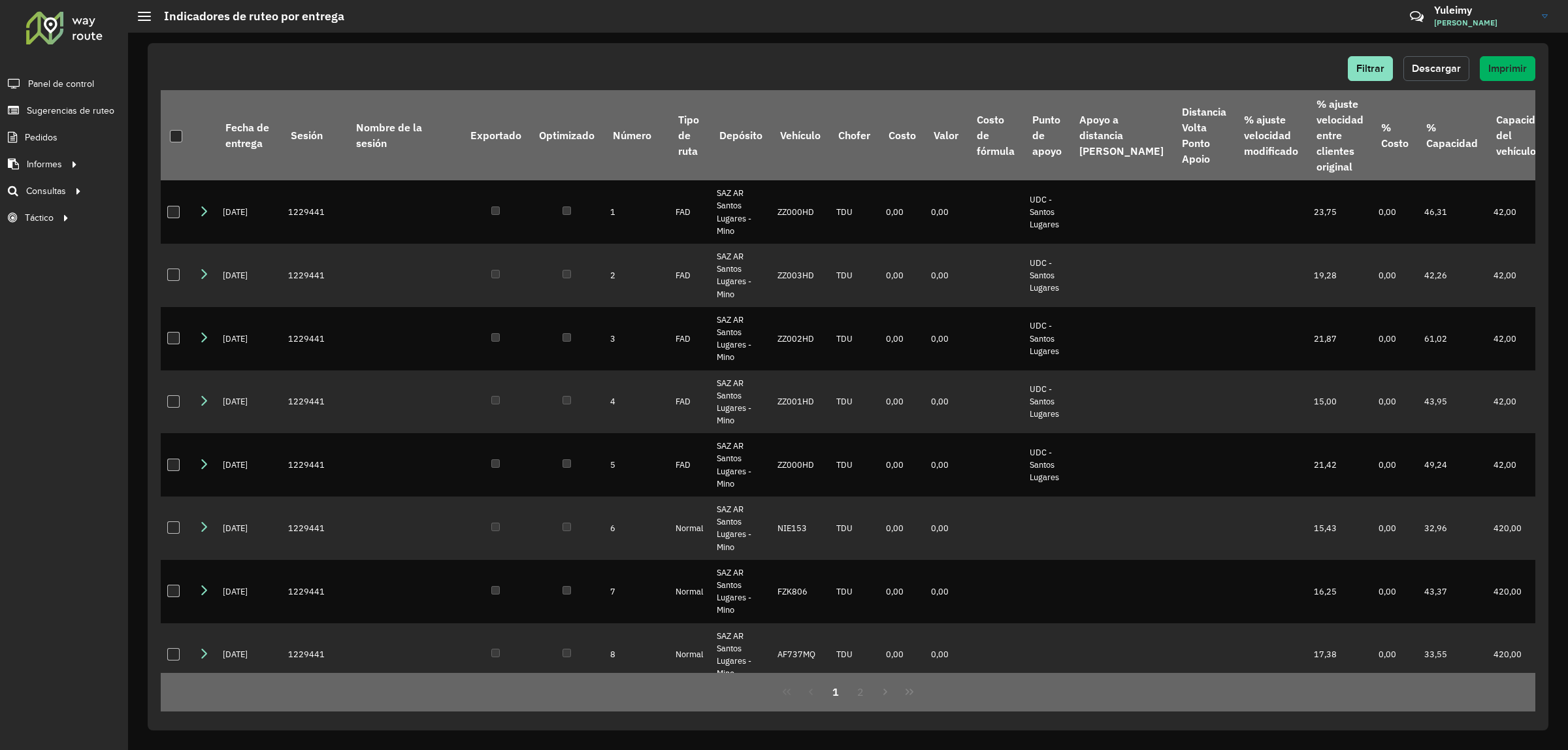
click at [1432, 66] on span "Descargar" at bounding box center [1436, 68] width 49 height 11
